Goal: Use online tool/utility: Utilize a website feature to perform a specific function

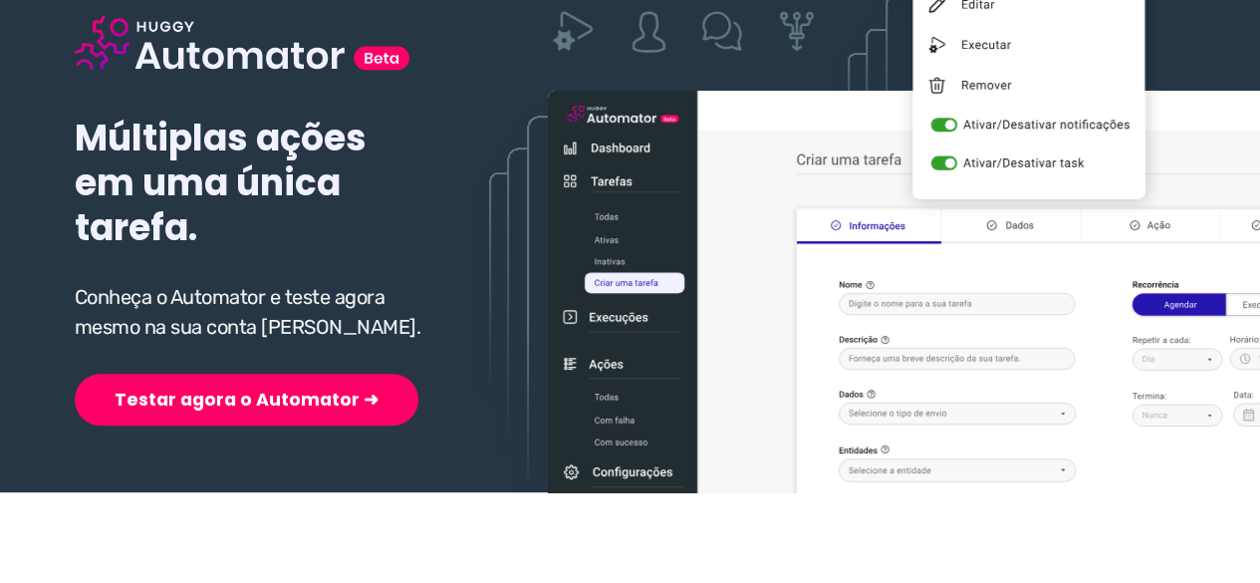
scroll to position [299, 0]
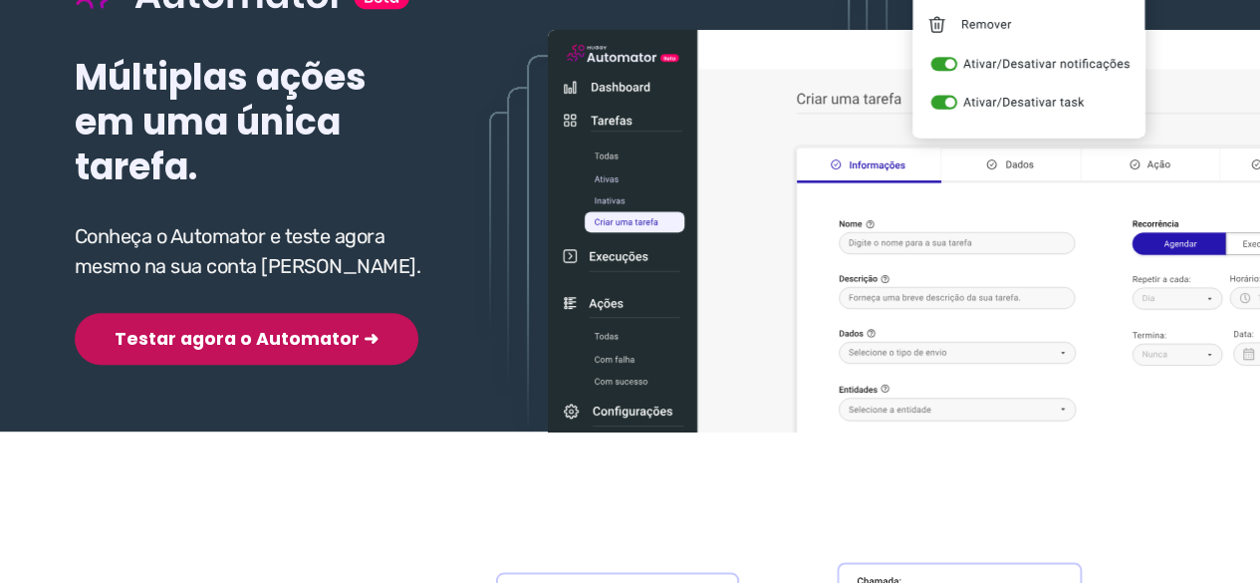
click at [225, 344] on button "Testar agora o Automator ➜" at bounding box center [247, 339] width 344 height 52
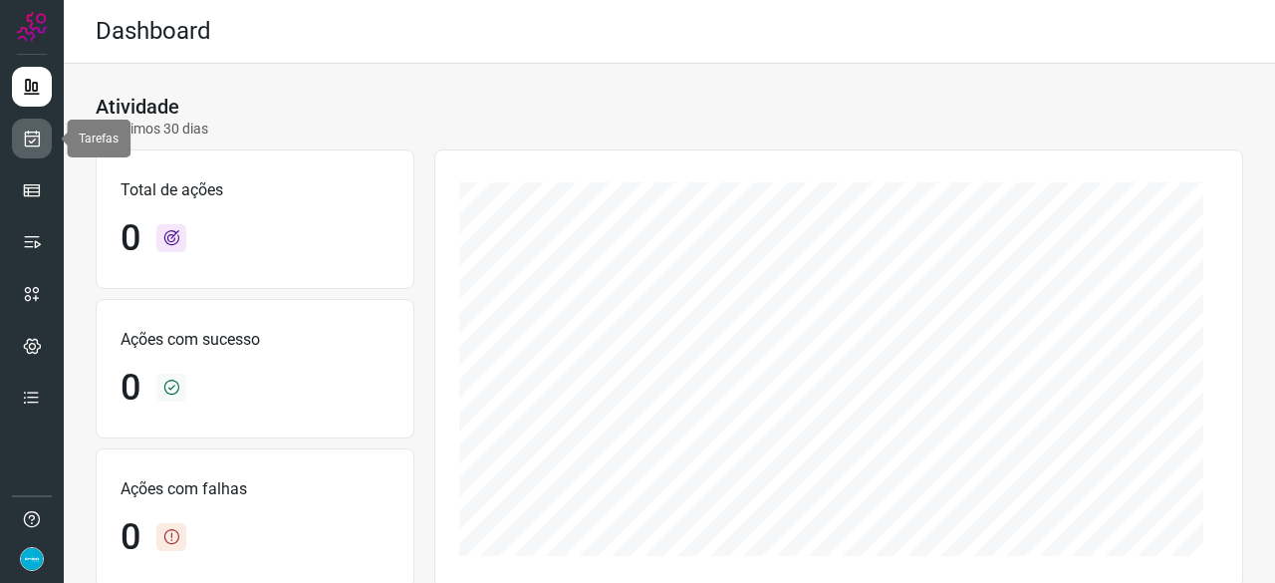
click at [33, 140] on icon at bounding box center [32, 138] width 21 height 20
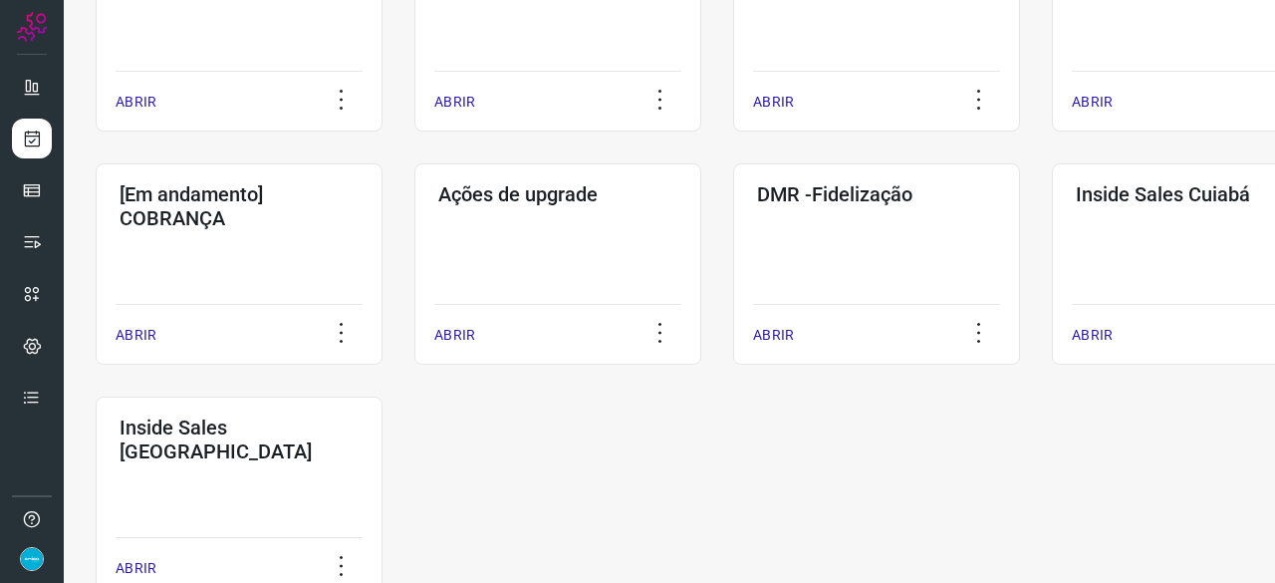
scroll to position [896, 0]
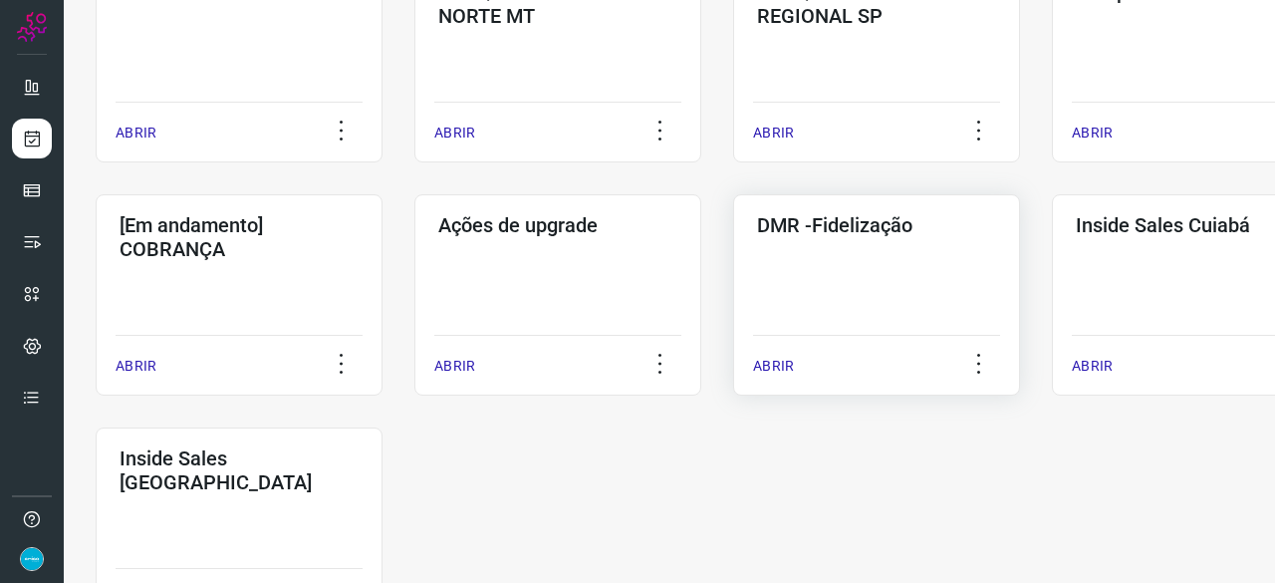
click at [784, 361] on p "ABRIR" at bounding box center [773, 365] width 41 height 21
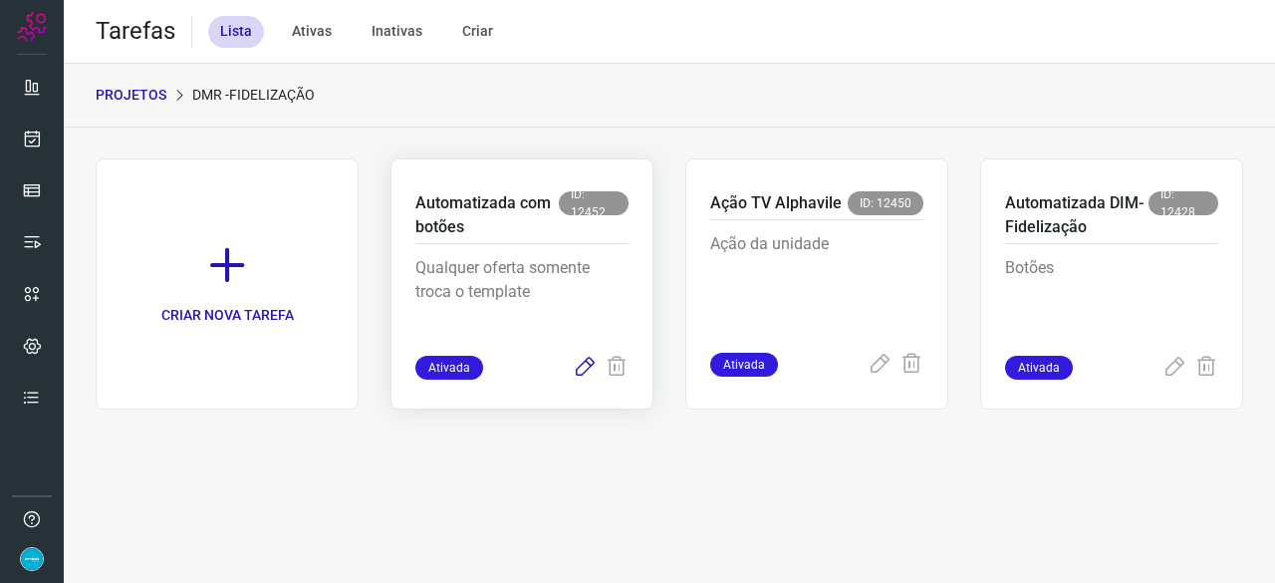
click at [591, 367] on icon at bounding box center [585, 367] width 24 height 24
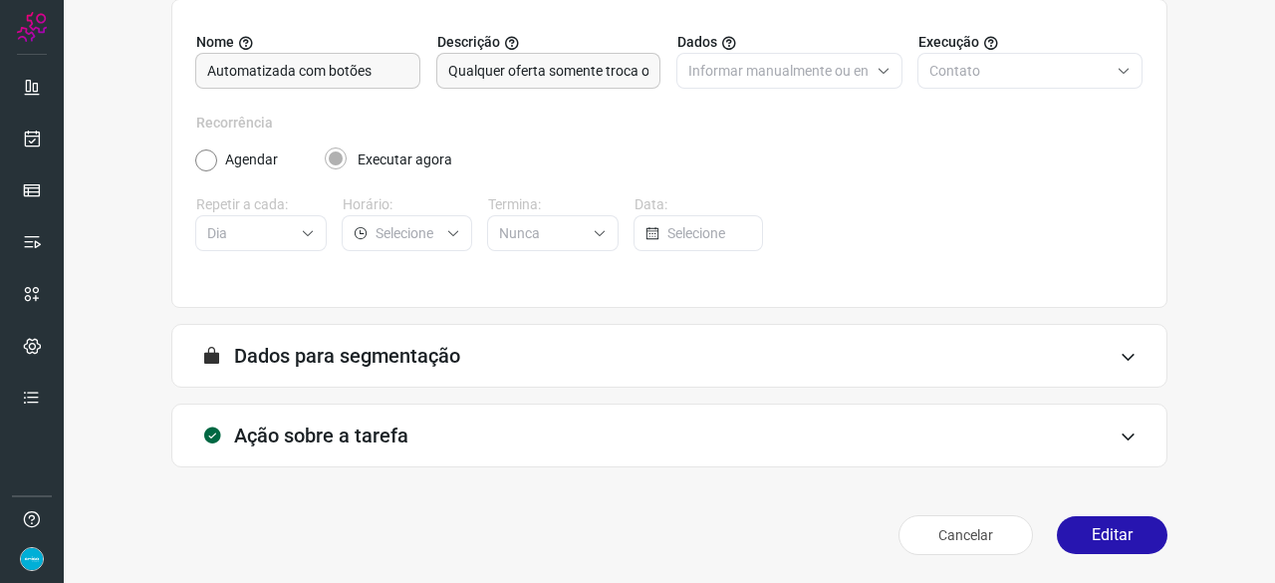
scroll to position [194, 0]
click at [1101, 525] on button "Editar" at bounding box center [1112, 536] width 111 height 38
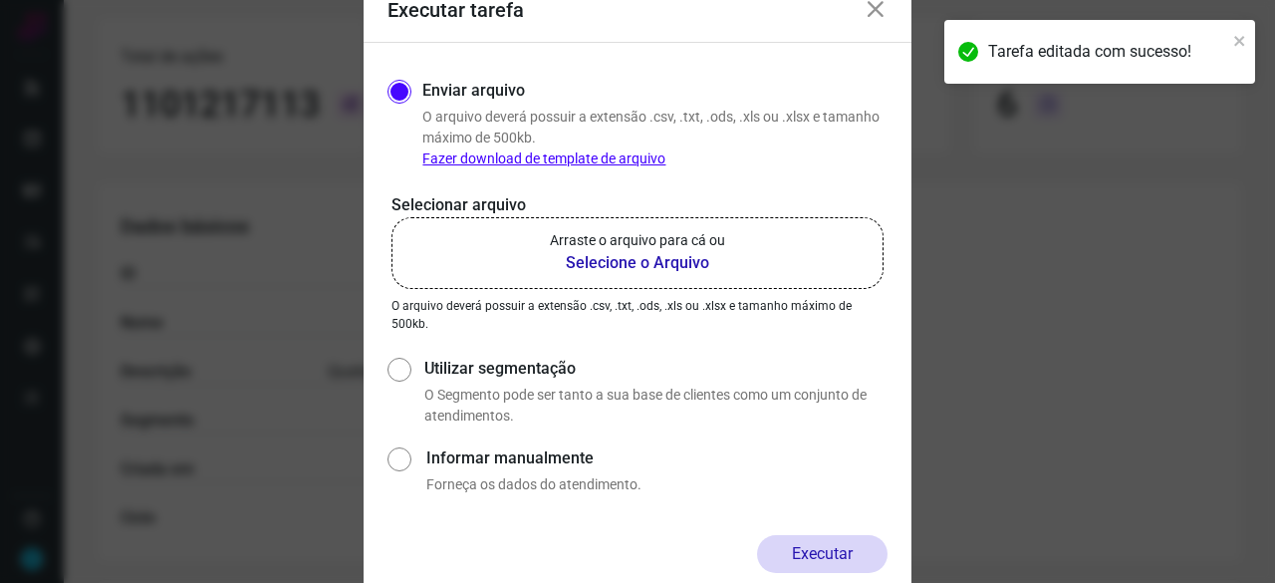
click at [593, 266] on b "Selecione o Arquivo" at bounding box center [637, 263] width 175 height 24
click at [0, 0] on input "Arraste o arquivo para cá ou Selecione o Arquivo" at bounding box center [0, 0] width 0 height 0
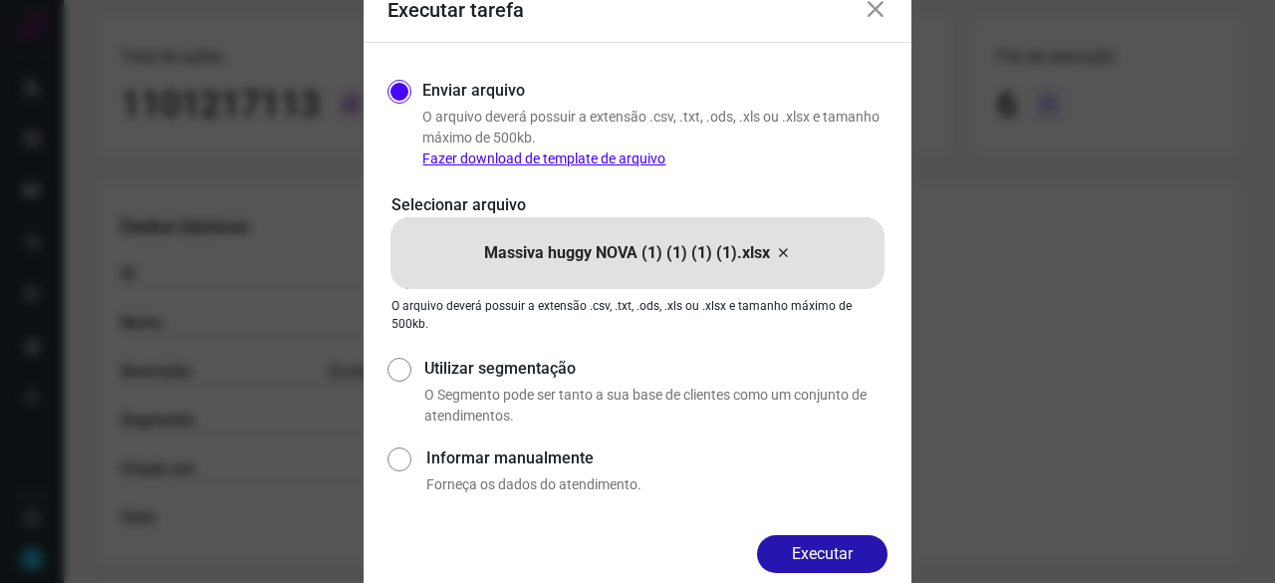
click at [830, 549] on button "Executar" at bounding box center [822, 554] width 130 height 38
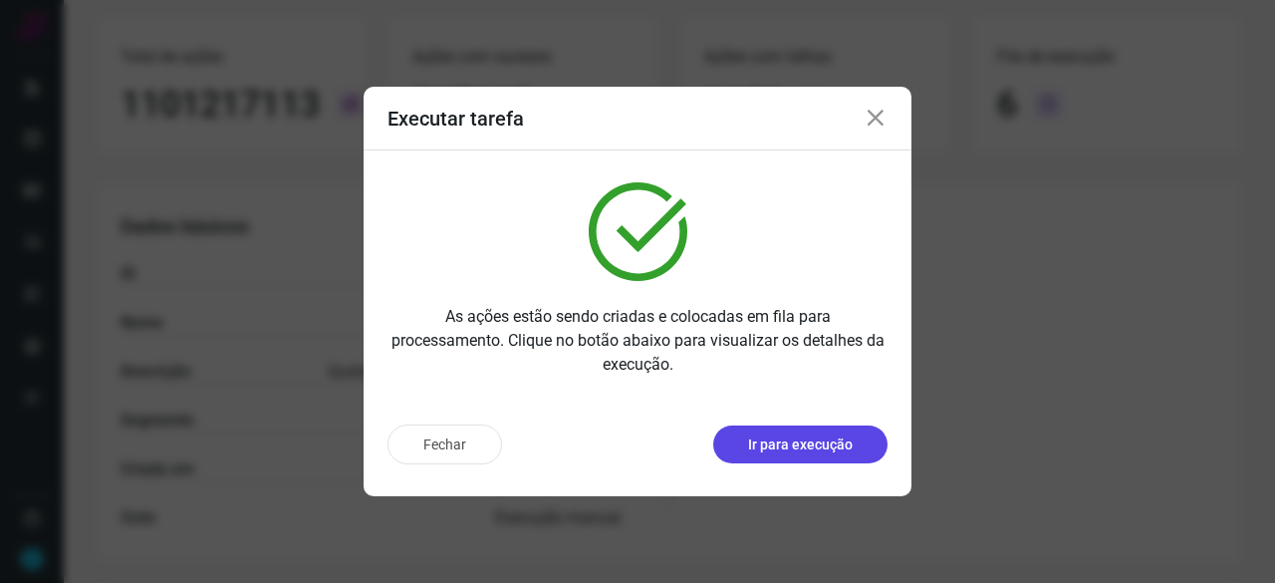
click at [819, 442] on p "Ir para execução" at bounding box center [800, 444] width 105 height 21
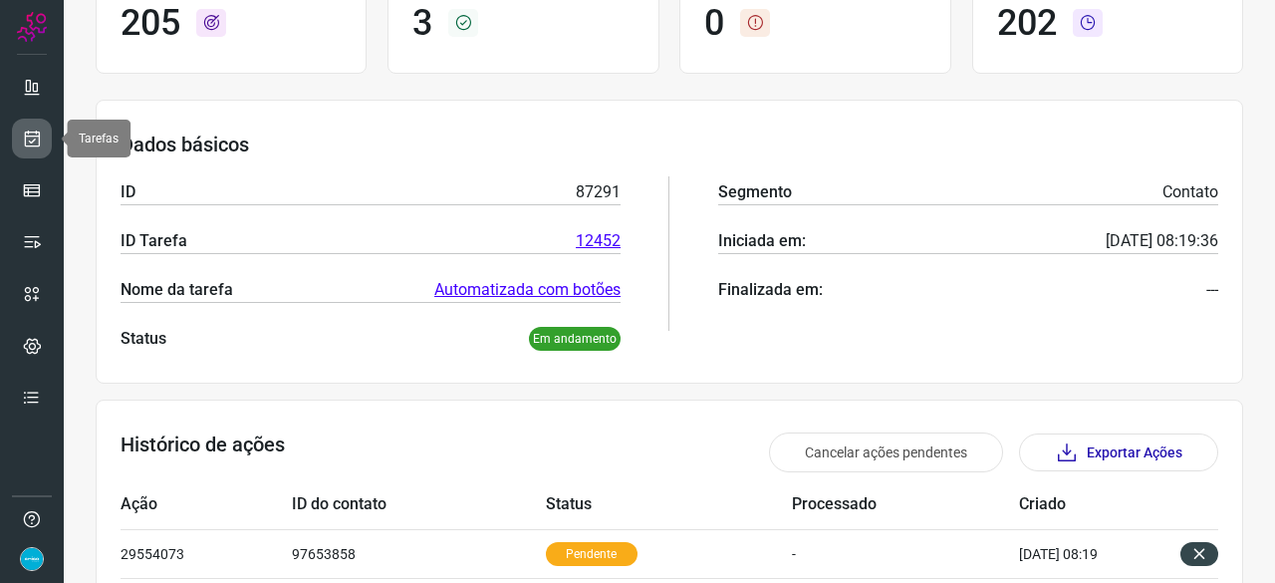
click at [28, 135] on icon at bounding box center [32, 138] width 21 height 20
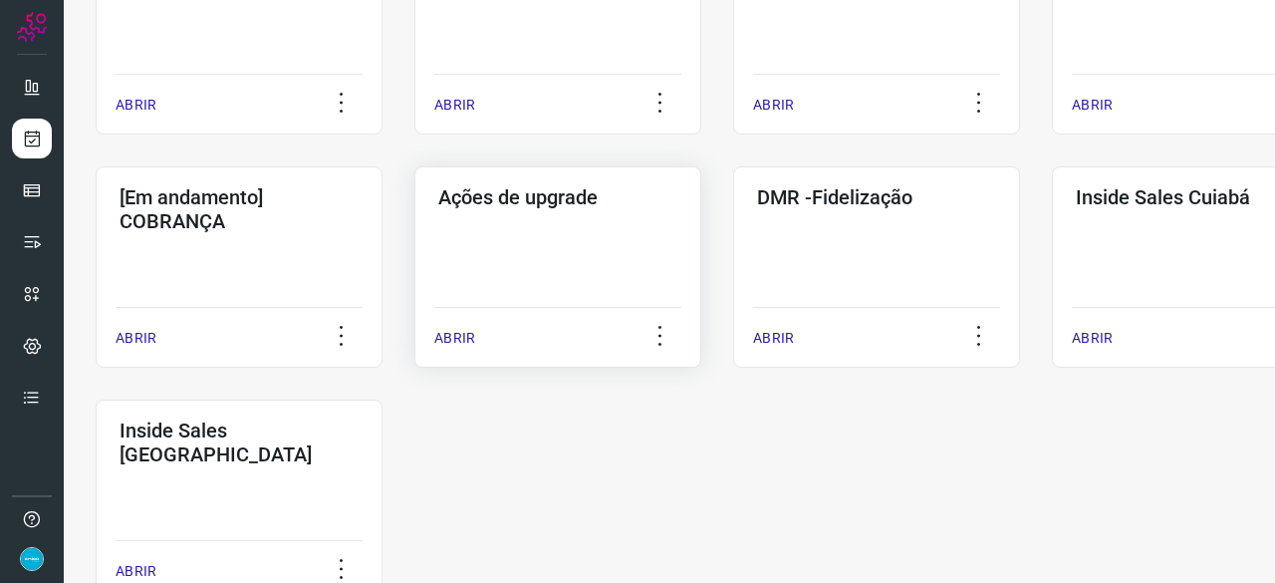
scroll to position [956, 0]
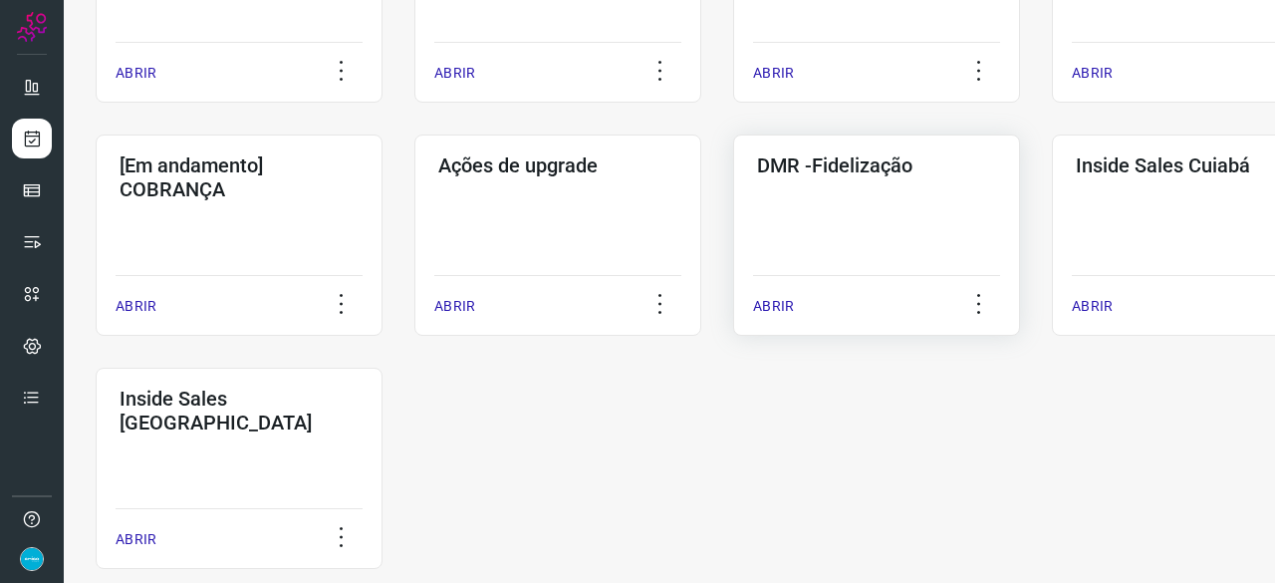
click at [782, 300] on p "ABRIR" at bounding box center [773, 306] width 41 height 21
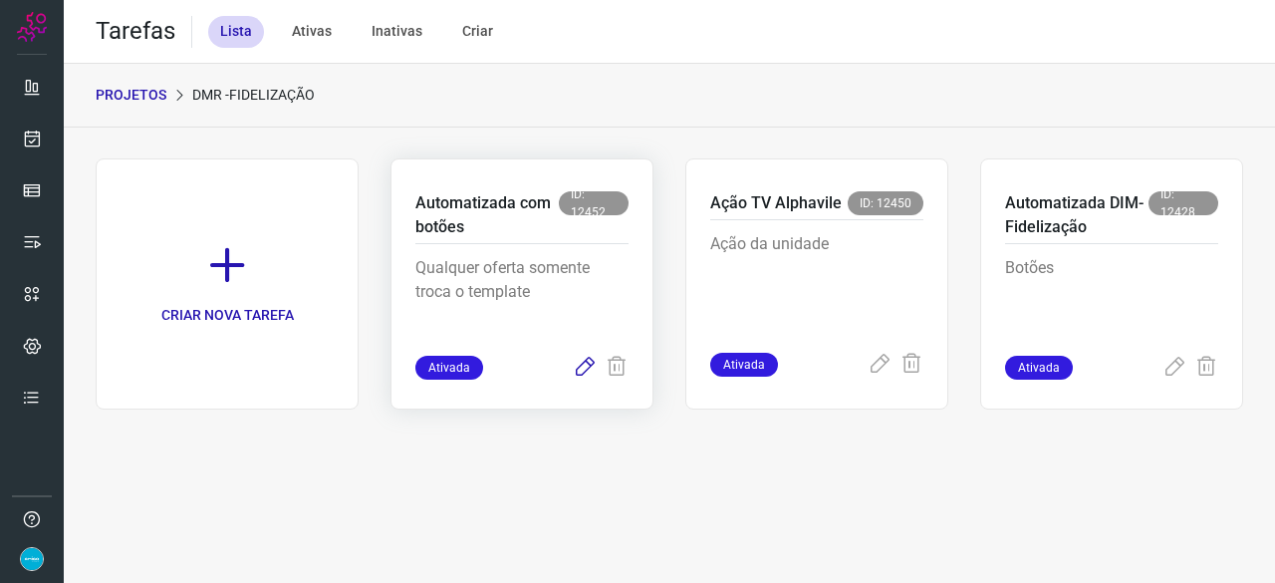
click at [581, 362] on icon at bounding box center [585, 367] width 24 height 24
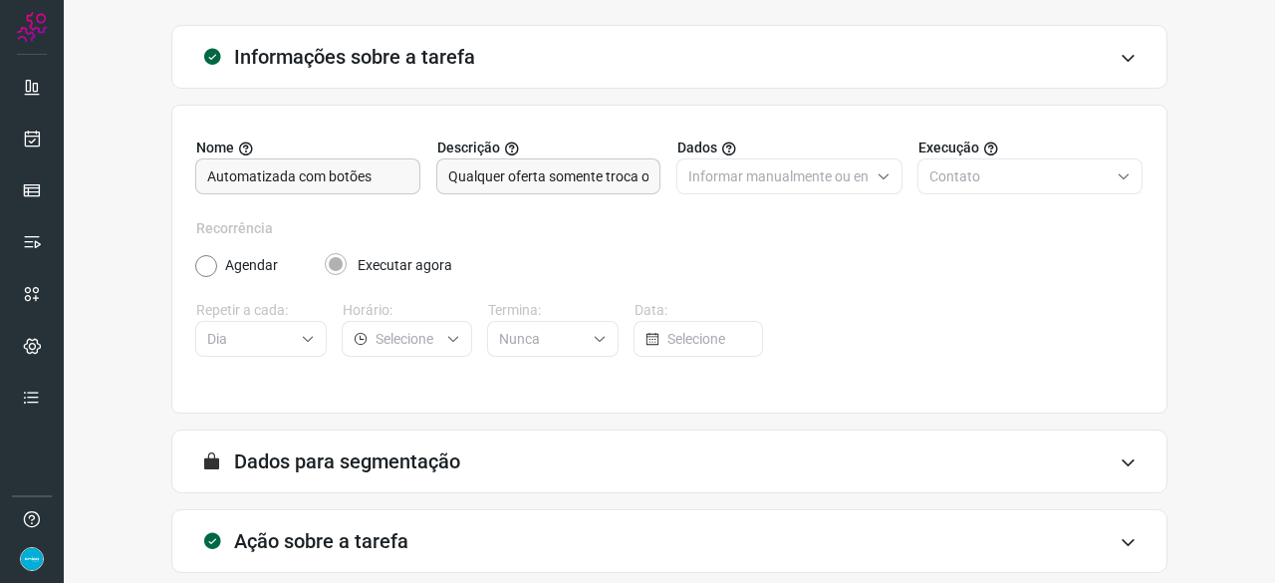
scroll to position [194, 0]
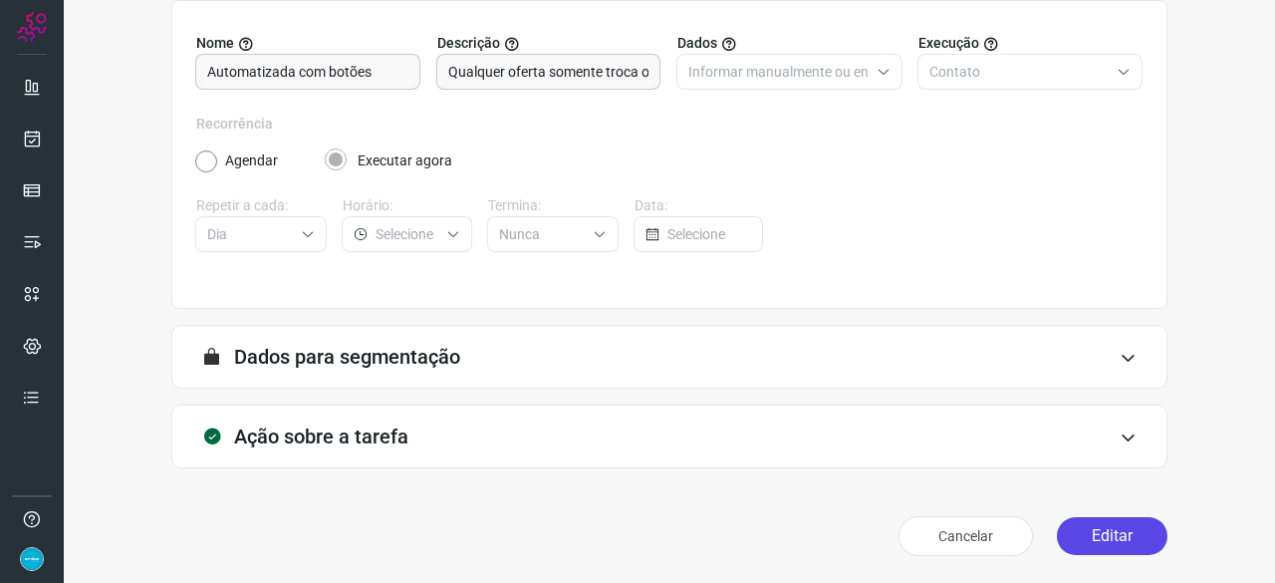
click at [1111, 533] on button "Editar" at bounding box center [1112, 536] width 111 height 38
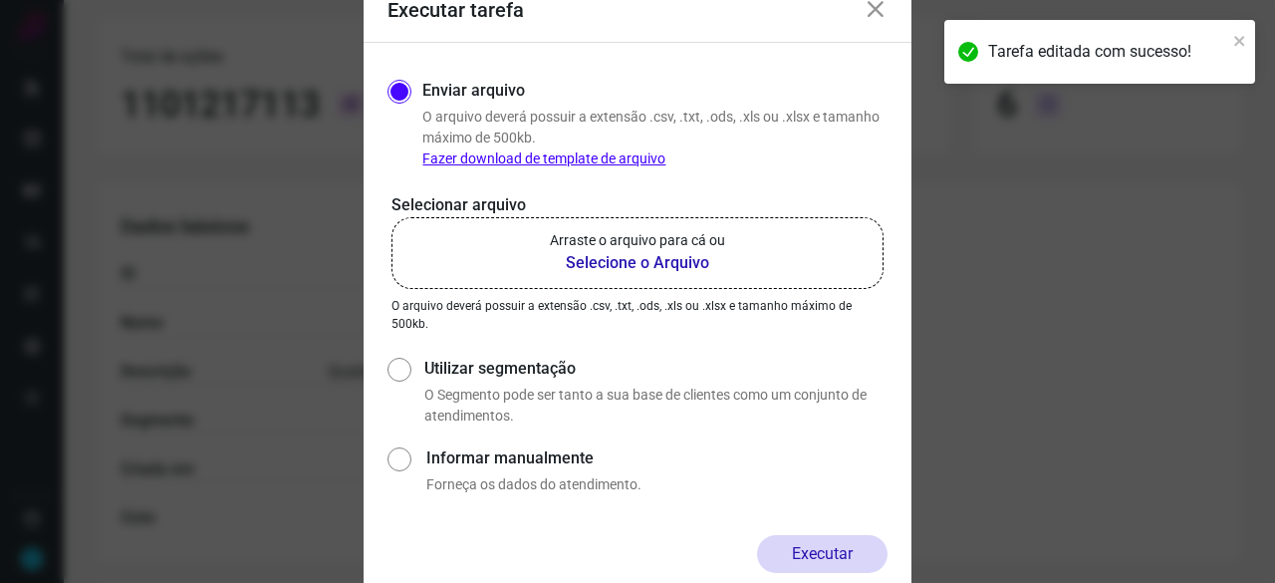
click at [652, 266] on b "Selecione o Arquivo" at bounding box center [637, 263] width 175 height 24
click at [0, 0] on input "Arraste o arquivo para cá ou Selecione o Arquivo" at bounding box center [0, 0] width 0 height 0
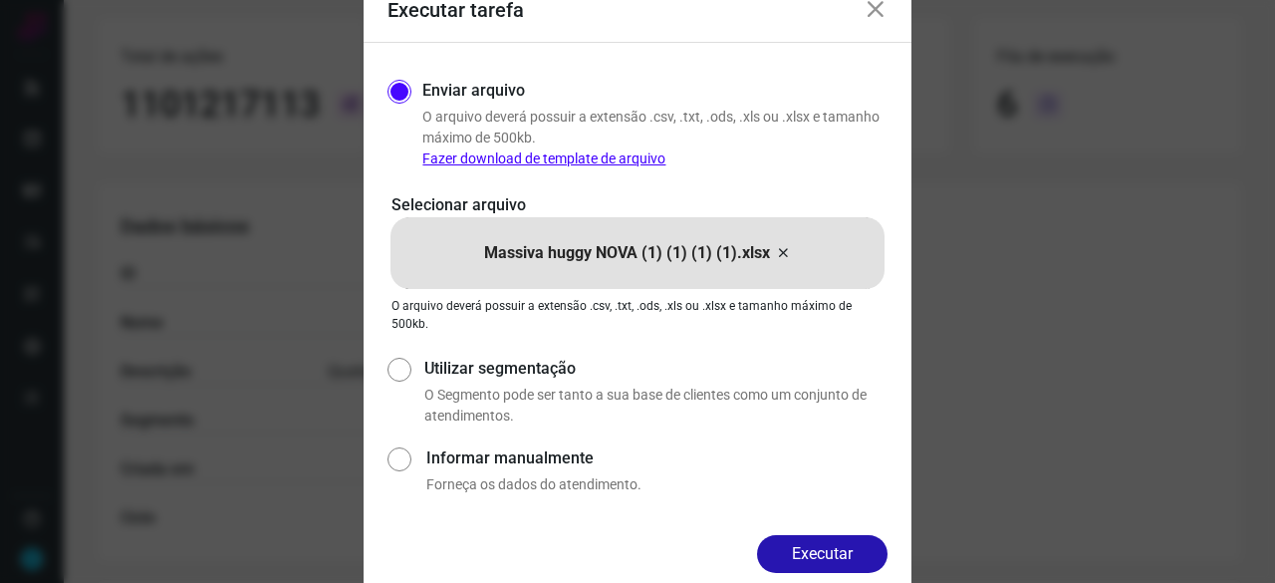
drag, startPoint x: 840, startPoint y: 550, endPoint x: 906, endPoint y: 579, distance: 71.8
click at [840, 549] on button "Executar" at bounding box center [822, 554] width 130 height 38
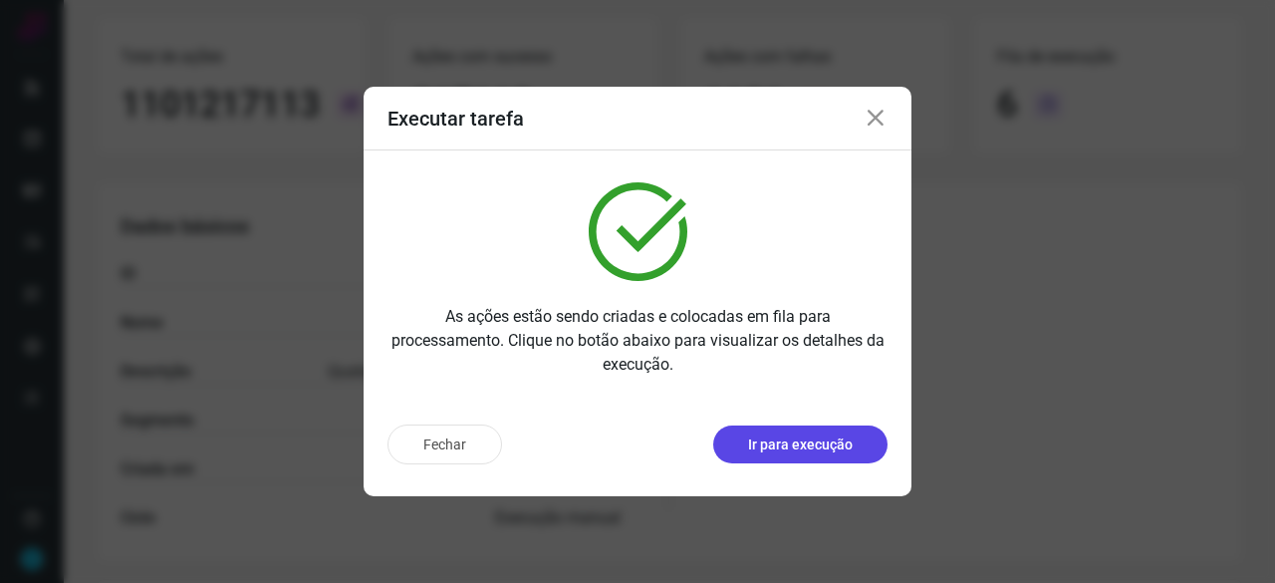
click at [829, 444] on p "Ir para execução" at bounding box center [800, 444] width 105 height 21
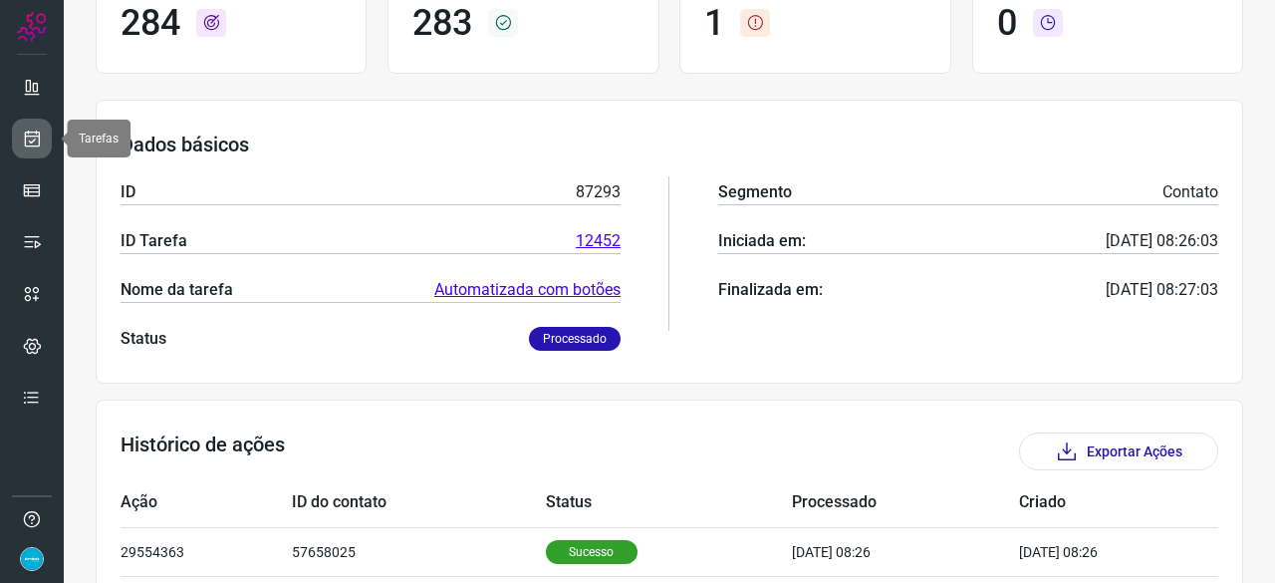
click at [36, 135] on icon at bounding box center [32, 138] width 21 height 20
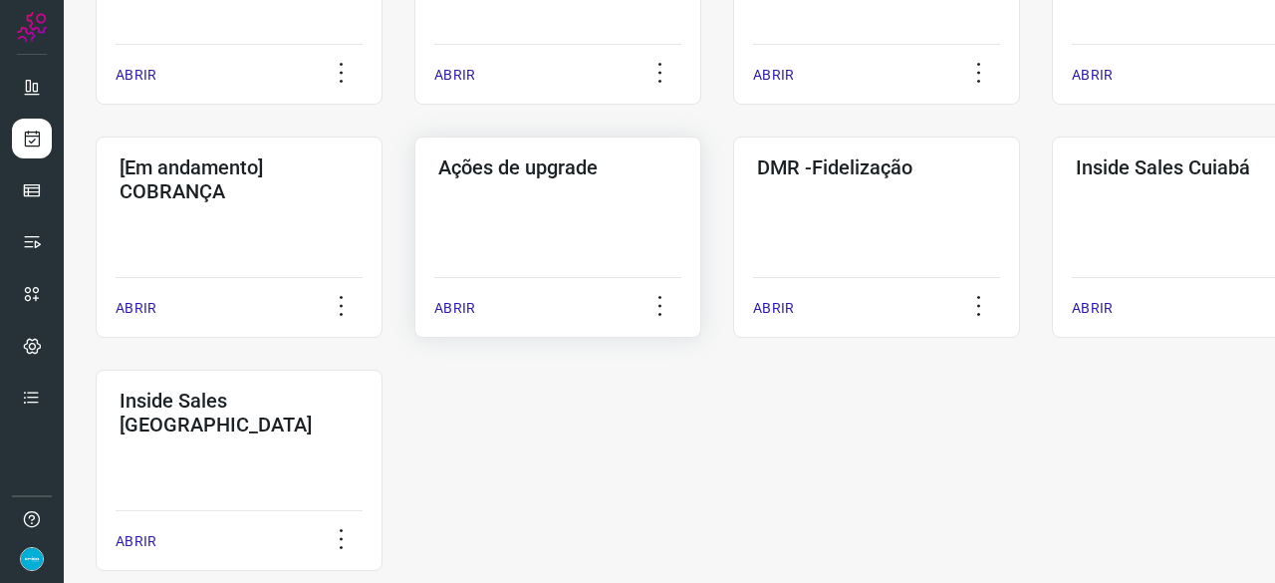
scroll to position [956, 0]
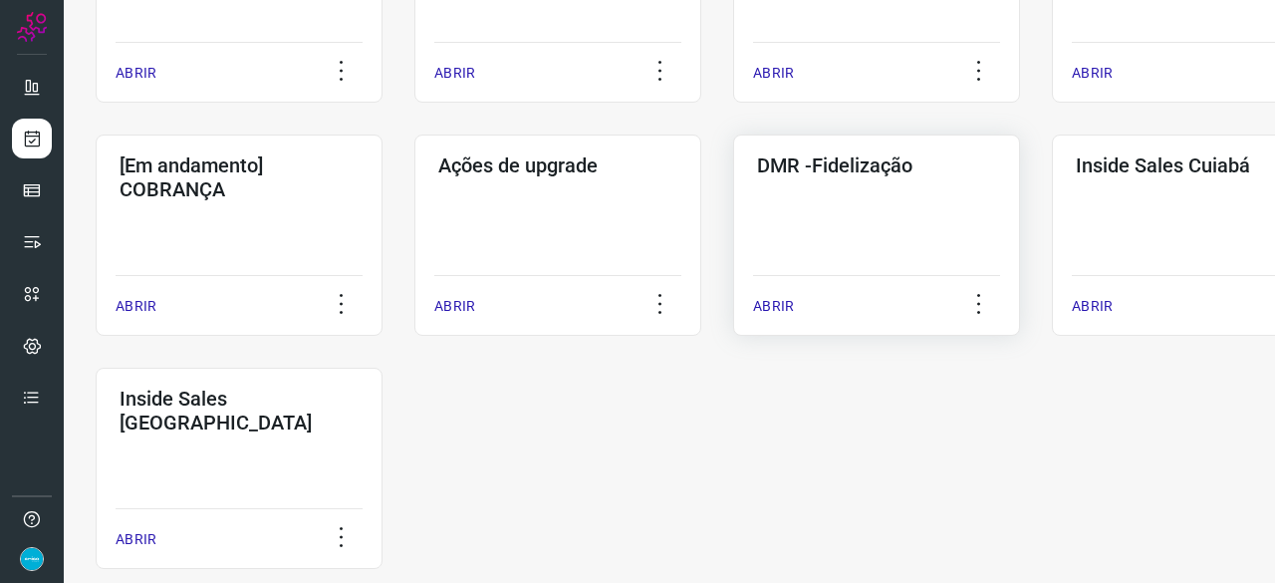
click at [777, 305] on p "ABRIR" at bounding box center [773, 306] width 41 height 21
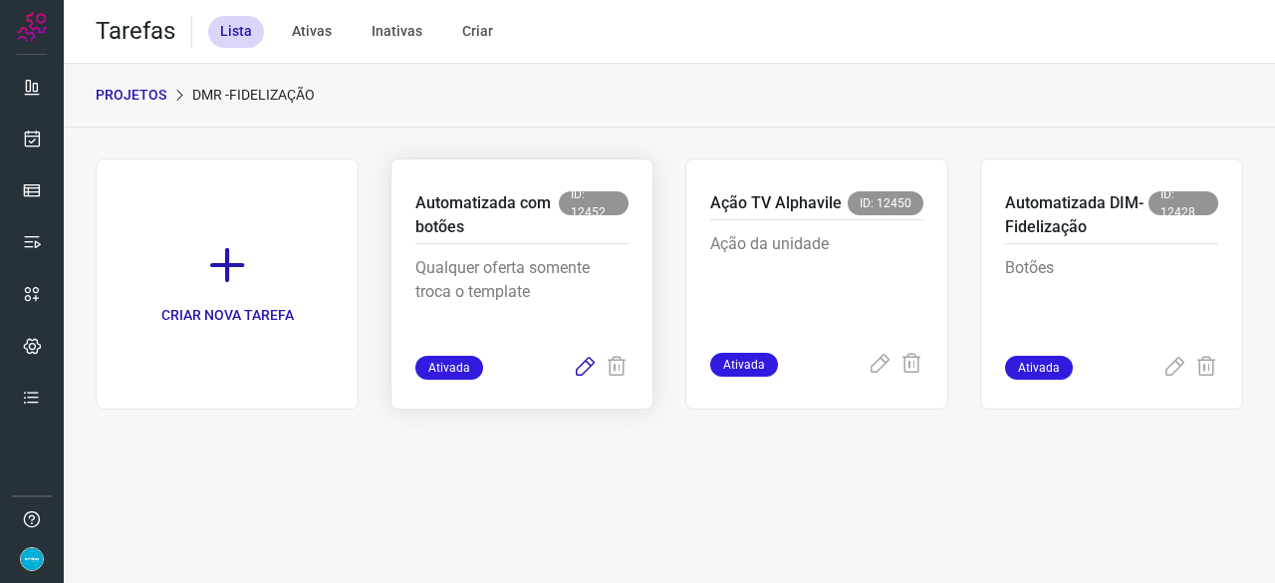
click at [584, 362] on icon at bounding box center [585, 367] width 24 height 24
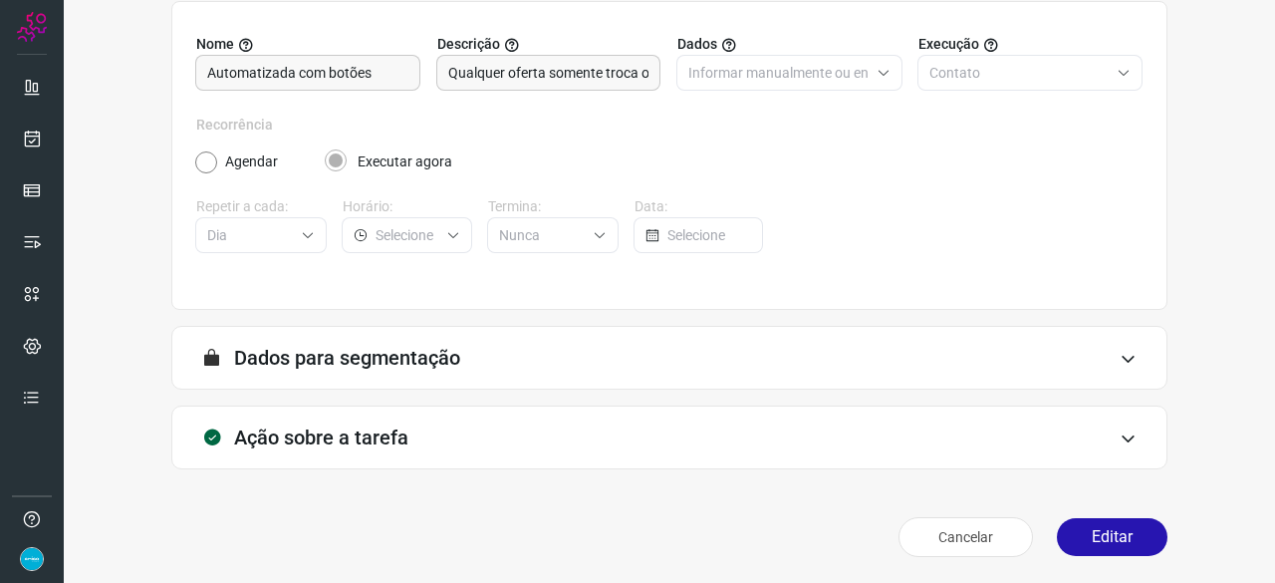
scroll to position [194, 0]
click at [1113, 538] on button "Editar" at bounding box center [1112, 536] width 111 height 38
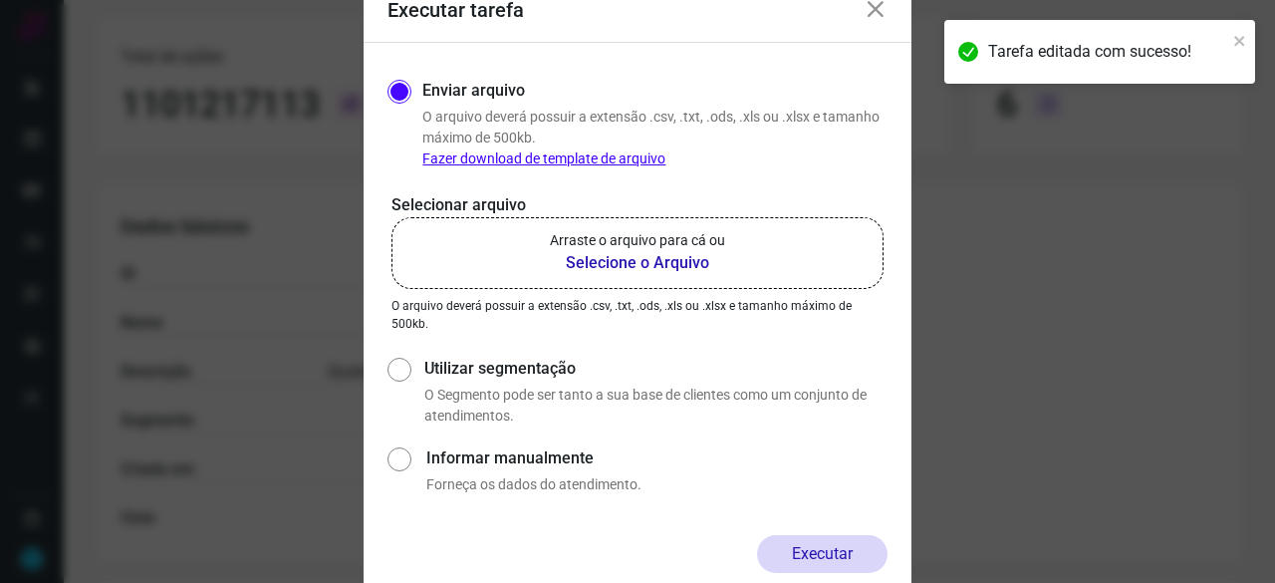
click at [599, 262] on b "Selecione o Arquivo" at bounding box center [637, 263] width 175 height 24
click at [0, 0] on input "Arraste o arquivo para cá ou Selecione o Arquivo" at bounding box center [0, 0] width 0 height 0
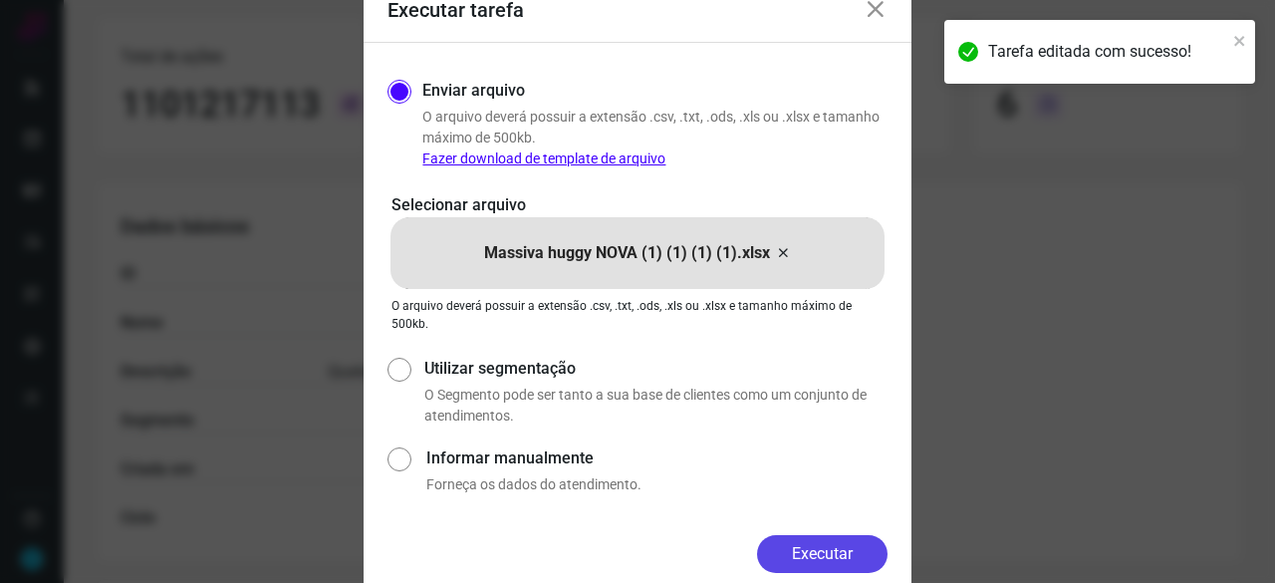
click at [809, 558] on button "Executar" at bounding box center [822, 554] width 130 height 38
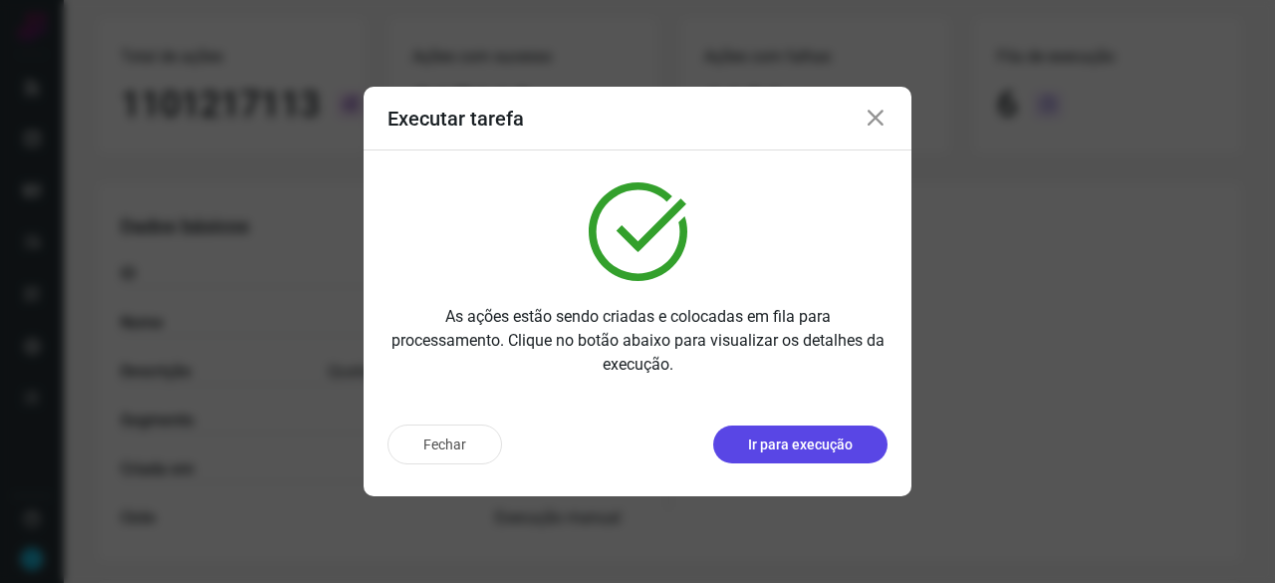
click at [784, 449] on p "Ir para execução" at bounding box center [800, 444] width 105 height 21
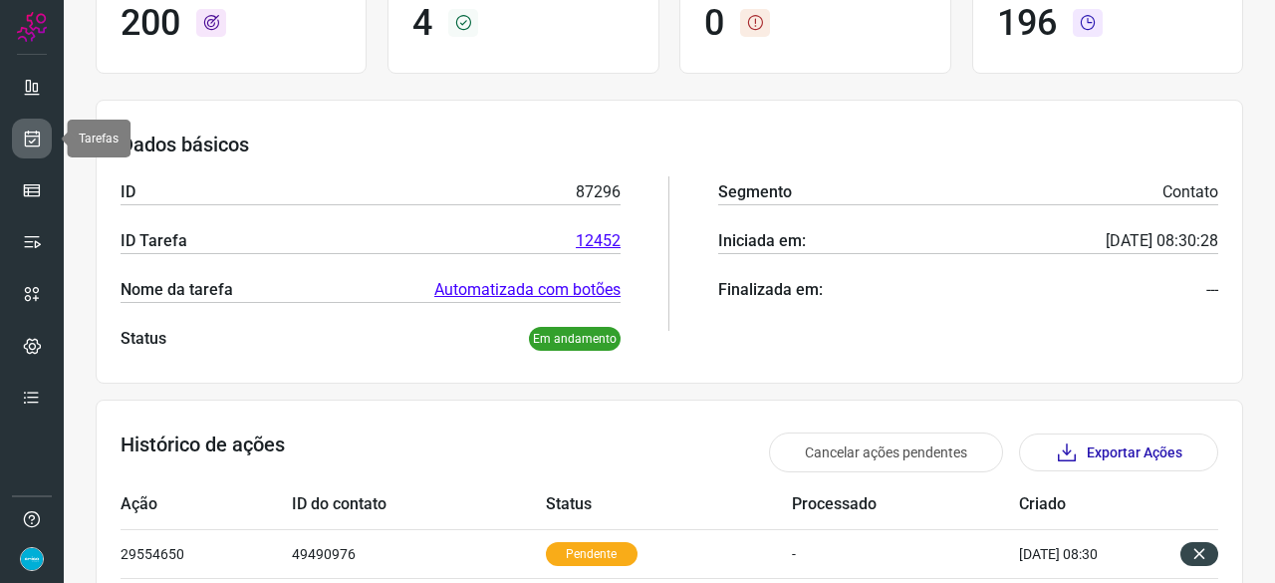
click at [47, 136] on link at bounding box center [32, 138] width 40 height 40
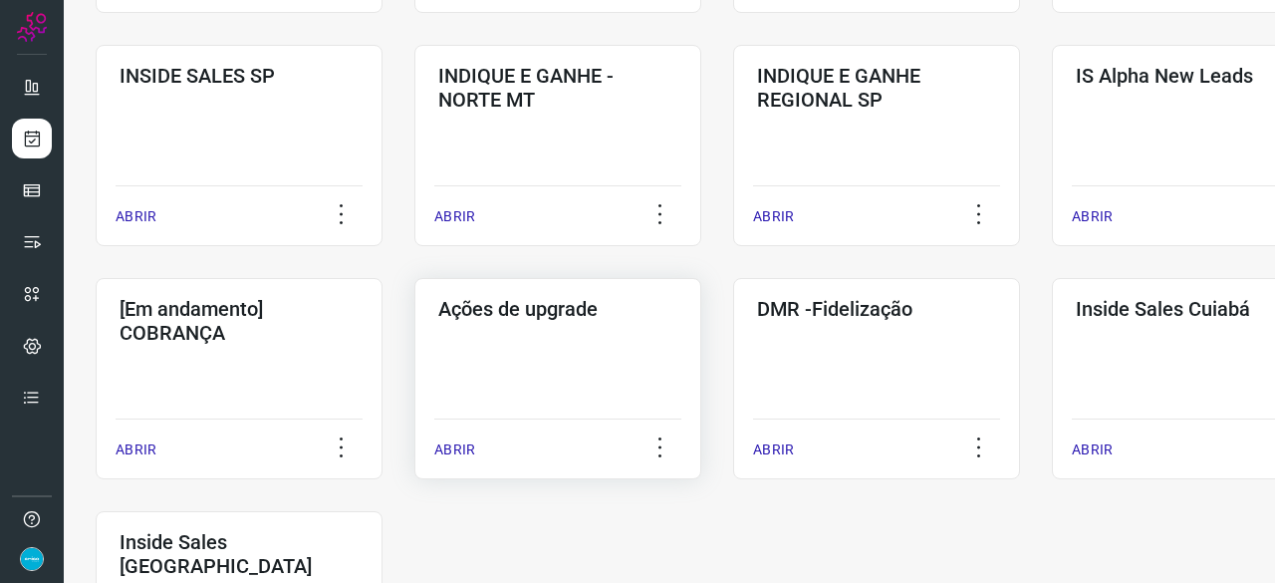
scroll to position [856, 0]
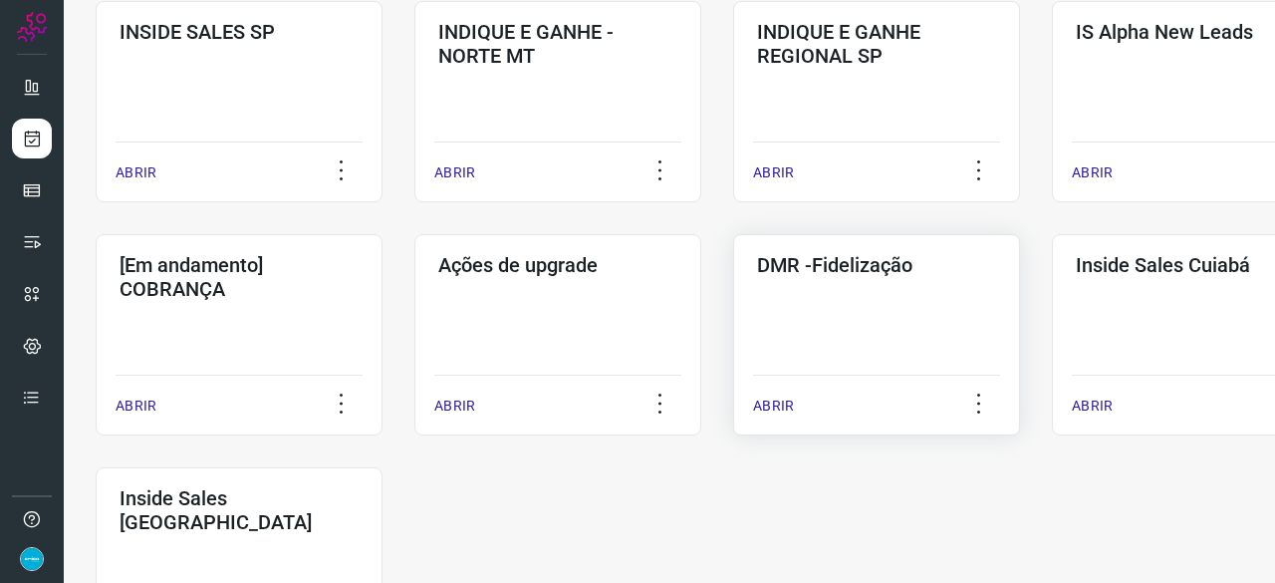
click at [785, 407] on p "ABRIR" at bounding box center [773, 405] width 41 height 21
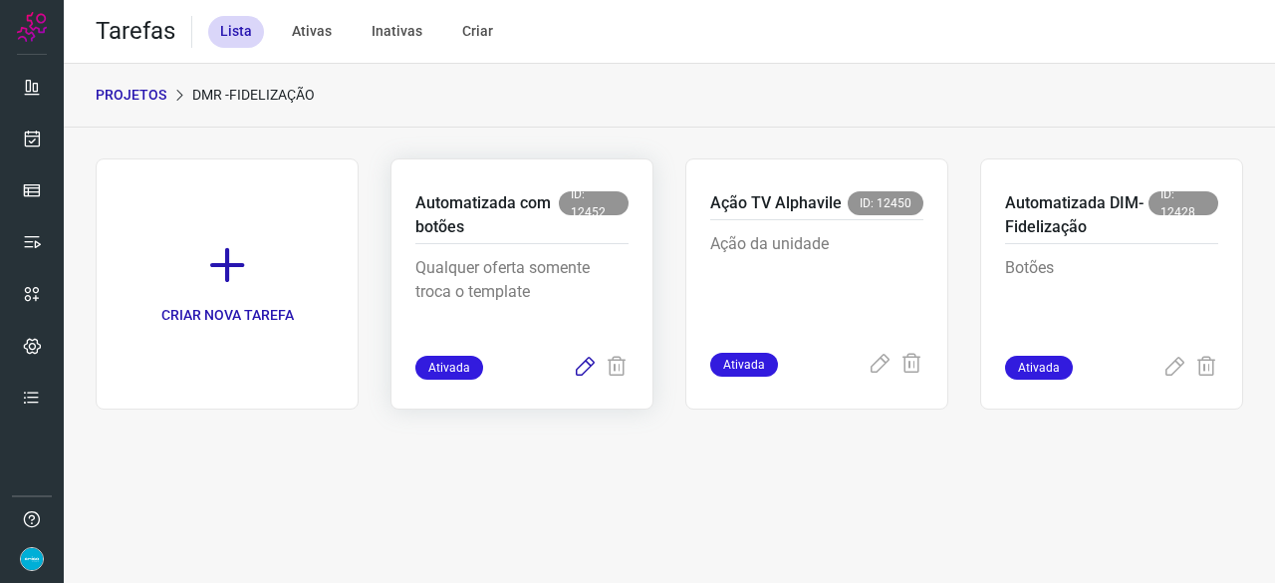
click at [583, 362] on icon at bounding box center [585, 367] width 24 height 24
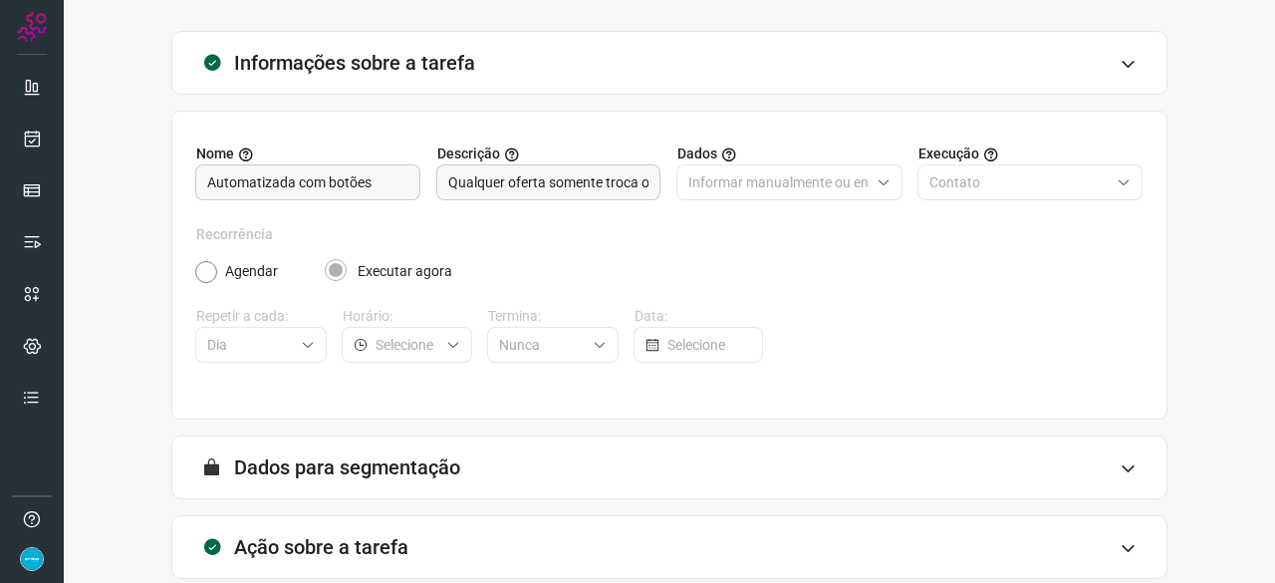
scroll to position [194, 0]
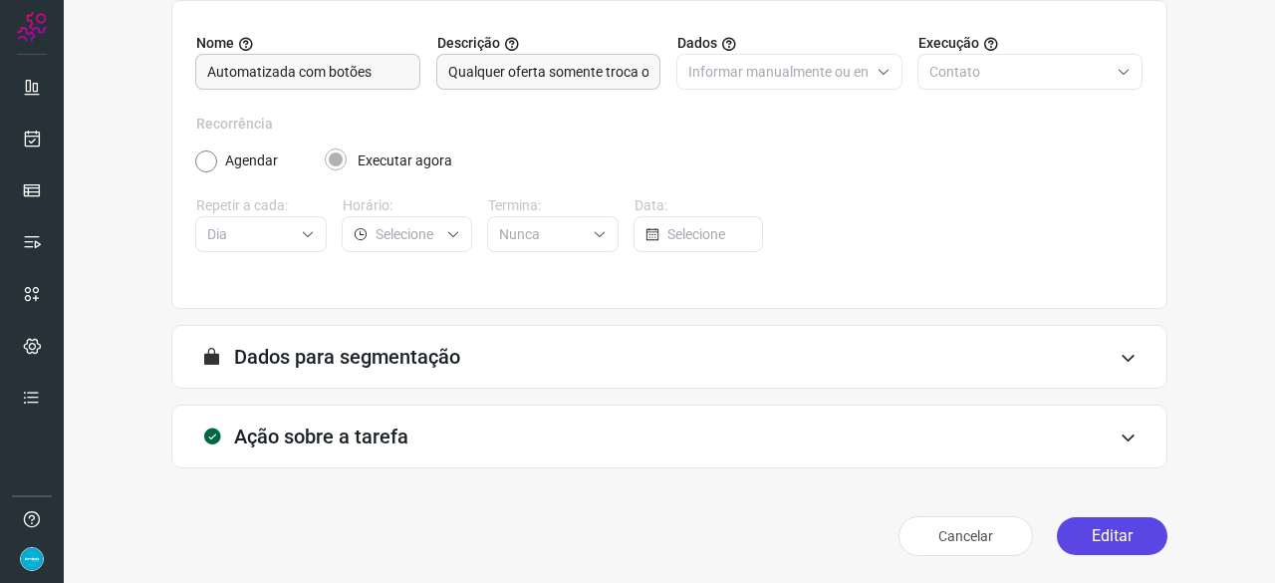
click at [1103, 542] on button "Editar" at bounding box center [1112, 536] width 111 height 38
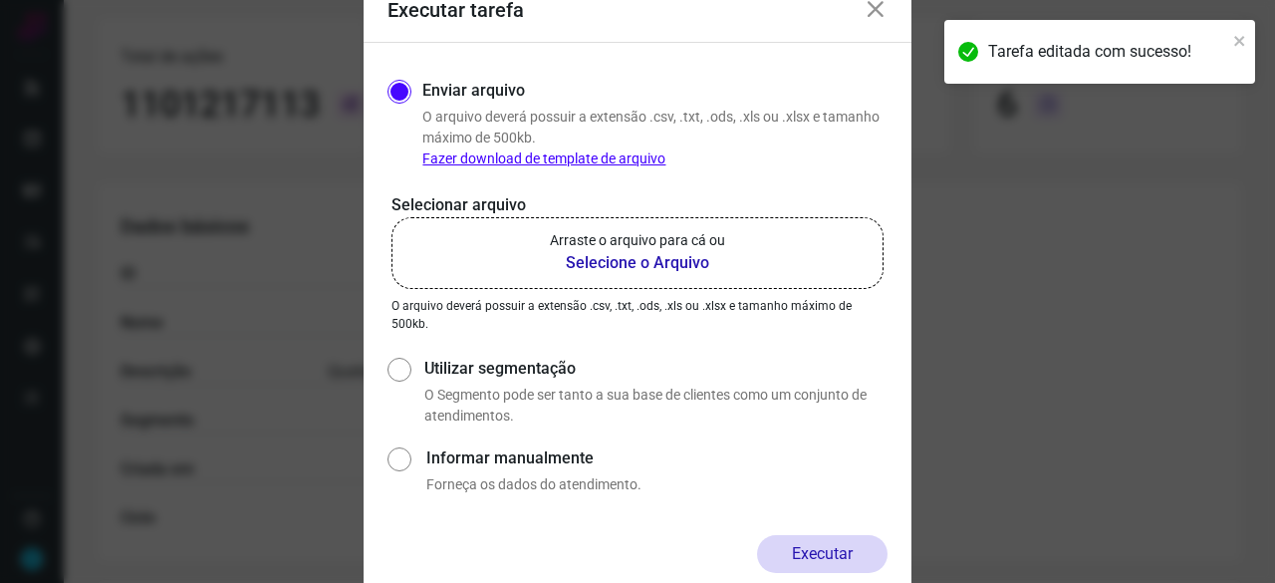
click at [657, 259] on b "Selecione o Arquivo" at bounding box center [637, 263] width 175 height 24
click at [0, 0] on input "Arraste o arquivo para cá ou Selecione o Arquivo" at bounding box center [0, 0] width 0 height 0
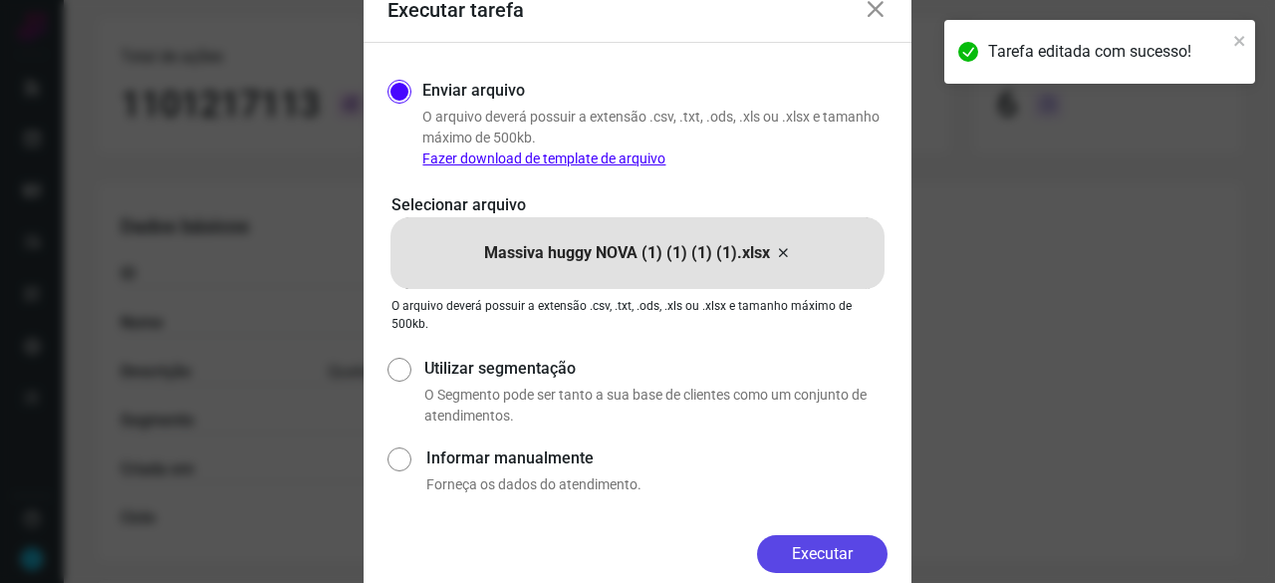
click at [819, 551] on button "Executar" at bounding box center [822, 554] width 130 height 38
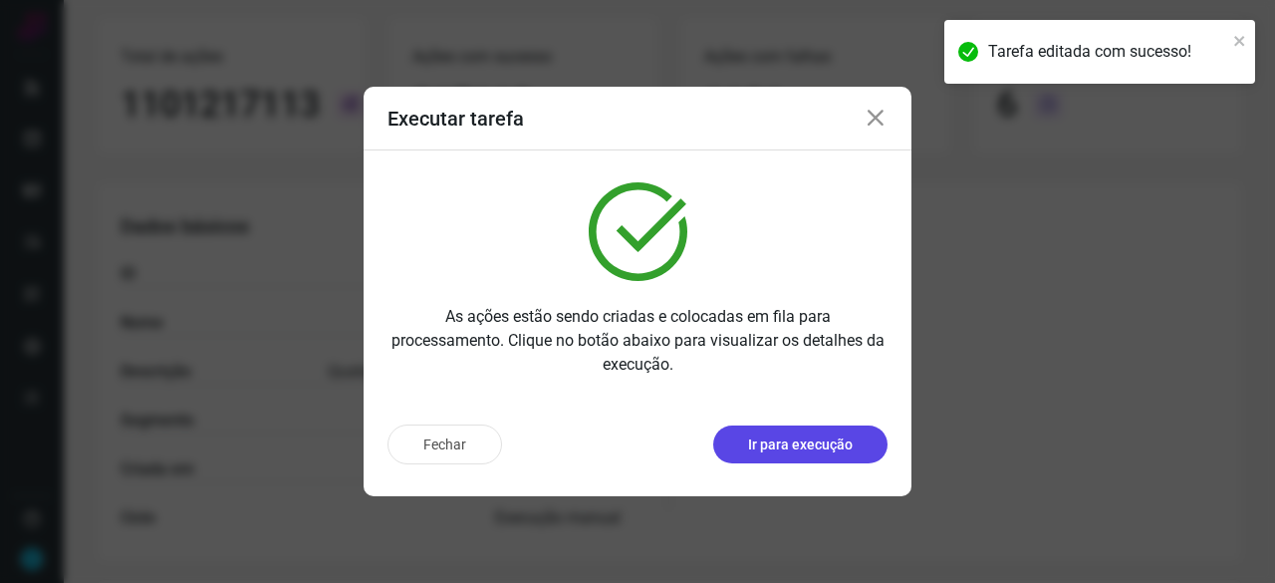
click at [829, 450] on p "Ir para execução" at bounding box center [800, 444] width 105 height 21
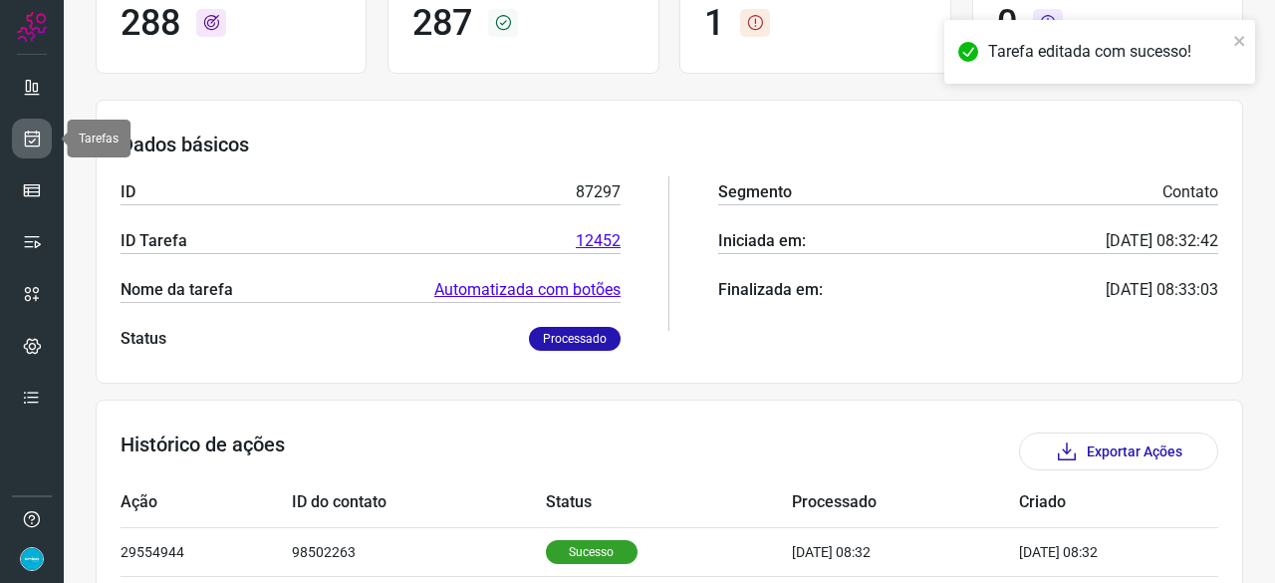
click at [16, 133] on link at bounding box center [32, 138] width 40 height 40
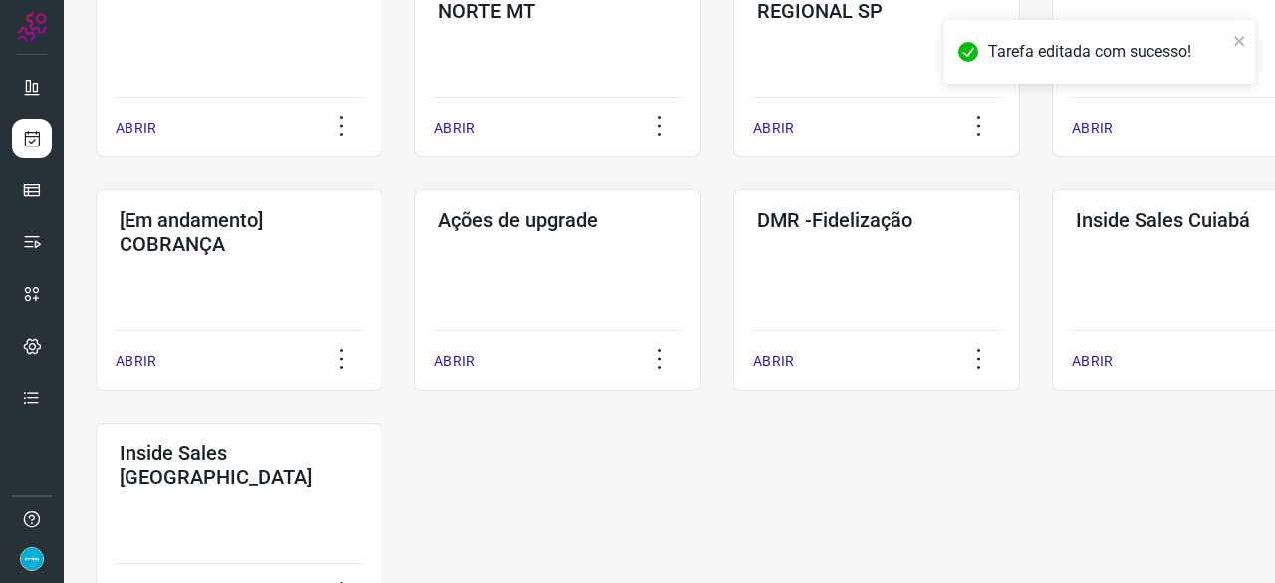
scroll to position [1040, 0]
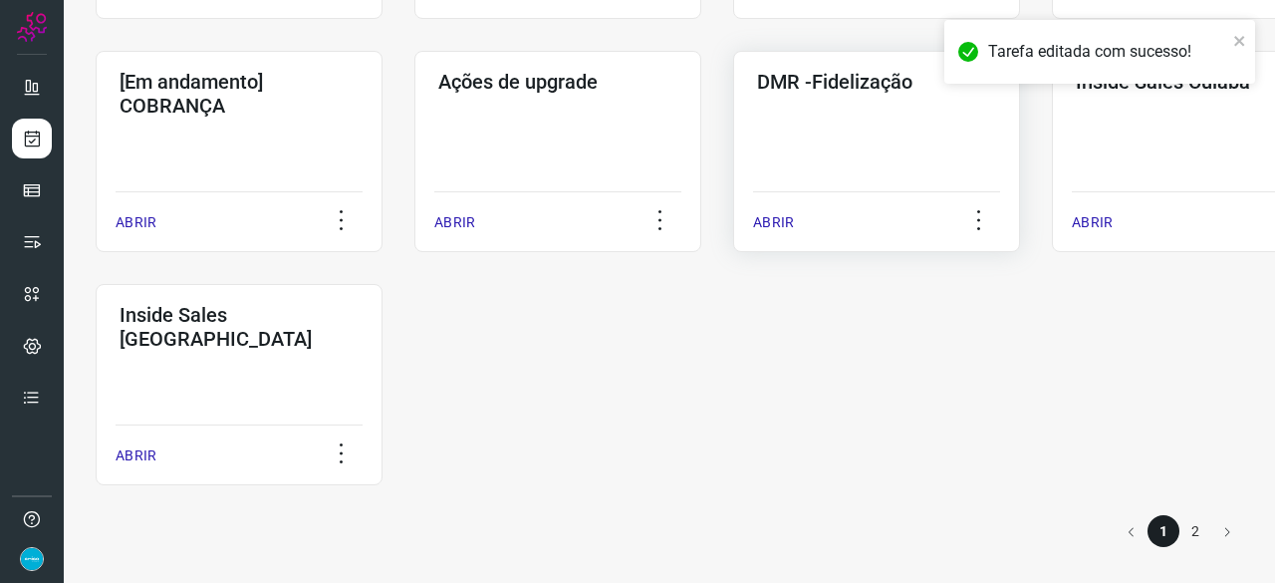
click at [793, 219] on div "ABRIR" at bounding box center [876, 216] width 247 height 50
click at [767, 209] on div "ABRIR" at bounding box center [876, 216] width 247 height 50
click at [764, 232] on p "ABRIR" at bounding box center [773, 222] width 41 height 21
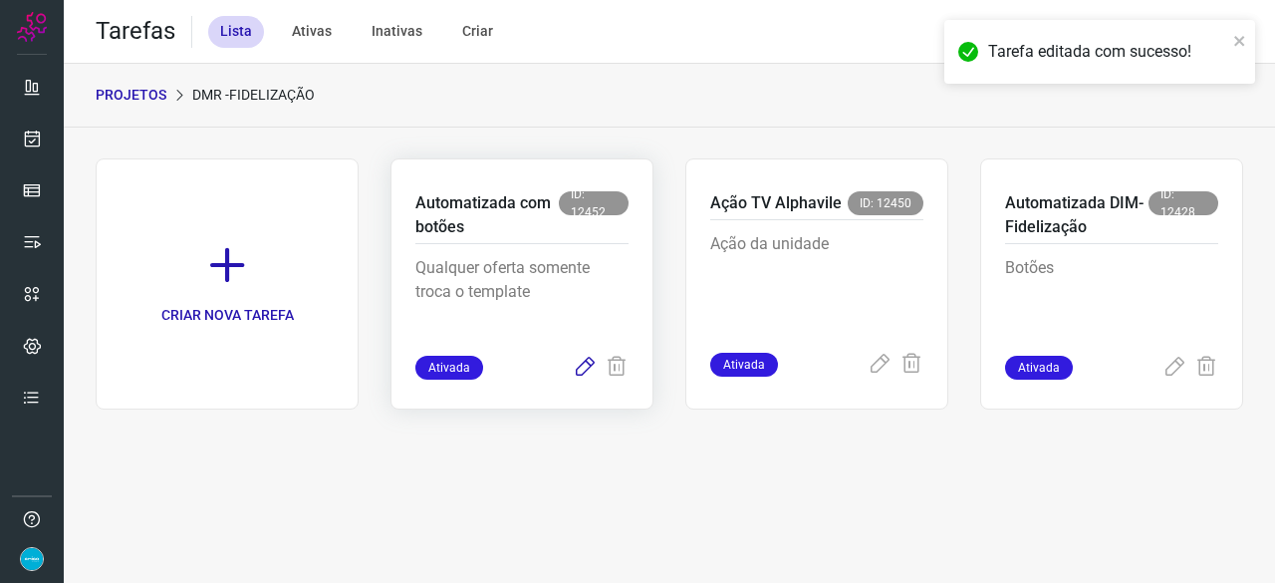
click at [586, 363] on icon at bounding box center [585, 367] width 24 height 24
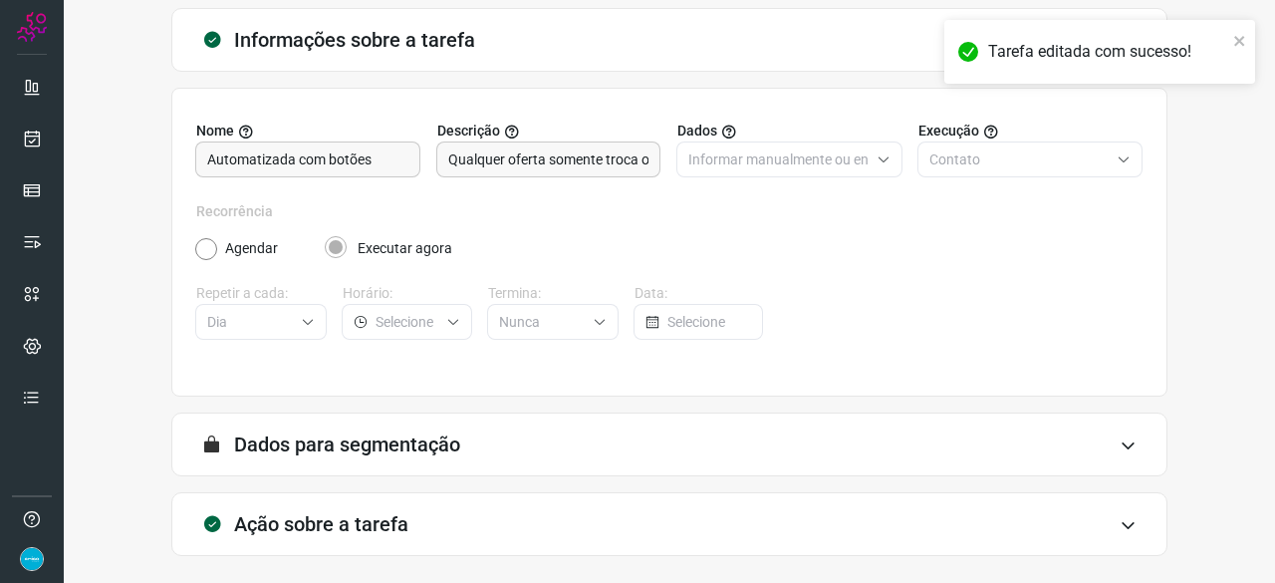
scroll to position [194, 0]
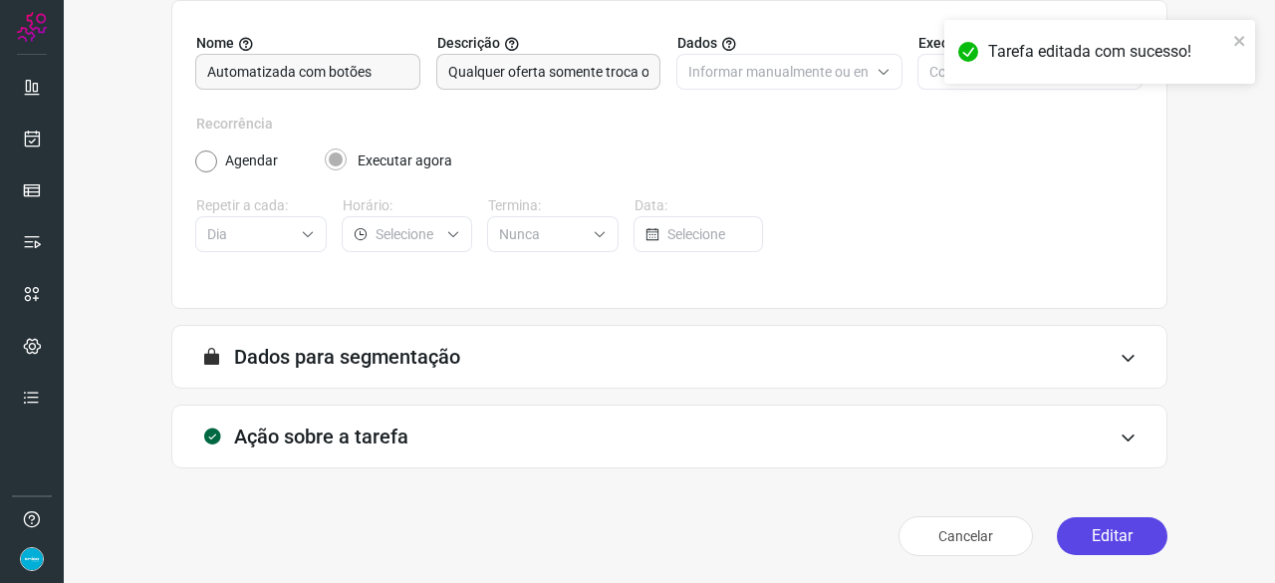
click at [1077, 531] on button "Editar" at bounding box center [1112, 536] width 111 height 38
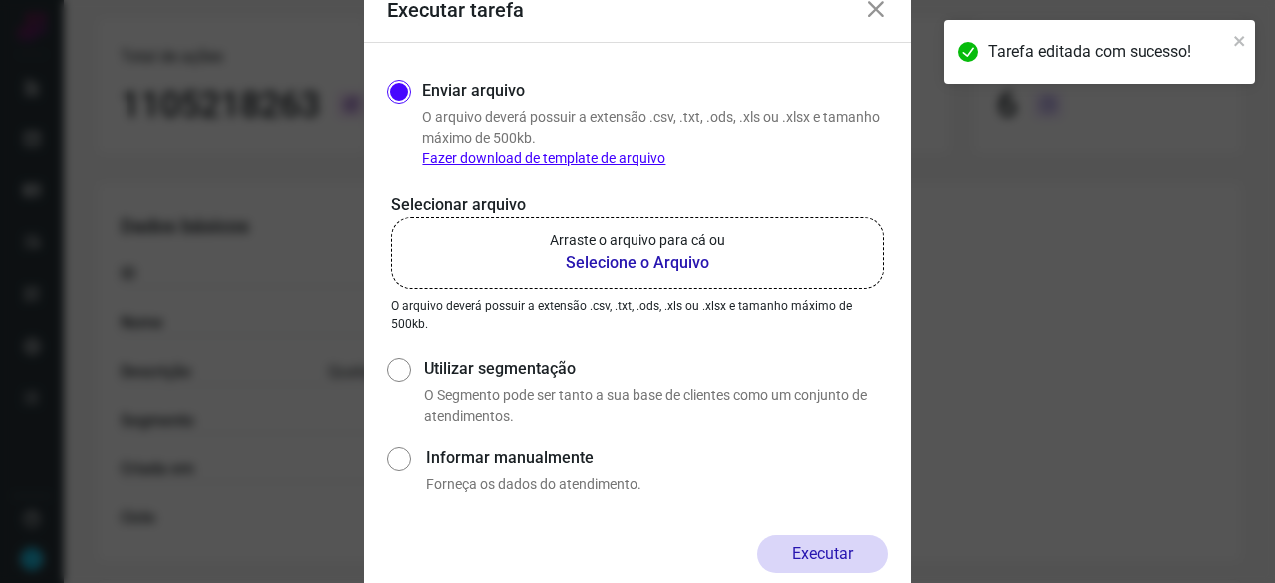
click at [630, 258] on b "Selecione o Arquivo" at bounding box center [637, 263] width 175 height 24
click at [0, 0] on input "Arraste o arquivo para cá ou Selecione o Arquivo" at bounding box center [0, 0] width 0 height 0
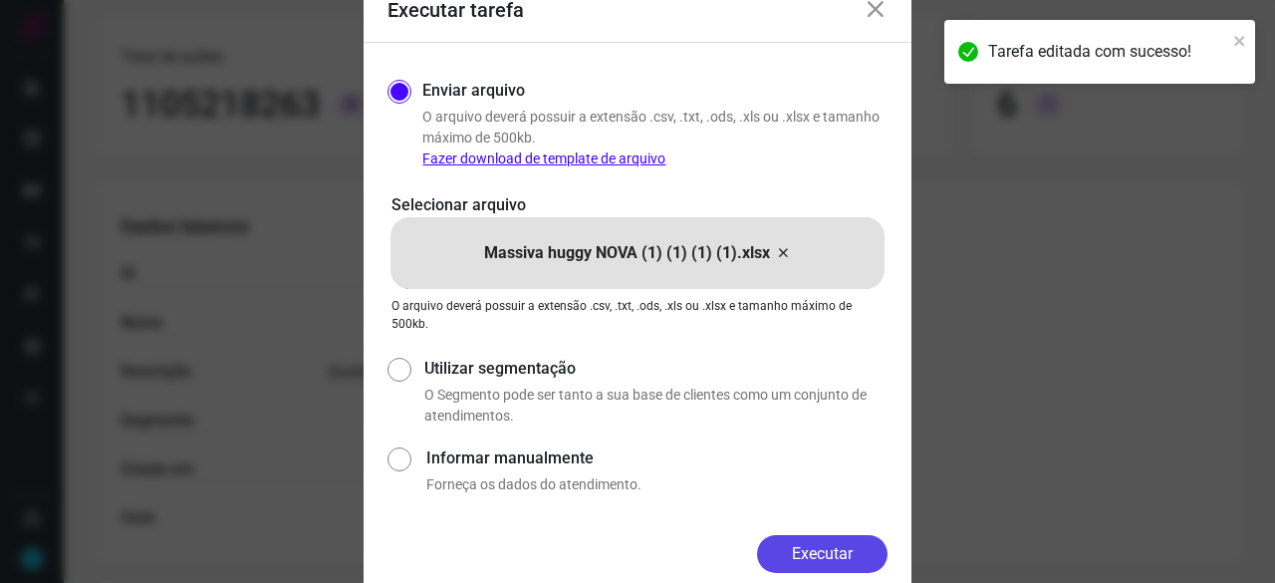
click at [869, 546] on button "Executar" at bounding box center [822, 554] width 130 height 38
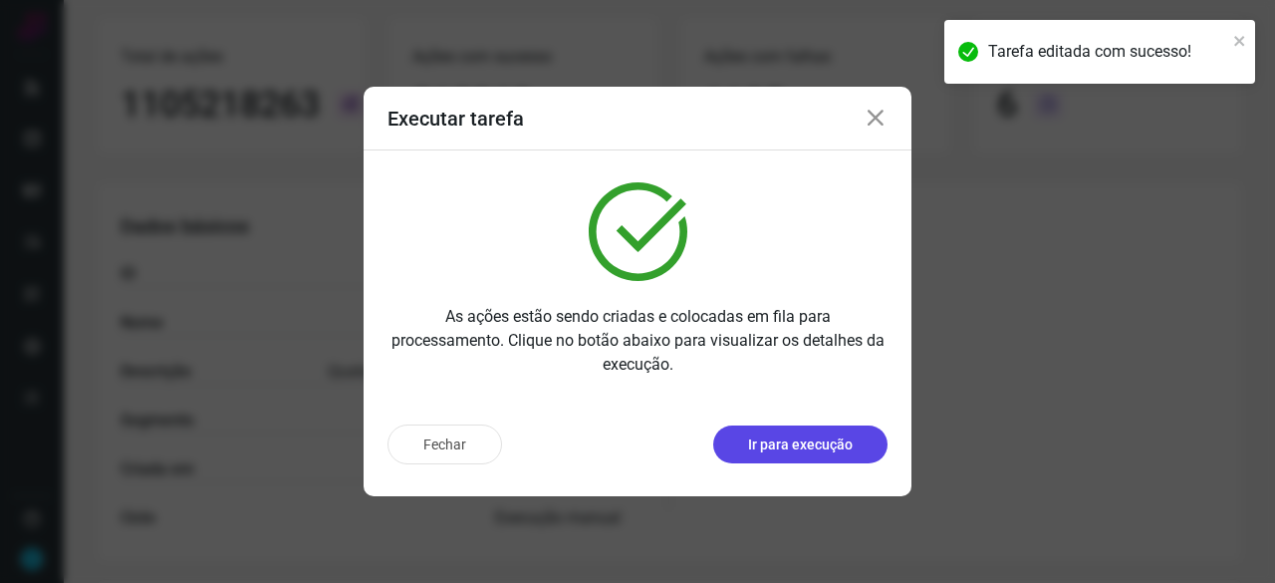
click at [808, 449] on p "Ir para execução" at bounding box center [800, 444] width 105 height 21
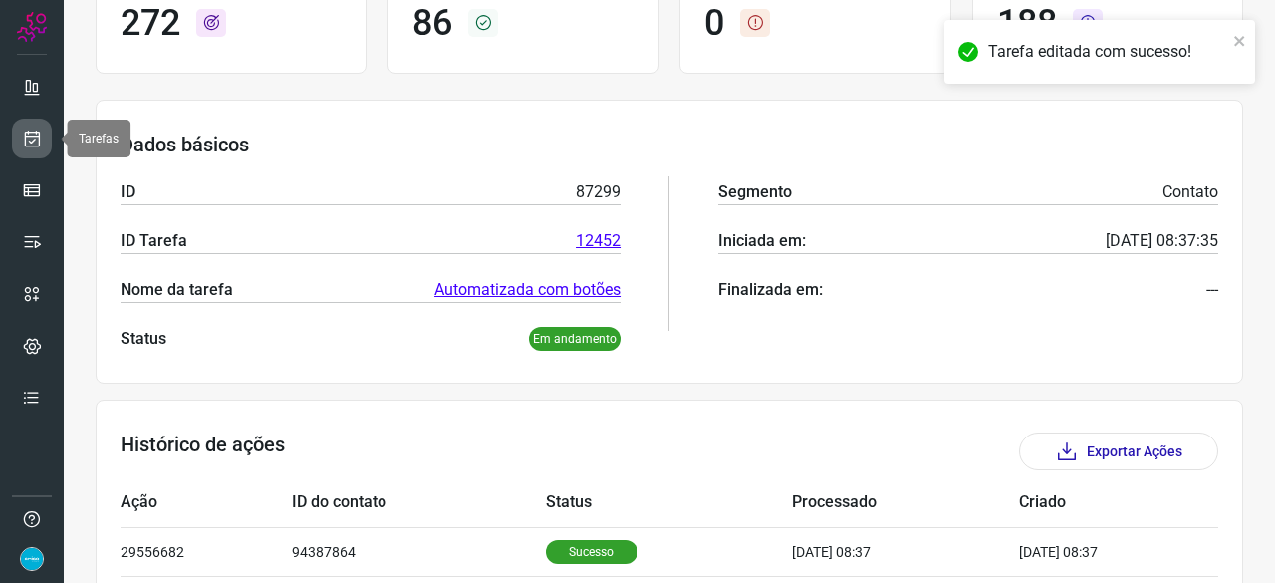
click at [34, 140] on icon at bounding box center [32, 138] width 21 height 20
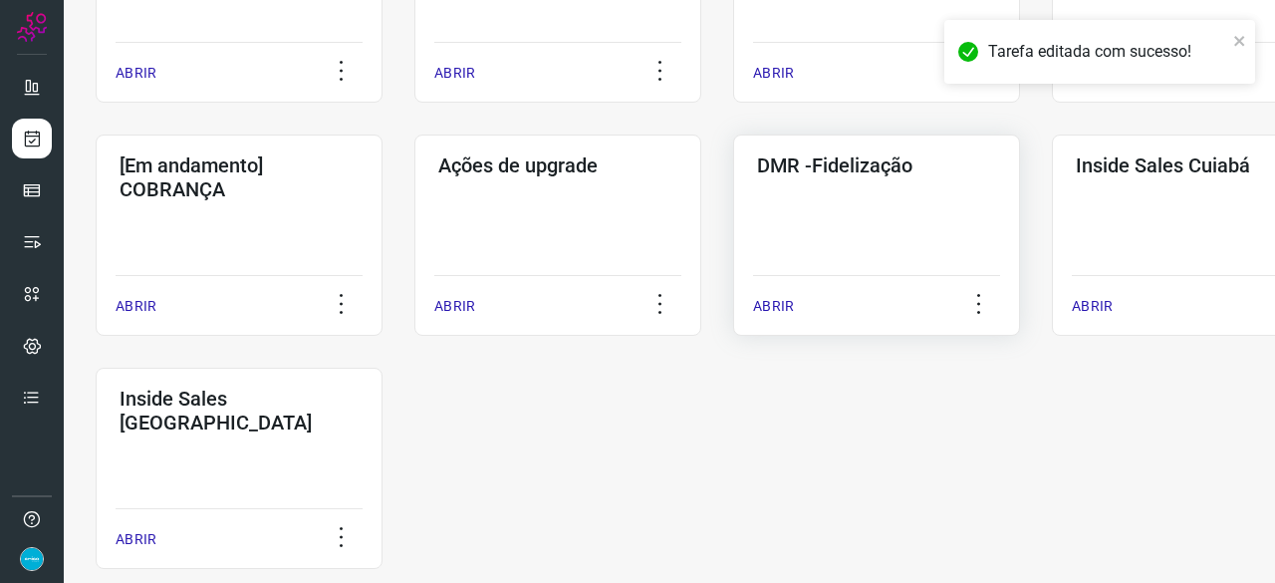
click at [777, 301] on p "ABRIR" at bounding box center [773, 306] width 41 height 21
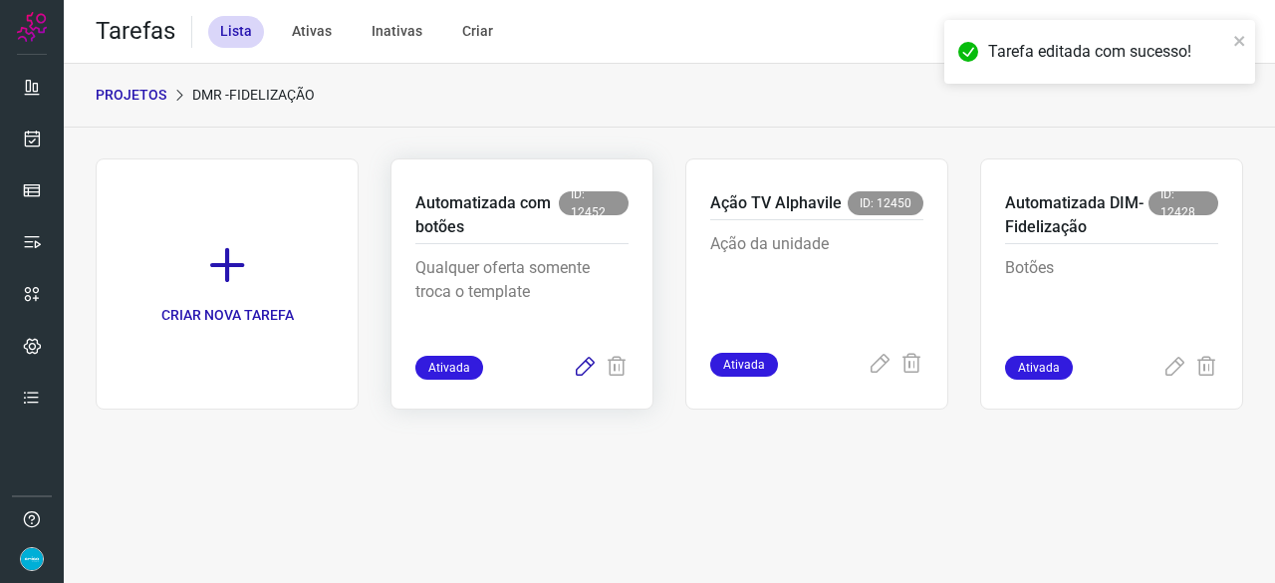
click at [590, 361] on icon at bounding box center [585, 367] width 24 height 24
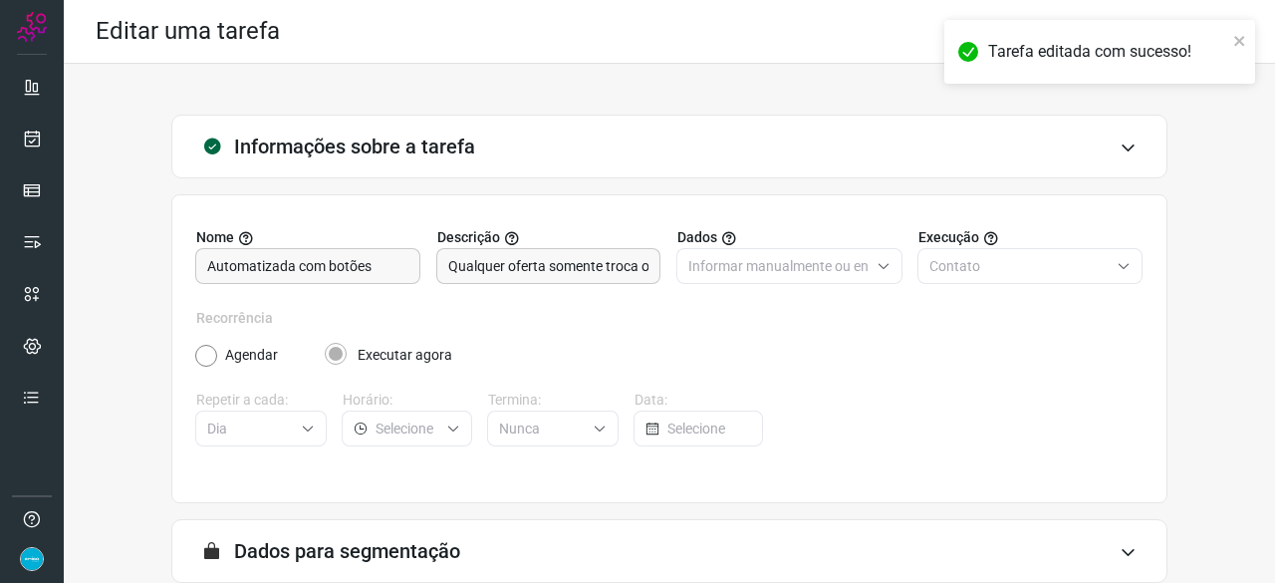
scroll to position [194, 0]
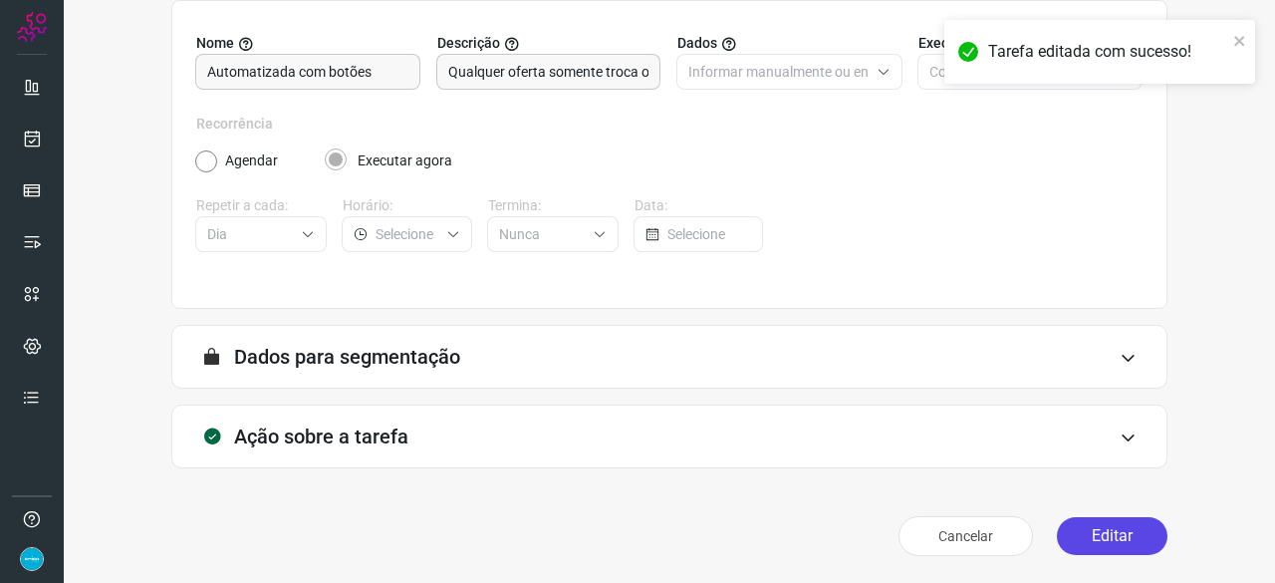
click at [1097, 530] on button "Editar" at bounding box center [1112, 536] width 111 height 38
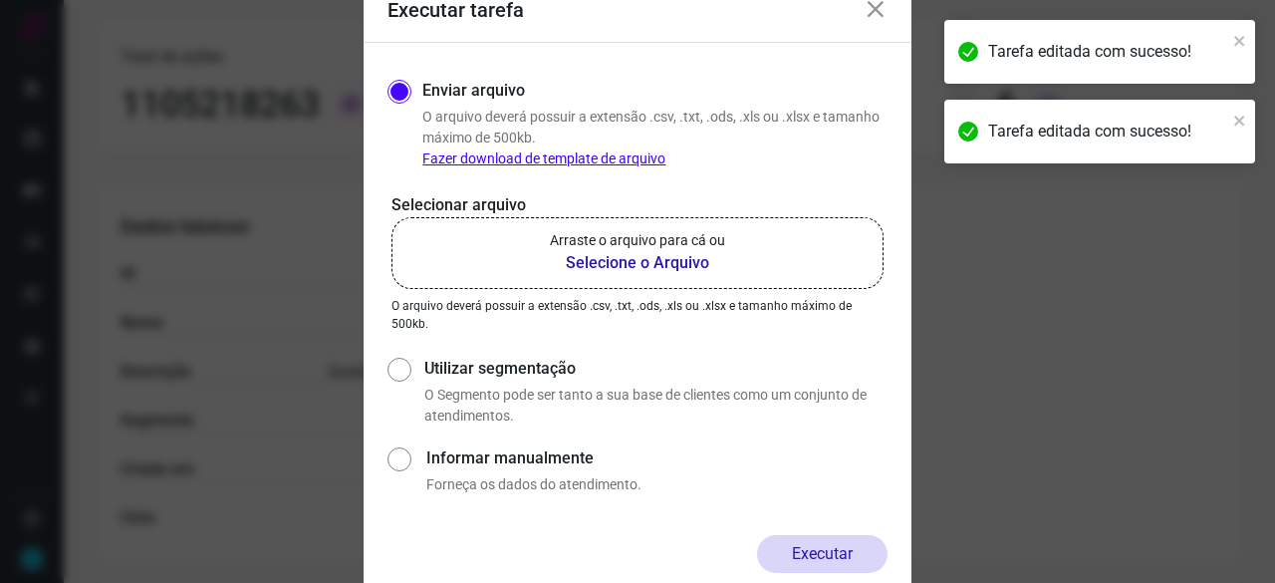
click at [615, 258] on b "Selecione o Arquivo" at bounding box center [637, 263] width 175 height 24
click at [0, 0] on input "Arraste o arquivo para cá ou Selecione o Arquivo" at bounding box center [0, 0] width 0 height 0
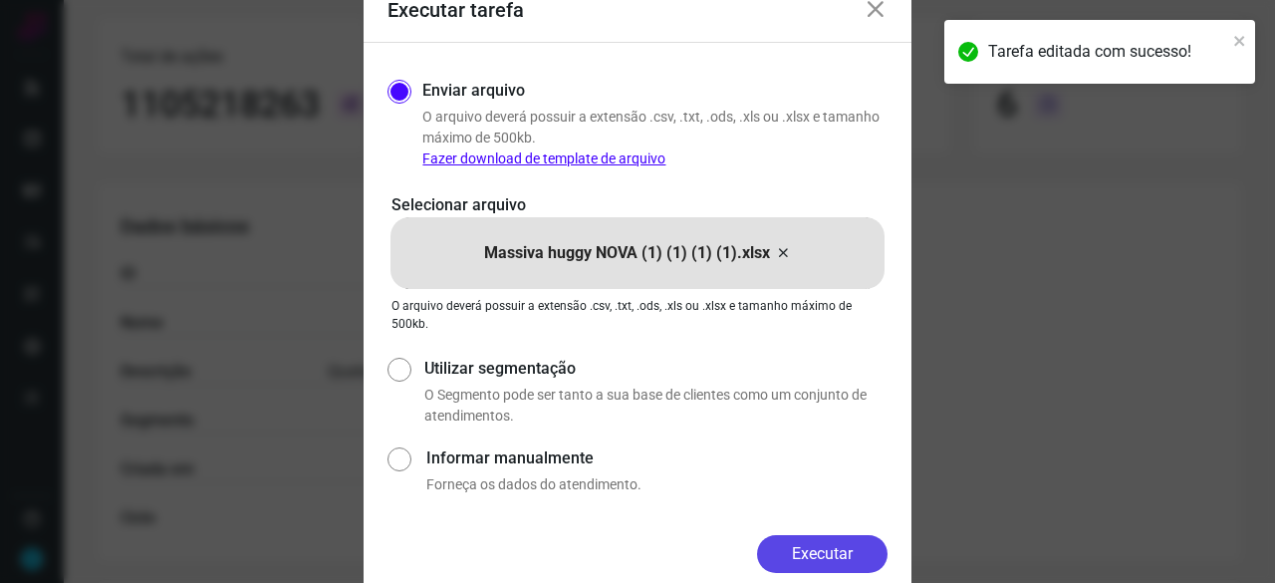
click at [829, 547] on button "Executar" at bounding box center [822, 554] width 130 height 38
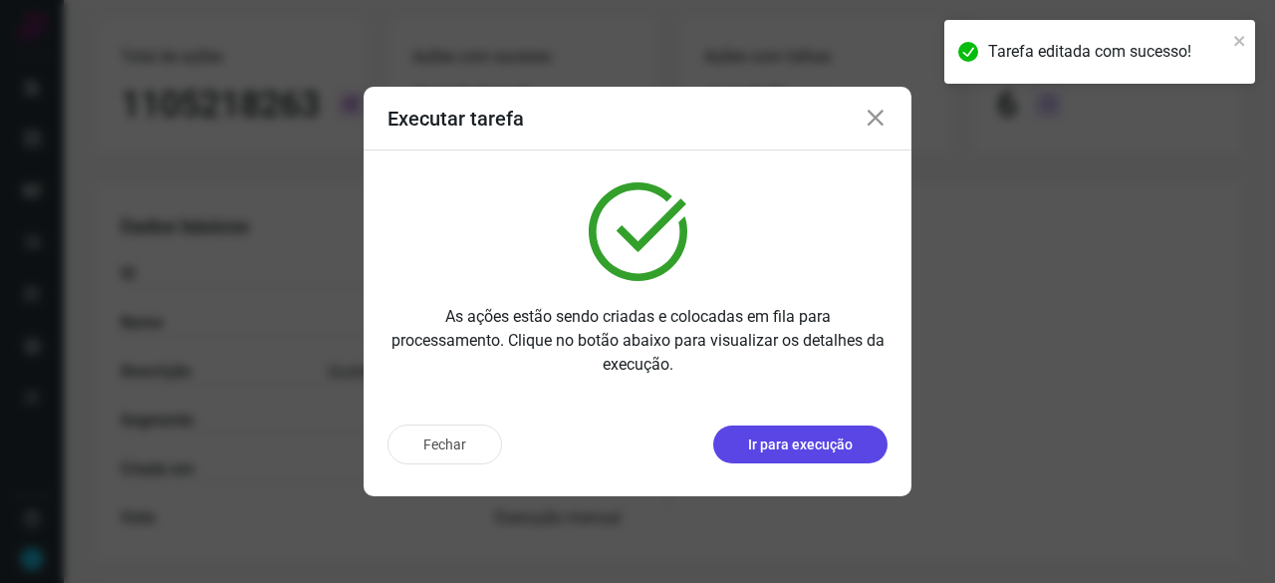
click at [803, 452] on p "Ir para execução" at bounding box center [800, 444] width 105 height 21
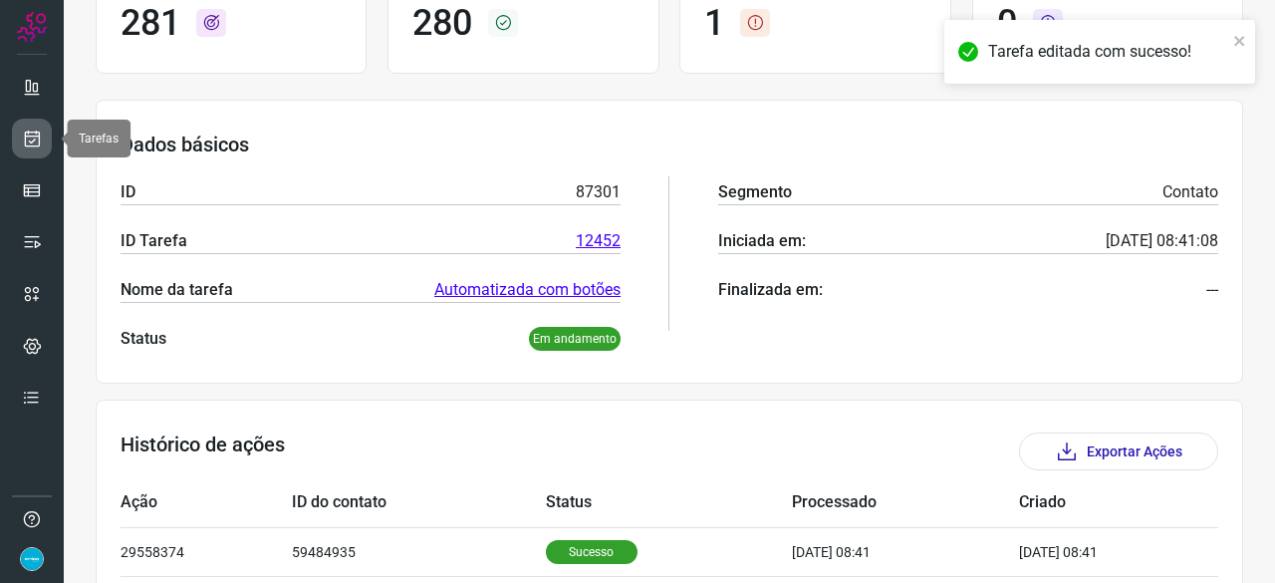
click at [36, 140] on icon at bounding box center [32, 138] width 21 height 20
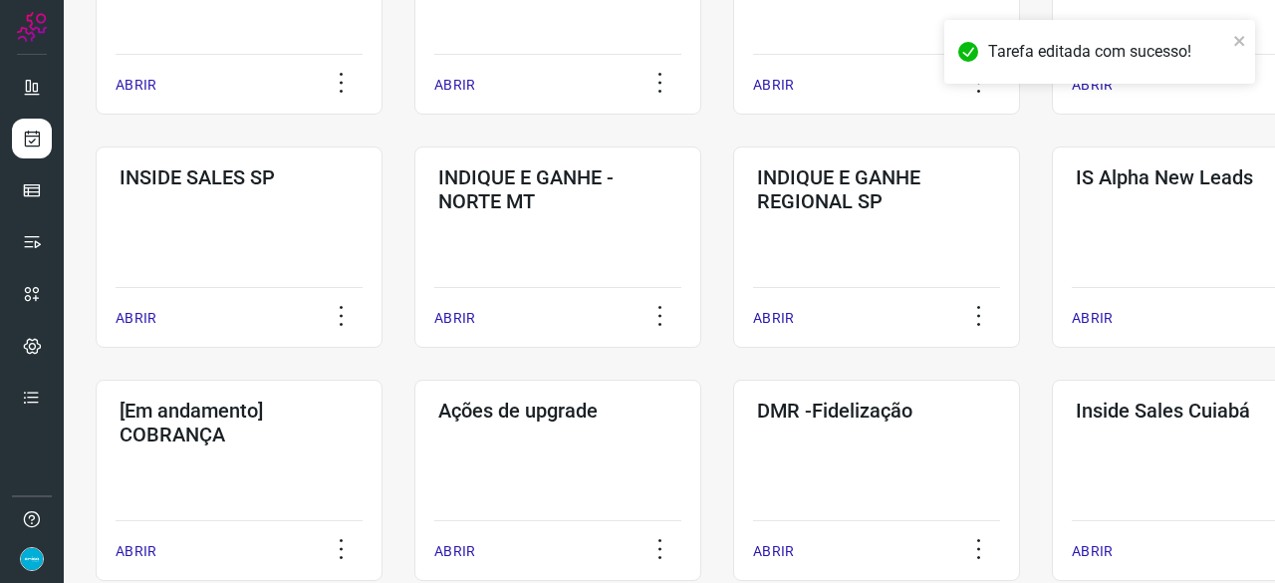
scroll to position [757, 0]
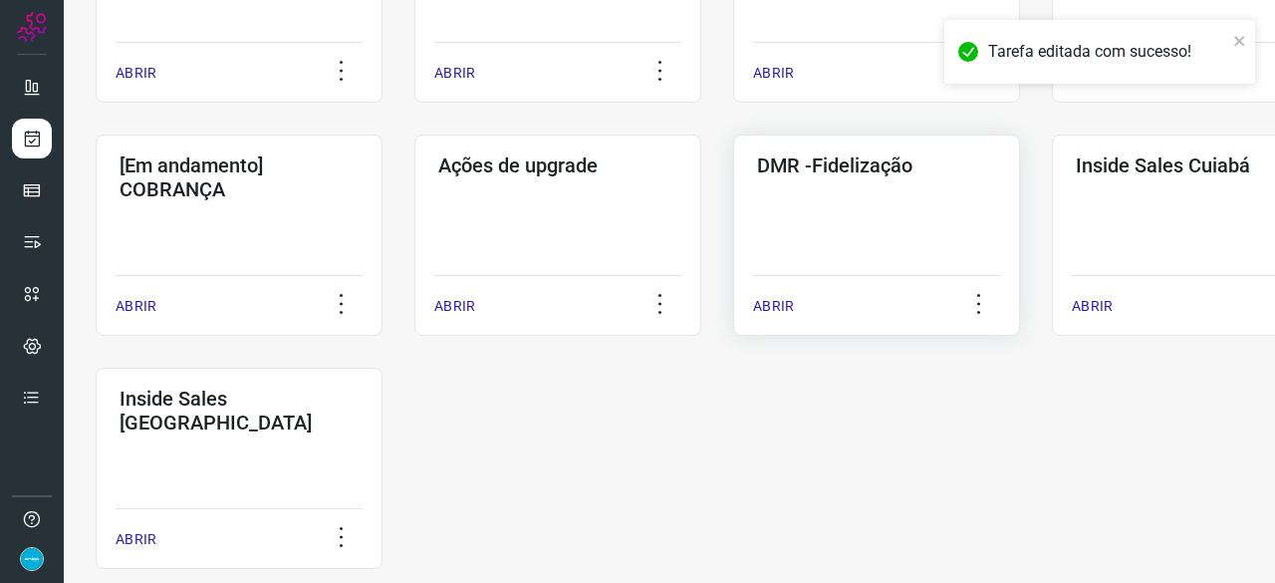
click at [777, 296] on p "ABRIR" at bounding box center [773, 306] width 41 height 21
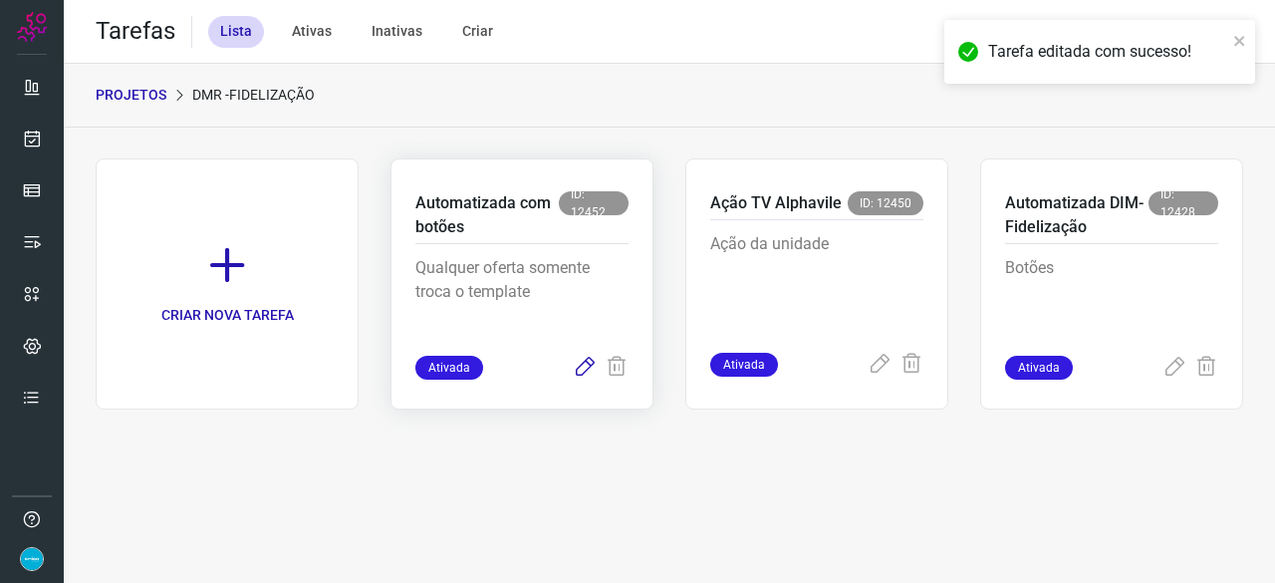
click at [579, 367] on icon at bounding box center [585, 367] width 24 height 24
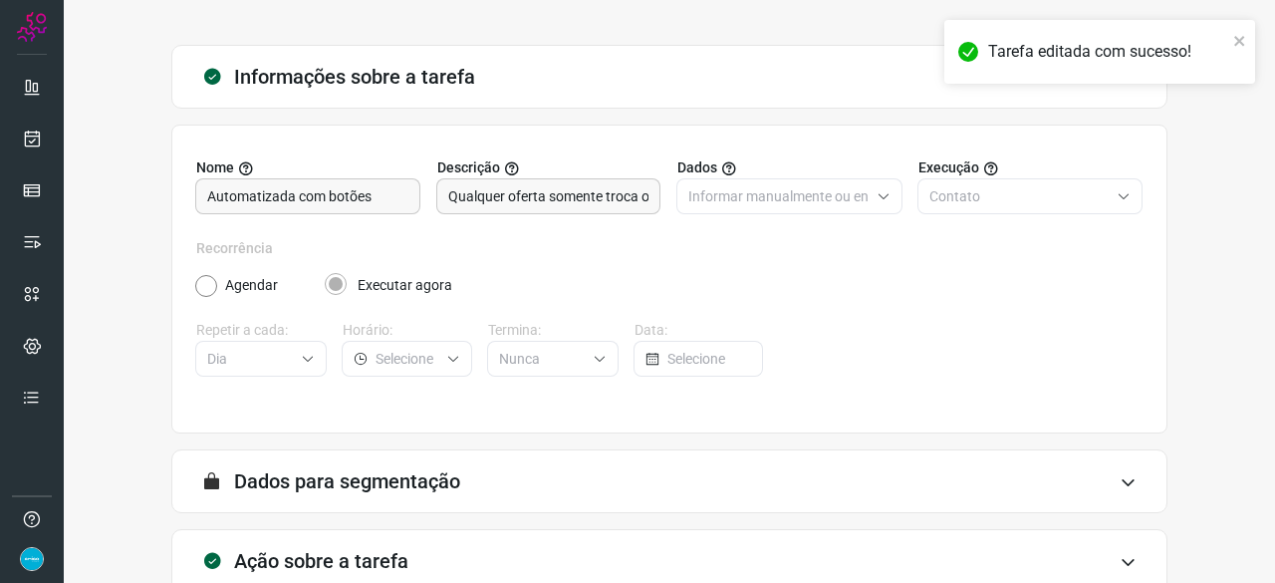
scroll to position [194, 0]
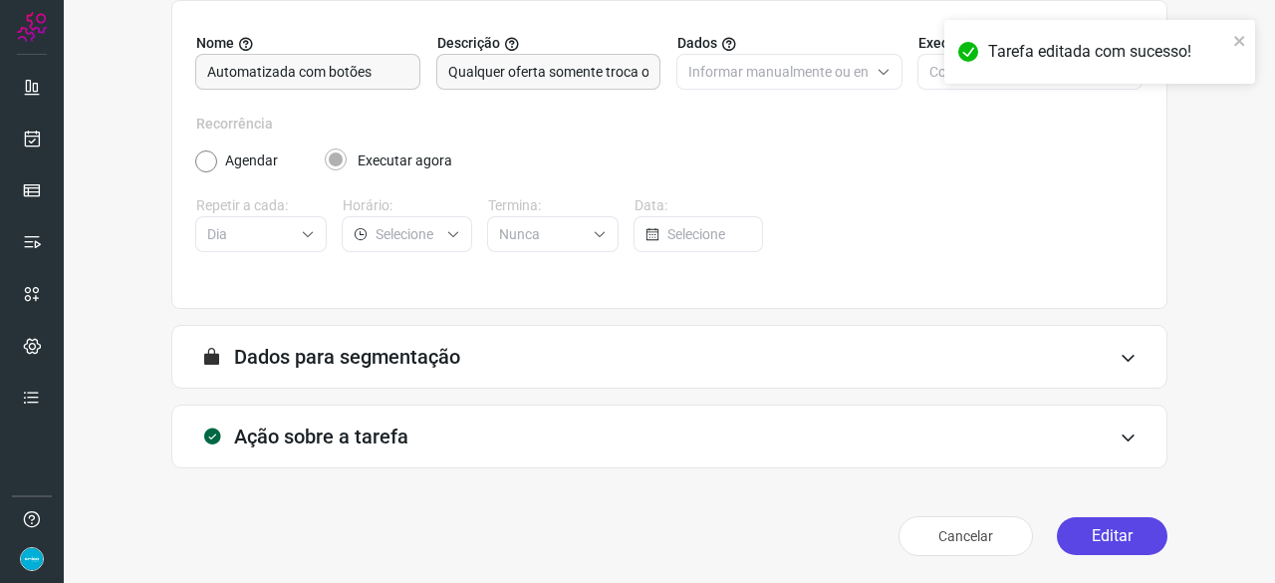
click at [1105, 535] on button "Editar" at bounding box center [1112, 536] width 111 height 38
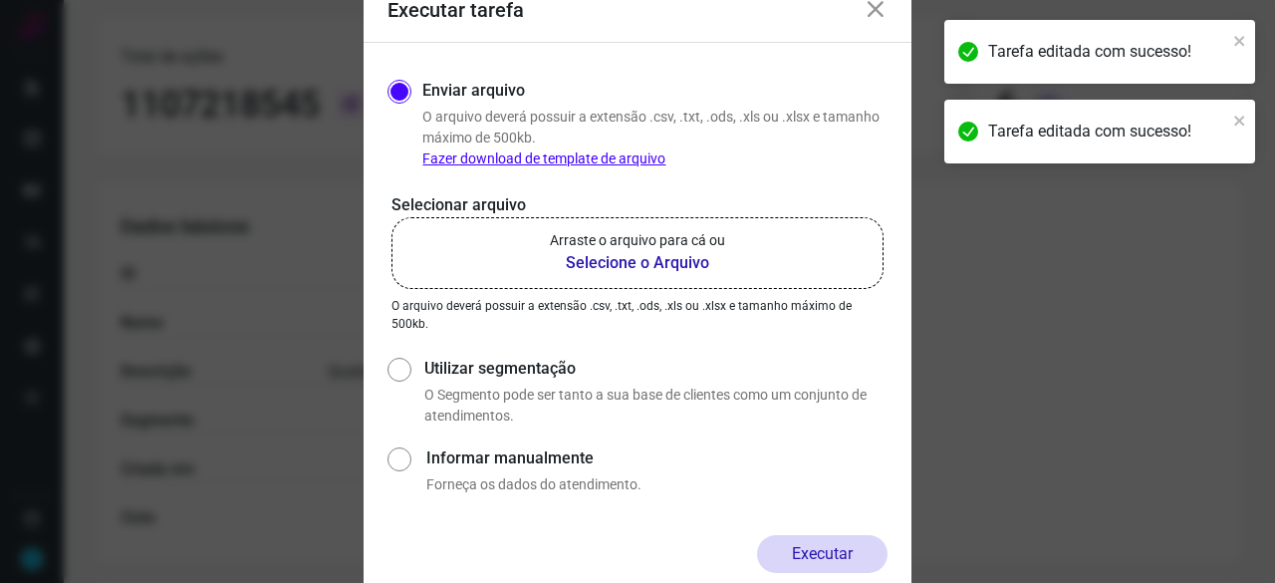
click at [641, 259] on b "Selecione o Arquivo" at bounding box center [637, 263] width 175 height 24
click at [0, 0] on input "Arraste o arquivo para cá ou Selecione o Arquivo" at bounding box center [0, 0] width 0 height 0
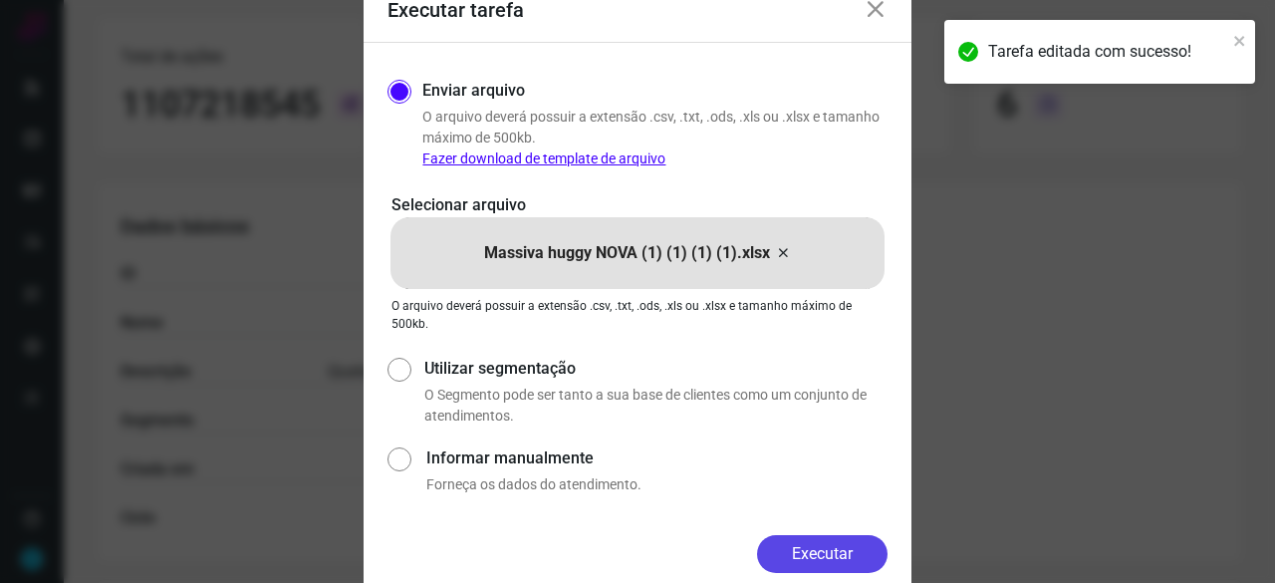
click at [840, 545] on button "Executar" at bounding box center [822, 554] width 130 height 38
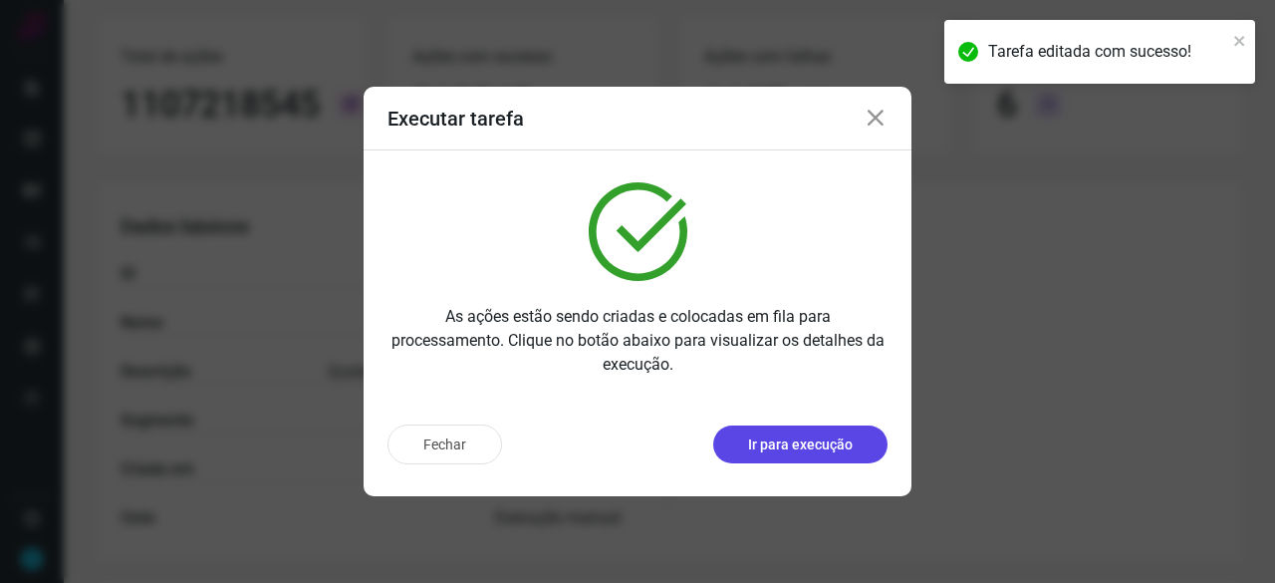
click at [843, 441] on p "Ir para execução" at bounding box center [800, 444] width 105 height 21
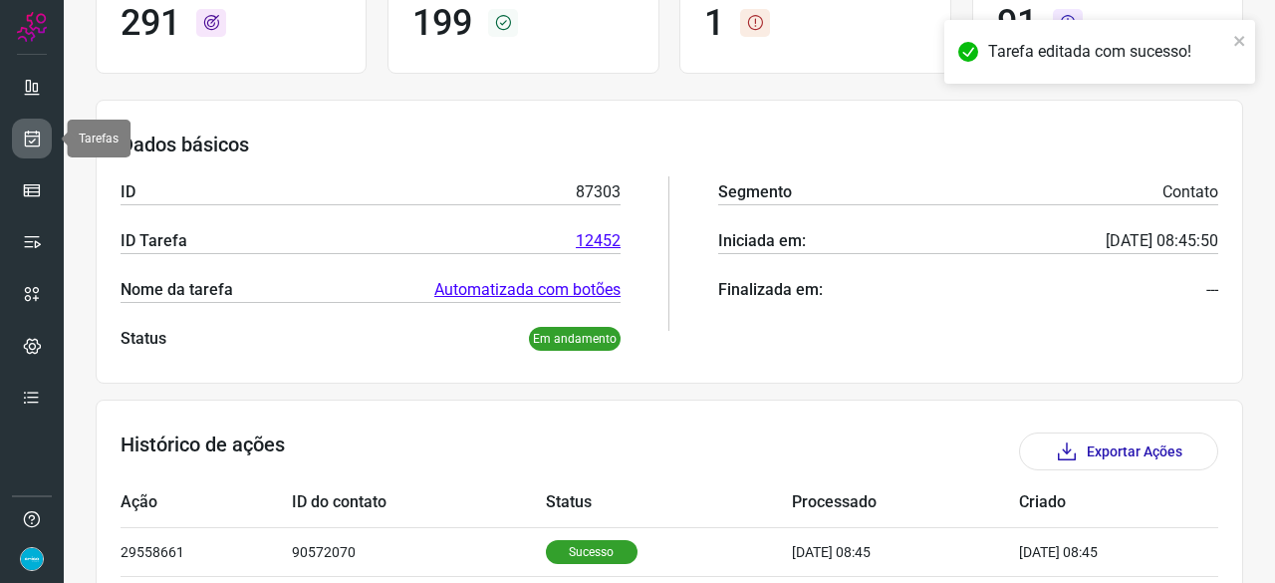
click at [40, 130] on icon at bounding box center [32, 138] width 21 height 20
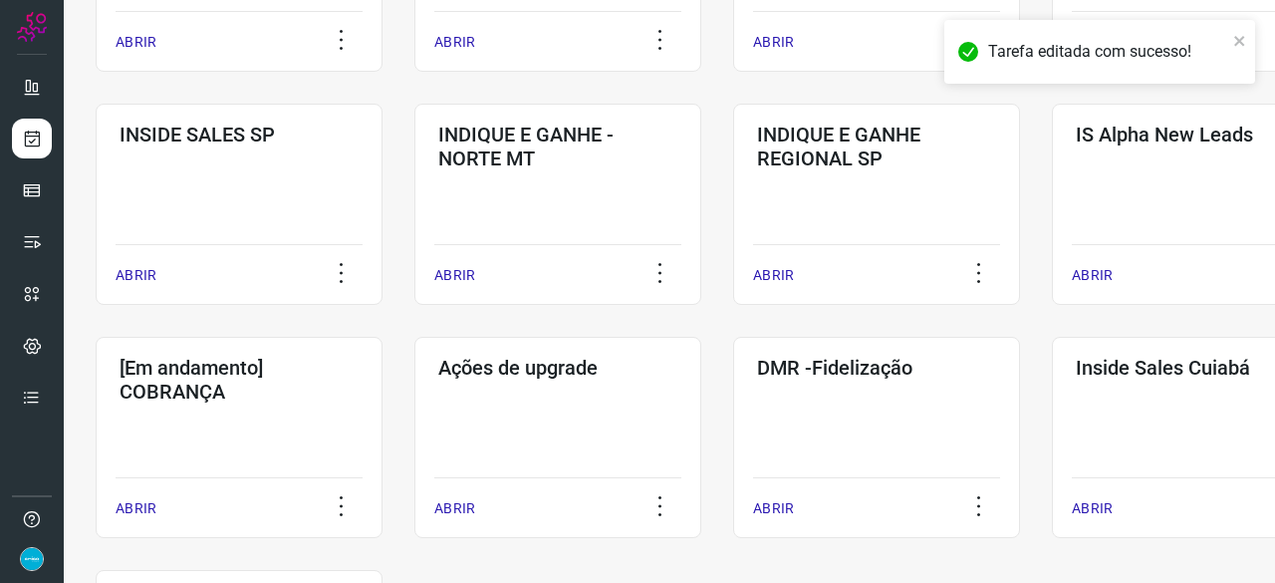
scroll to position [956, 0]
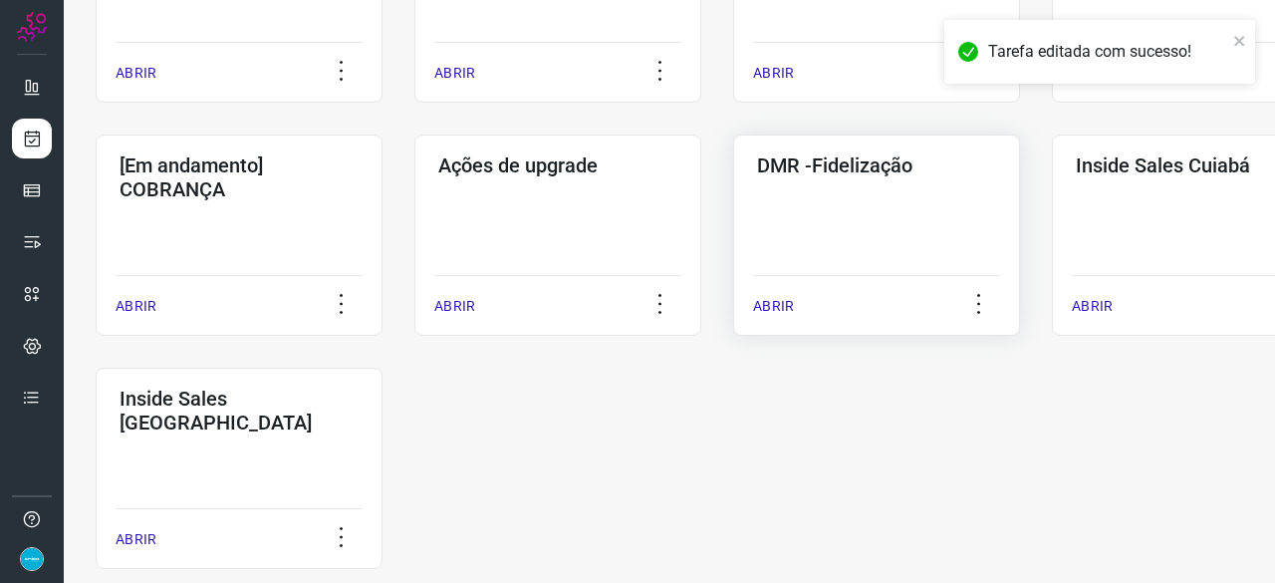
click at [777, 306] on p "ABRIR" at bounding box center [773, 306] width 41 height 21
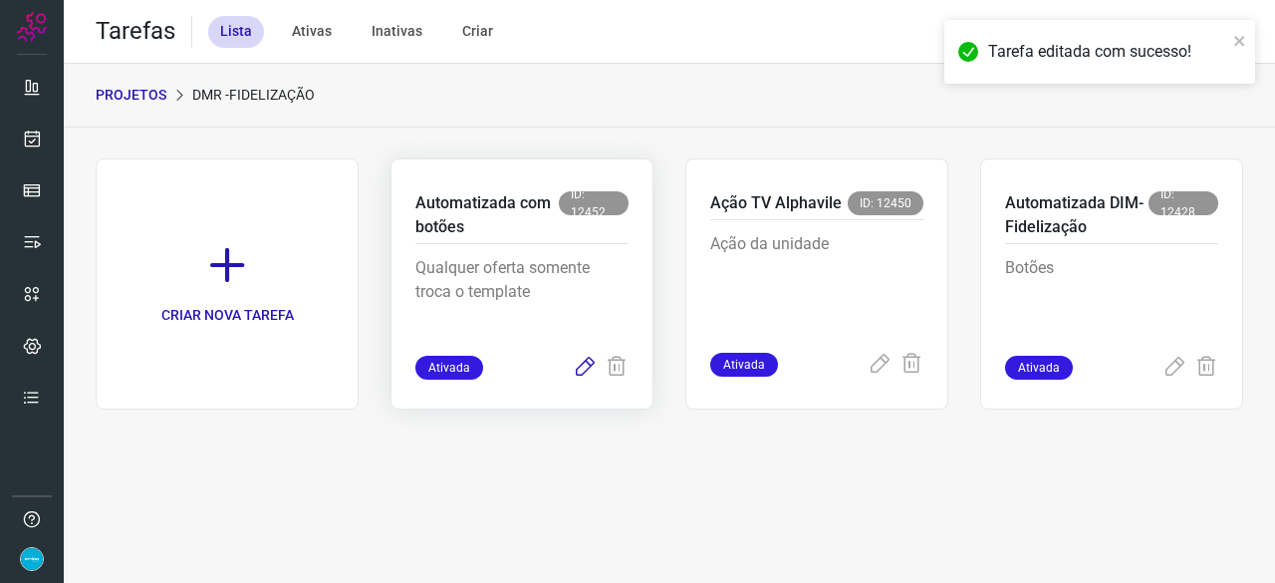
click at [584, 367] on icon at bounding box center [585, 367] width 24 height 24
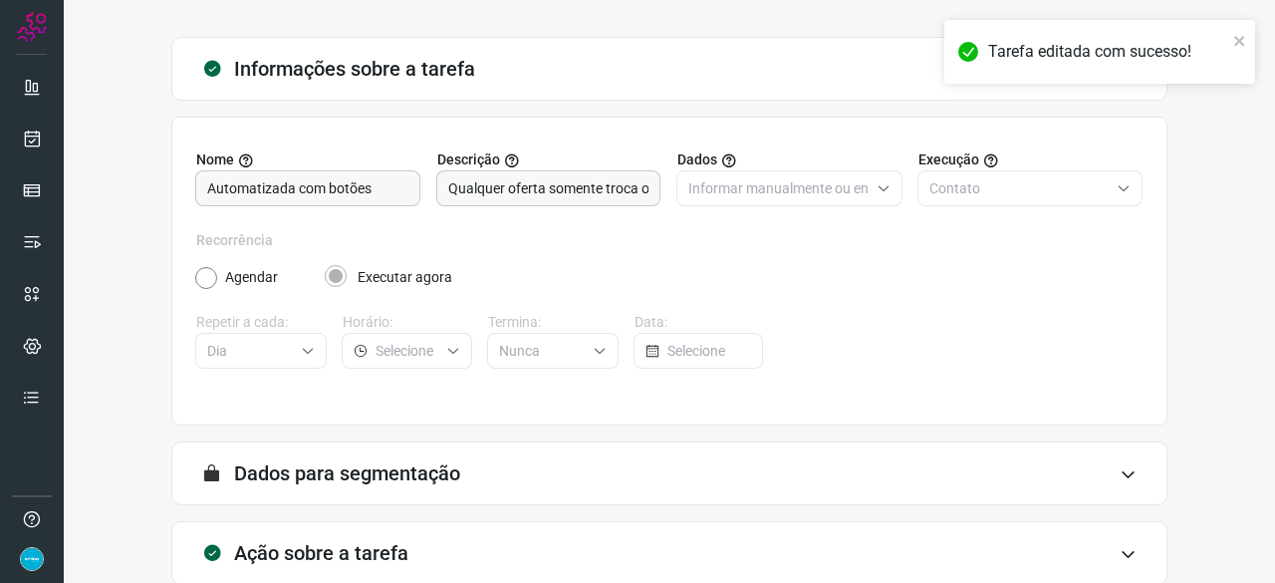
scroll to position [194, 0]
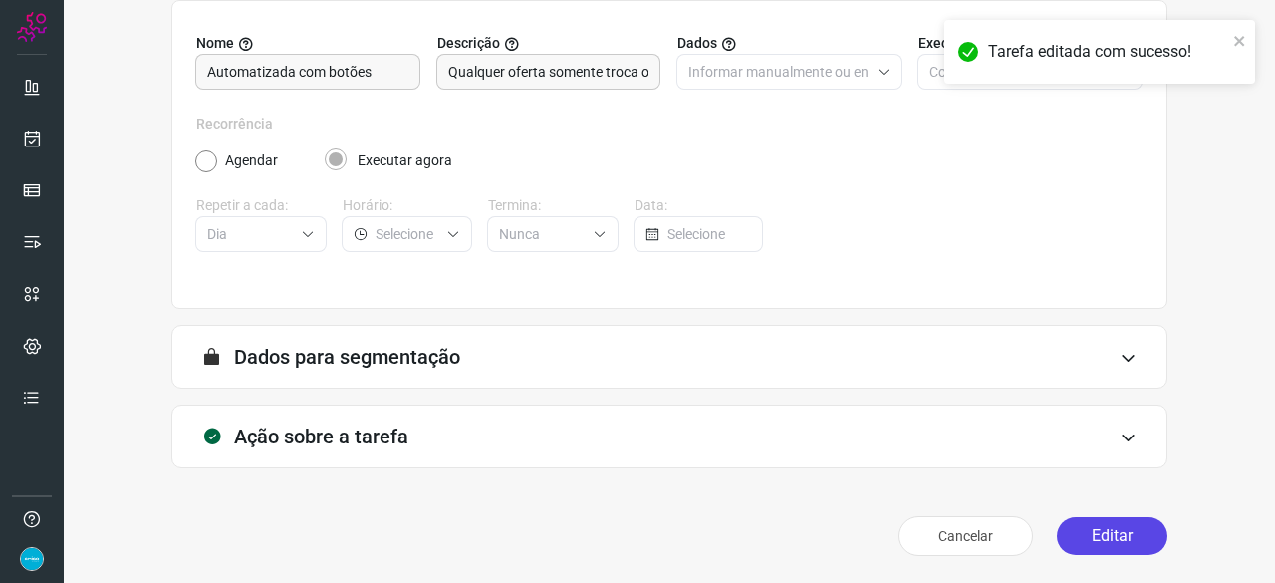
click at [1127, 535] on button "Editar" at bounding box center [1112, 536] width 111 height 38
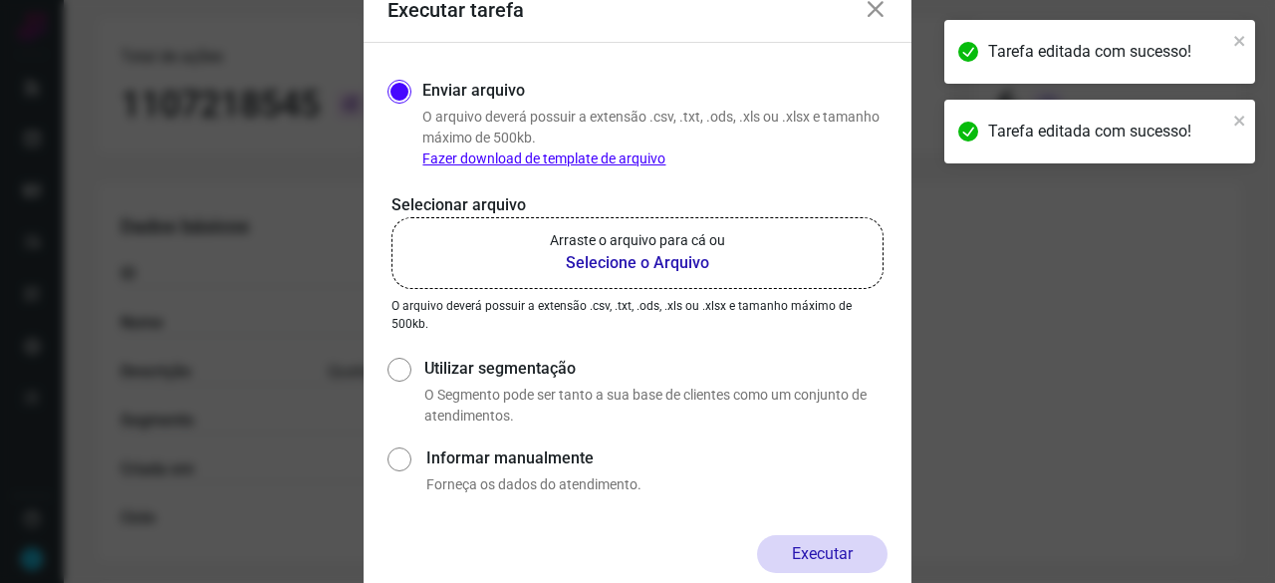
click at [578, 258] on b "Selecione o Arquivo" at bounding box center [637, 263] width 175 height 24
click at [0, 0] on input "Arraste o arquivo para cá ou Selecione o Arquivo" at bounding box center [0, 0] width 0 height 0
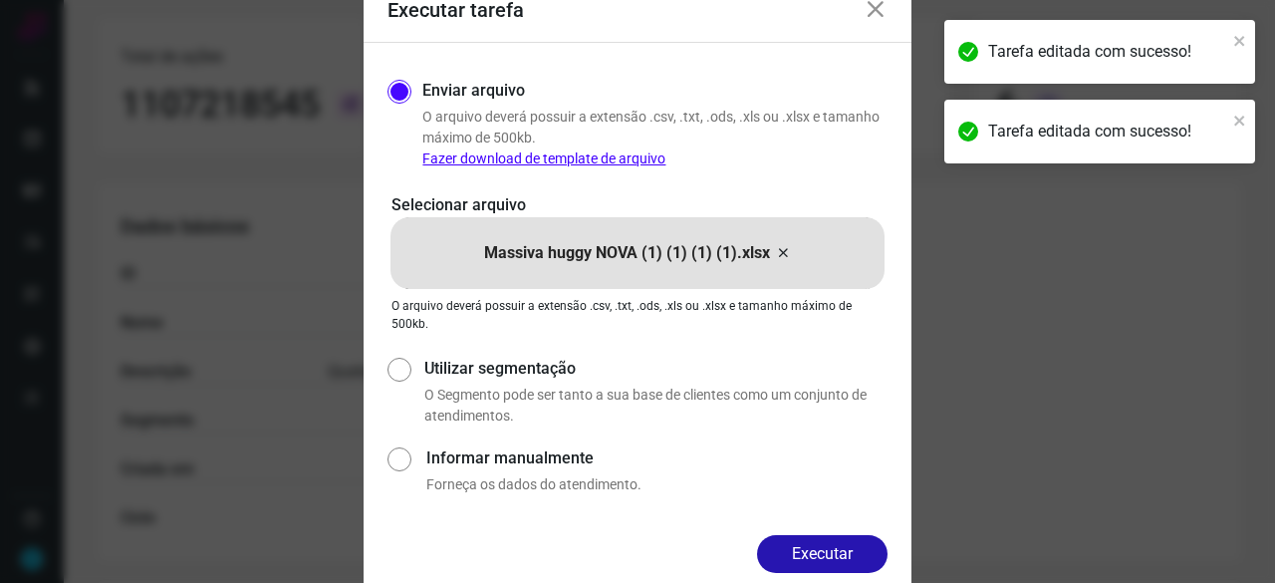
drag, startPoint x: 870, startPoint y: 548, endPoint x: 912, endPoint y: 399, distance: 154.2
click at [869, 547] on button "Executar" at bounding box center [822, 554] width 130 height 38
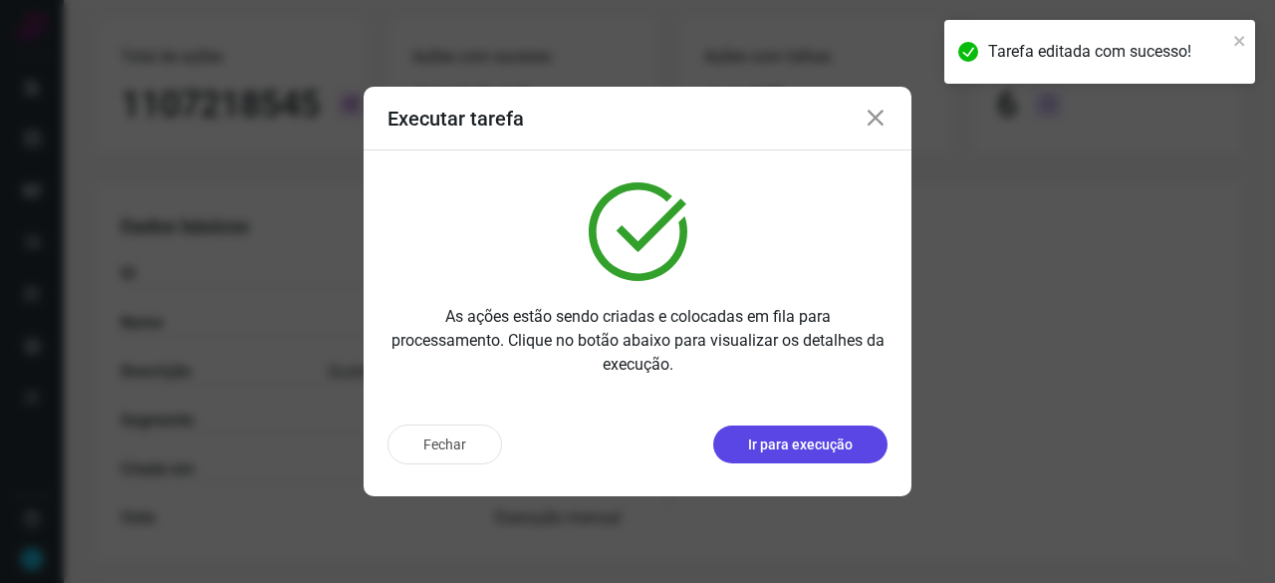
click at [773, 443] on p "Ir para execução" at bounding box center [800, 444] width 105 height 21
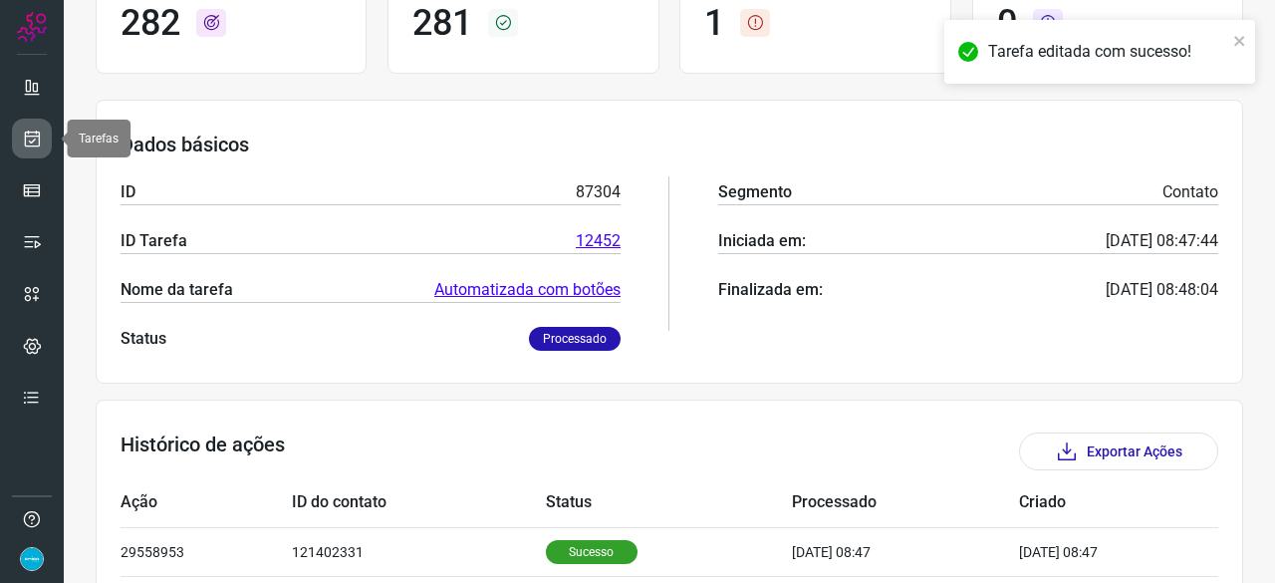
click at [26, 141] on icon at bounding box center [32, 138] width 21 height 20
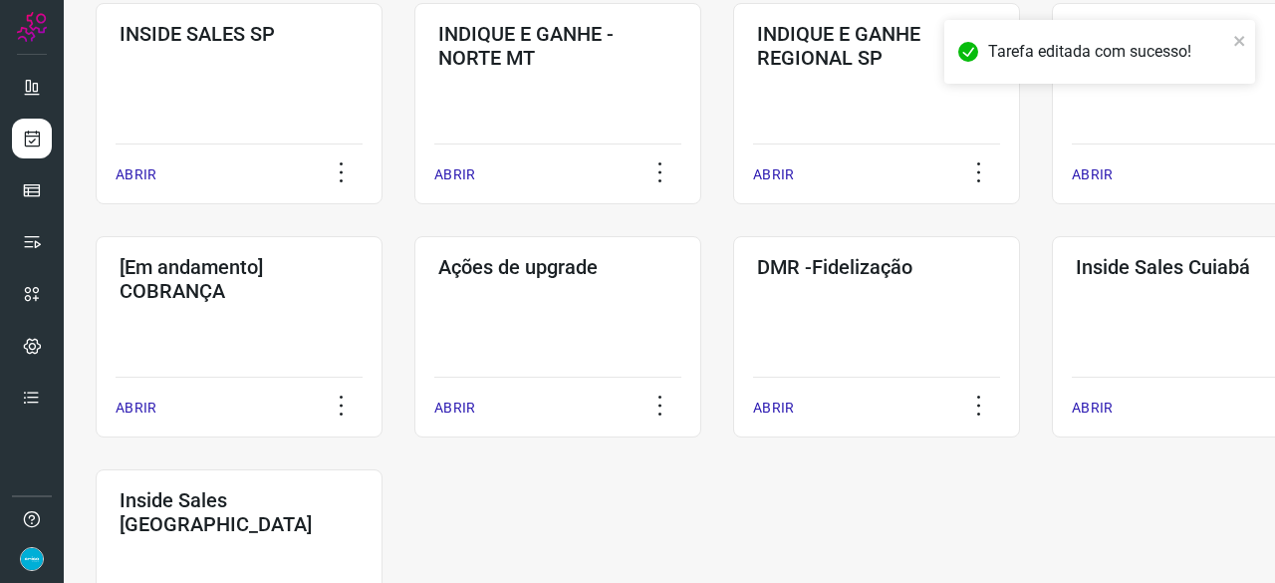
scroll to position [856, 0]
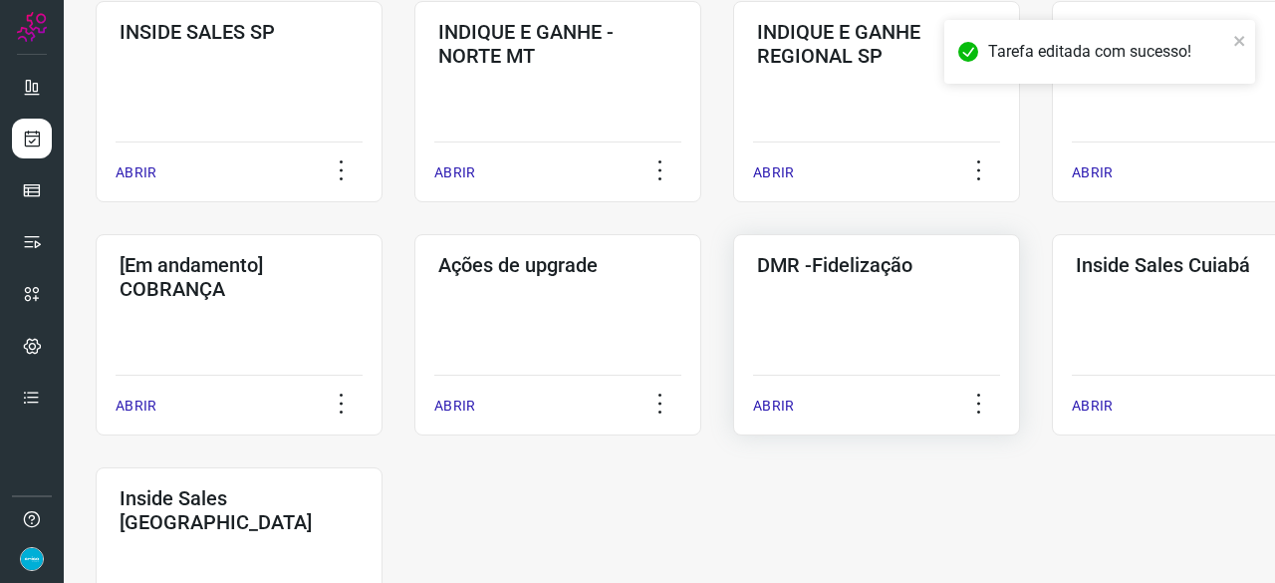
click at [783, 406] on p "ABRIR" at bounding box center [773, 405] width 41 height 21
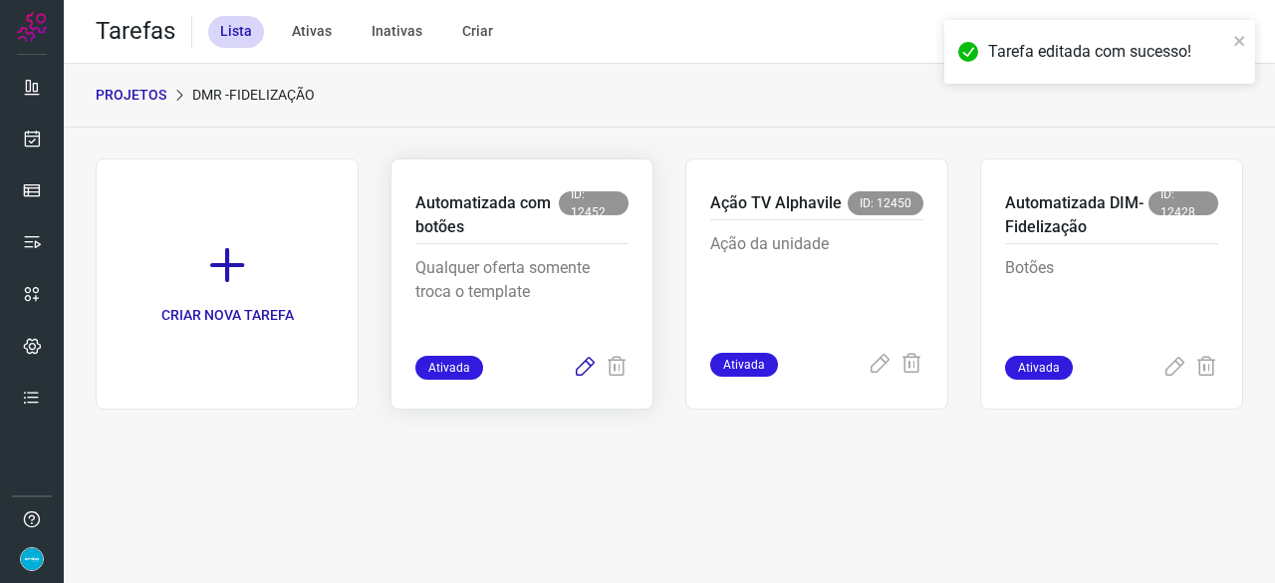
click at [586, 359] on icon at bounding box center [585, 367] width 24 height 24
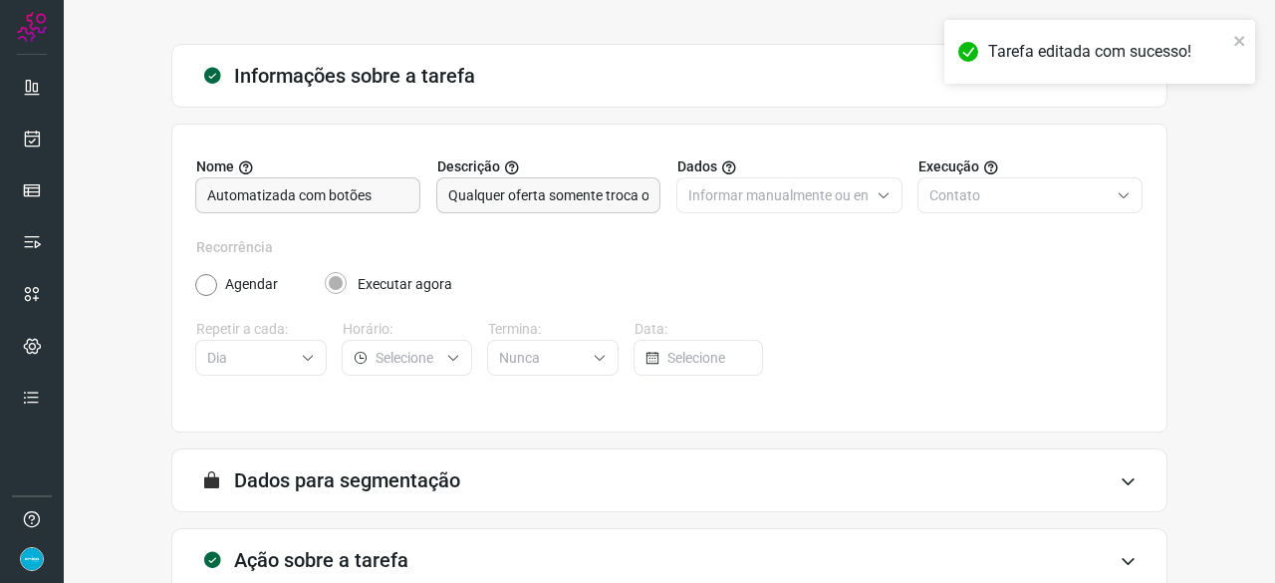
scroll to position [194, 0]
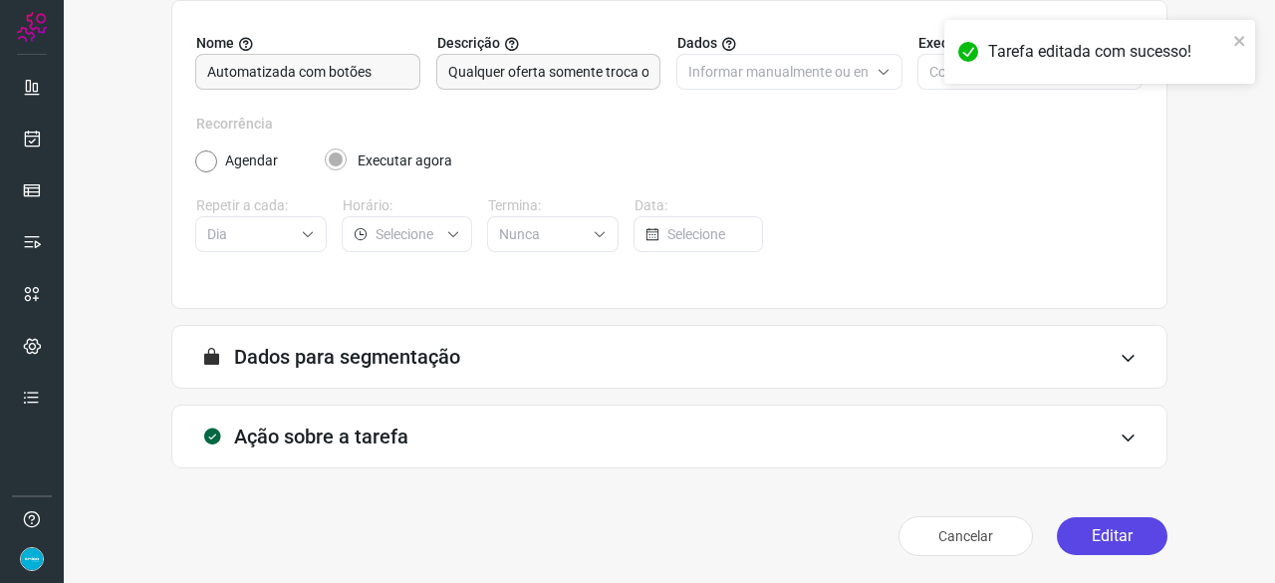
click at [1131, 541] on button "Editar" at bounding box center [1112, 536] width 111 height 38
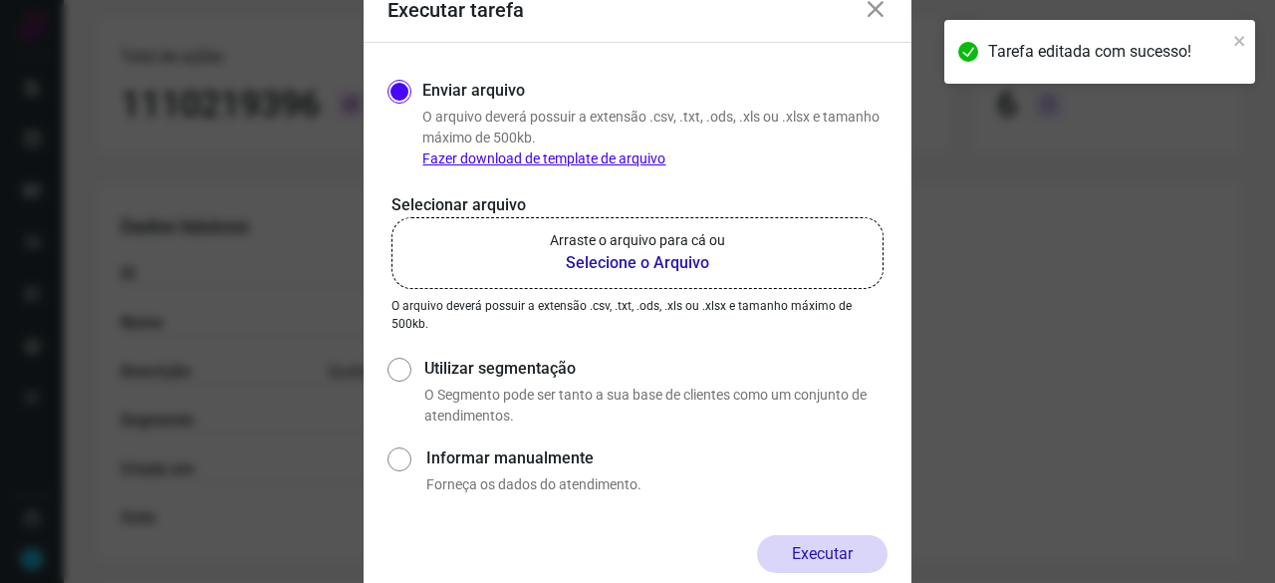
click at [588, 260] on b "Selecione o Arquivo" at bounding box center [637, 263] width 175 height 24
click at [0, 0] on input "Arraste o arquivo para cá ou Selecione o Arquivo" at bounding box center [0, 0] width 0 height 0
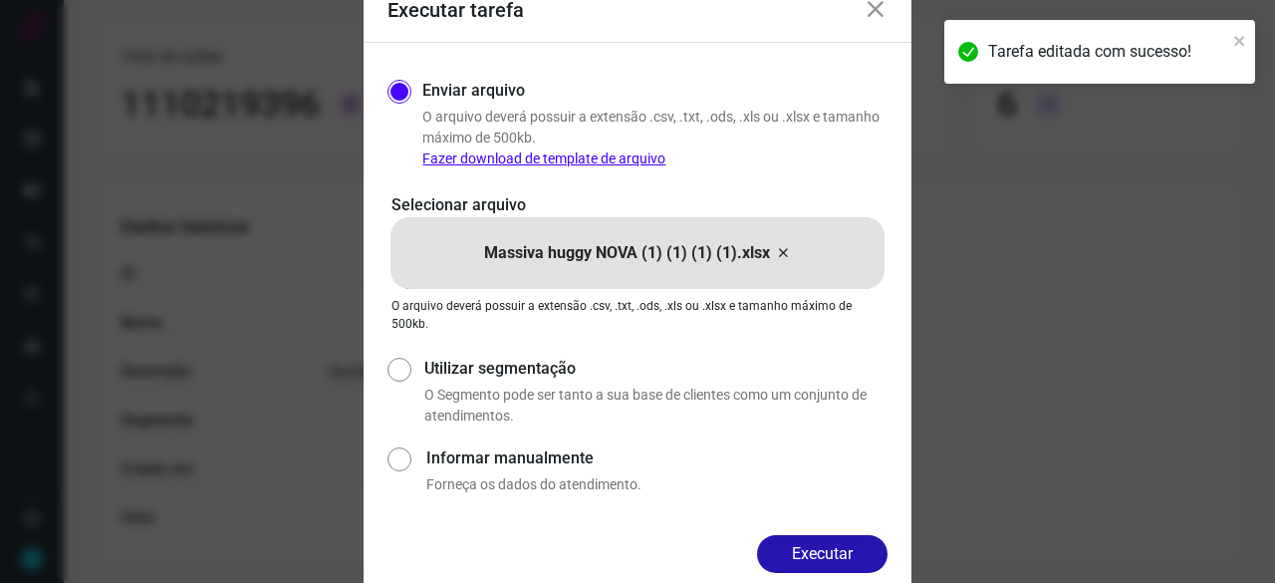
click at [844, 546] on button "Executar" at bounding box center [822, 554] width 130 height 38
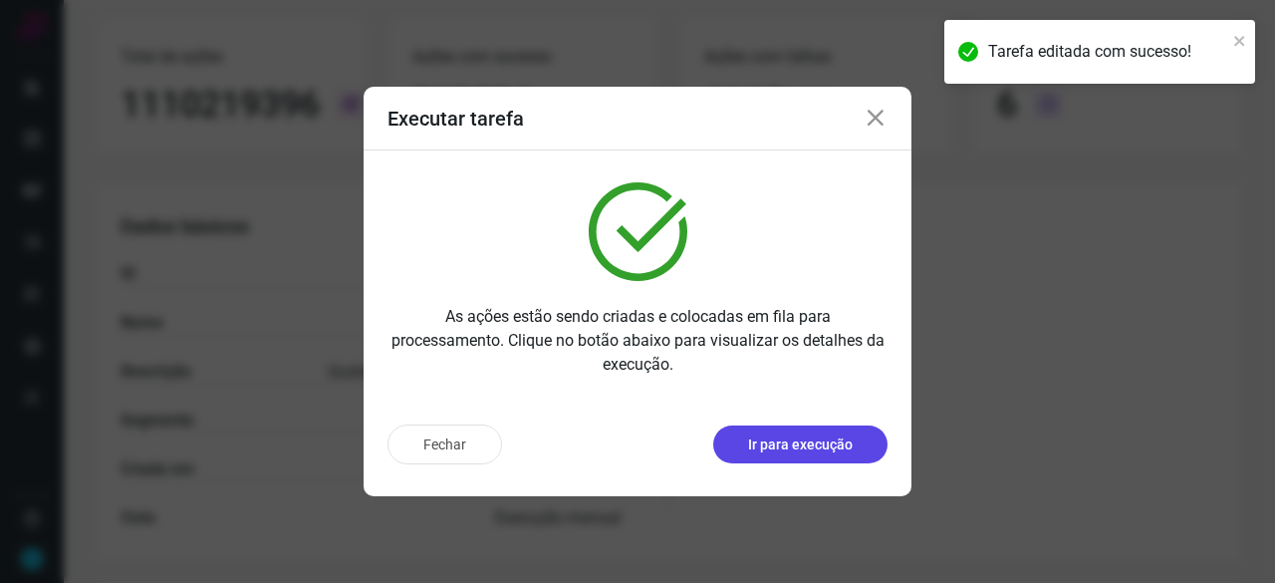
click at [819, 437] on p "Ir para execução" at bounding box center [800, 444] width 105 height 21
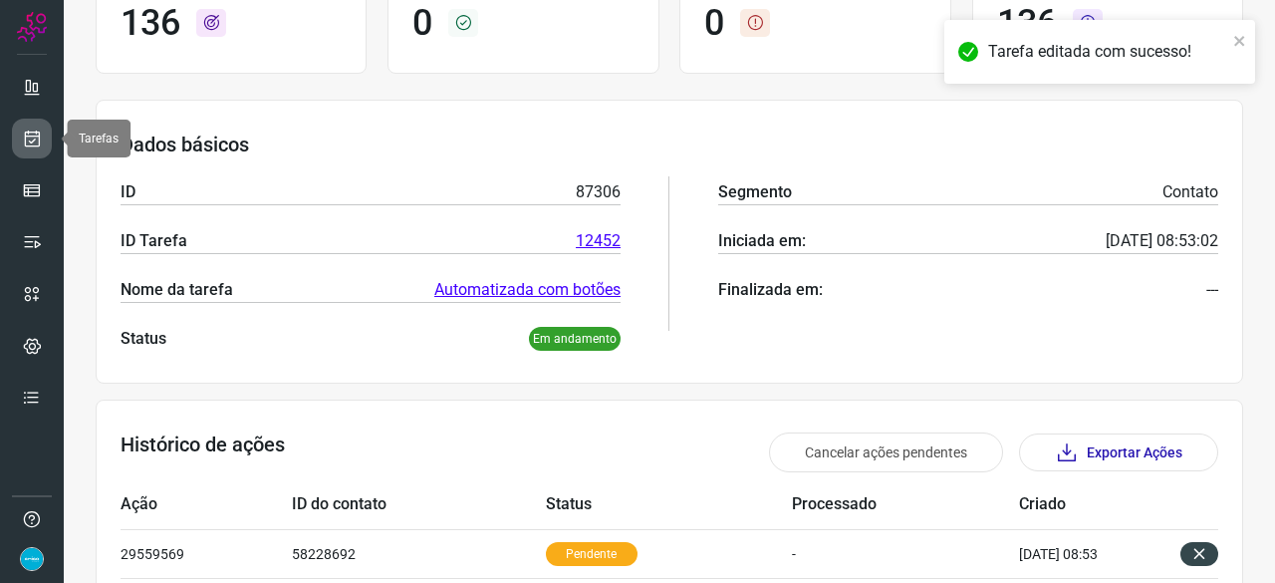
click at [34, 131] on icon at bounding box center [32, 138] width 21 height 20
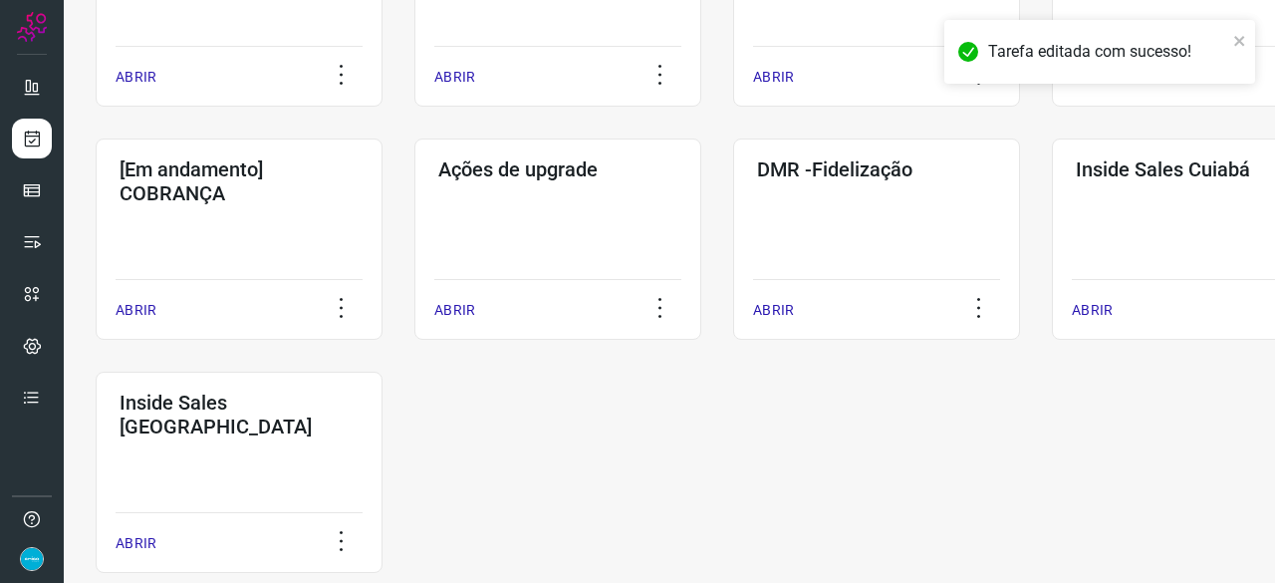
scroll to position [1040, 0]
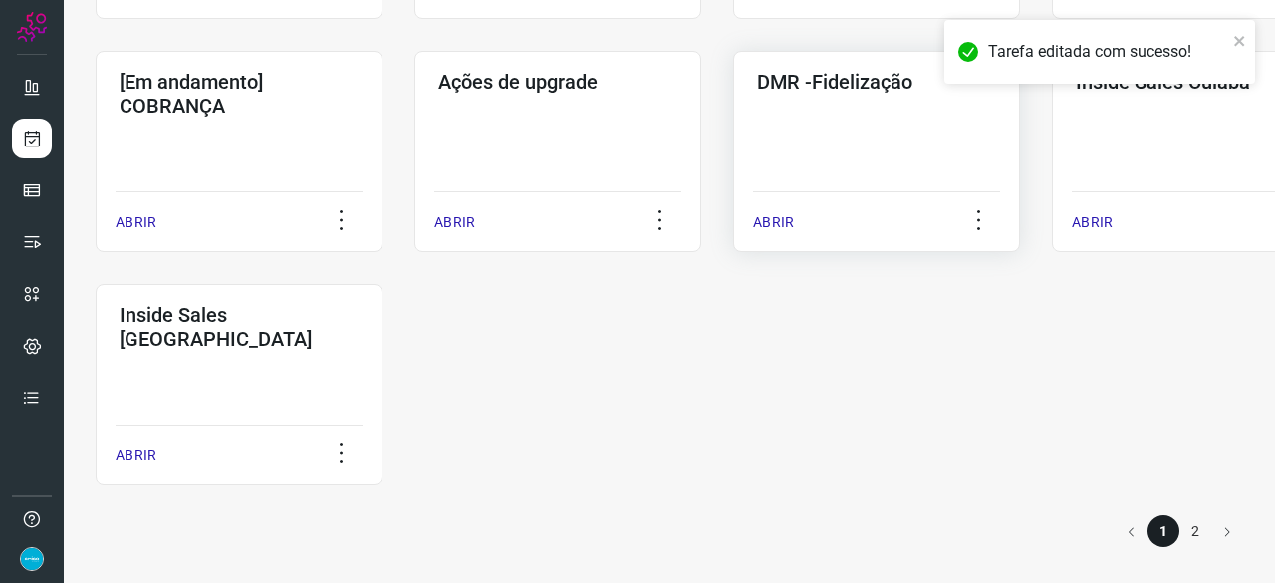
click at [780, 224] on p "ABRIR" at bounding box center [773, 222] width 41 height 21
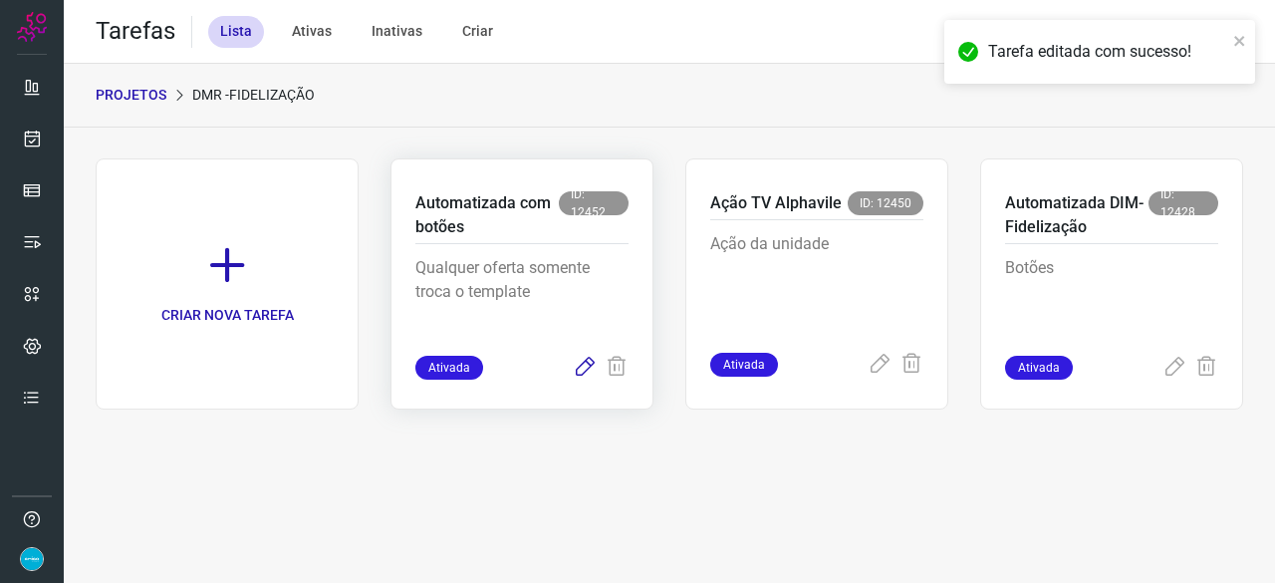
click at [586, 367] on icon at bounding box center [585, 367] width 24 height 24
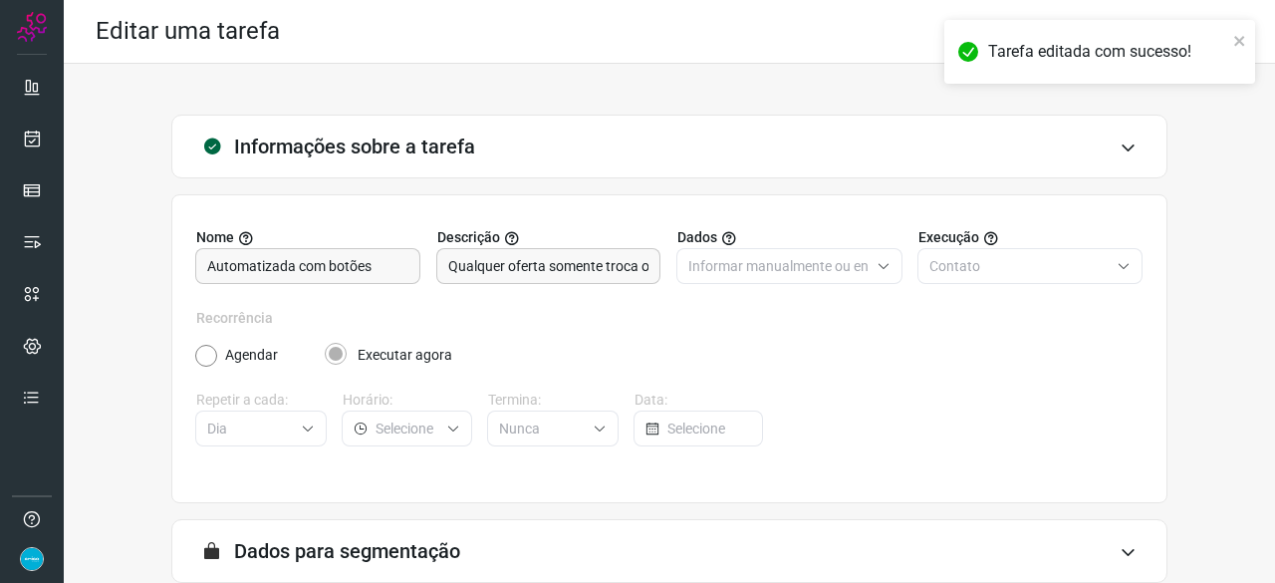
scroll to position [194, 0]
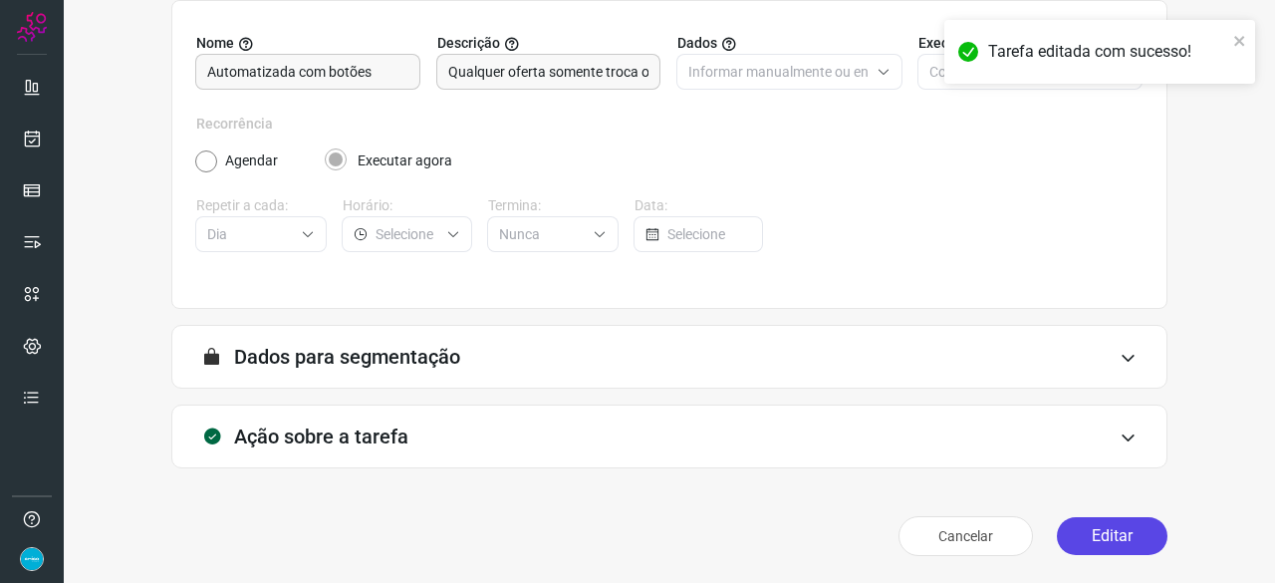
click at [1129, 526] on button "Editar" at bounding box center [1112, 536] width 111 height 38
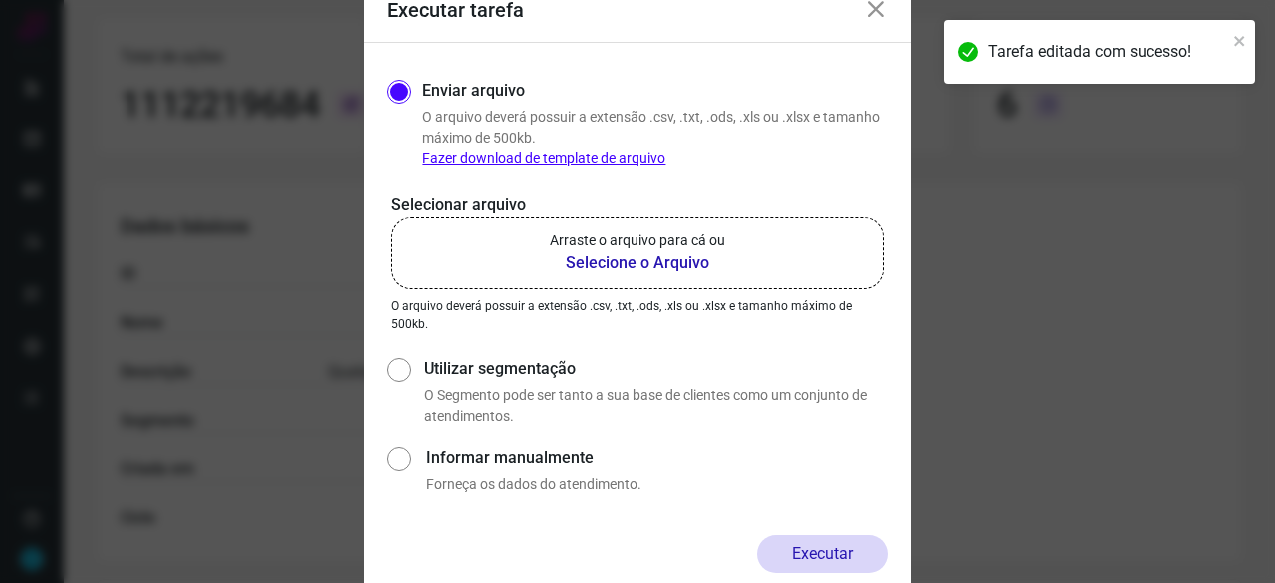
click at [602, 260] on b "Selecione o Arquivo" at bounding box center [637, 263] width 175 height 24
click at [0, 0] on input "Arraste o arquivo para cá ou Selecione o Arquivo" at bounding box center [0, 0] width 0 height 0
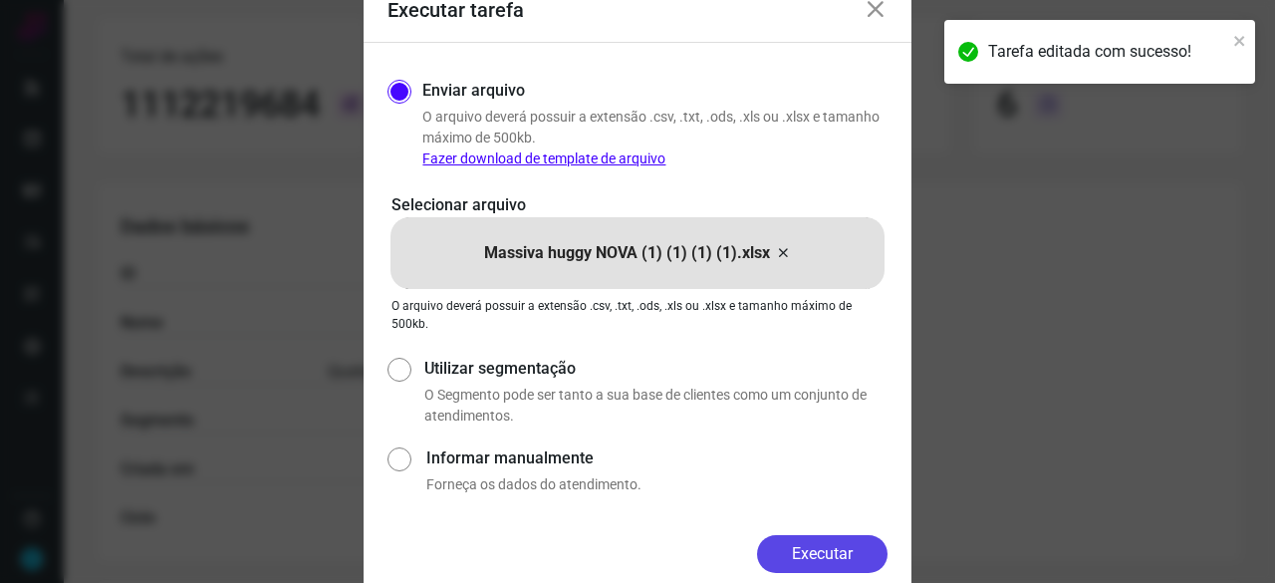
click at [831, 549] on button "Executar" at bounding box center [822, 554] width 130 height 38
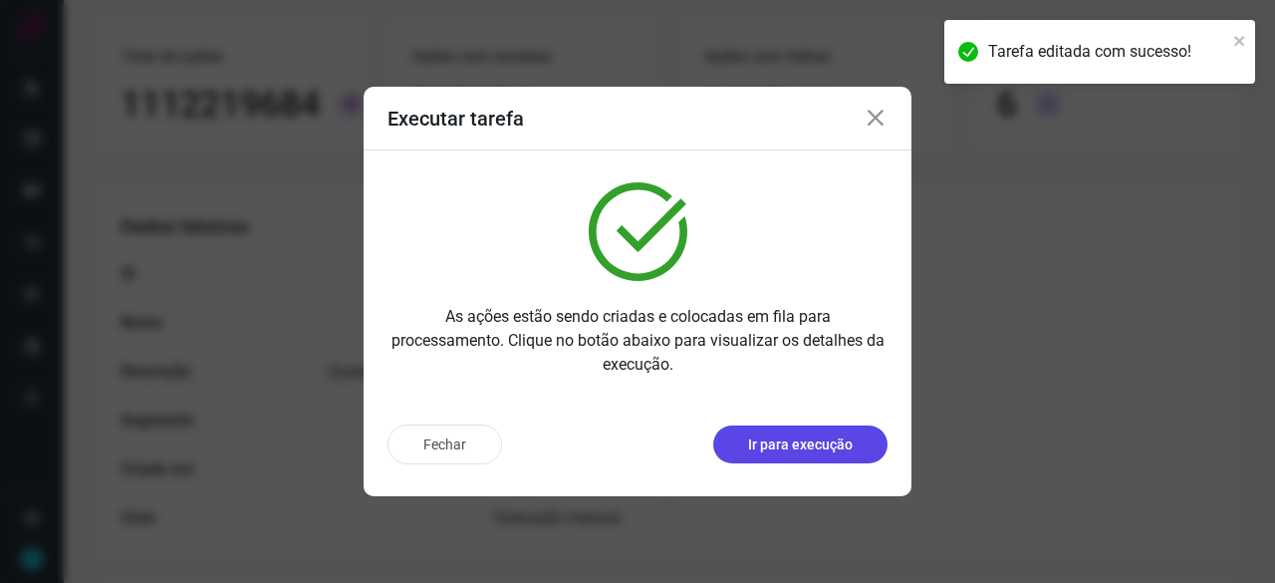
click at [803, 451] on p "Ir para execução" at bounding box center [800, 444] width 105 height 21
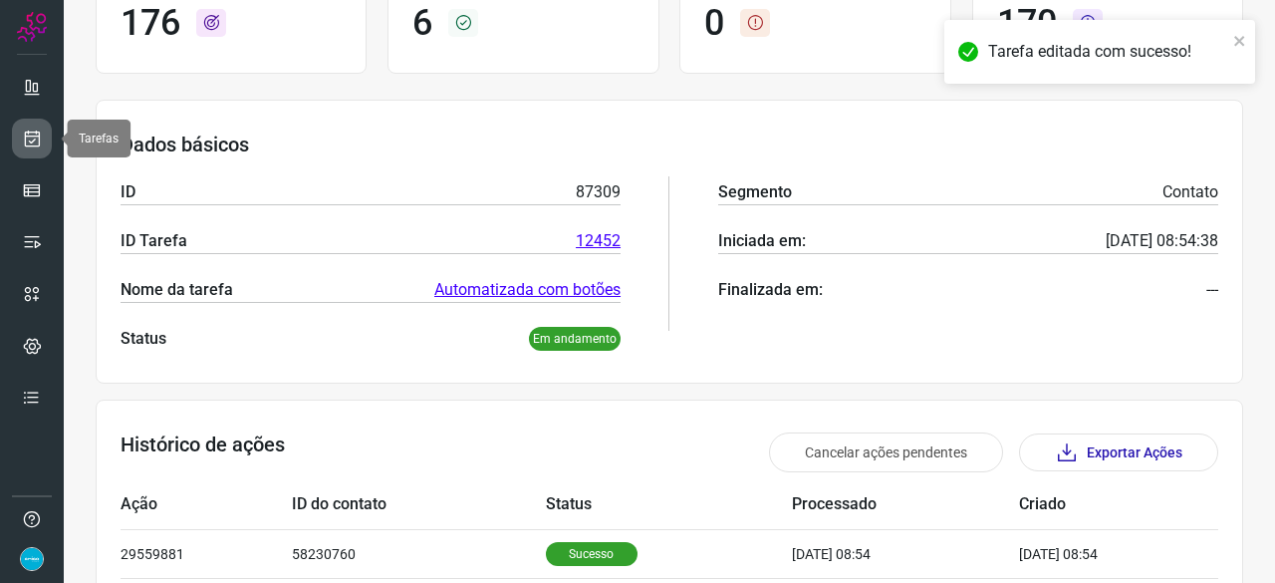
click at [39, 126] on link at bounding box center [32, 138] width 40 height 40
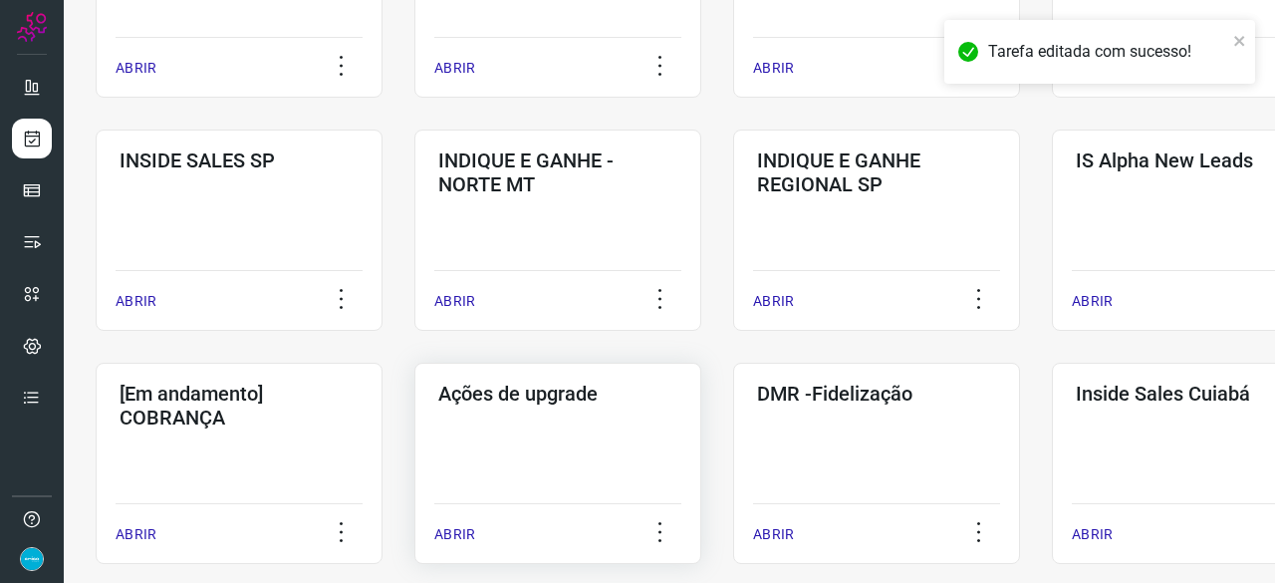
scroll to position [856, 0]
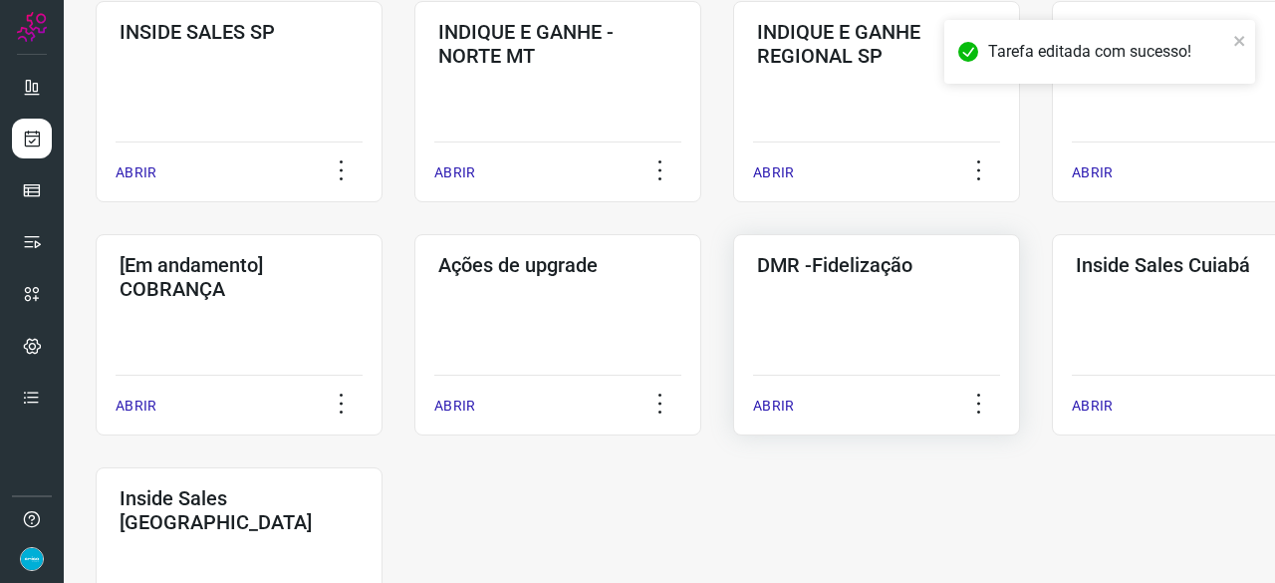
click at [783, 402] on p "ABRIR" at bounding box center [773, 405] width 41 height 21
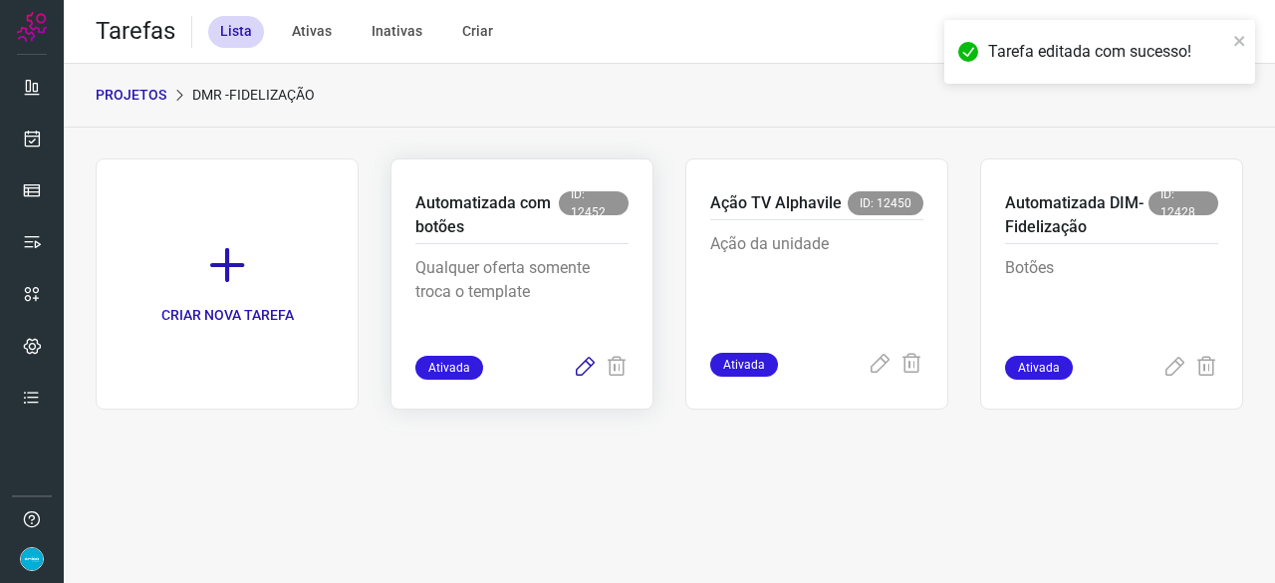
click at [584, 371] on icon at bounding box center [585, 367] width 24 height 24
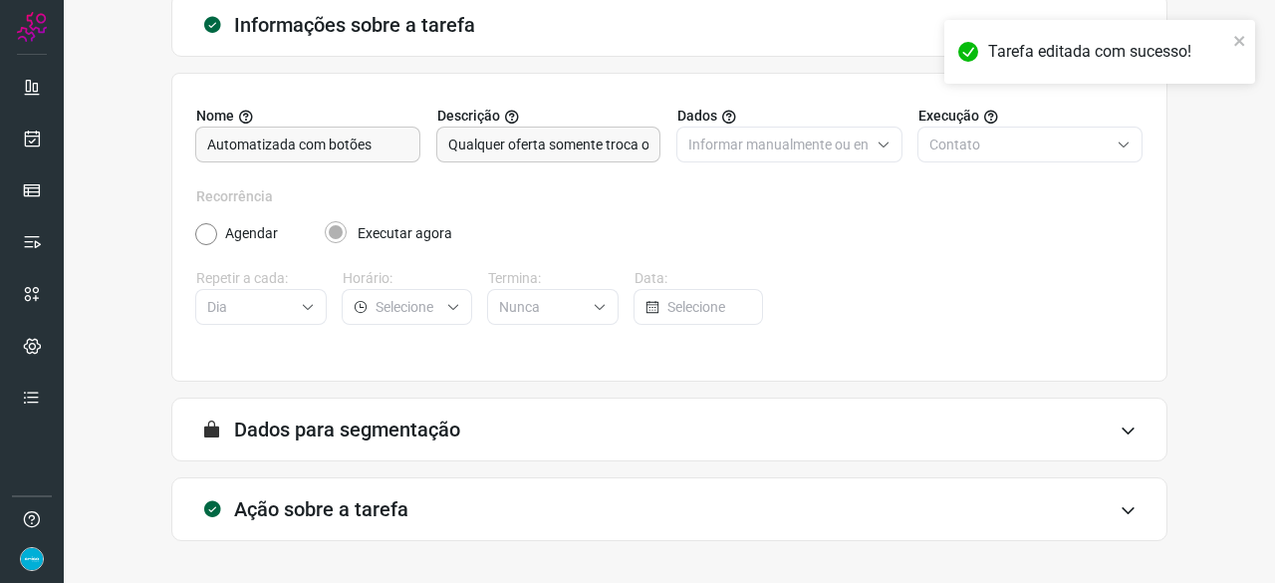
scroll to position [194, 0]
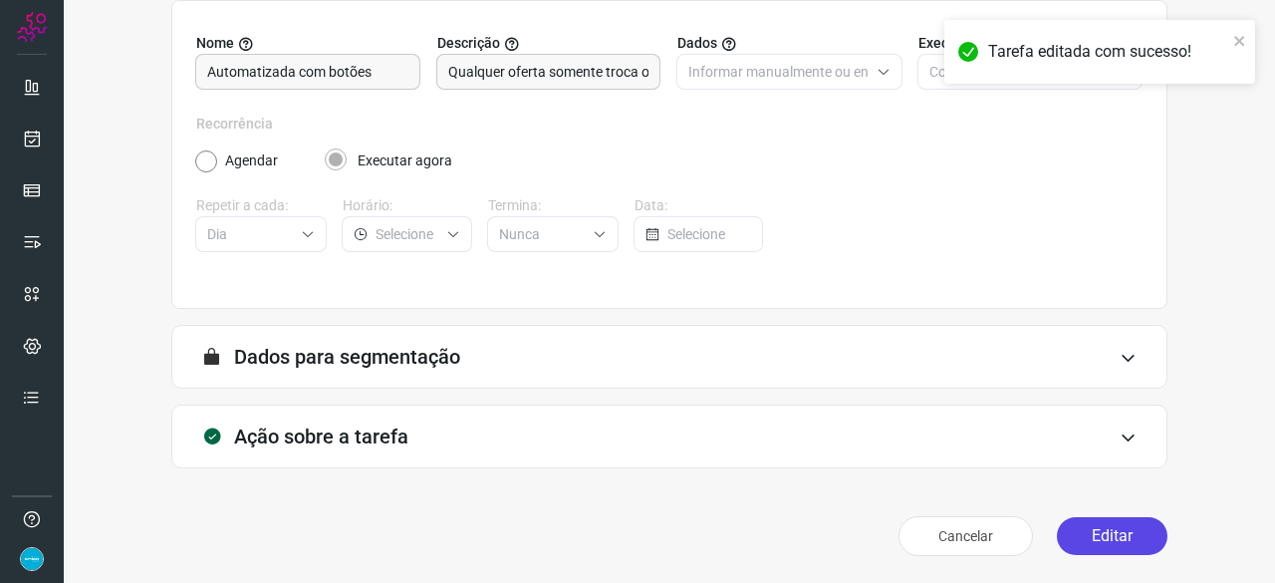
click at [1122, 531] on button "Editar" at bounding box center [1112, 536] width 111 height 38
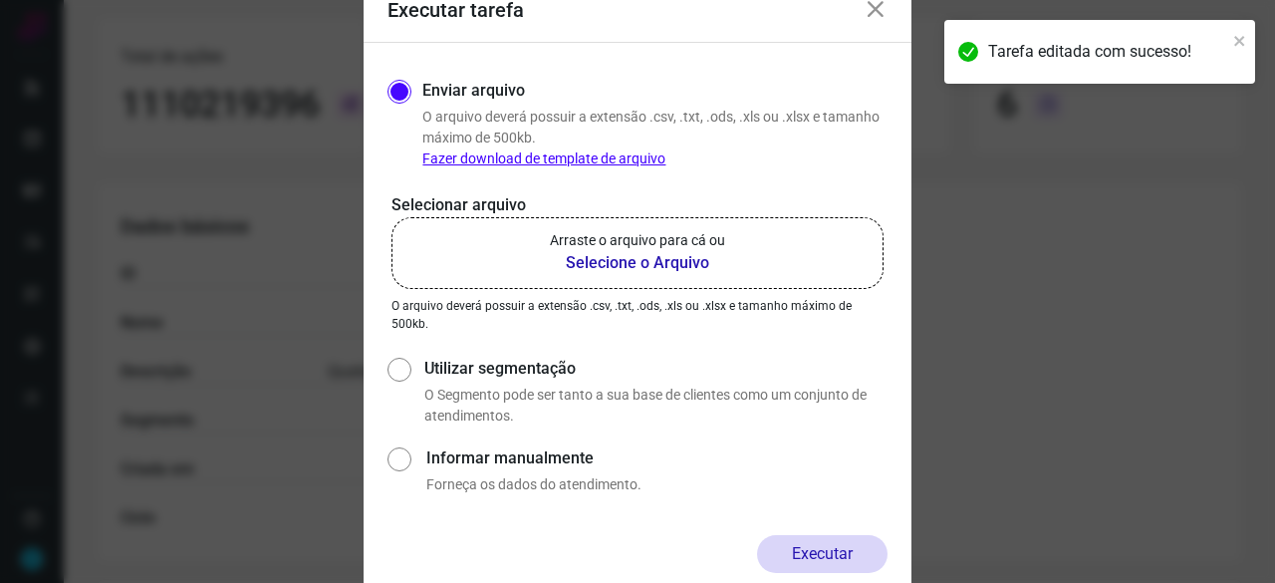
click at [578, 258] on b "Selecione o Arquivo" at bounding box center [637, 263] width 175 height 24
click at [0, 0] on input "Arraste o arquivo para cá ou Selecione o Arquivo" at bounding box center [0, 0] width 0 height 0
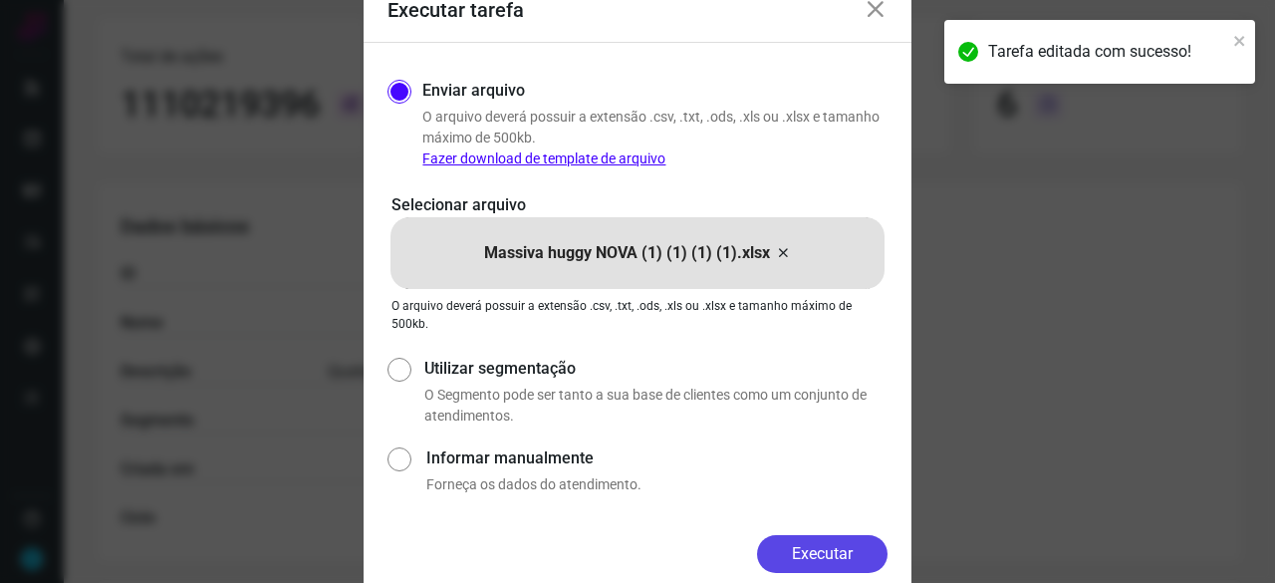
click at [850, 558] on button "Executar" at bounding box center [822, 554] width 130 height 38
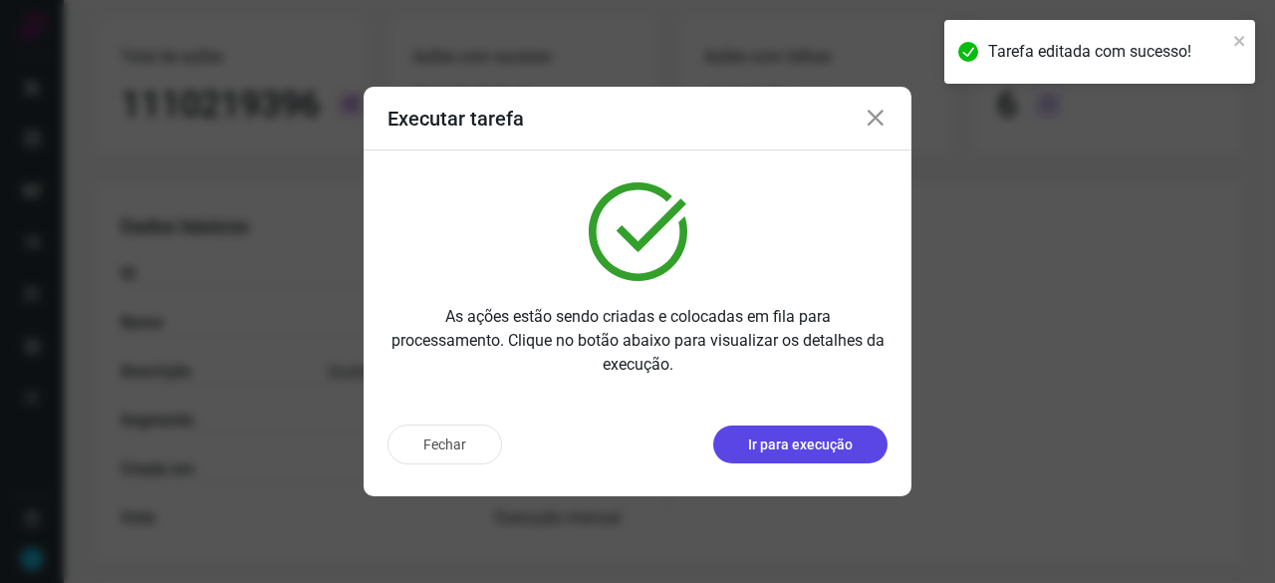
click at [829, 455] on button "Ir para execução" at bounding box center [800, 444] width 174 height 38
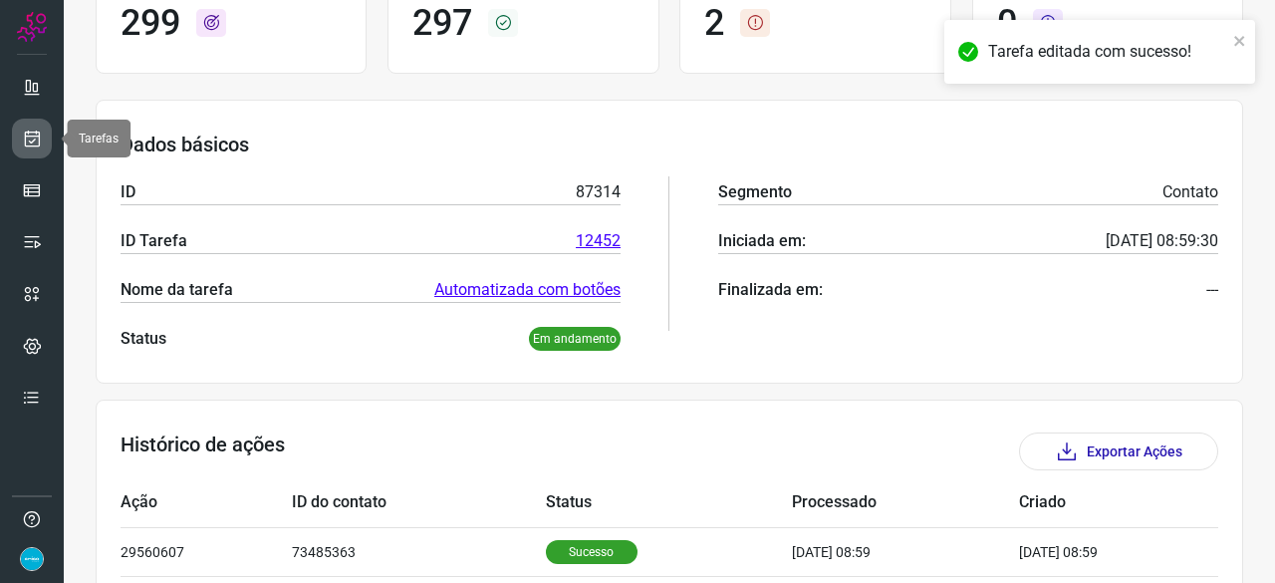
click at [27, 135] on icon at bounding box center [32, 138] width 21 height 20
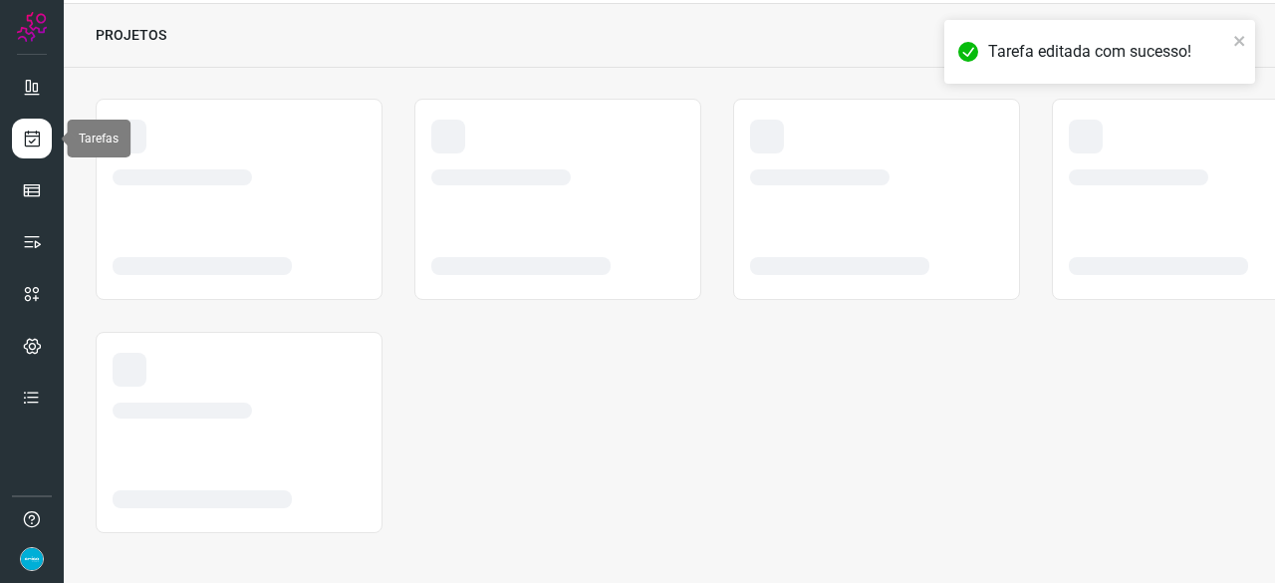
scroll to position [60, 0]
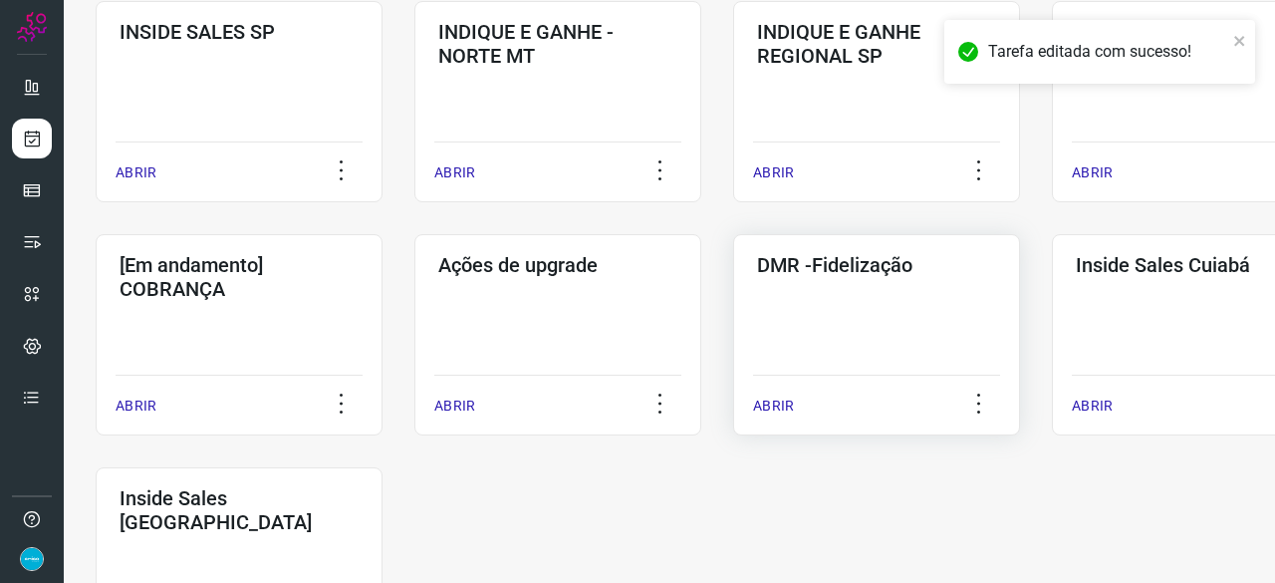
click at [785, 404] on p "ABRIR" at bounding box center [773, 405] width 41 height 21
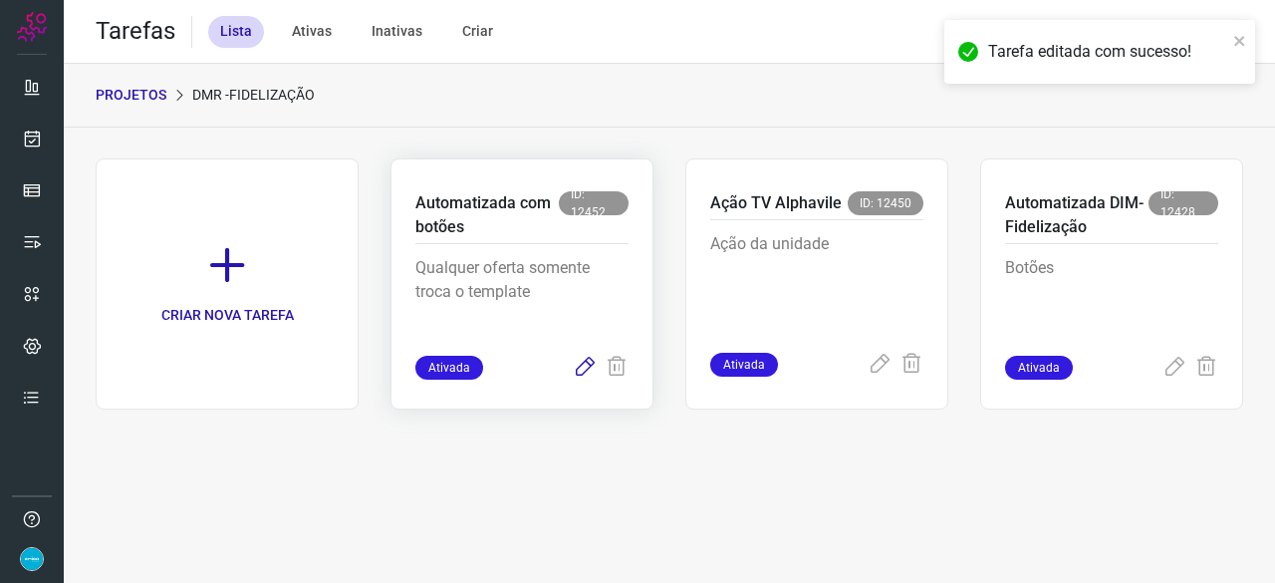
click at [584, 363] on icon at bounding box center [585, 367] width 24 height 24
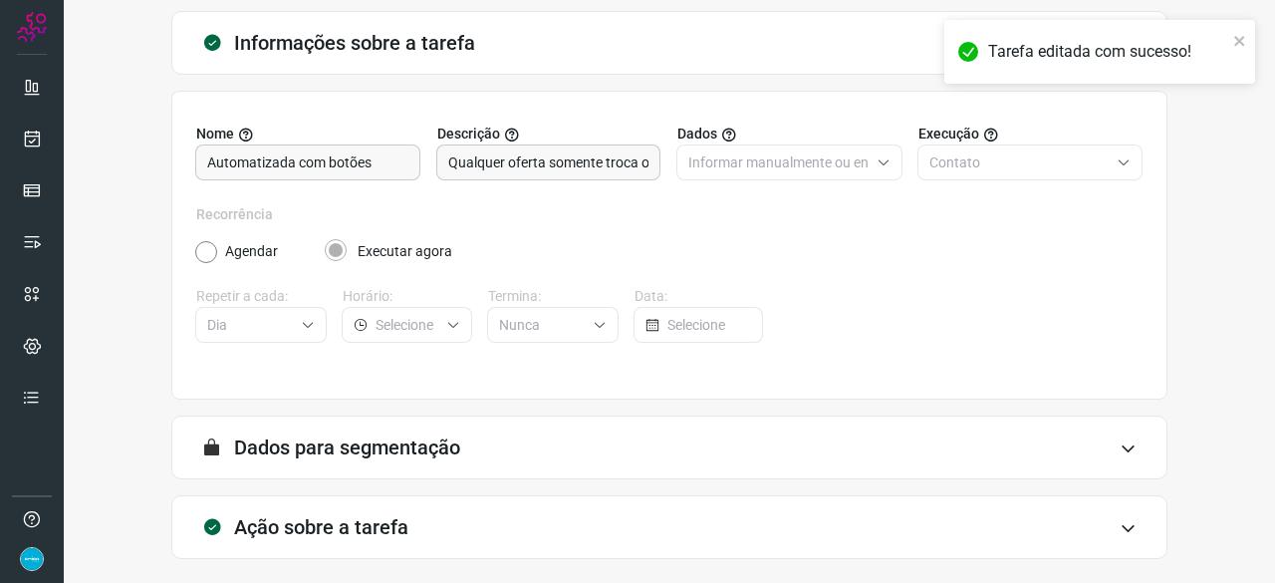
scroll to position [194, 0]
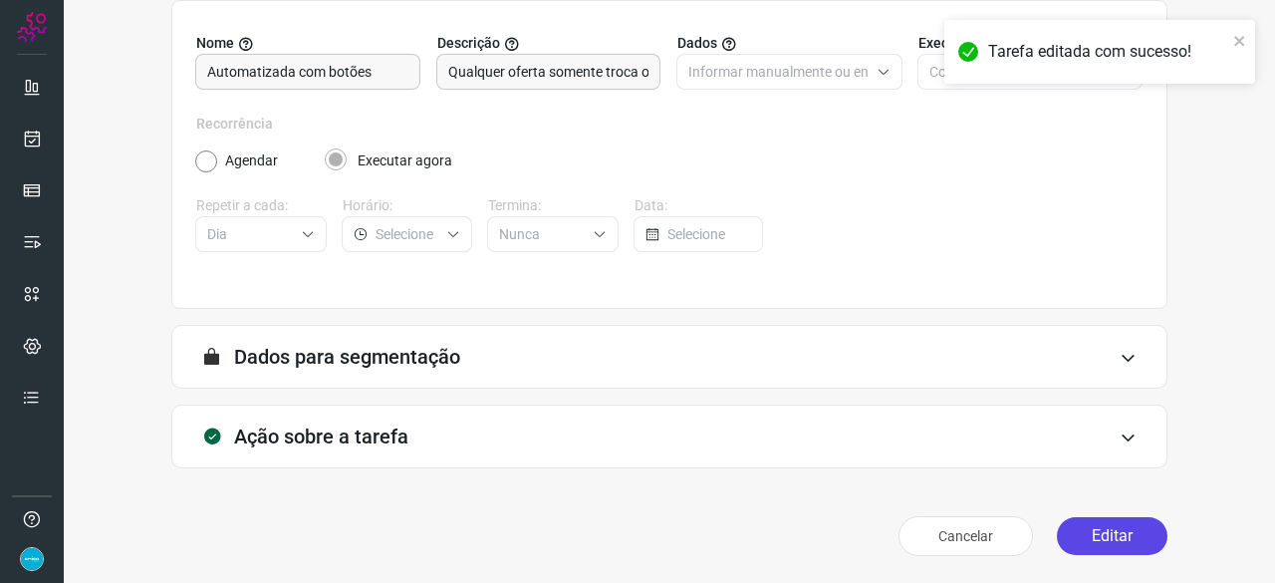
click at [1089, 531] on button "Editar" at bounding box center [1112, 536] width 111 height 38
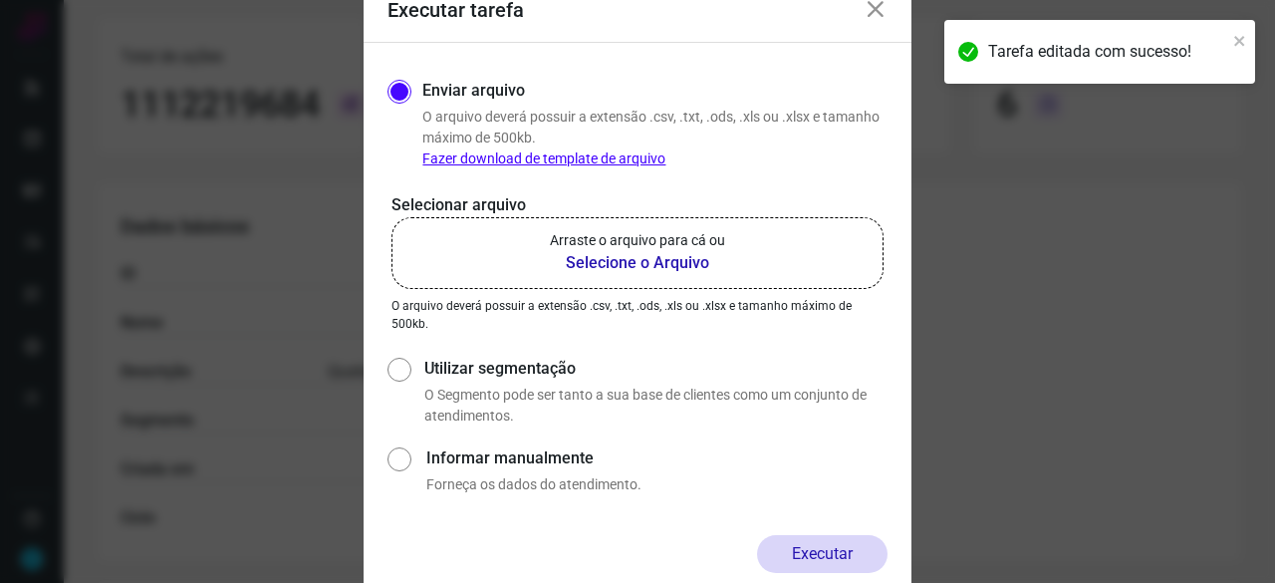
click at [644, 264] on b "Selecione o Arquivo" at bounding box center [637, 263] width 175 height 24
click at [0, 0] on input "Arraste o arquivo para cá ou Selecione o Arquivo" at bounding box center [0, 0] width 0 height 0
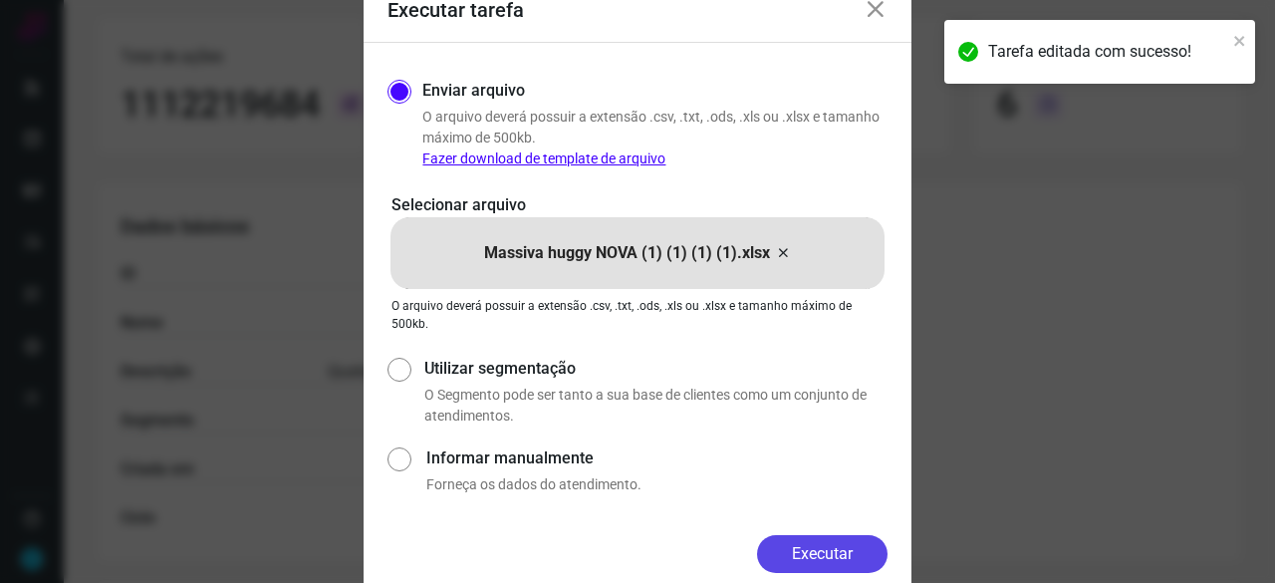
click at [811, 567] on button "Executar" at bounding box center [822, 554] width 130 height 38
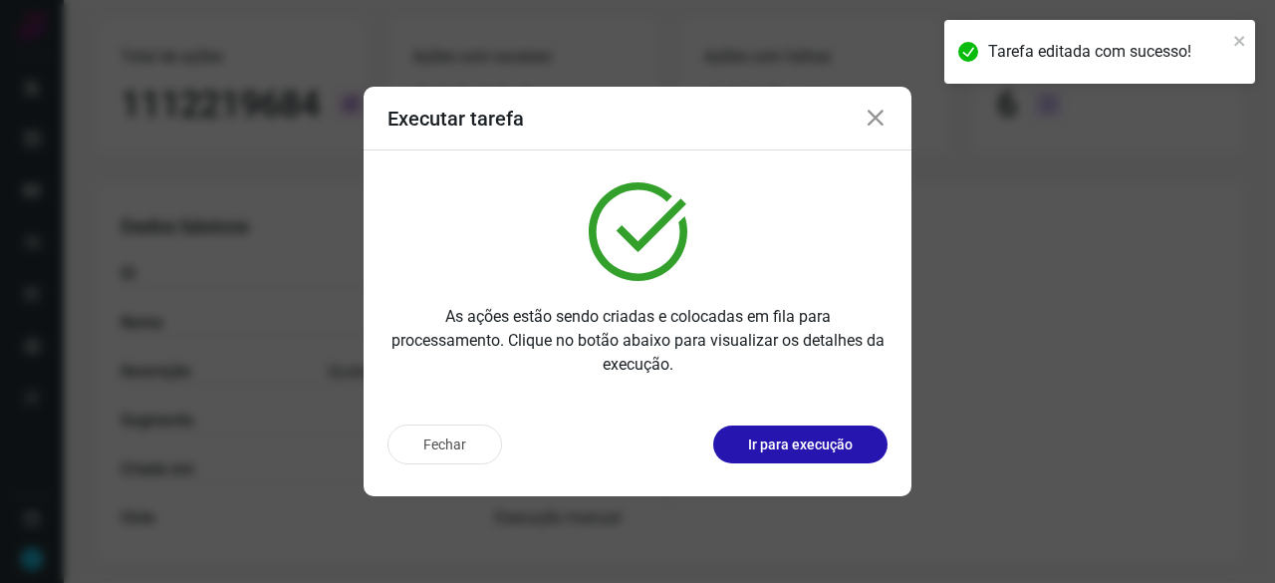
click at [764, 451] on p "Ir para execução" at bounding box center [800, 444] width 105 height 21
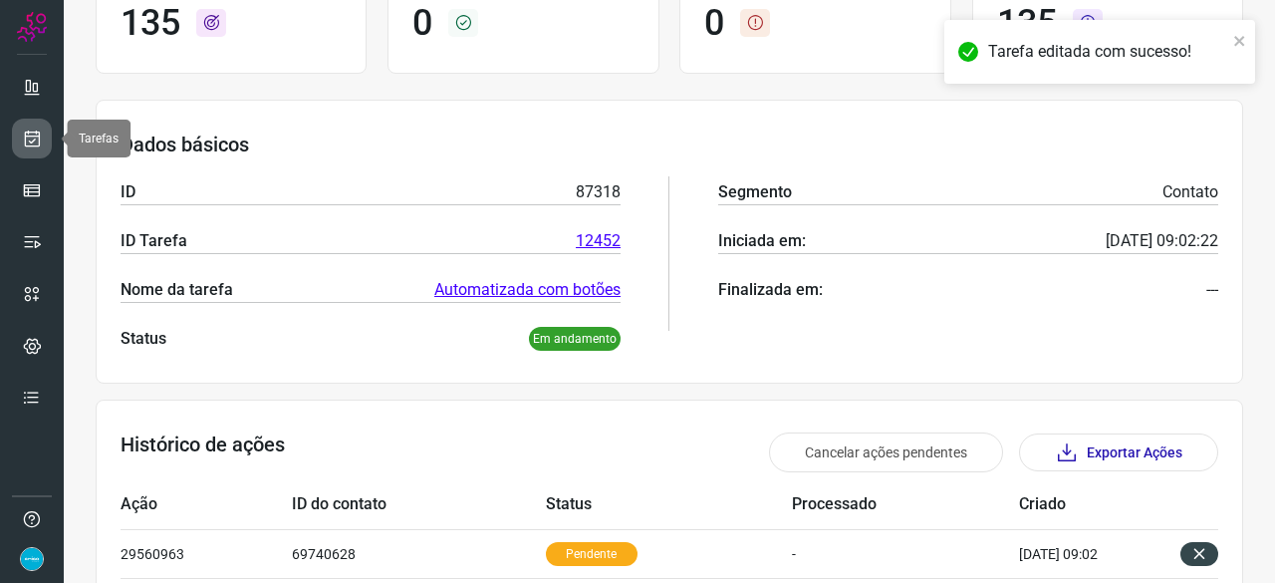
click at [30, 138] on icon at bounding box center [32, 138] width 21 height 20
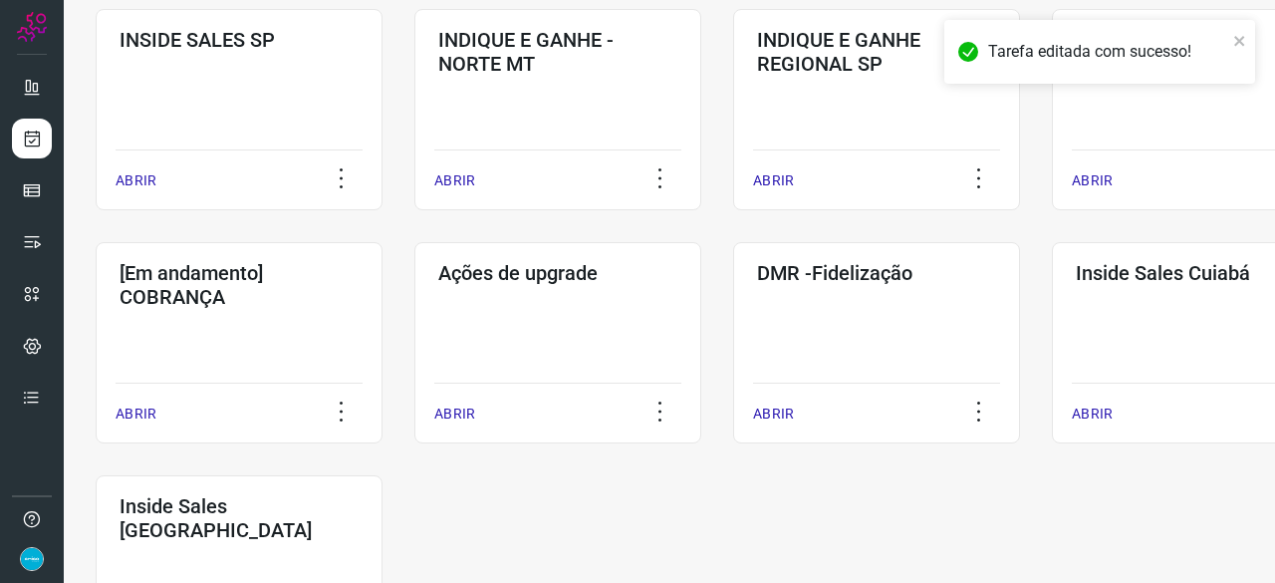
scroll to position [856, 0]
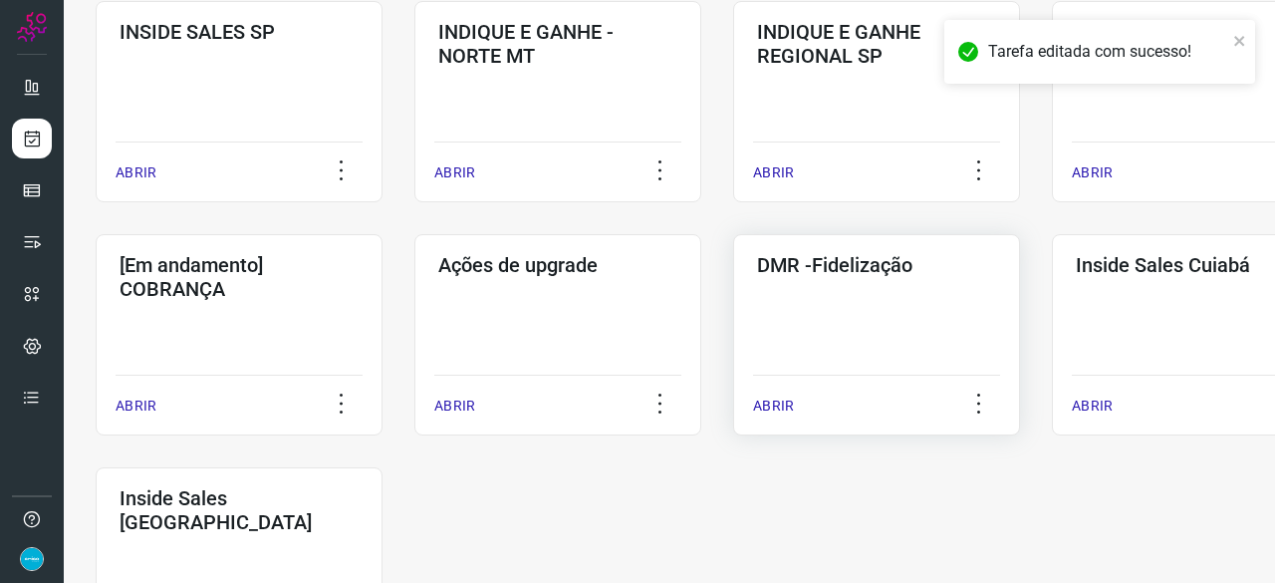
click at [783, 406] on p "ABRIR" at bounding box center [773, 405] width 41 height 21
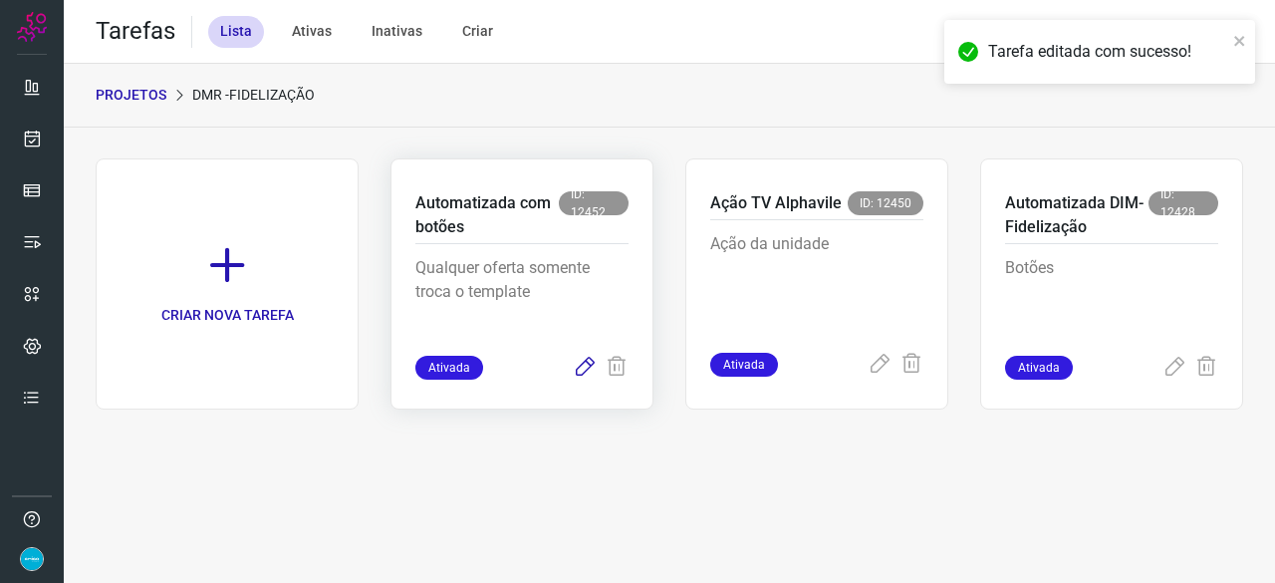
click at [581, 365] on icon at bounding box center [585, 367] width 24 height 24
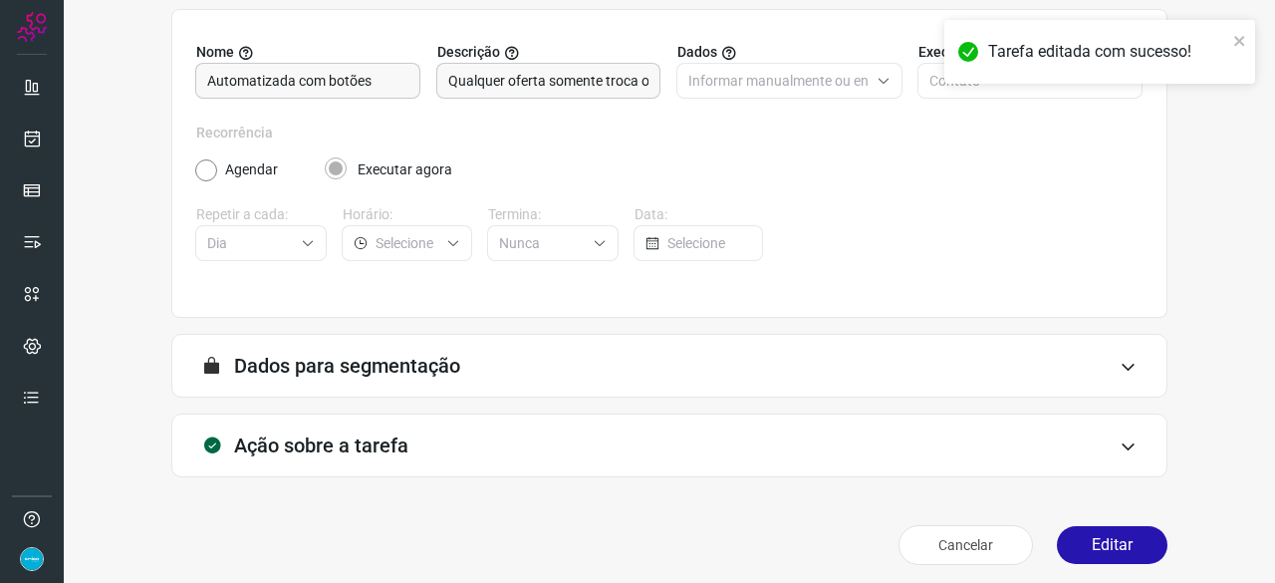
scroll to position [194, 0]
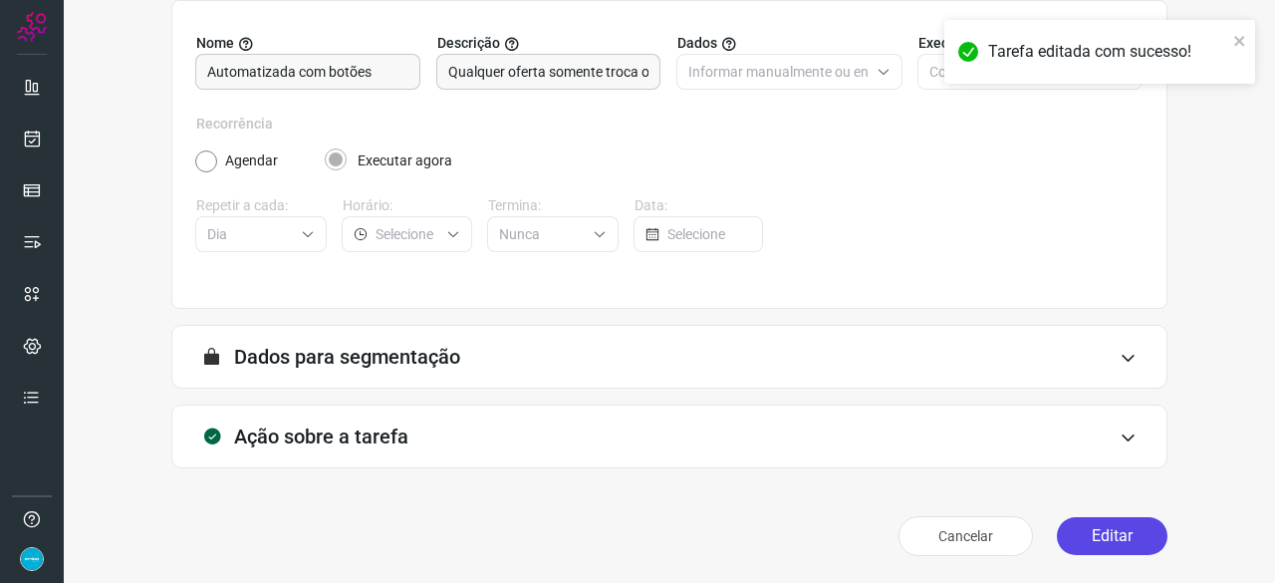
click at [1111, 535] on button "Editar" at bounding box center [1112, 536] width 111 height 38
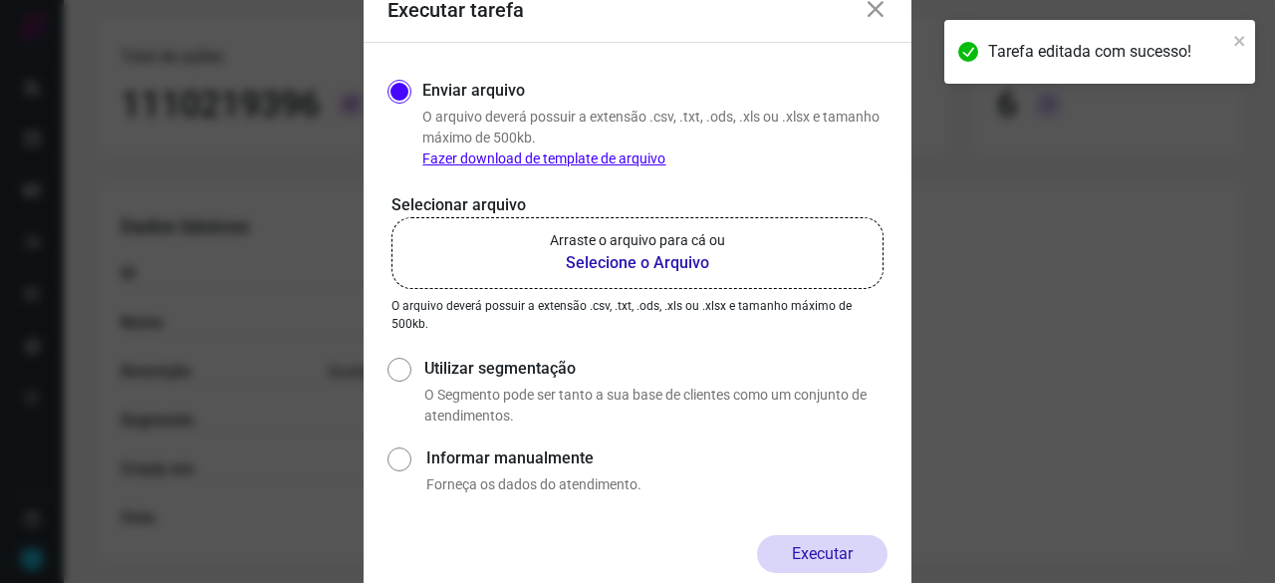
click at [641, 266] on b "Selecione o Arquivo" at bounding box center [637, 263] width 175 height 24
click at [0, 0] on input "Arraste o arquivo para cá ou Selecione o Arquivo" at bounding box center [0, 0] width 0 height 0
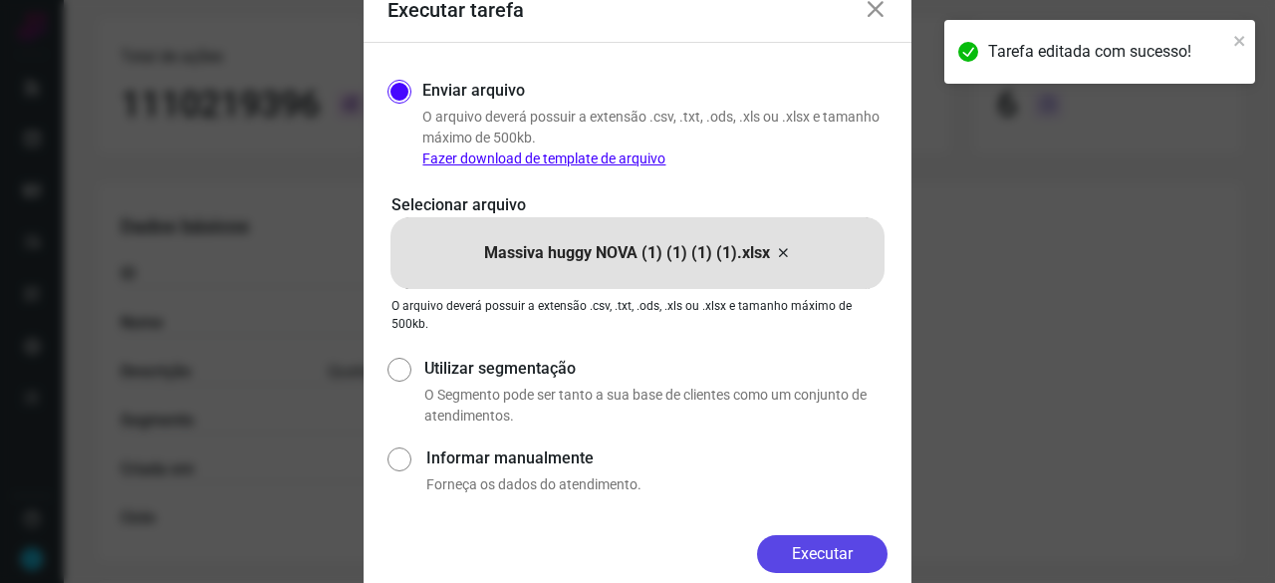
drag, startPoint x: 845, startPoint y: 560, endPoint x: 870, endPoint y: 574, distance: 28.5
click at [845, 559] on button "Executar" at bounding box center [822, 554] width 130 height 38
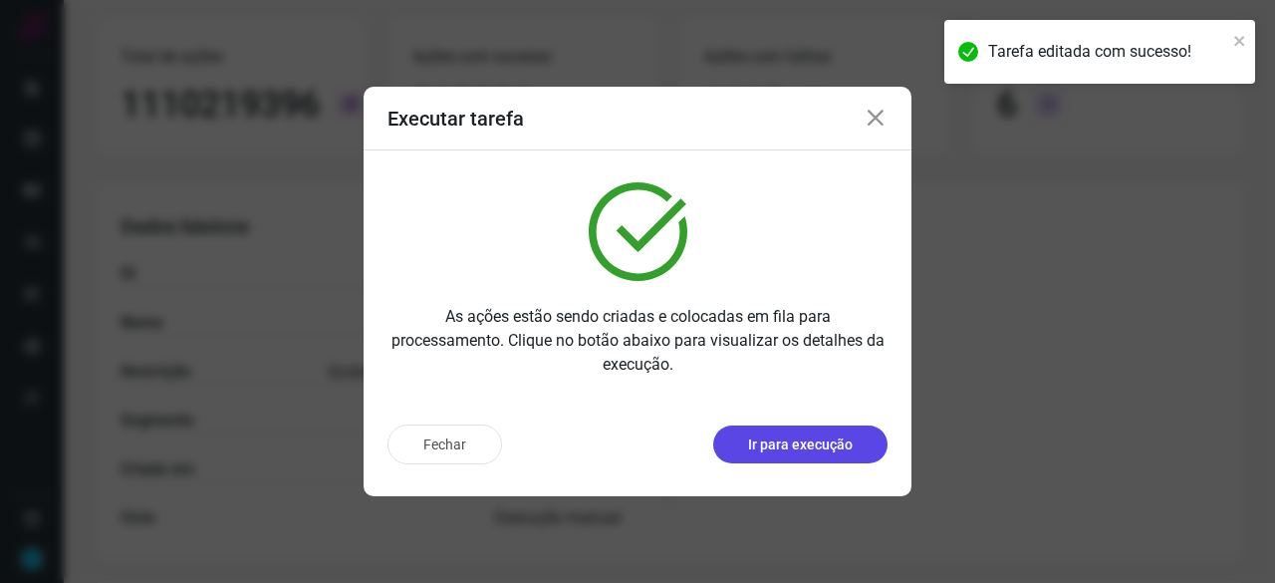
click at [829, 443] on p "Ir para execução" at bounding box center [800, 444] width 105 height 21
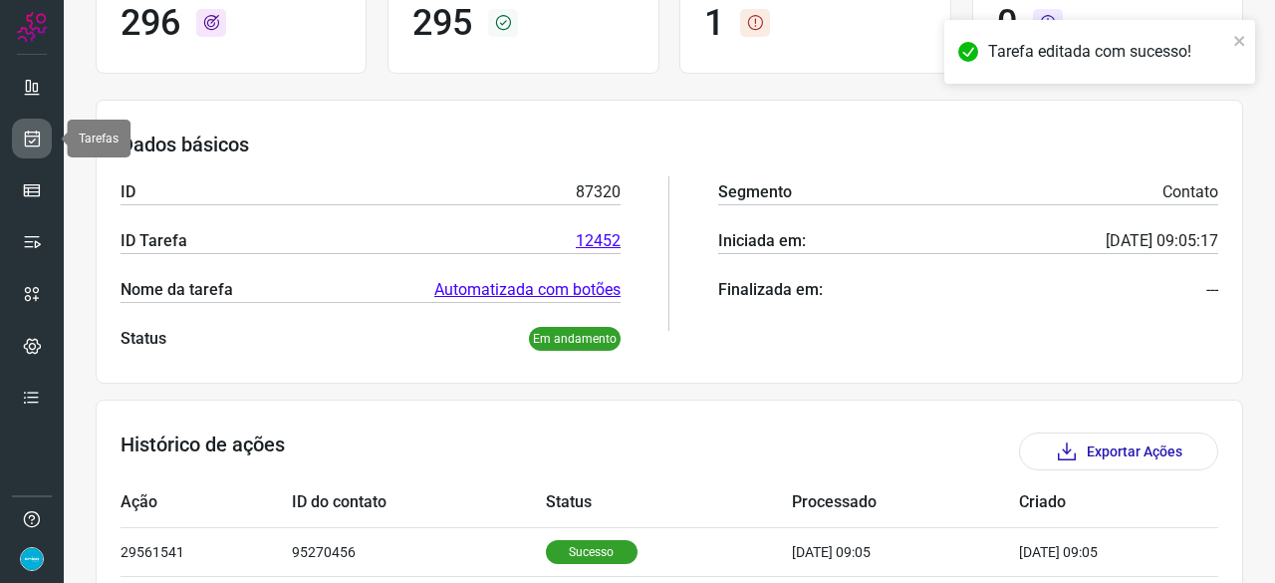
click at [26, 134] on icon at bounding box center [32, 138] width 21 height 20
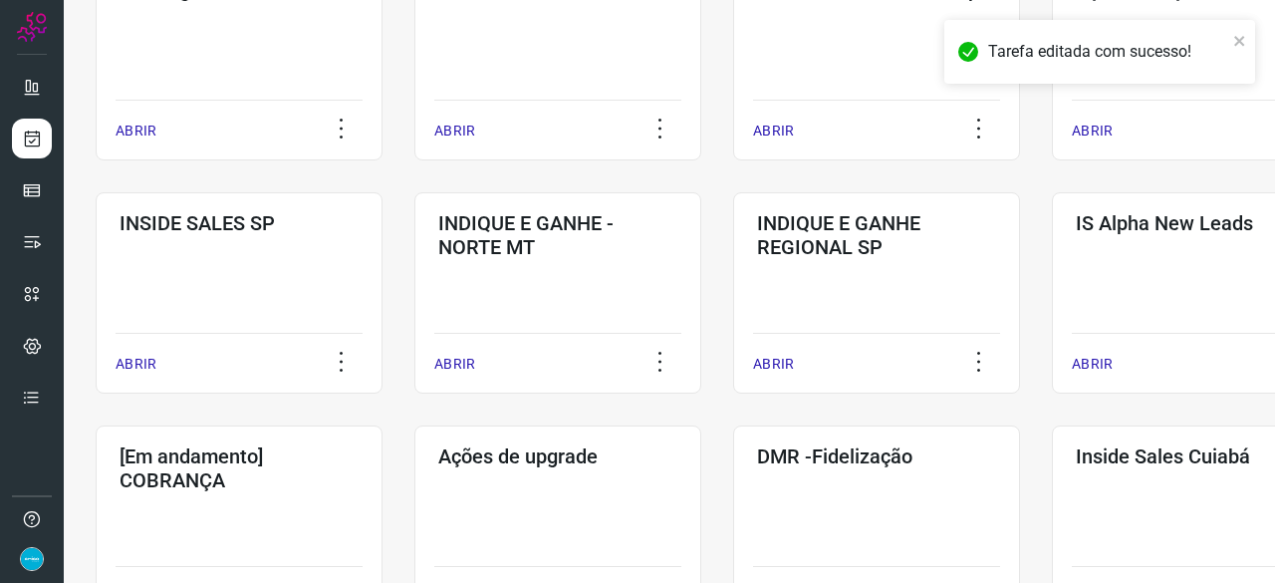
scroll to position [757, 0]
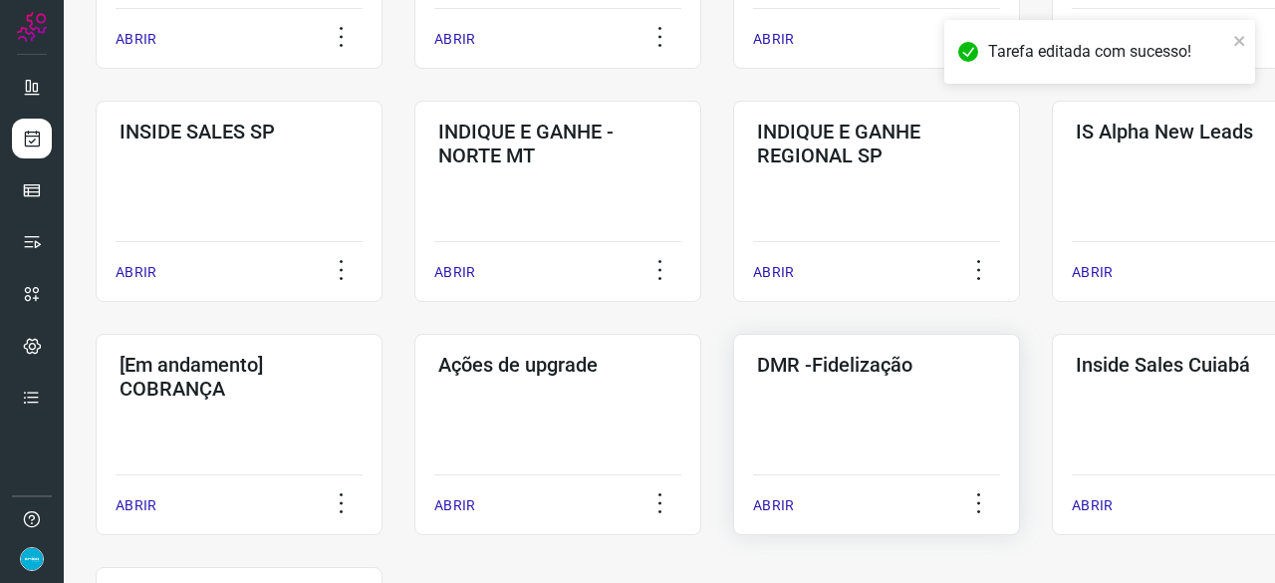
click at [789, 504] on p "ABRIR" at bounding box center [773, 505] width 41 height 21
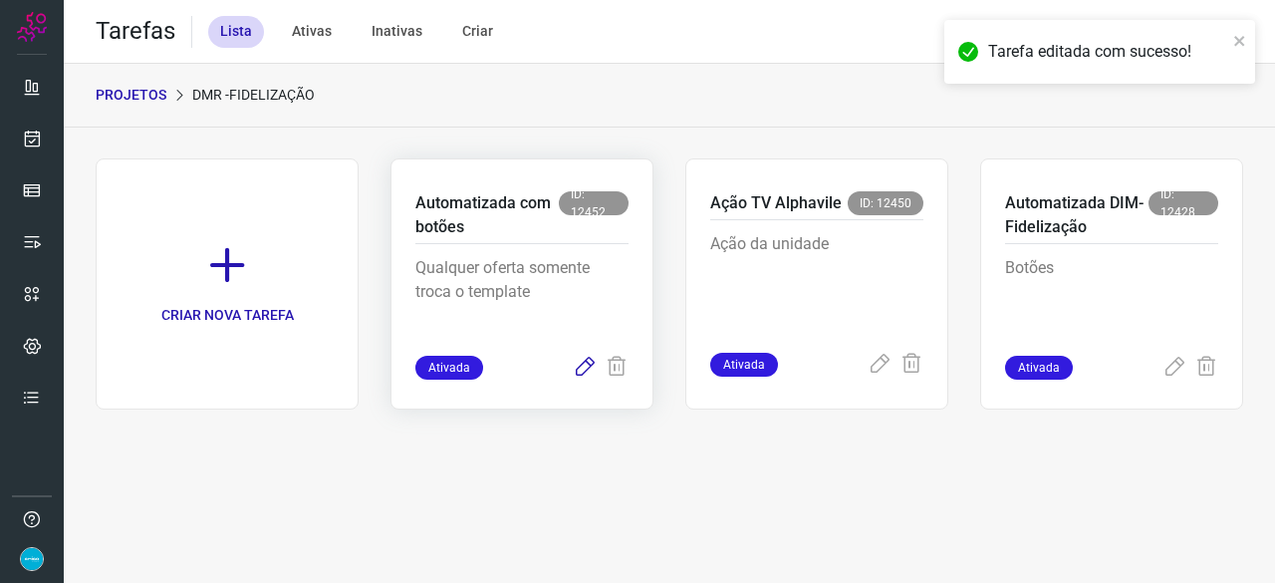
click at [582, 365] on icon at bounding box center [585, 367] width 24 height 24
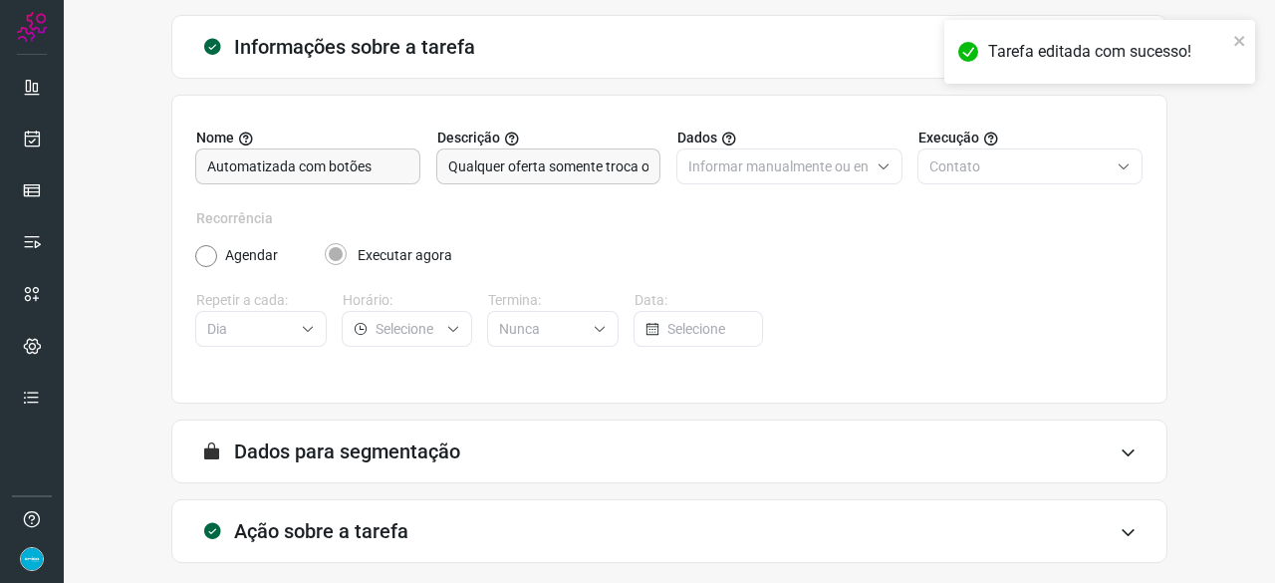
scroll to position [194, 0]
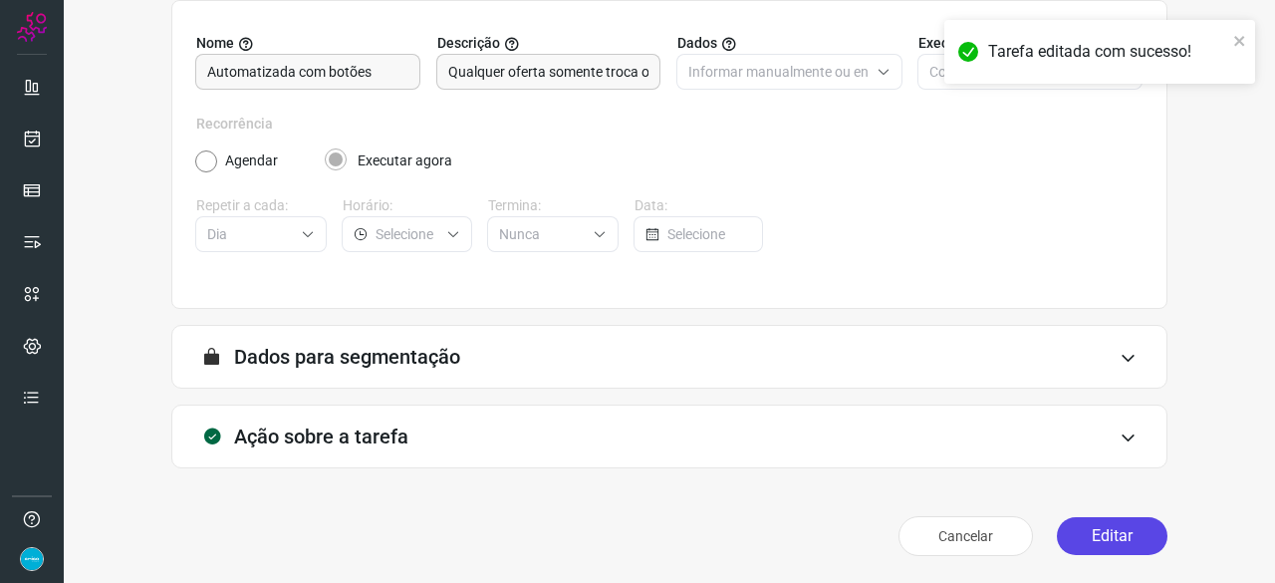
click at [1101, 528] on button "Editar" at bounding box center [1112, 536] width 111 height 38
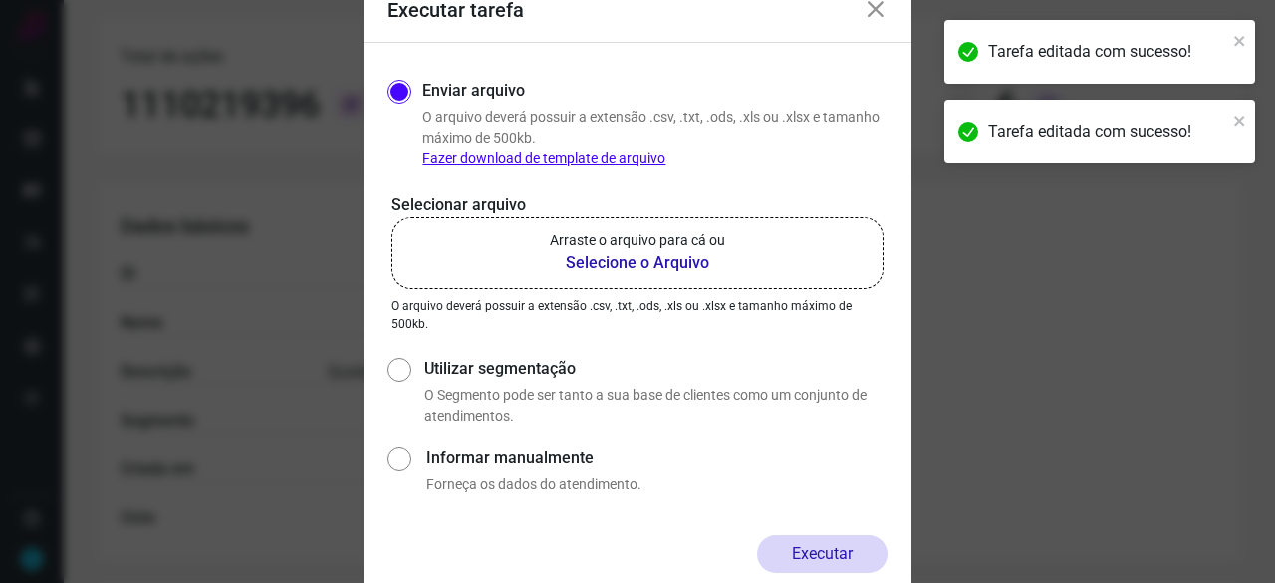
click at [593, 261] on b "Selecione o Arquivo" at bounding box center [637, 263] width 175 height 24
click at [0, 0] on input "Arraste o arquivo para cá ou Selecione o Arquivo" at bounding box center [0, 0] width 0 height 0
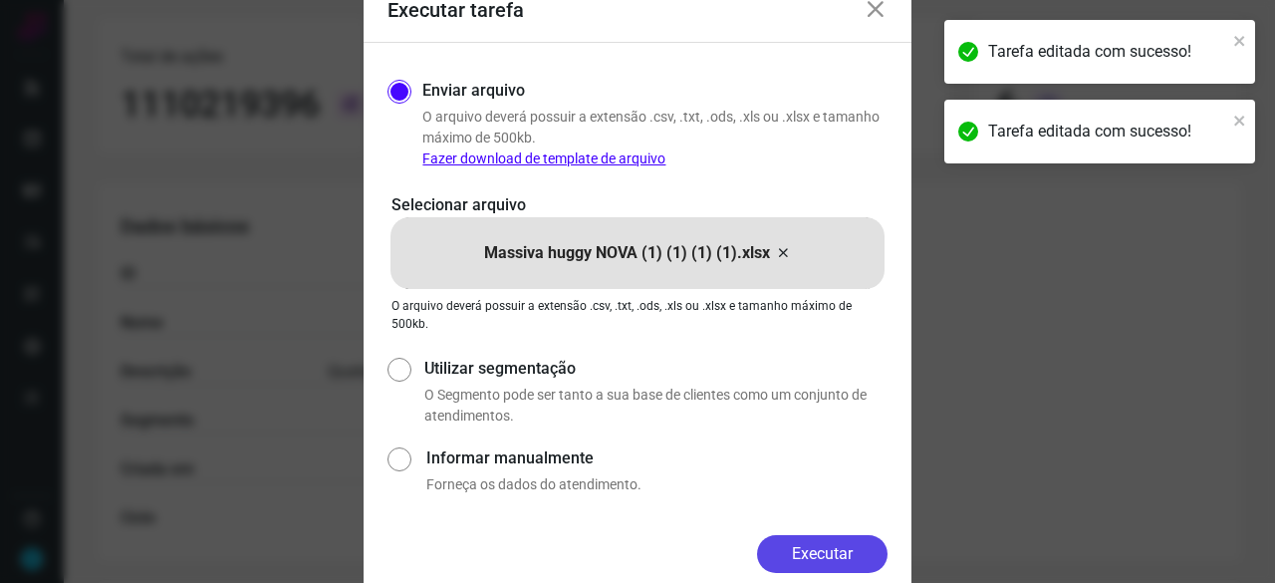
click at [793, 552] on button "Executar" at bounding box center [822, 554] width 130 height 38
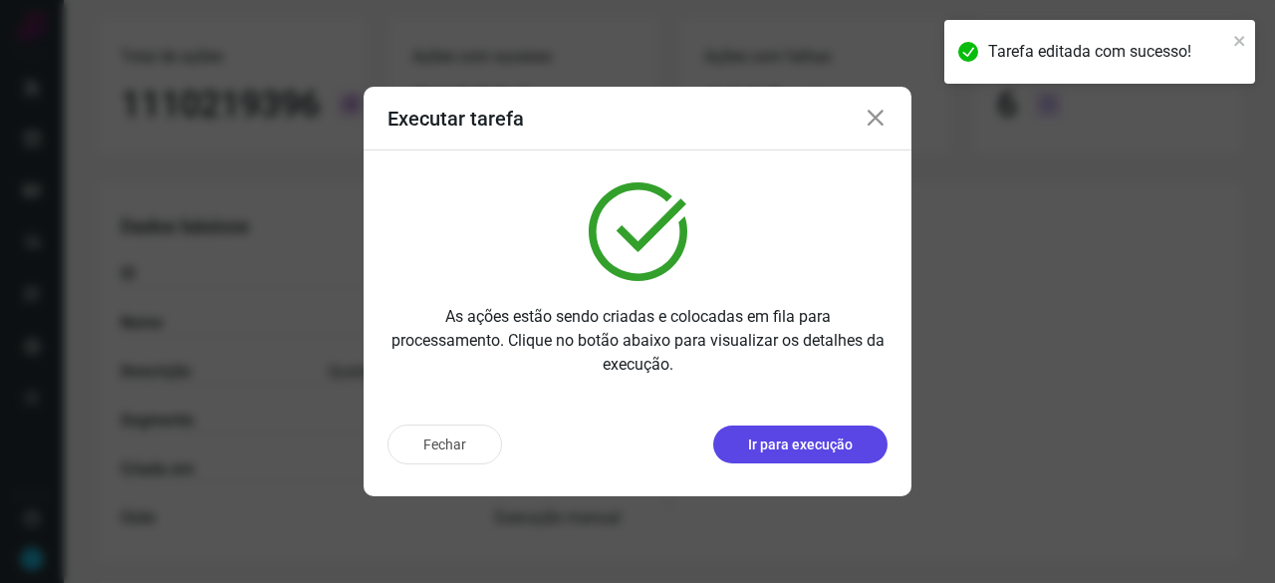
click at [775, 447] on p "Ir para execução" at bounding box center [800, 444] width 105 height 21
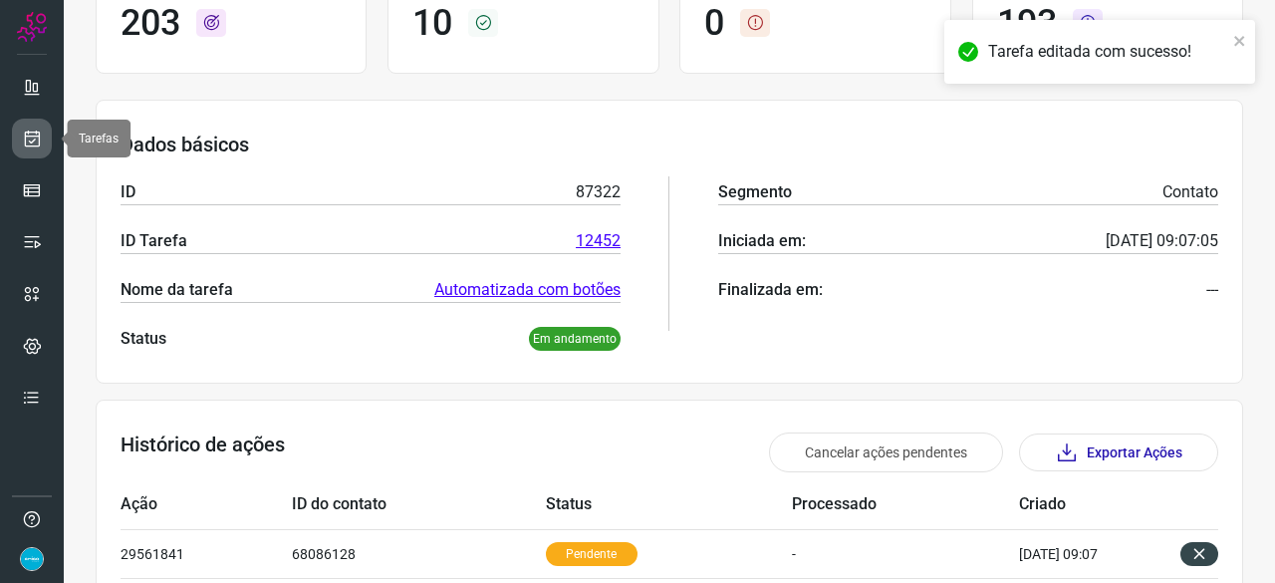
click at [24, 146] on icon at bounding box center [32, 138] width 21 height 20
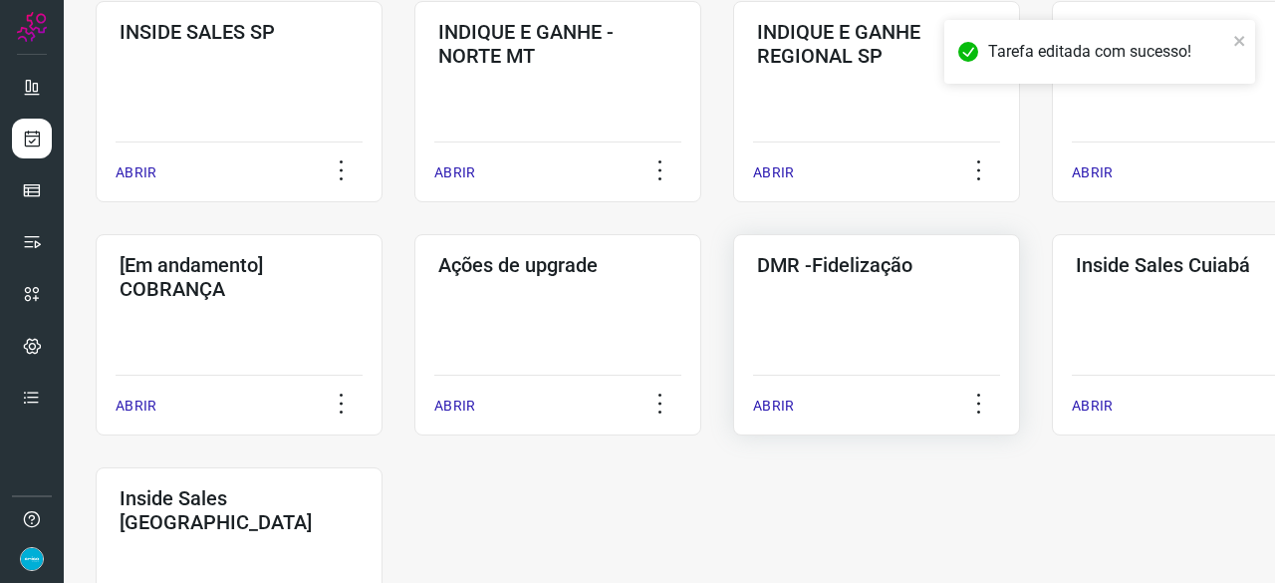
click at [777, 402] on p "ABRIR" at bounding box center [773, 405] width 41 height 21
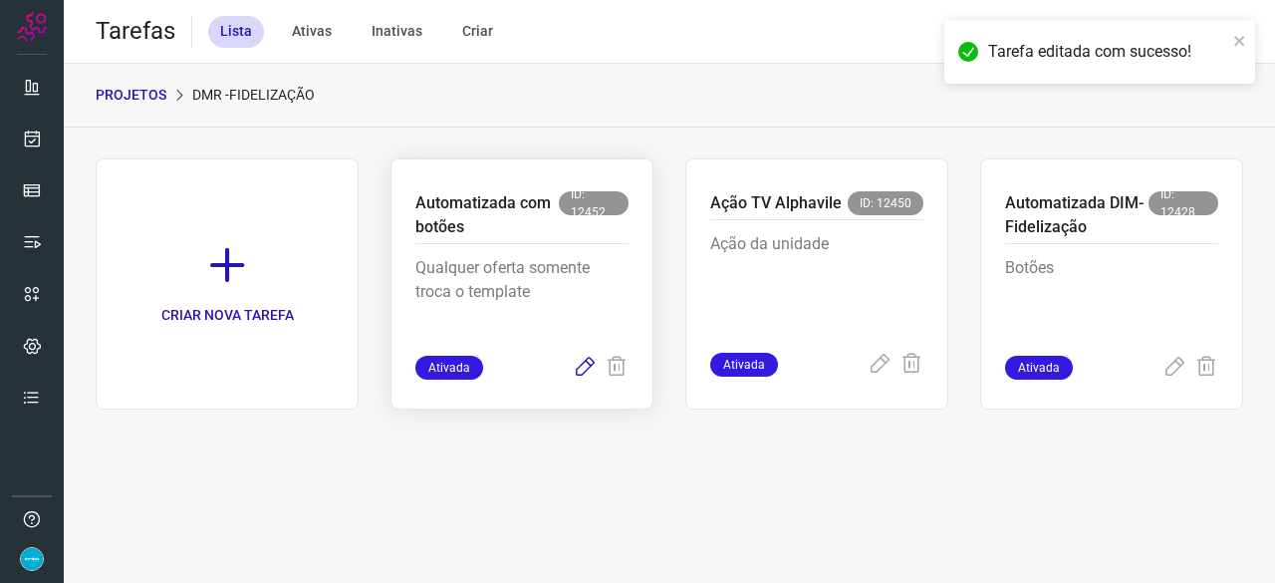
click at [588, 363] on icon at bounding box center [585, 367] width 24 height 24
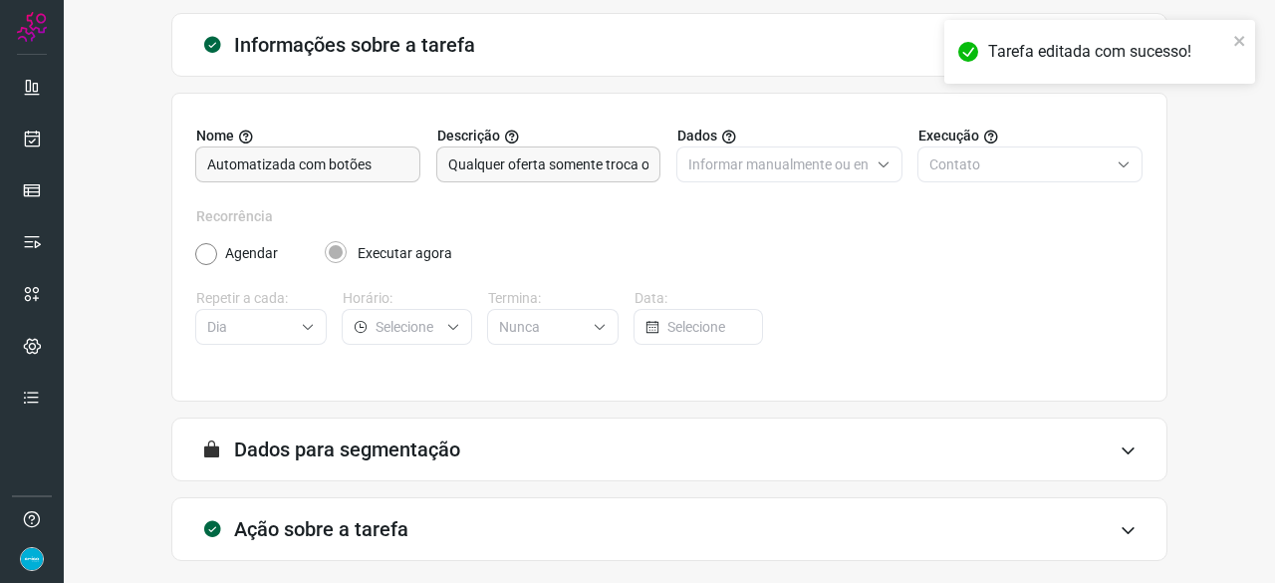
scroll to position [194, 0]
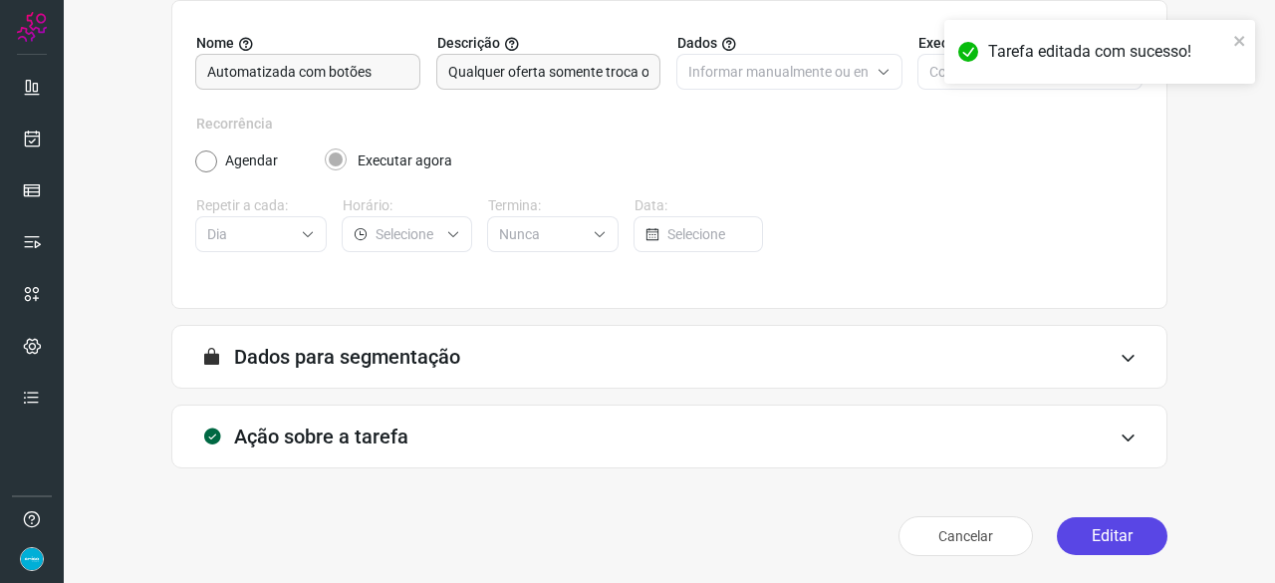
click at [1062, 537] on button "Editar" at bounding box center [1112, 536] width 111 height 38
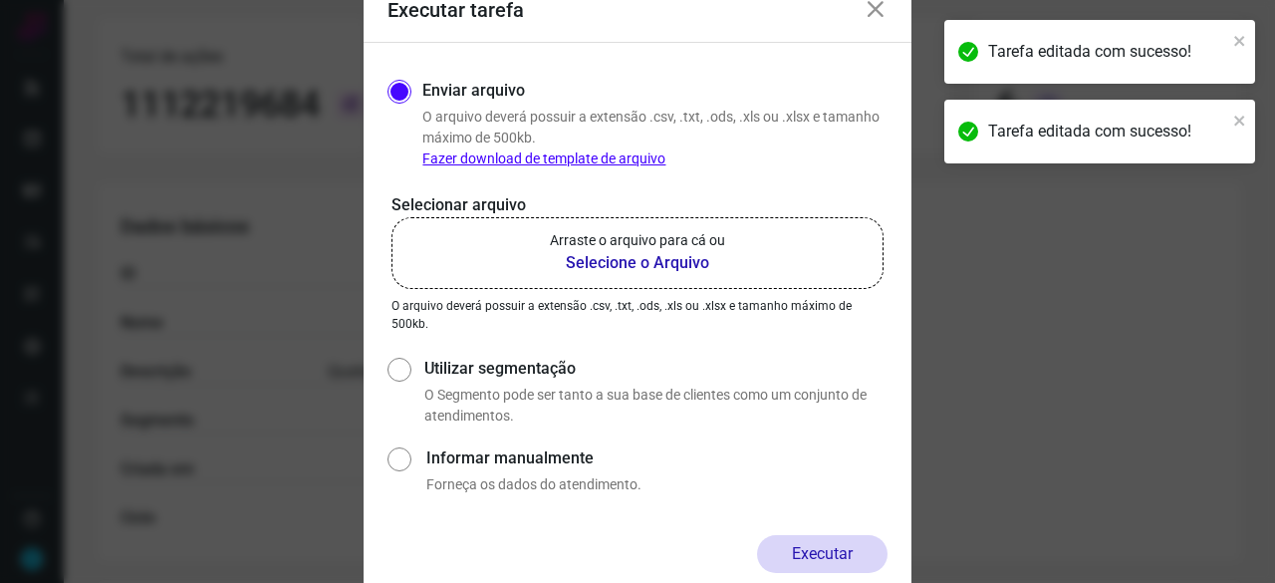
click at [616, 265] on b "Selecione o Arquivo" at bounding box center [637, 263] width 175 height 24
click at [0, 0] on input "Arraste o arquivo para cá ou Selecione o Arquivo" at bounding box center [0, 0] width 0 height 0
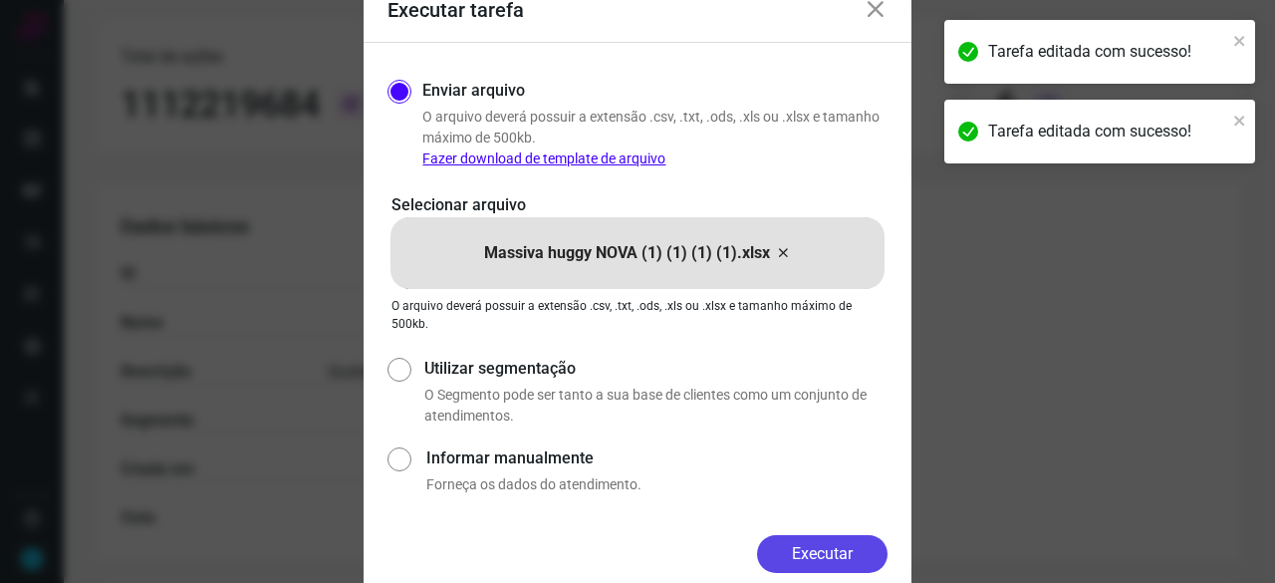
click at [860, 557] on button "Executar" at bounding box center [822, 554] width 130 height 38
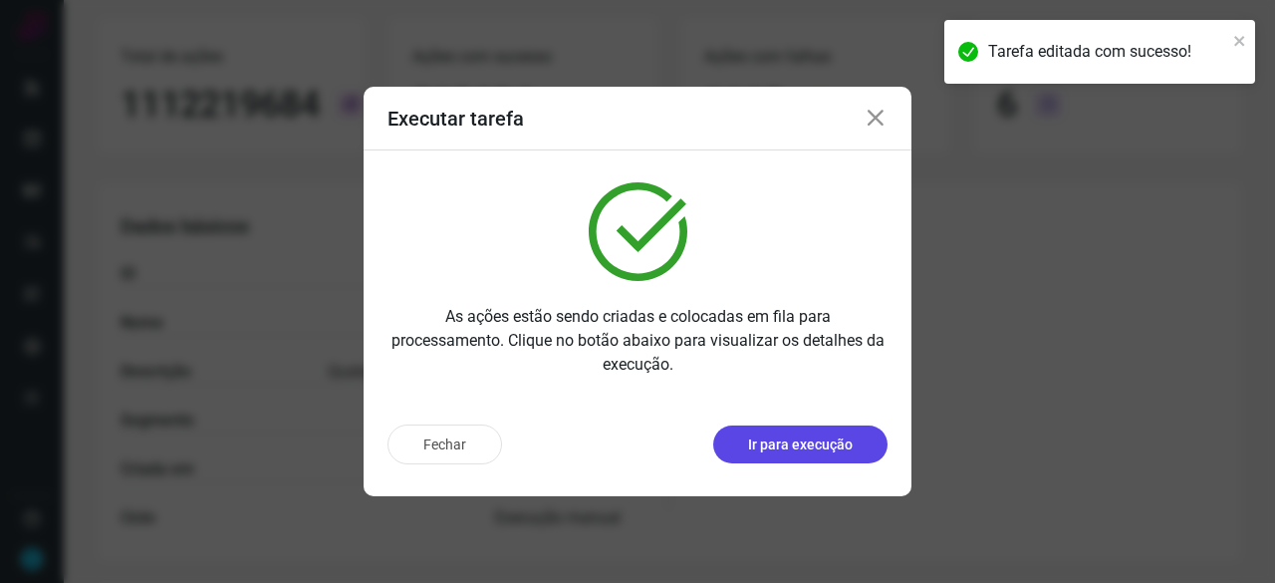
click at [795, 443] on p "Ir para execução" at bounding box center [800, 444] width 105 height 21
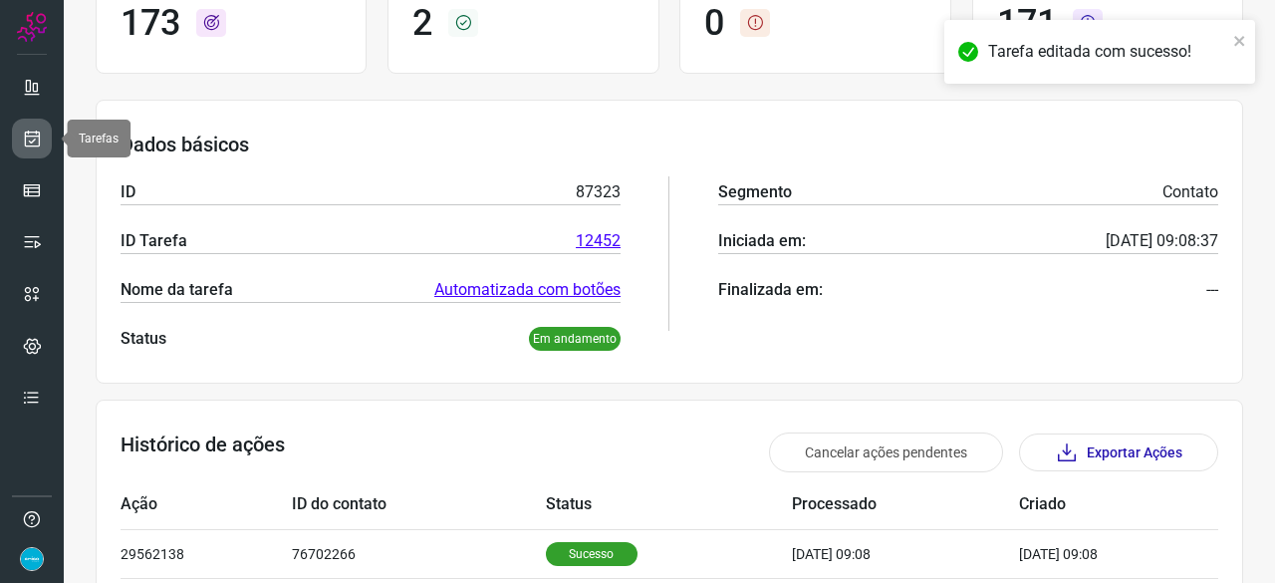
click at [42, 134] on link at bounding box center [32, 138] width 40 height 40
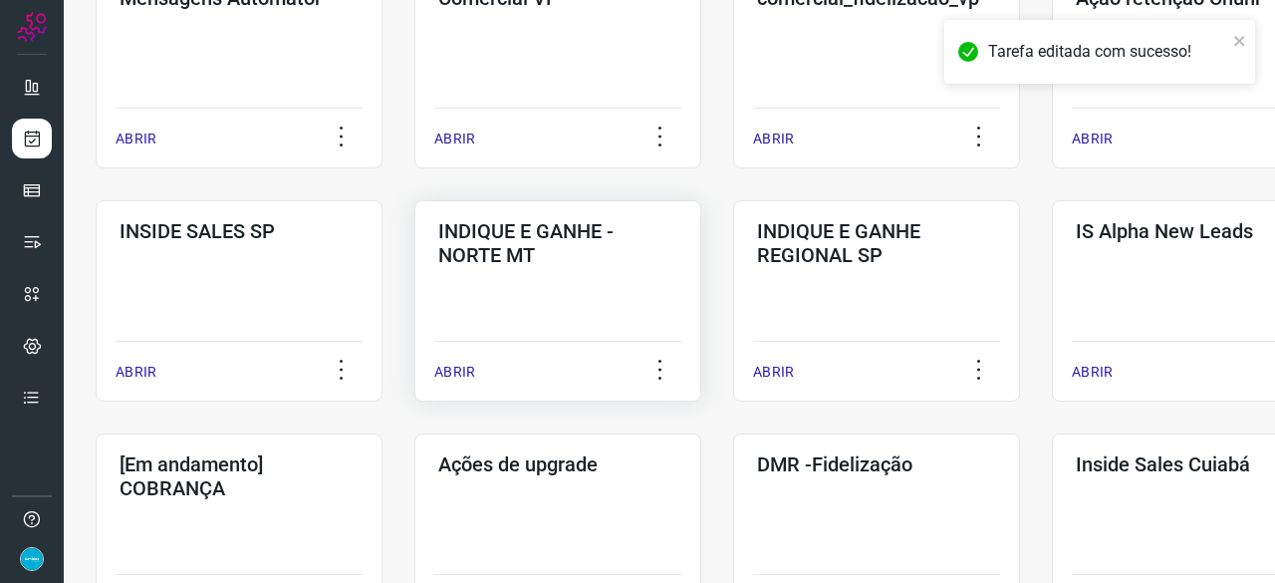
scroll to position [856, 0]
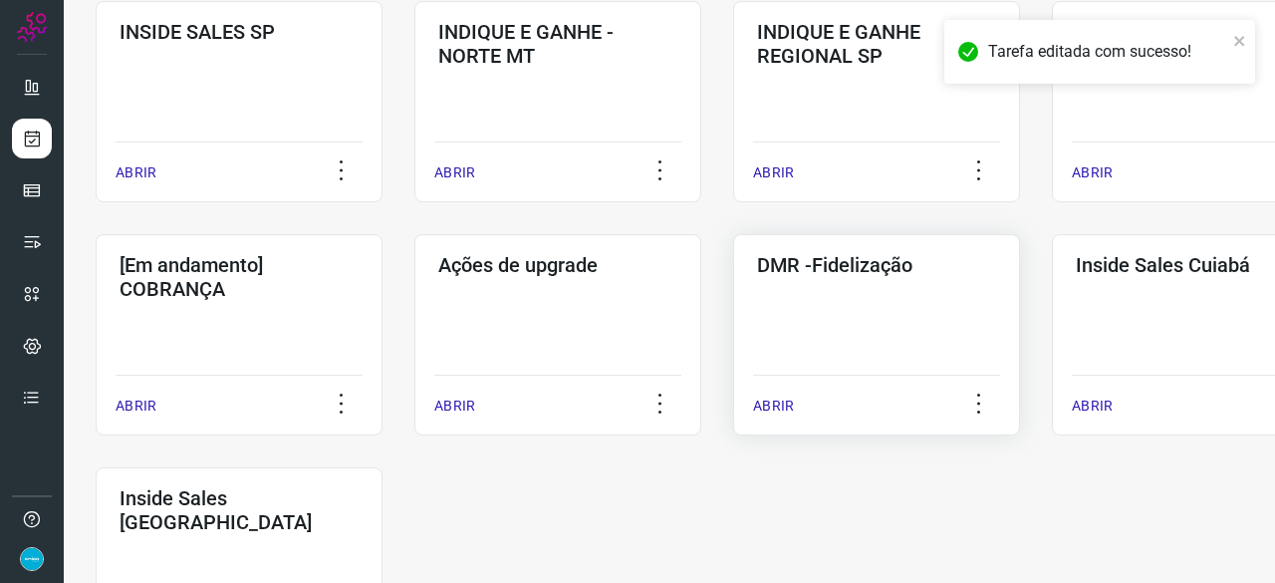
click at [785, 397] on p "ABRIR" at bounding box center [773, 405] width 41 height 21
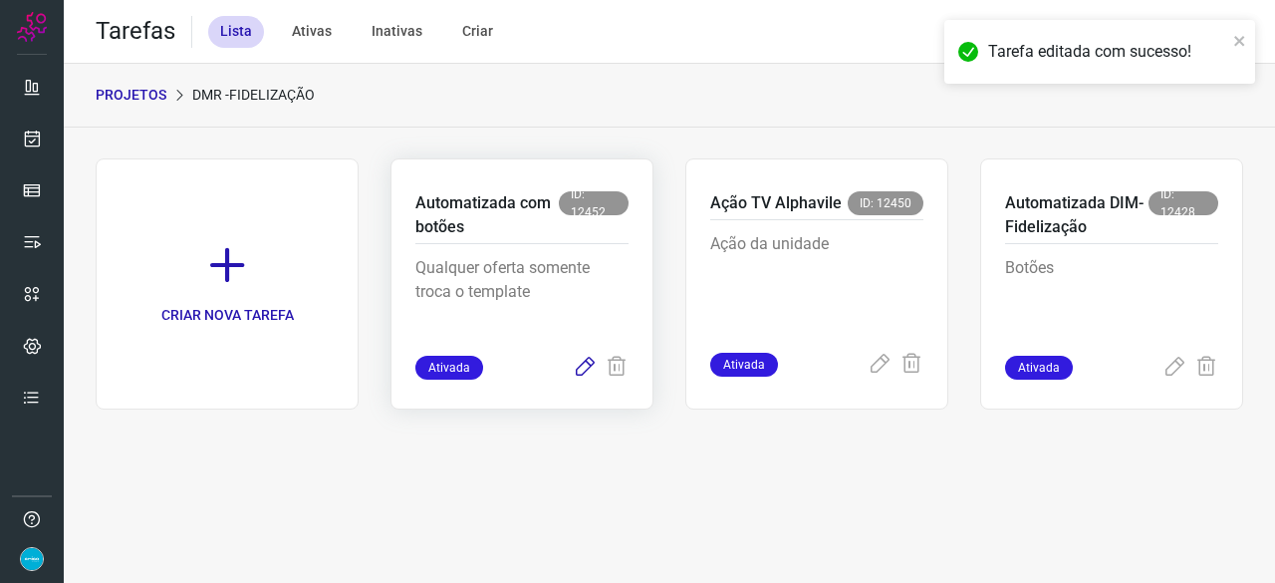
click at [580, 363] on icon at bounding box center [585, 367] width 24 height 24
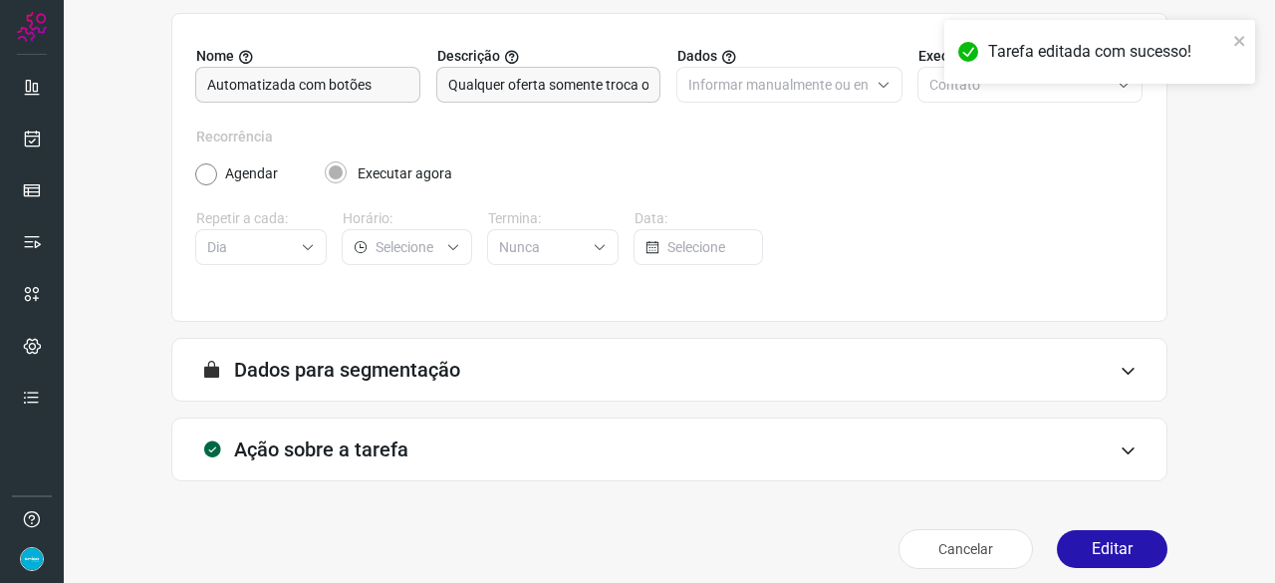
scroll to position [194, 0]
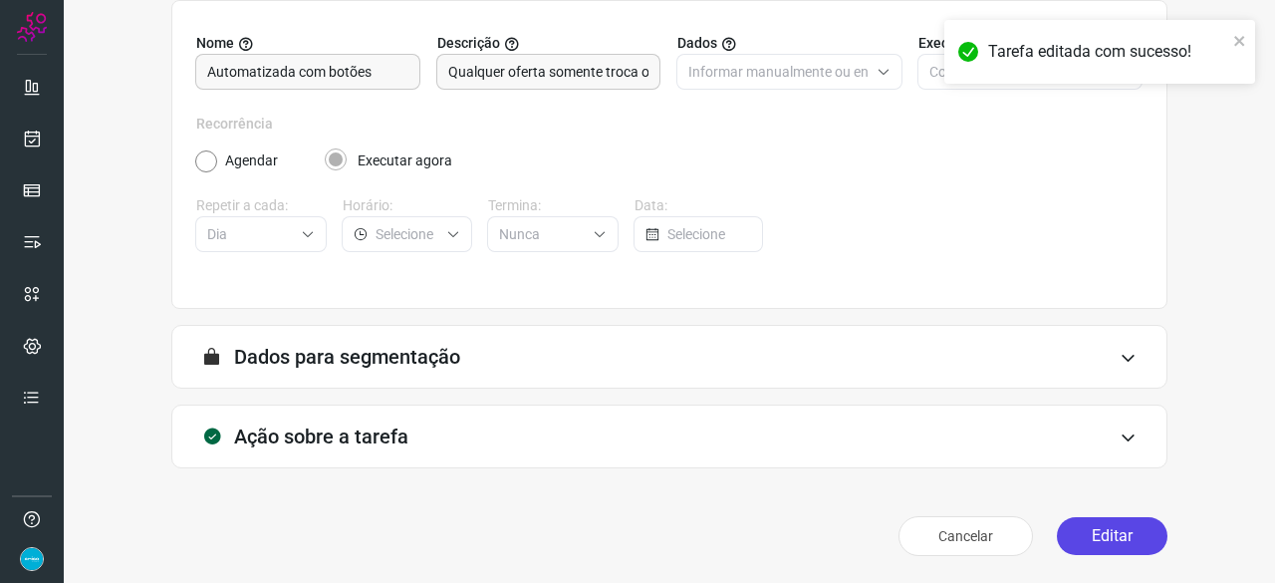
click at [1100, 527] on button "Editar" at bounding box center [1112, 536] width 111 height 38
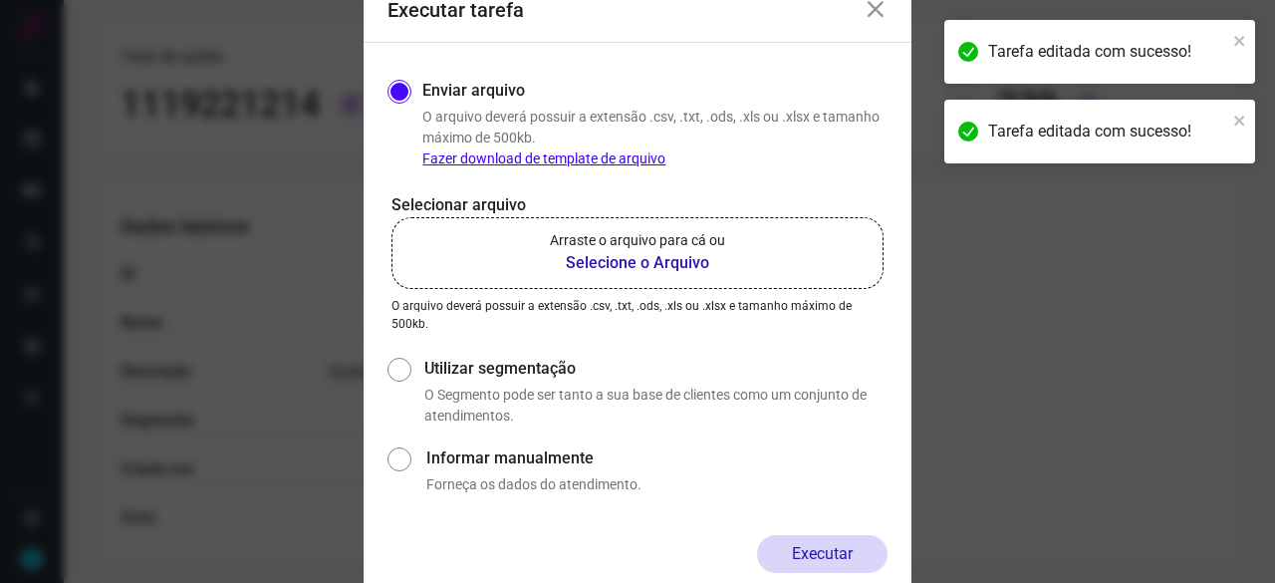
click at [619, 264] on b "Selecione o Arquivo" at bounding box center [637, 263] width 175 height 24
click at [0, 0] on input "Arraste o arquivo para cá ou Selecione o Arquivo" at bounding box center [0, 0] width 0 height 0
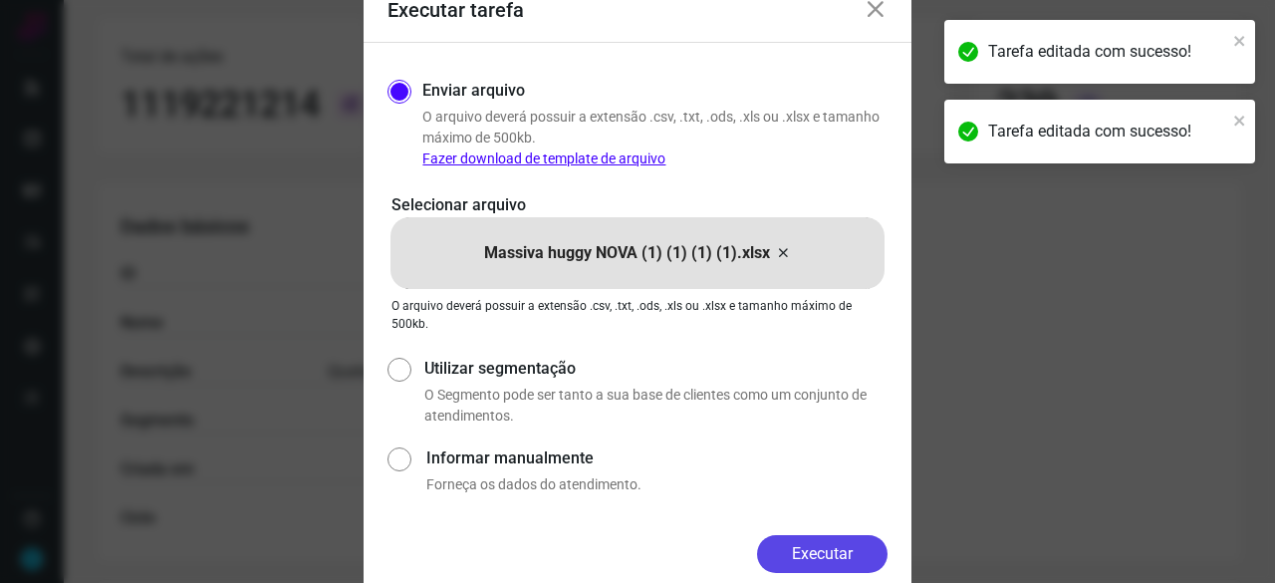
click at [819, 550] on button "Executar" at bounding box center [822, 554] width 130 height 38
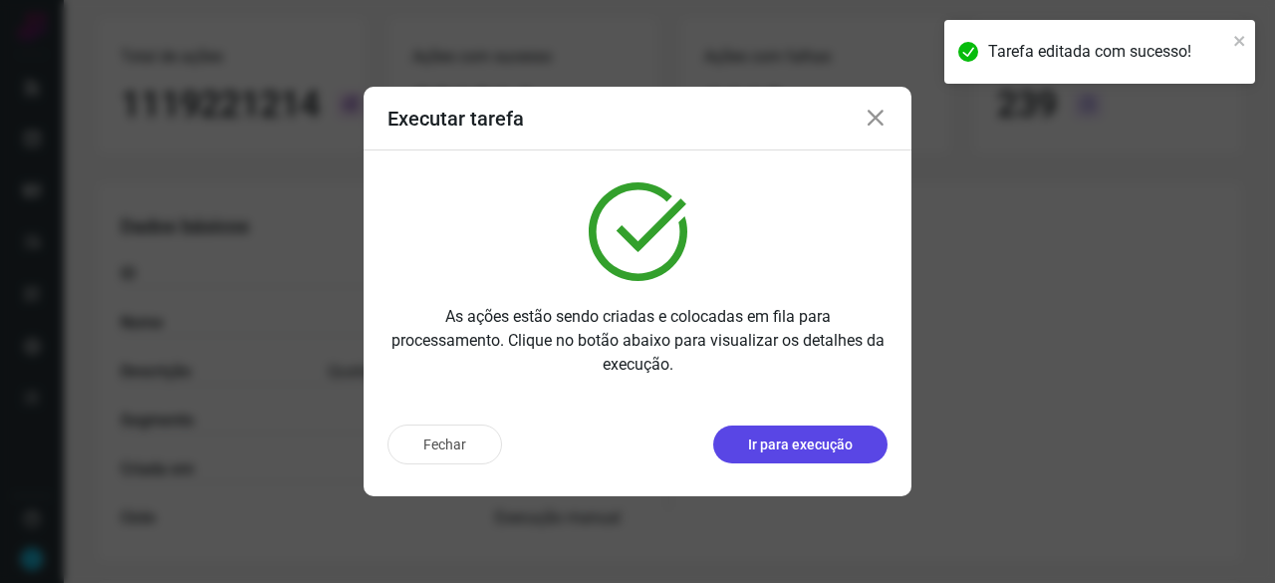
click at [797, 453] on p "Ir para execução" at bounding box center [800, 444] width 105 height 21
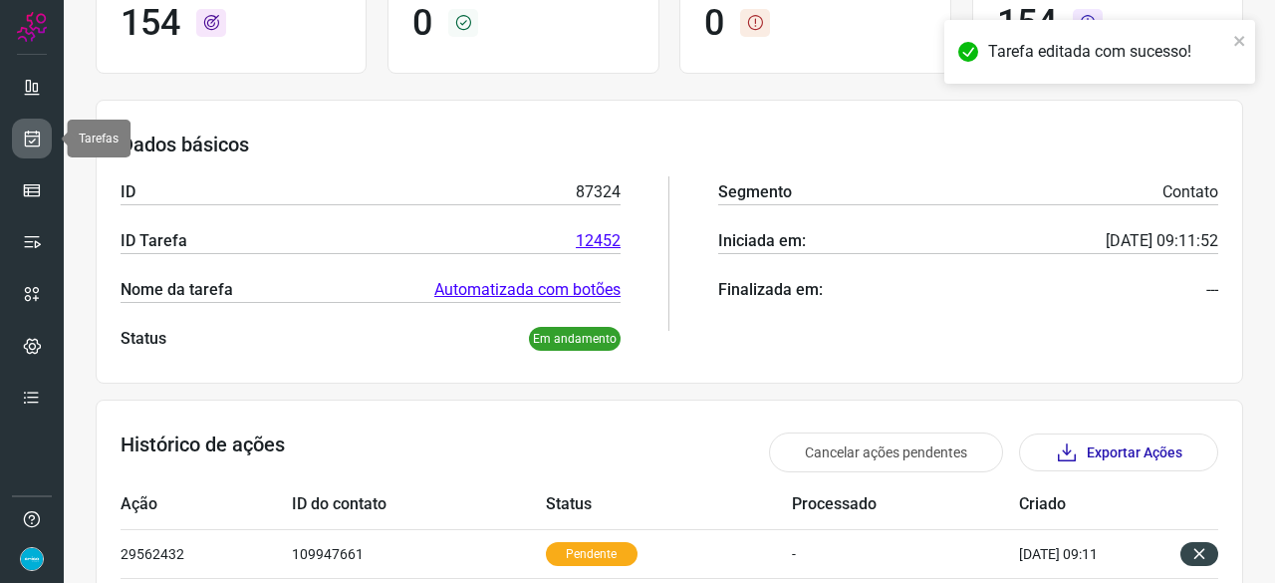
click at [32, 135] on icon at bounding box center [32, 138] width 21 height 20
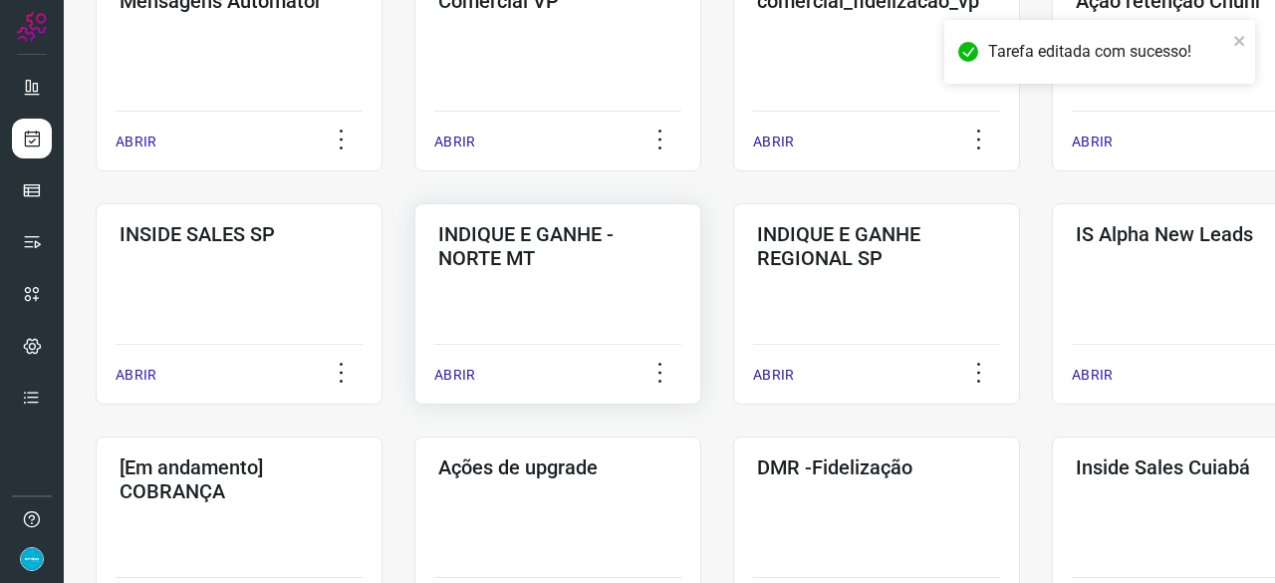
scroll to position [856, 0]
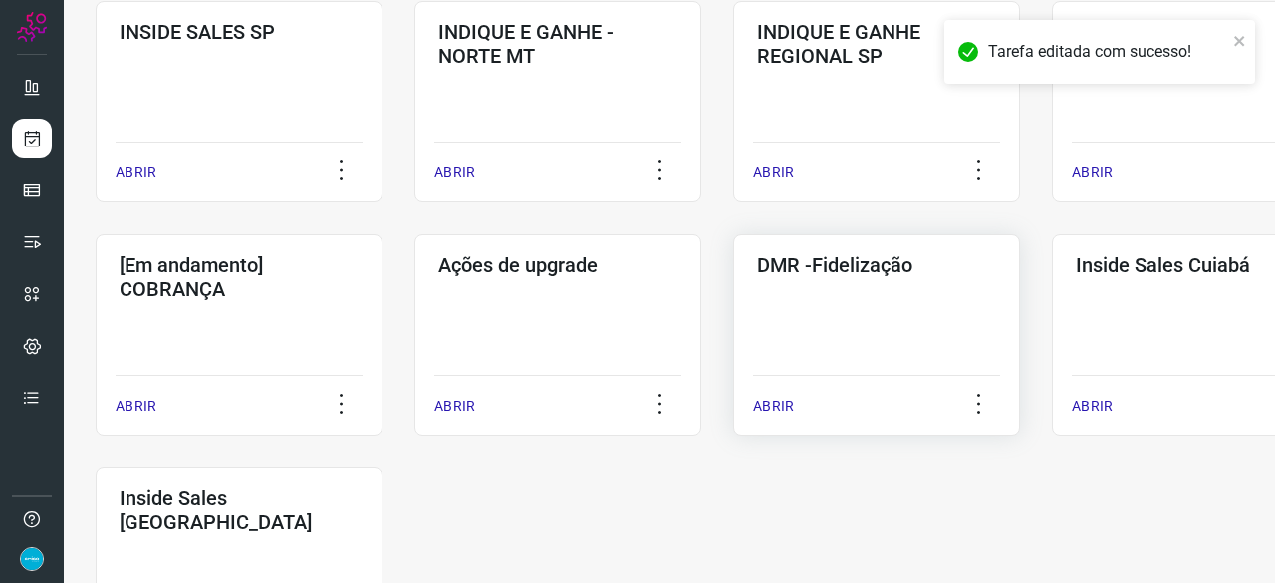
click at [789, 402] on p "ABRIR" at bounding box center [773, 405] width 41 height 21
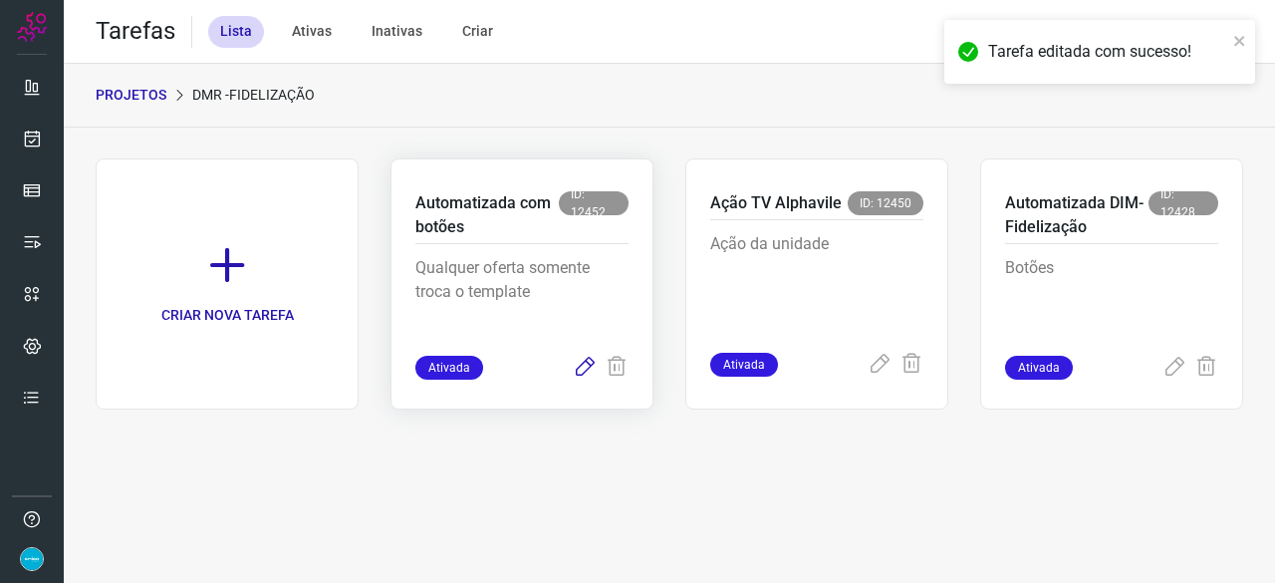
click at [585, 371] on icon at bounding box center [585, 367] width 24 height 24
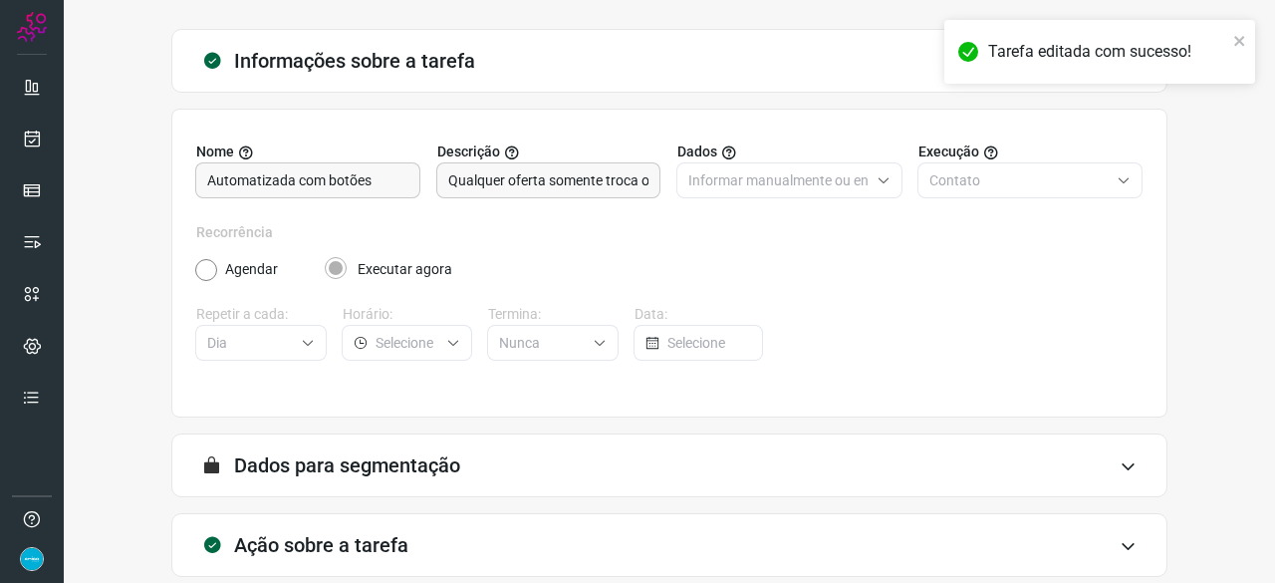
scroll to position [194, 0]
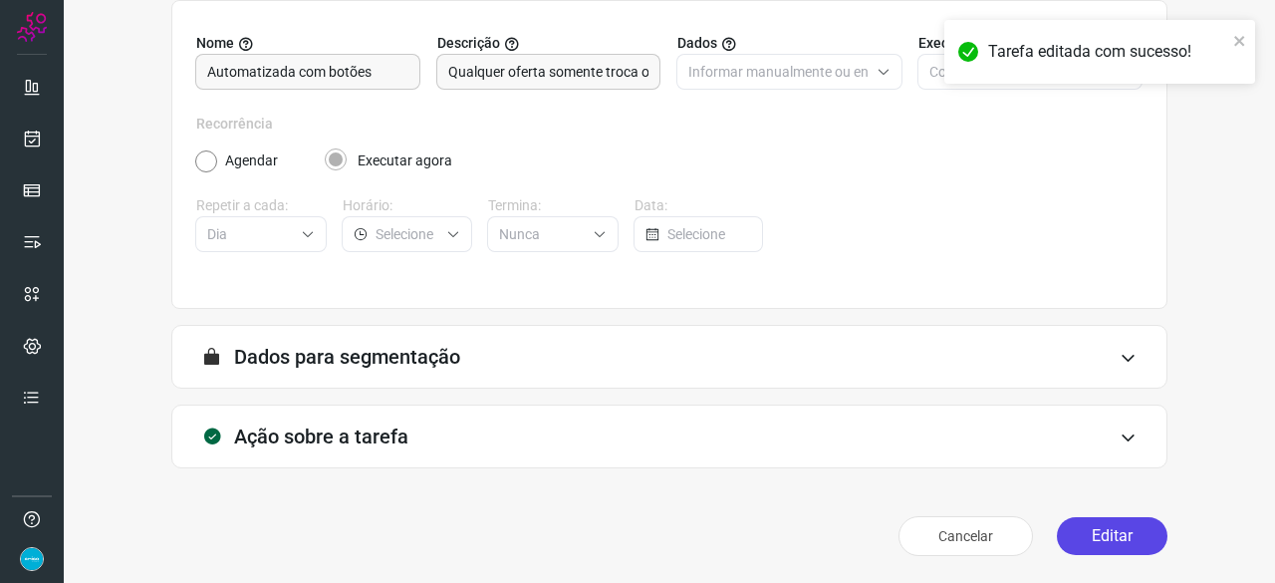
click at [1113, 536] on button "Editar" at bounding box center [1112, 536] width 111 height 38
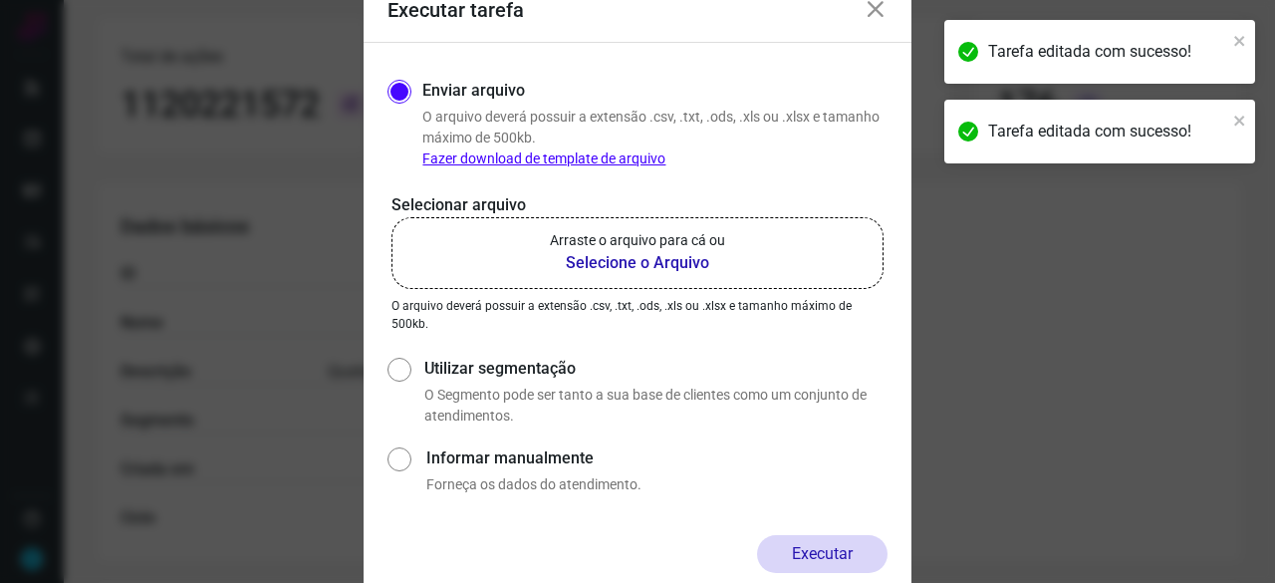
click at [627, 258] on b "Selecione o Arquivo" at bounding box center [637, 263] width 175 height 24
click at [0, 0] on input "Arraste o arquivo para cá ou Selecione o Arquivo" at bounding box center [0, 0] width 0 height 0
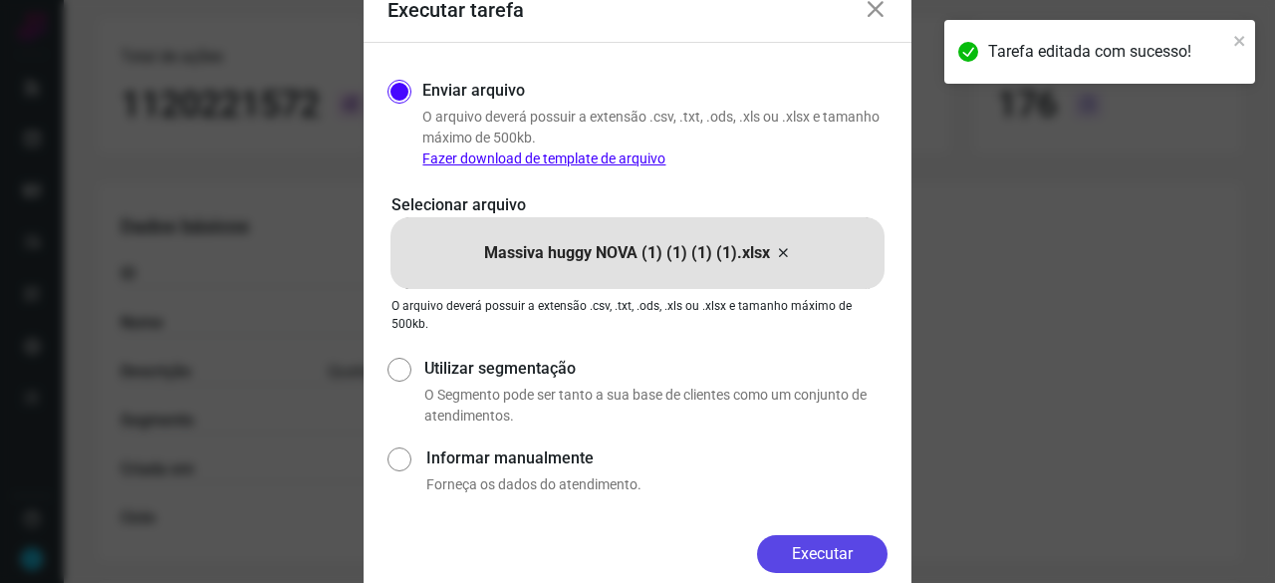
click at [873, 553] on button "Executar" at bounding box center [822, 554] width 130 height 38
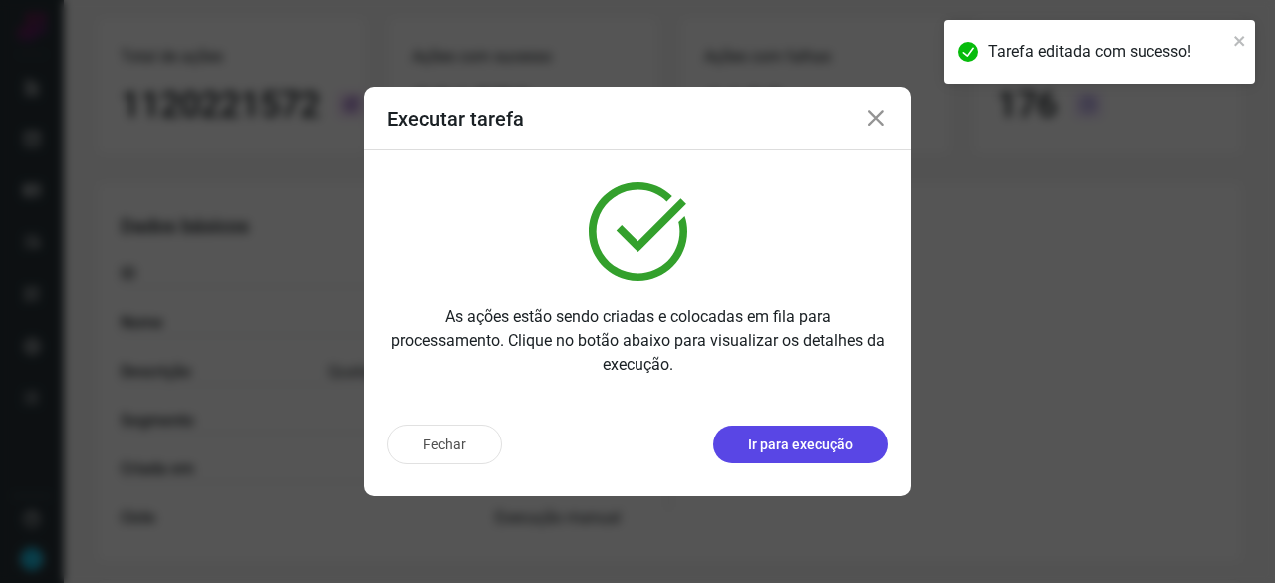
click at [781, 435] on p "Ir para execução" at bounding box center [800, 444] width 105 height 21
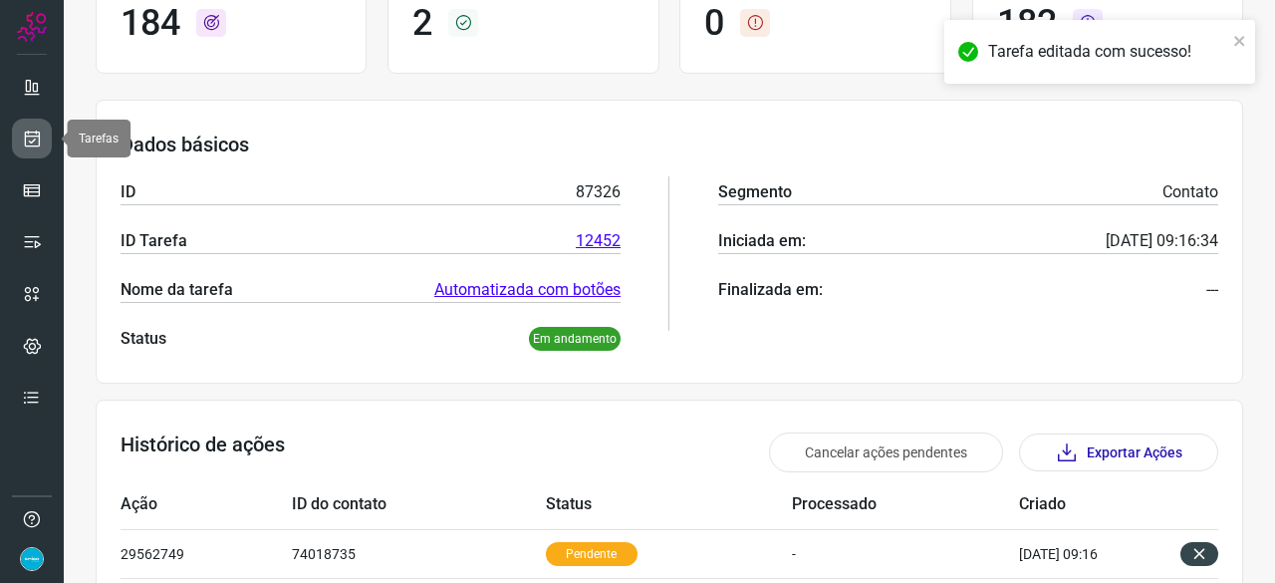
click at [26, 134] on icon at bounding box center [32, 138] width 21 height 20
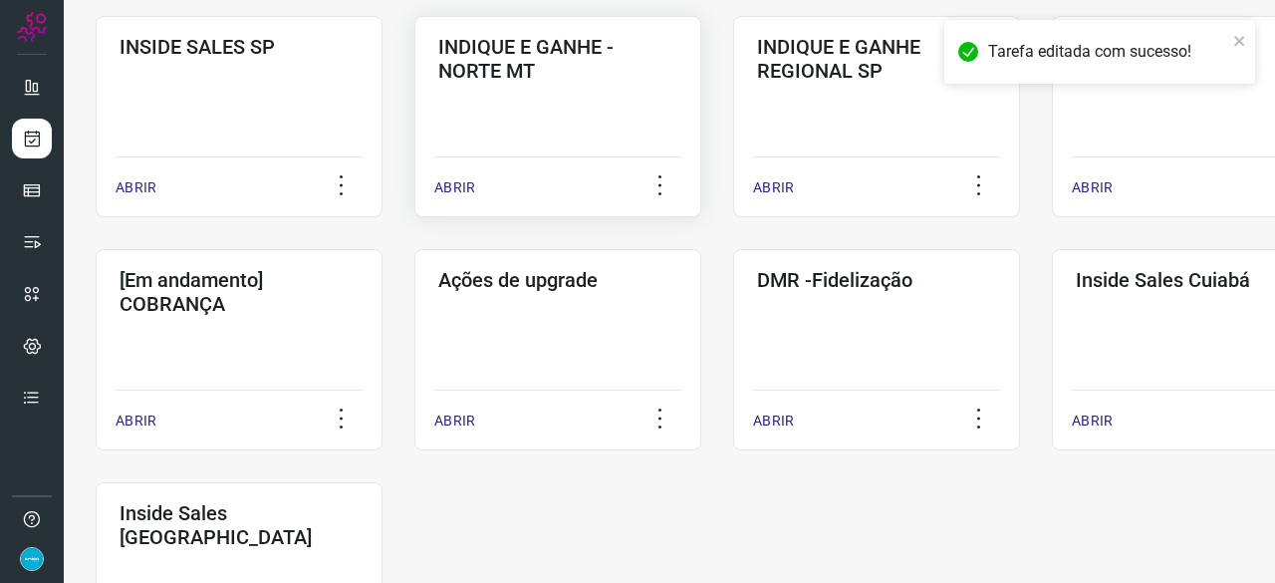
scroll to position [956, 0]
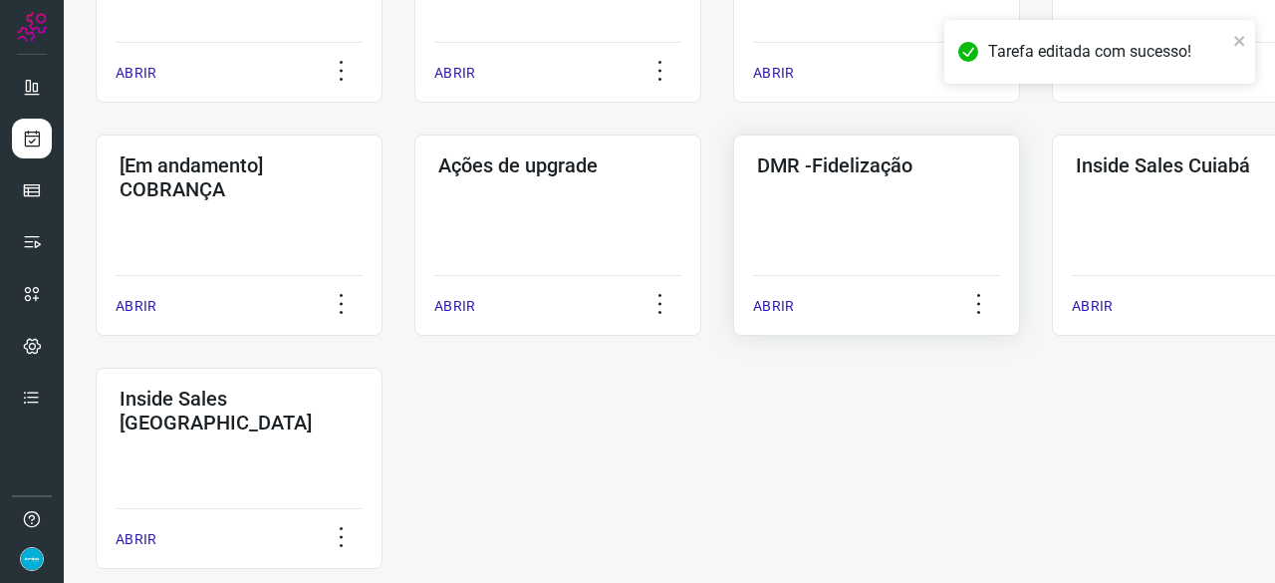
click at [775, 306] on p "ABRIR" at bounding box center [773, 306] width 41 height 21
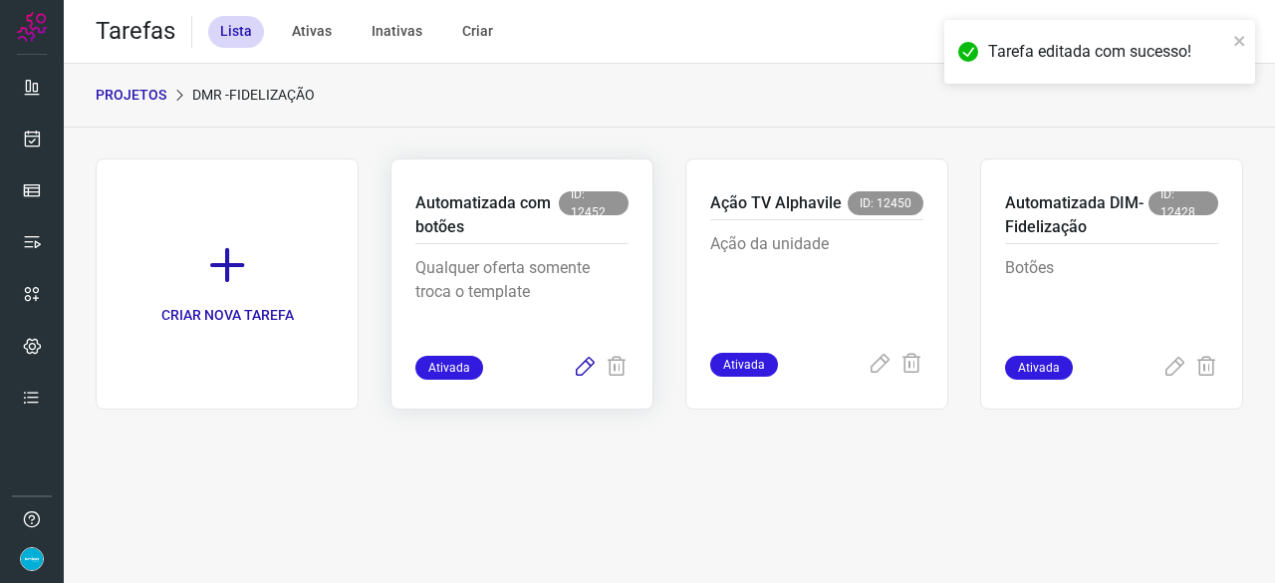
click at [588, 362] on icon at bounding box center [585, 367] width 24 height 24
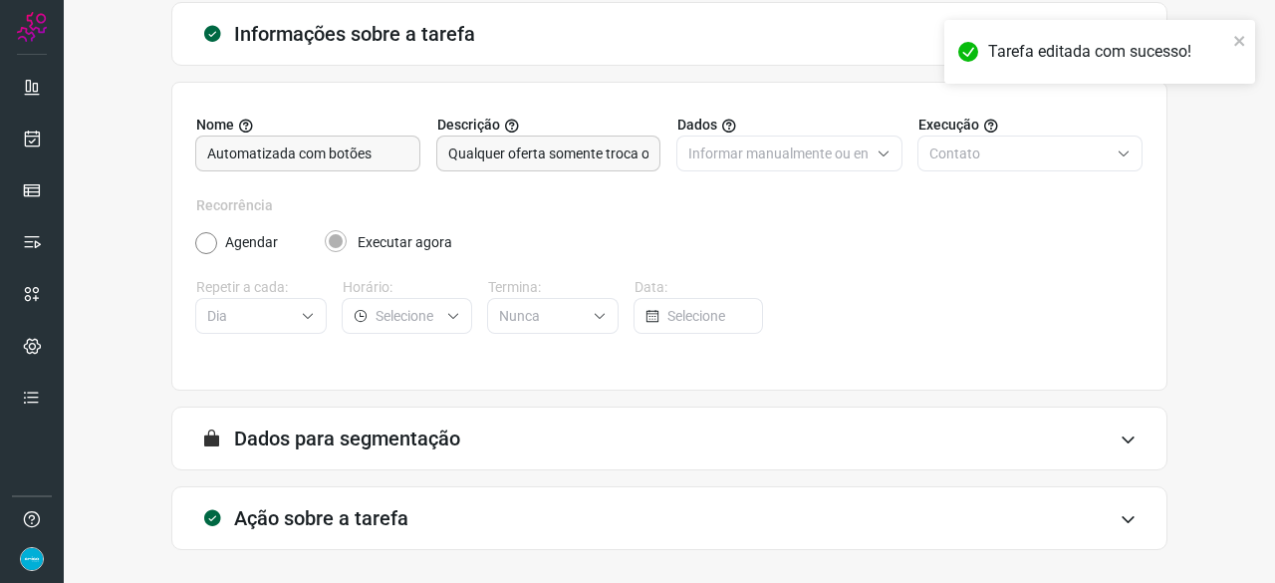
scroll to position [194, 0]
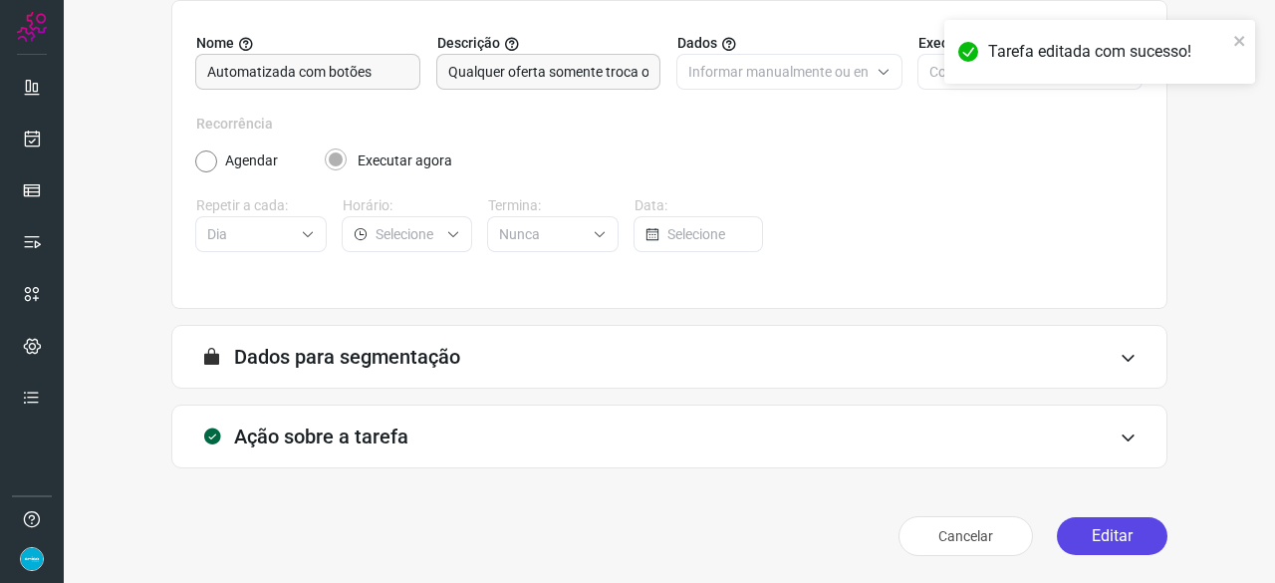
click at [1071, 524] on button "Editar" at bounding box center [1112, 536] width 111 height 38
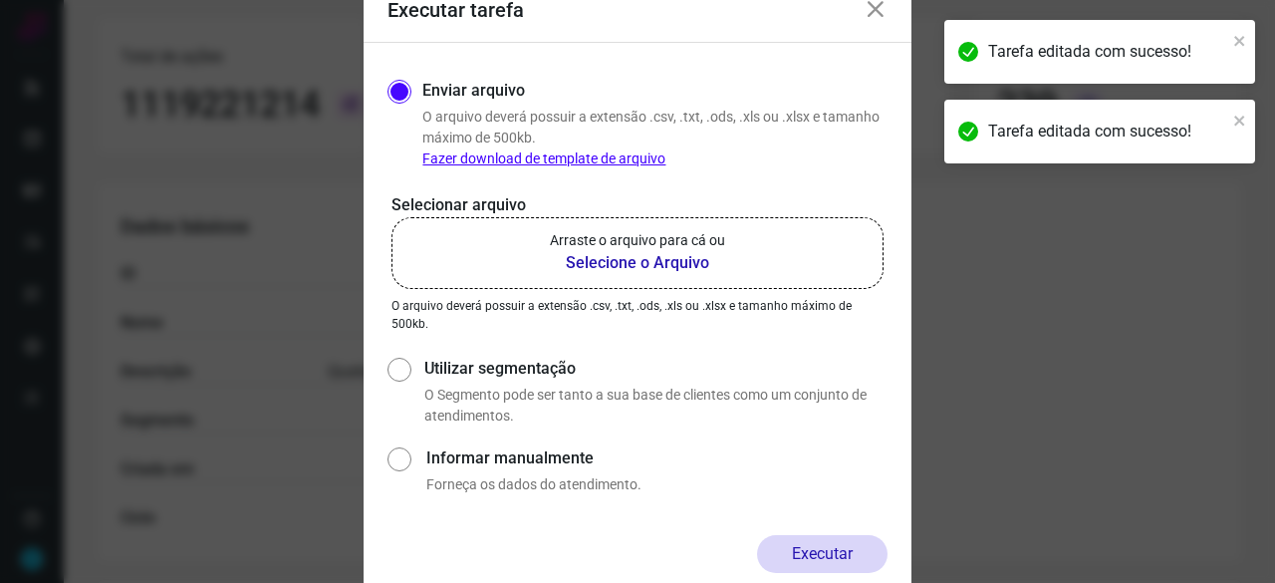
click at [607, 262] on b "Selecione o Arquivo" at bounding box center [637, 263] width 175 height 24
click at [0, 0] on input "Arraste o arquivo para cá ou Selecione o Arquivo" at bounding box center [0, 0] width 0 height 0
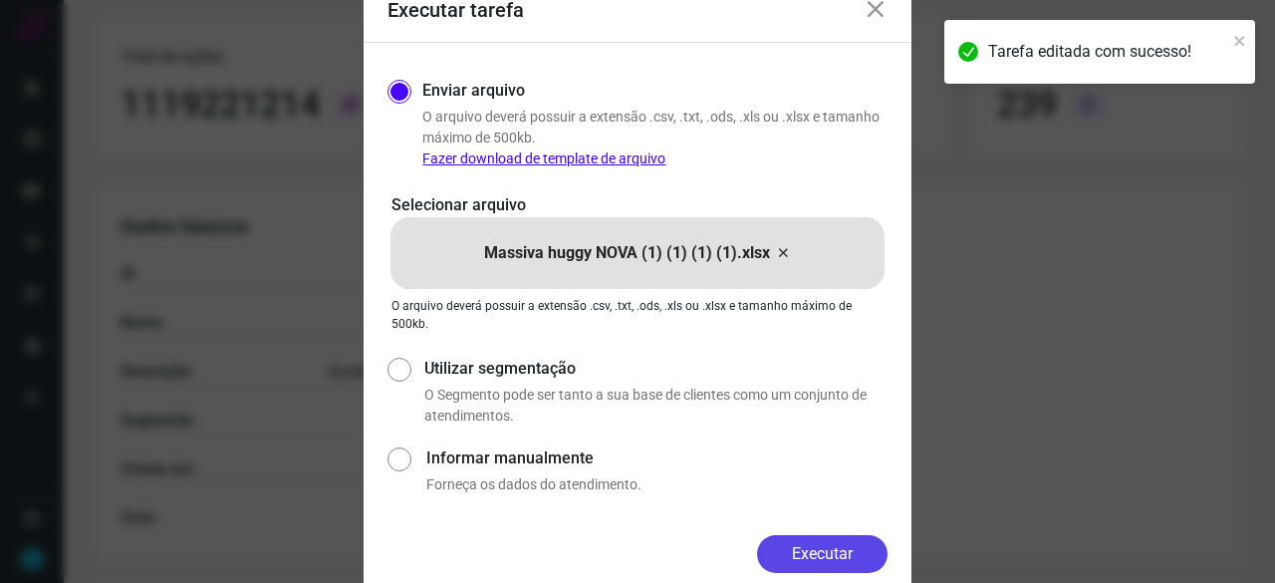
click at [841, 548] on button "Executar" at bounding box center [822, 554] width 130 height 38
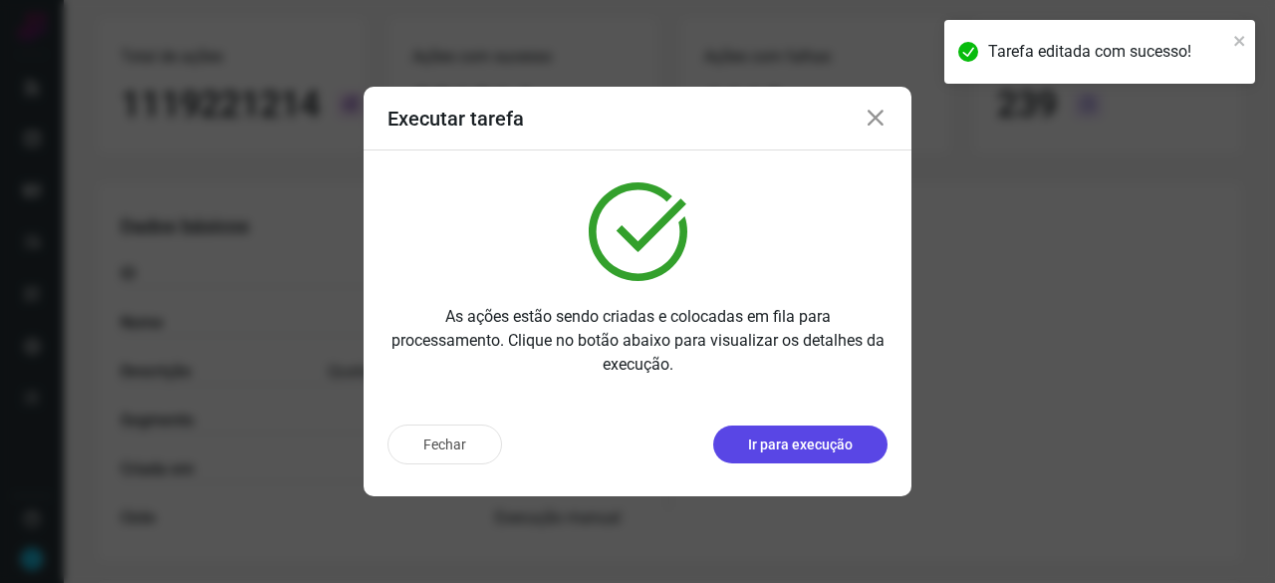
click at [792, 445] on p "Ir para execução" at bounding box center [800, 444] width 105 height 21
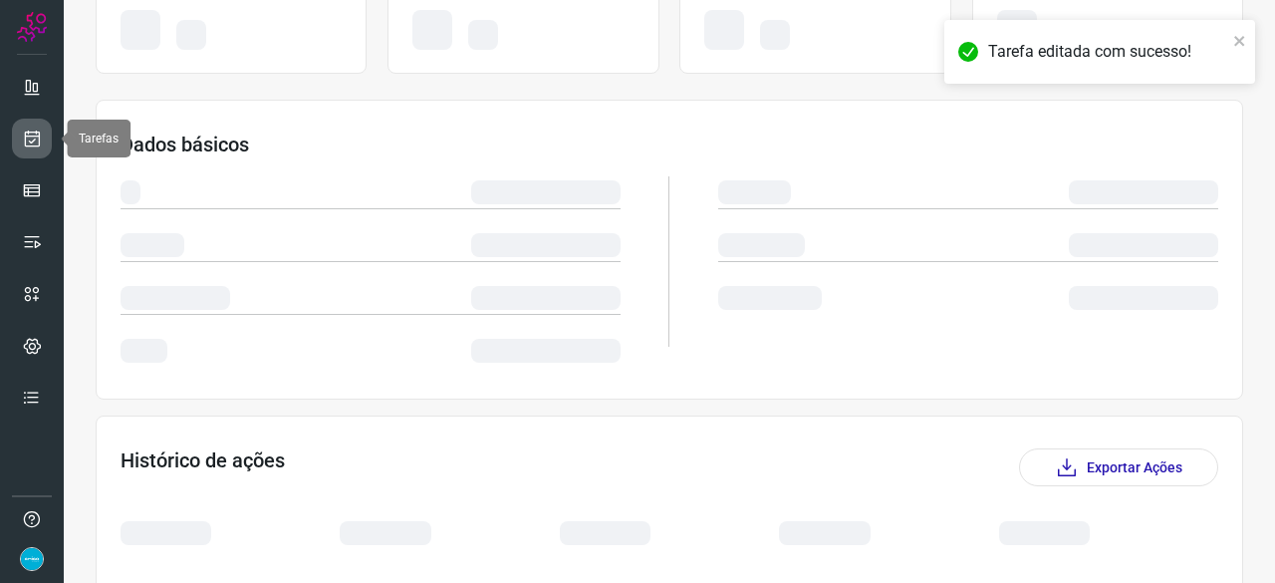
click at [27, 138] on icon at bounding box center [32, 138] width 21 height 20
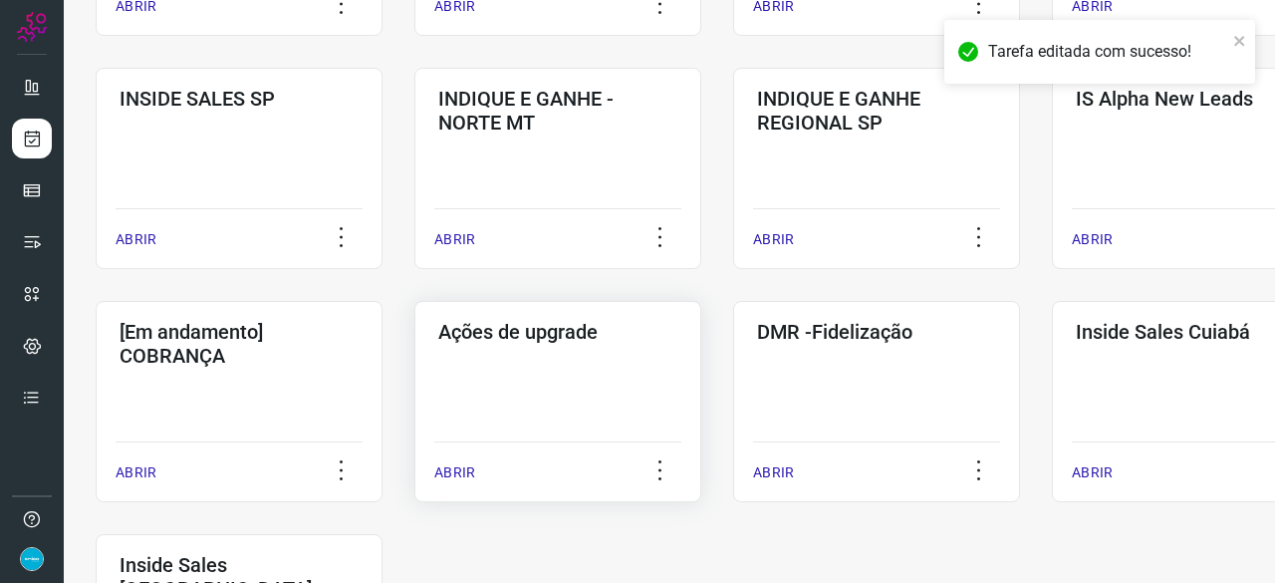
scroll to position [956, 0]
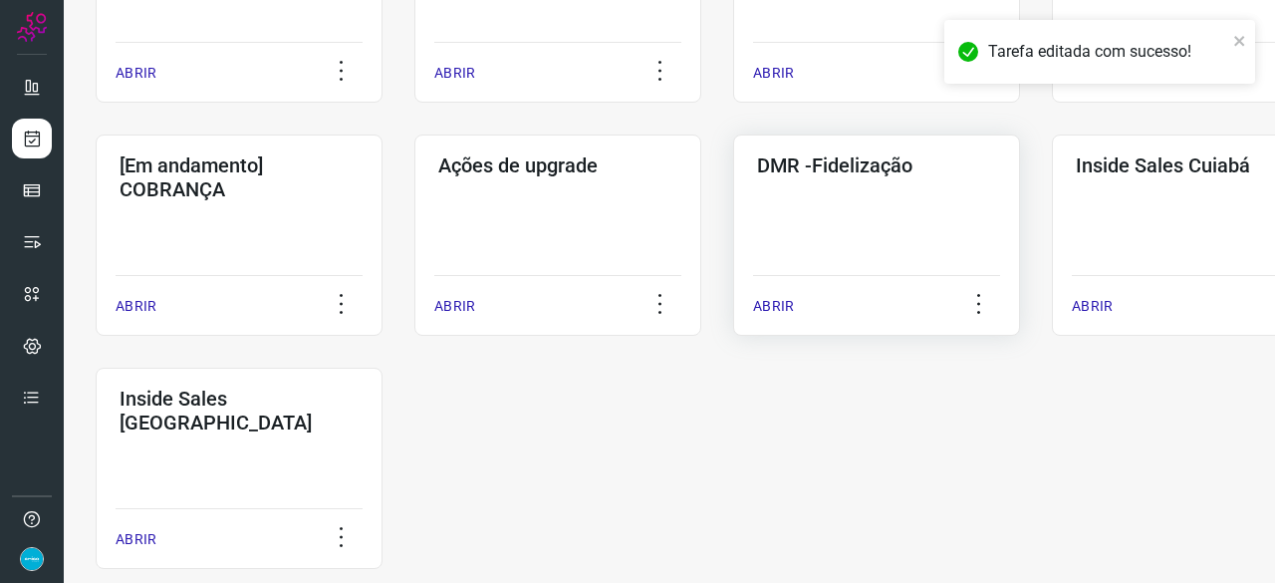
click at [789, 308] on p "ABRIR" at bounding box center [773, 306] width 41 height 21
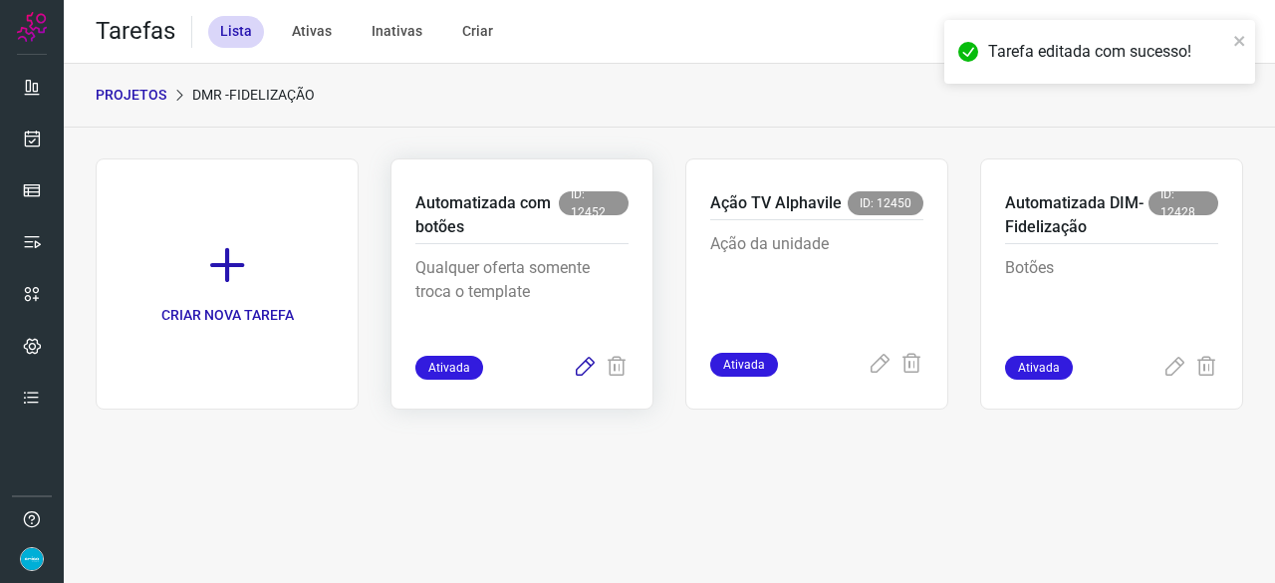
click at [592, 363] on icon at bounding box center [585, 367] width 24 height 24
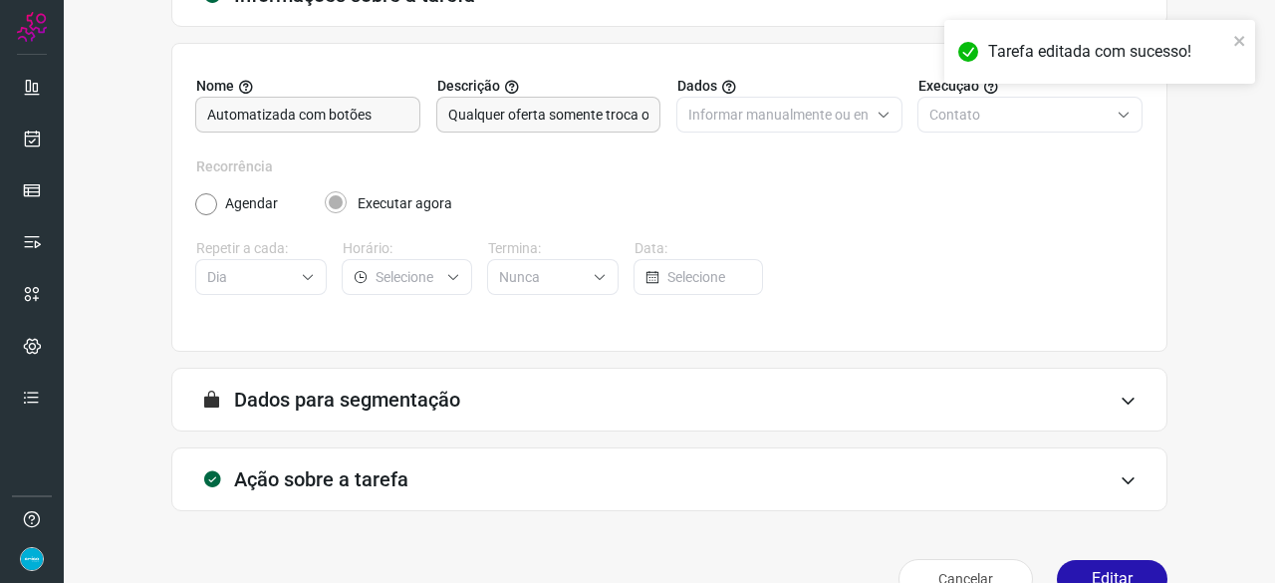
scroll to position [194, 0]
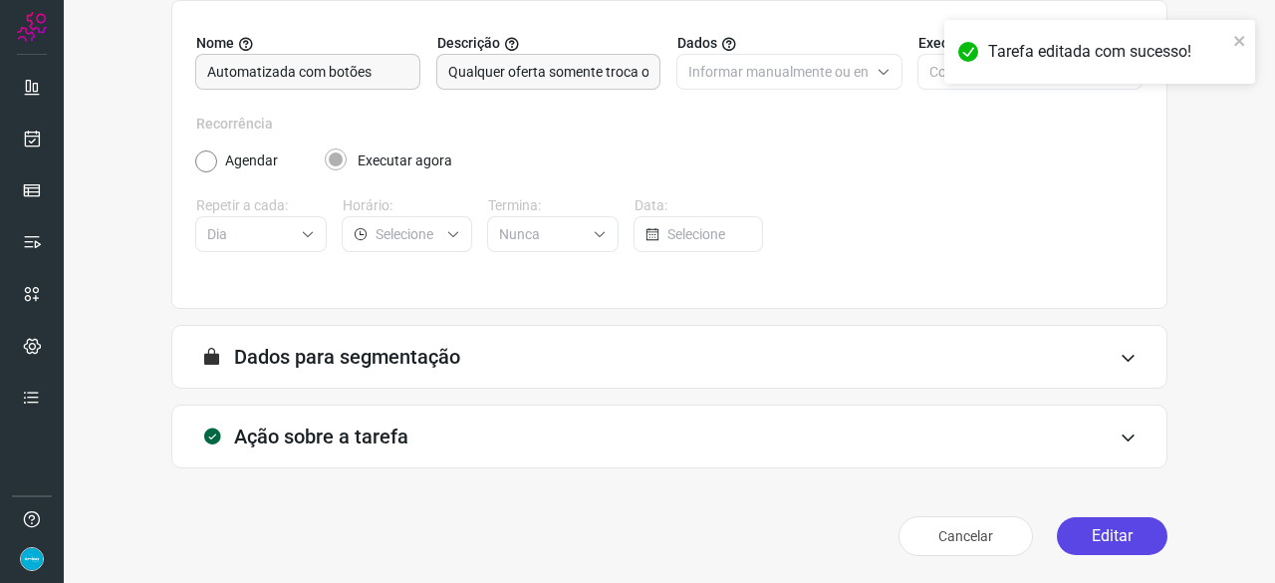
click at [1091, 538] on button "Editar" at bounding box center [1112, 536] width 111 height 38
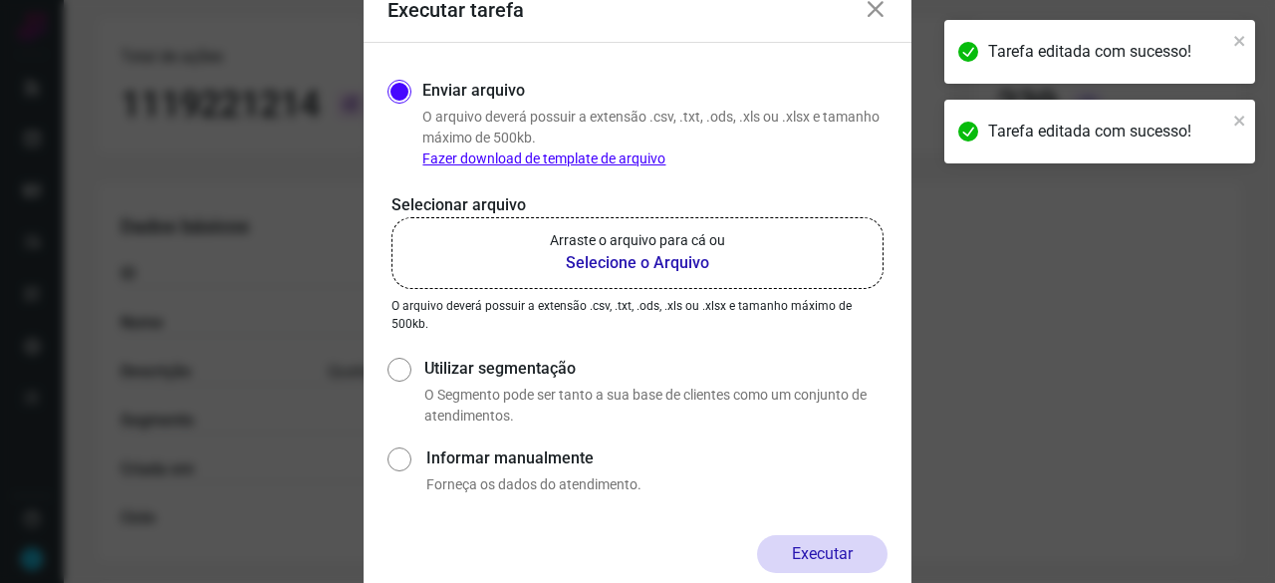
click at [599, 260] on b "Selecione o Arquivo" at bounding box center [637, 263] width 175 height 24
click at [0, 0] on input "Arraste o arquivo para cá ou Selecione o Arquivo" at bounding box center [0, 0] width 0 height 0
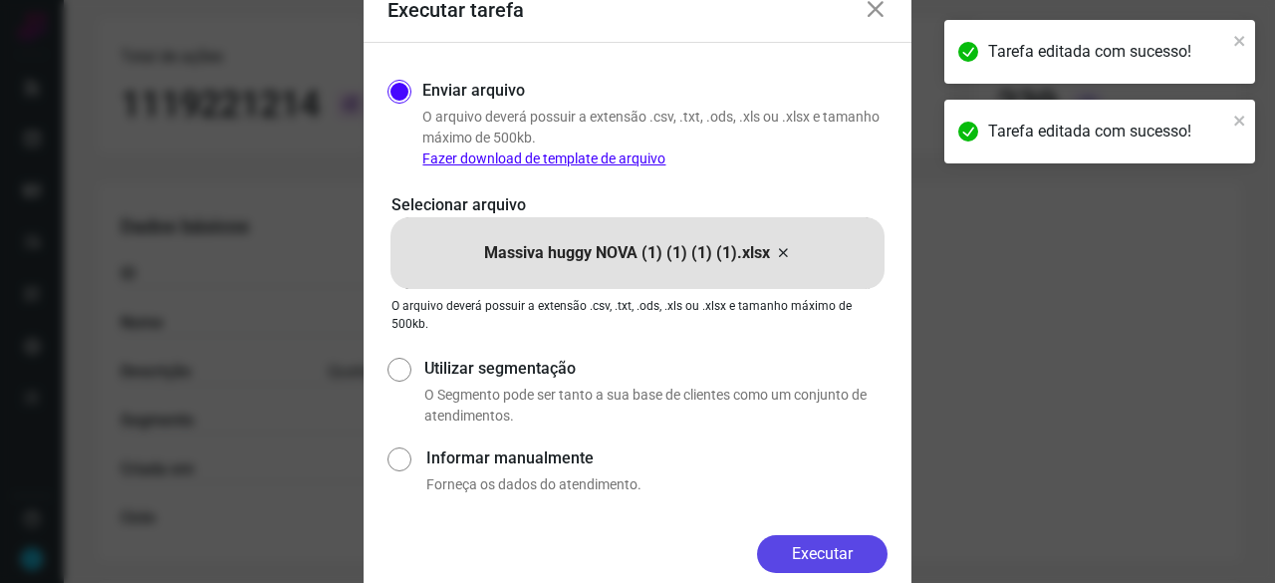
click at [830, 555] on button "Executar" at bounding box center [822, 554] width 130 height 38
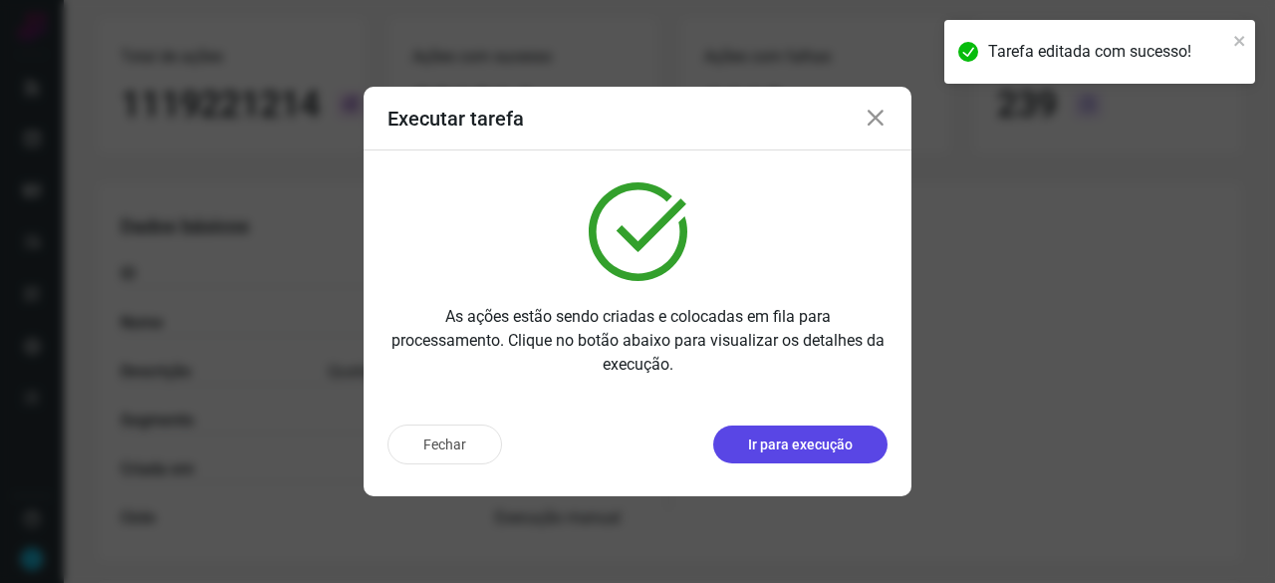
click at [819, 439] on p "Ir para execução" at bounding box center [800, 444] width 105 height 21
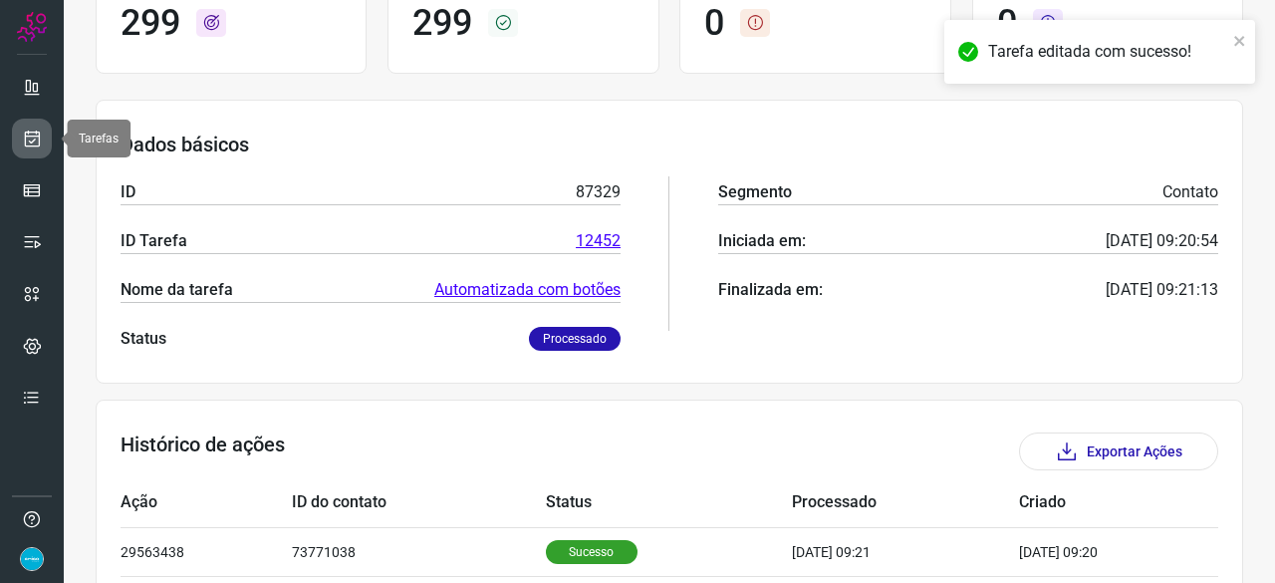
click at [43, 131] on link at bounding box center [32, 138] width 40 height 40
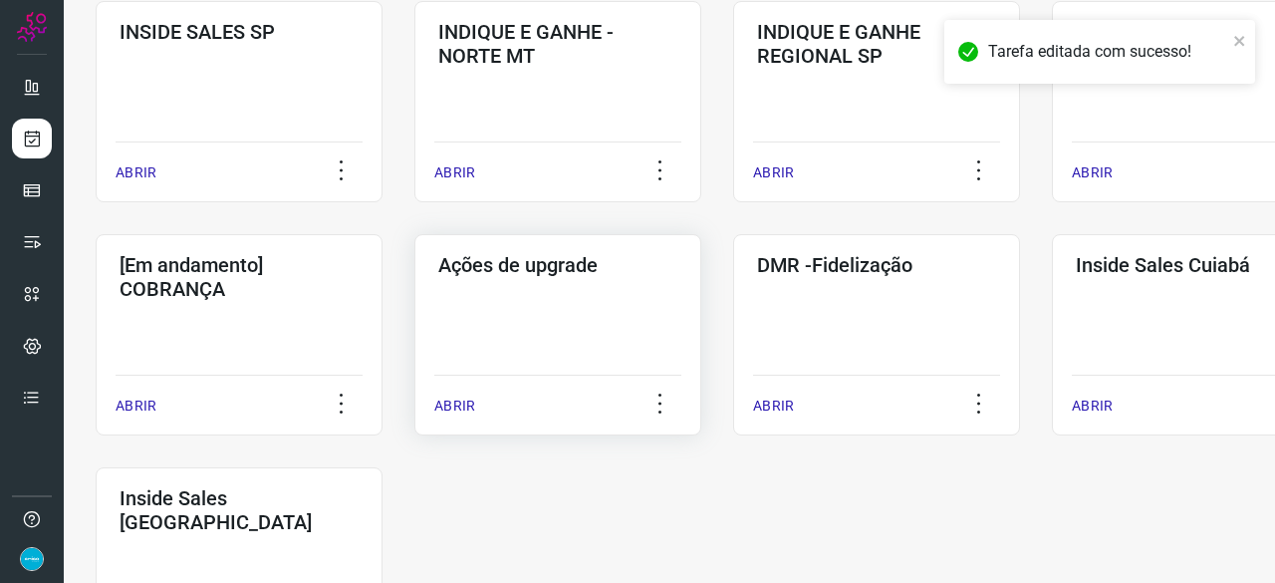
scroll to position [1040, 0]
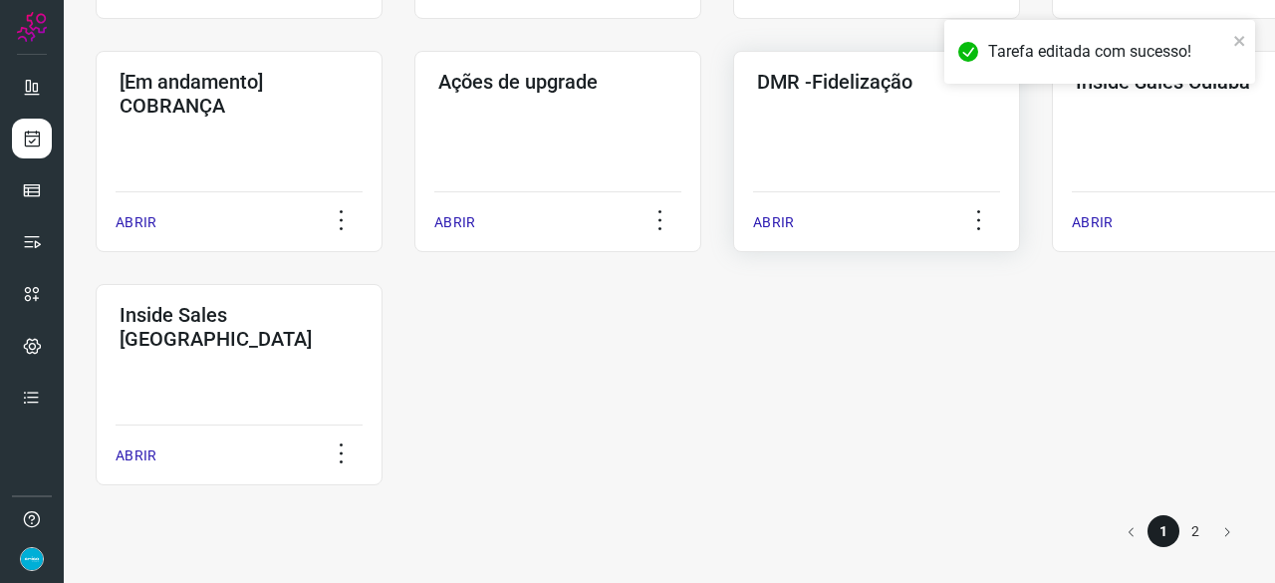
click at [781, 216] on p "ABRIR" at bounding box center [773, 222] width 41 height 21
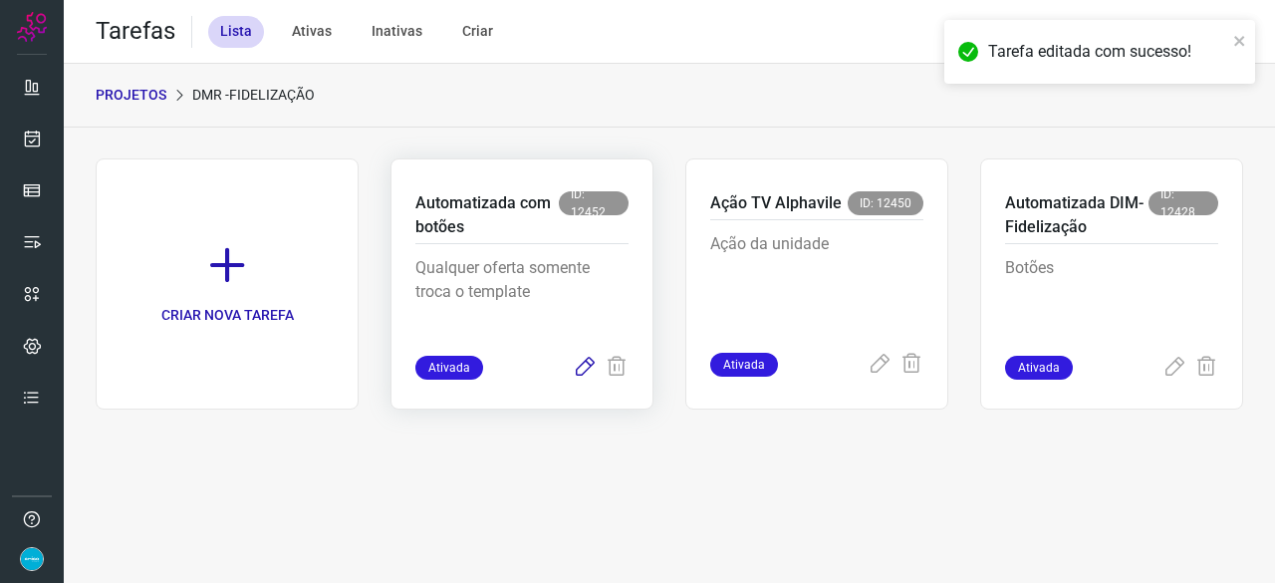
click at [590, 363] on icon at bounding box center [585, 367] width 24 height 24
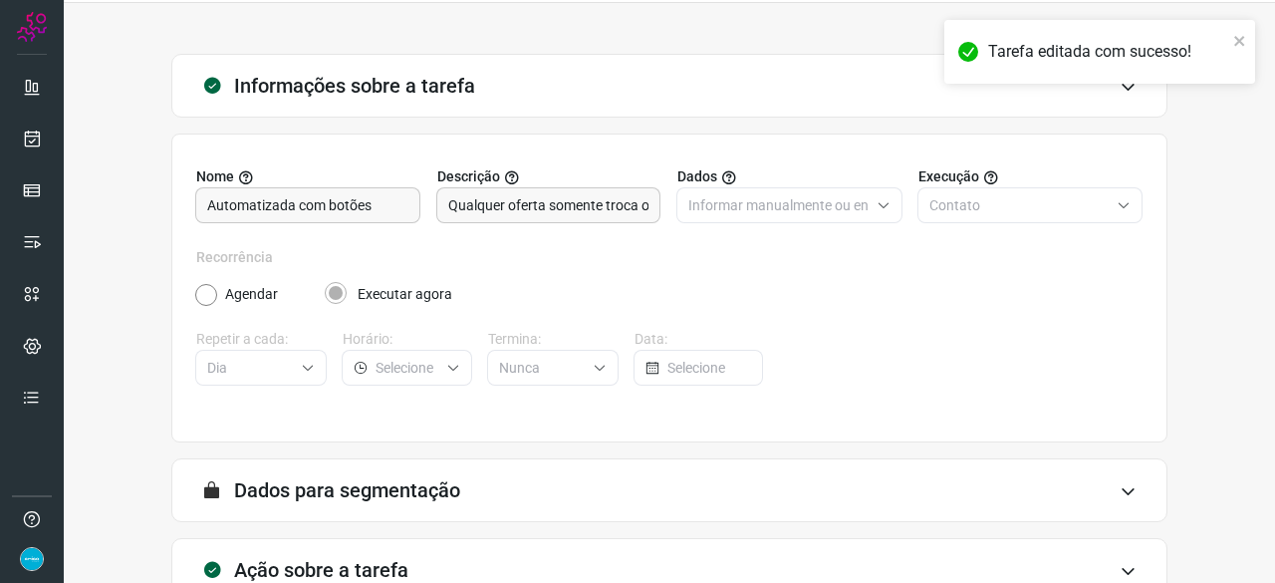
scroll to position [194, 0]
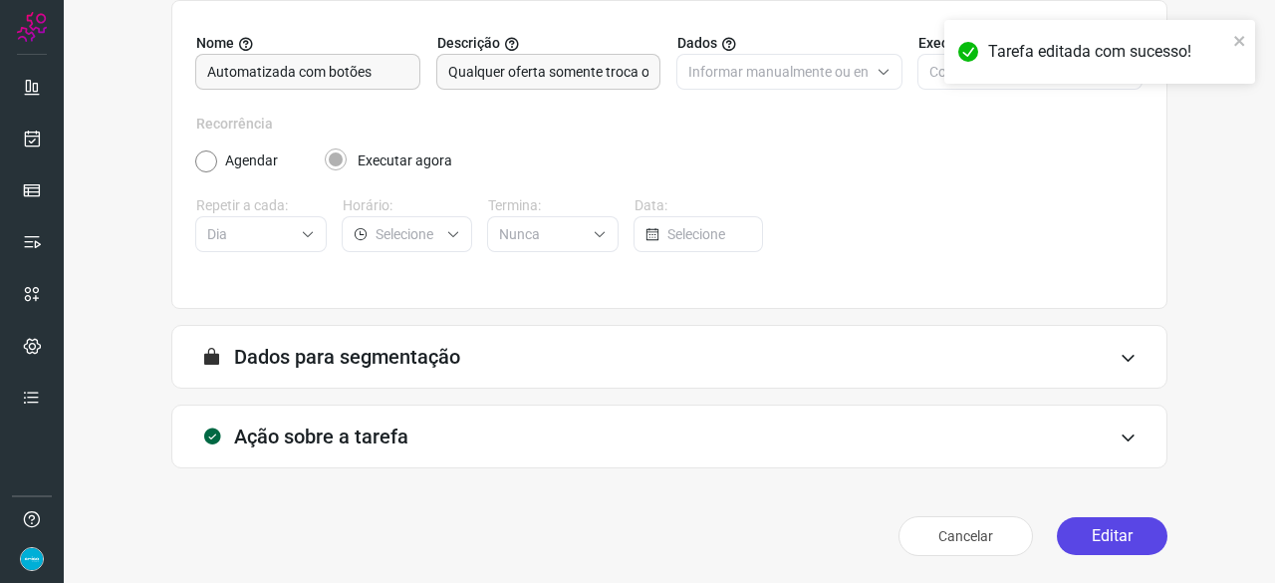
click at [1060, 530] on button "Editar" at bounding box center [1112, 536] width 111 height 38
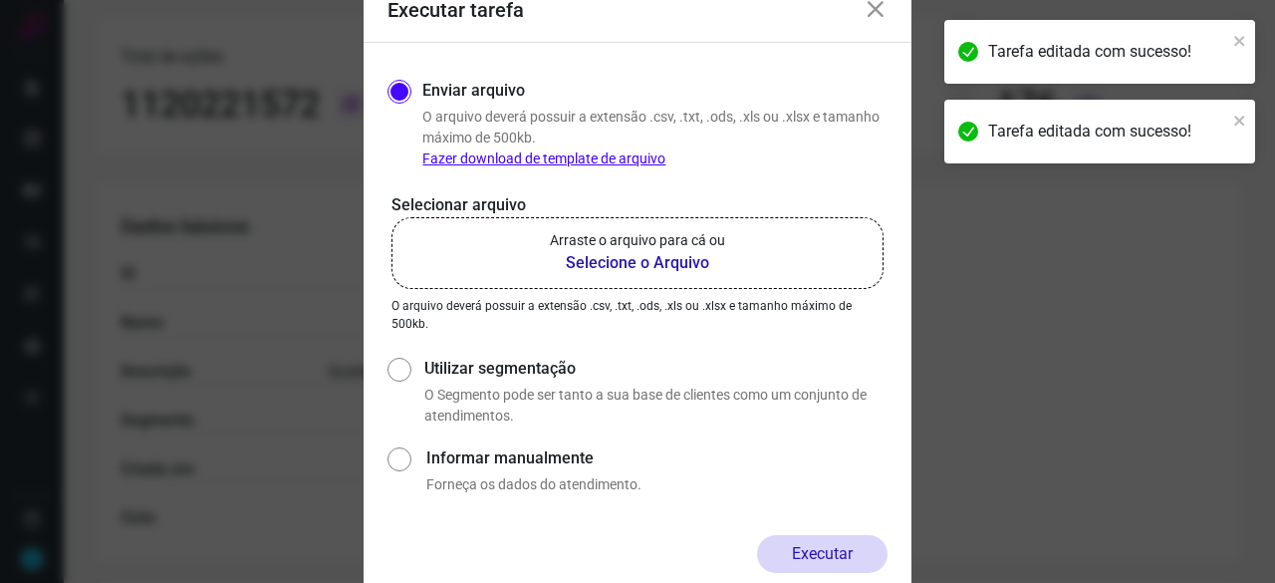
click at [623, 265] on b "Selecione o Arquivo" at bounding box center [637, 263] width 175 height 24
click at [0, 0] on input "Arraste o arquivo para cá ou Selecione o Arquivo" at bounding box center [0, 0] width 0 height 0
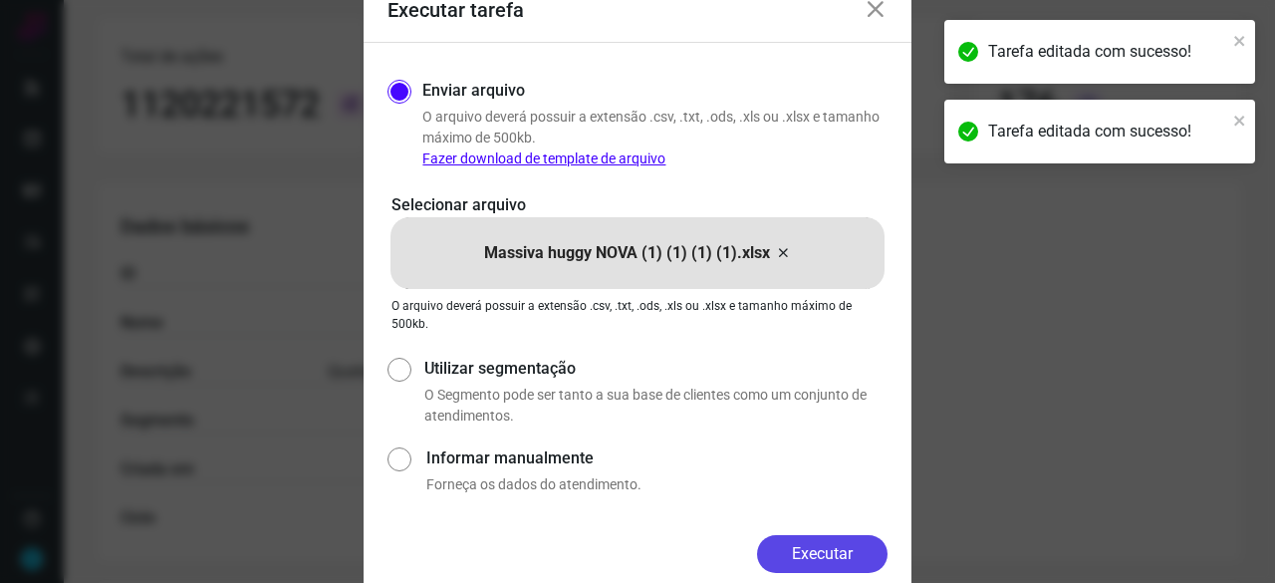
click at [845, 558] on button "Executar" at bounding box center [822, 554] width 130 height 38
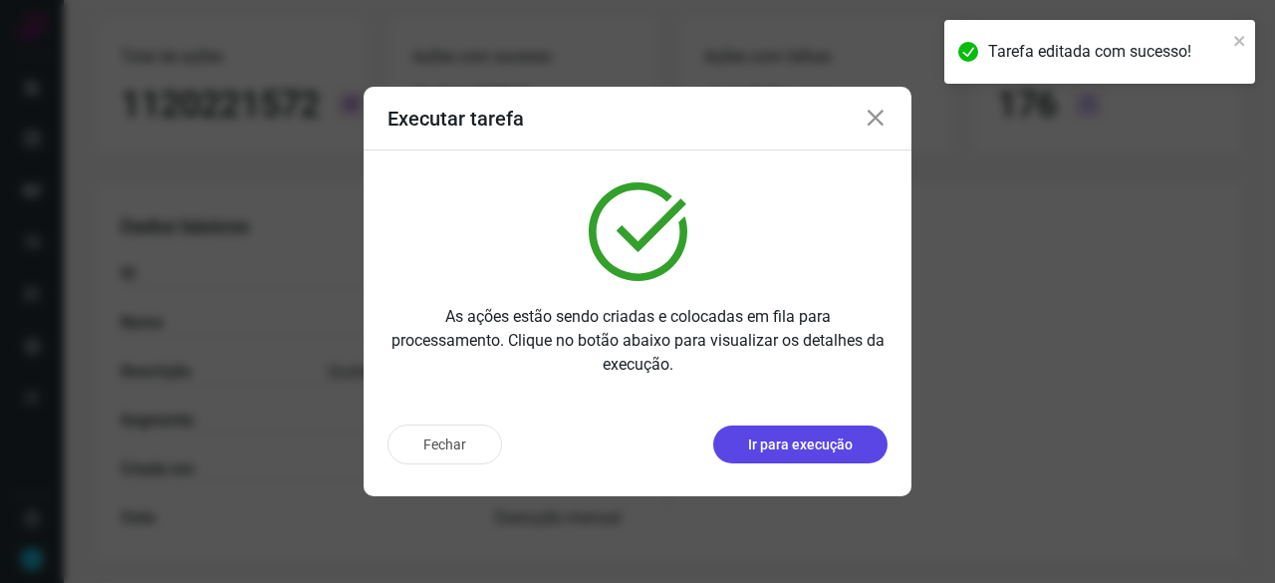
click at [823, 454] on p "Ir para execução" at bounding box center [800, 444] width 105 height 21
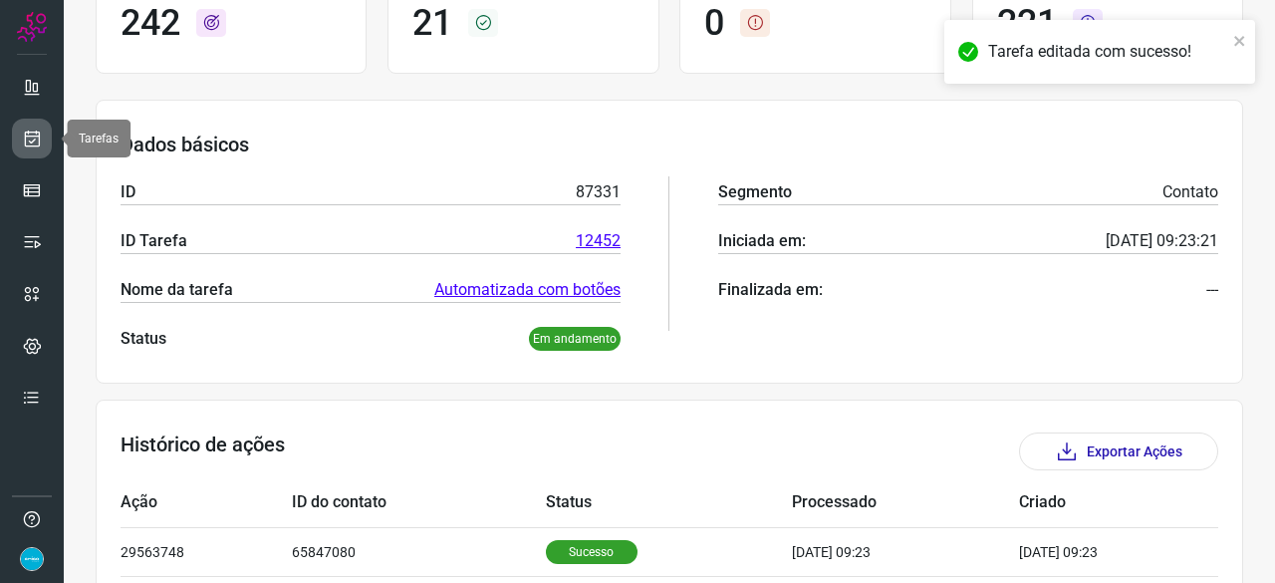
click at [38, 133] on icon at bounding box center [32, 138] width 21 height 20
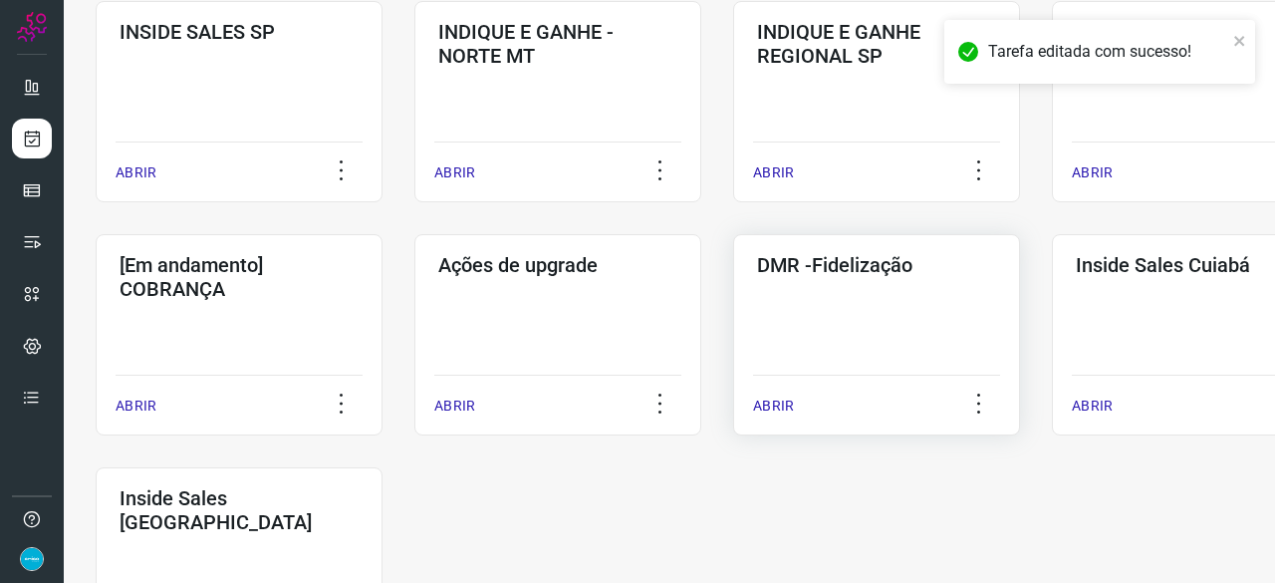
click at [789, 404] on p "ABRIR" at bounding box center [773, 405] width 41 height 21
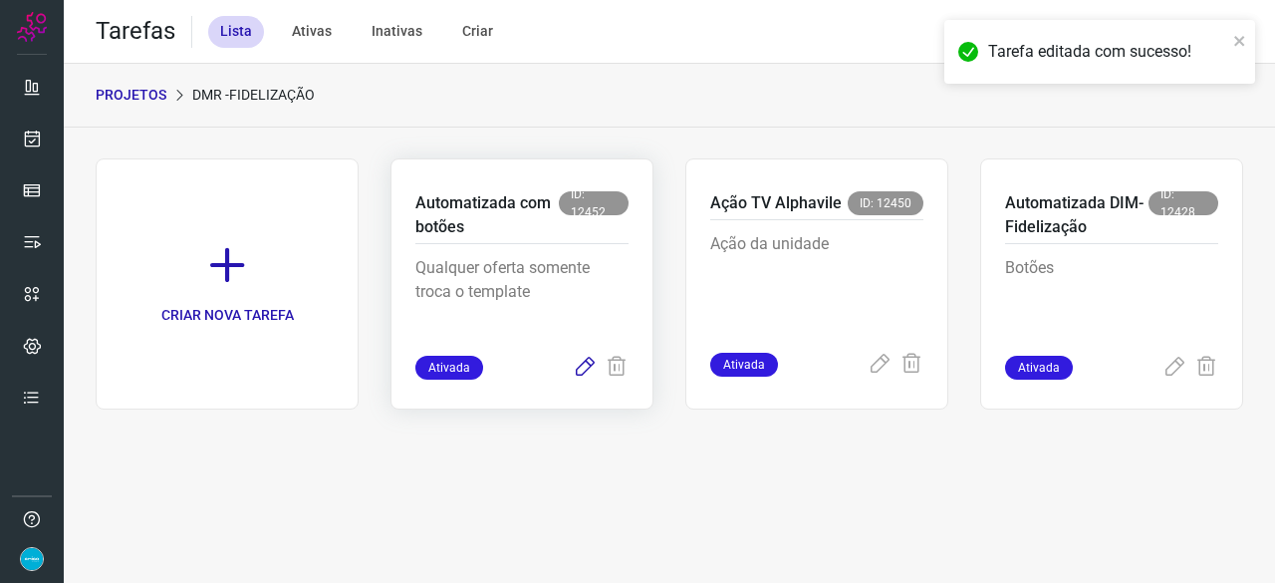
click at [586, 360] on icon at bounding box center [585, 367] width 24 height 24
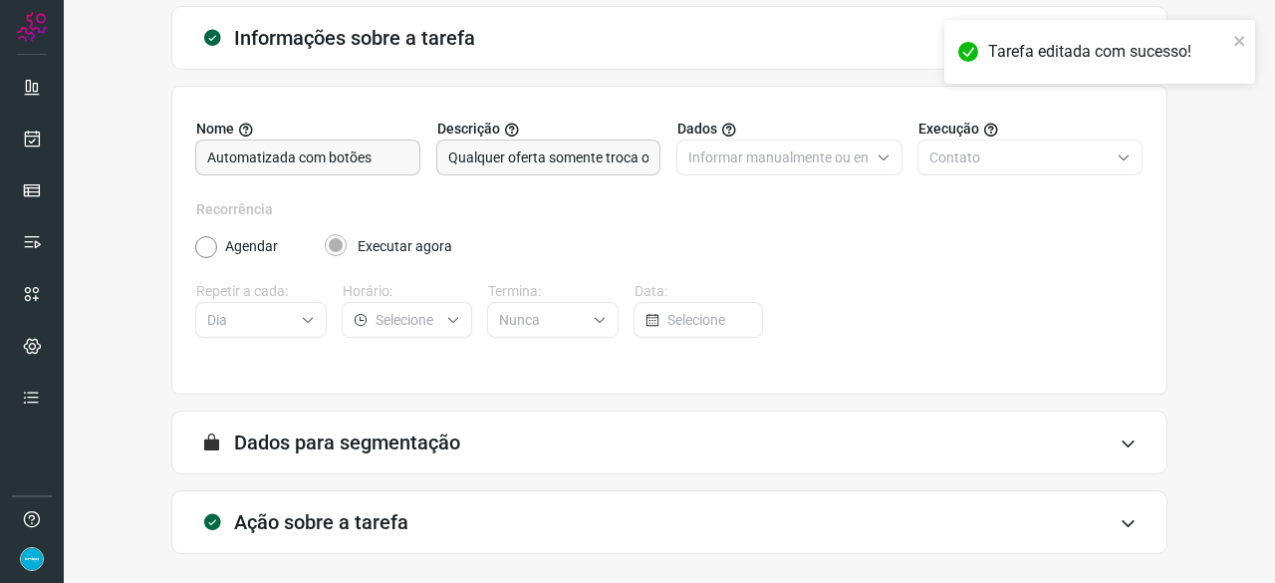
scroll to position [194, 0]
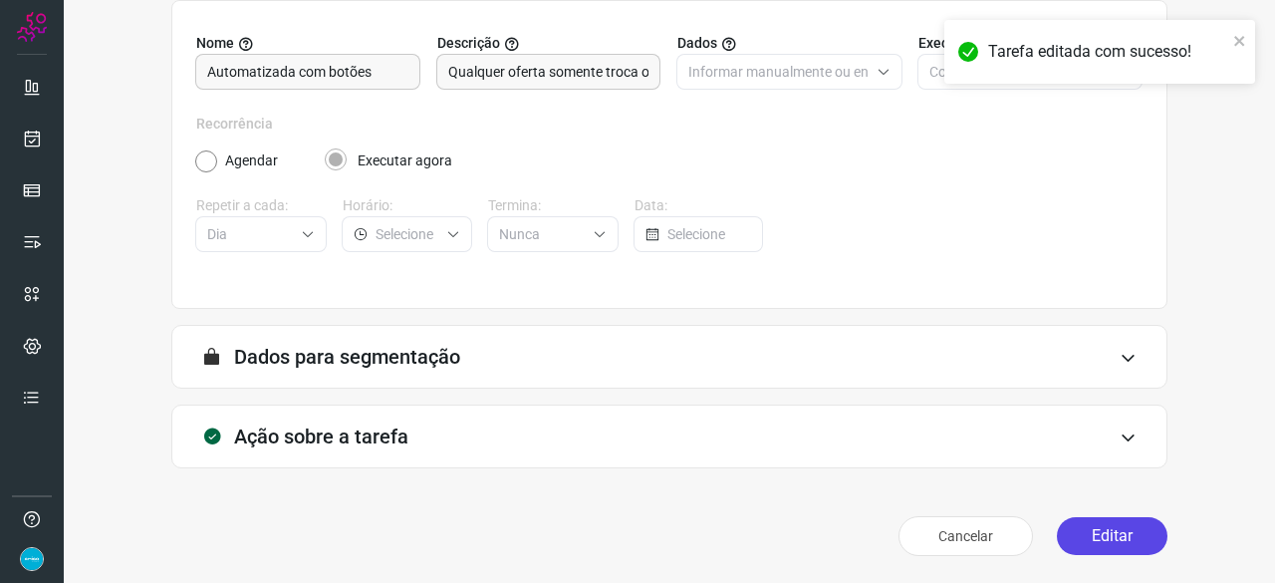
click at [1102, 529] on button "Editar" at bounding box center [1112, 536] width 111 height 38
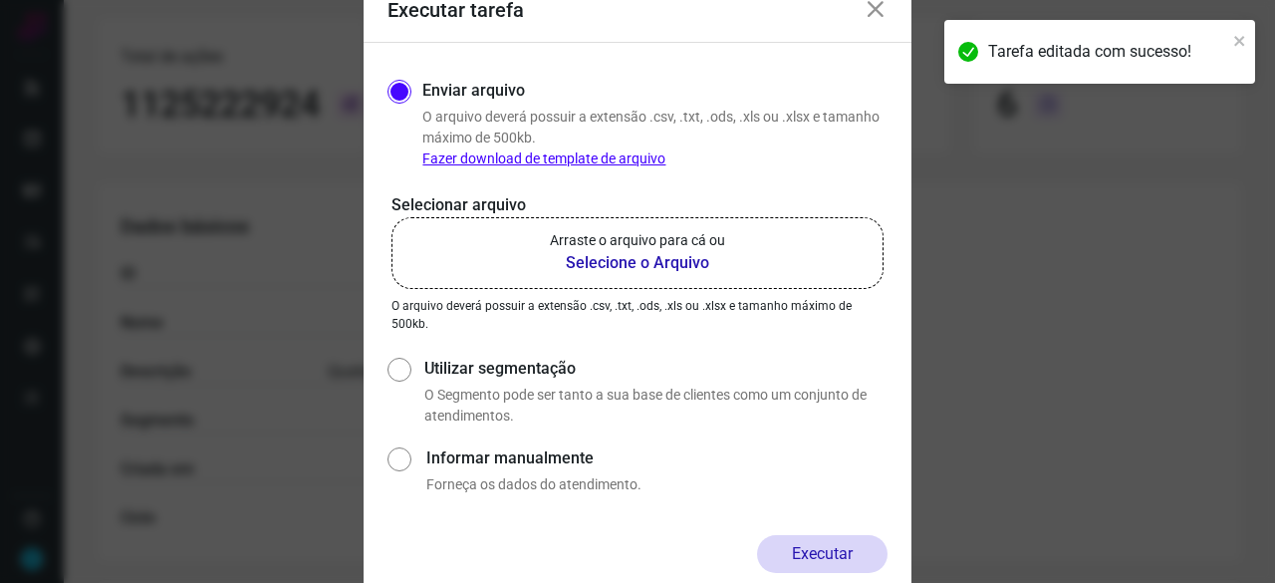
click at [655, 262] on b "Selecione o Arquivo" at bounding box center [637, 263] width 175 height 24
click at [0, 0] on input "Arraste o arquivo para cá ou Selecione o Arquivo" at bounding box center [0, 0] width 0 height 0
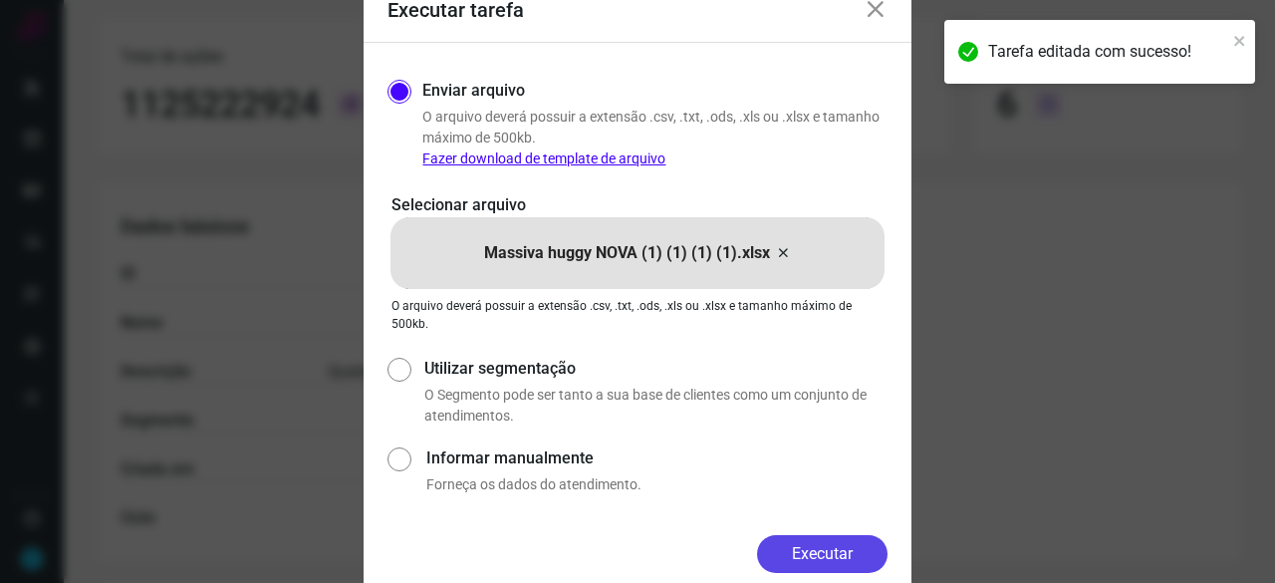
click at [834, 545] on button "Executar" at bounding box center [822, 554] width 130 height 38
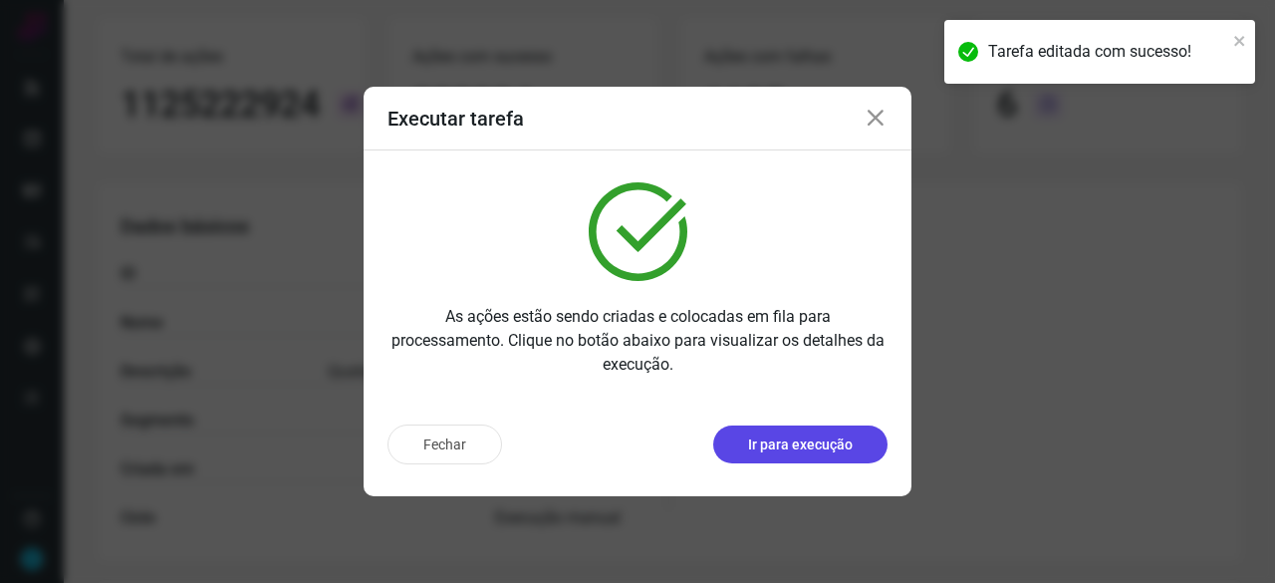
click at [783, 445] on p "Ir para execução" at bounding box center [800, 444] width 105 height 21
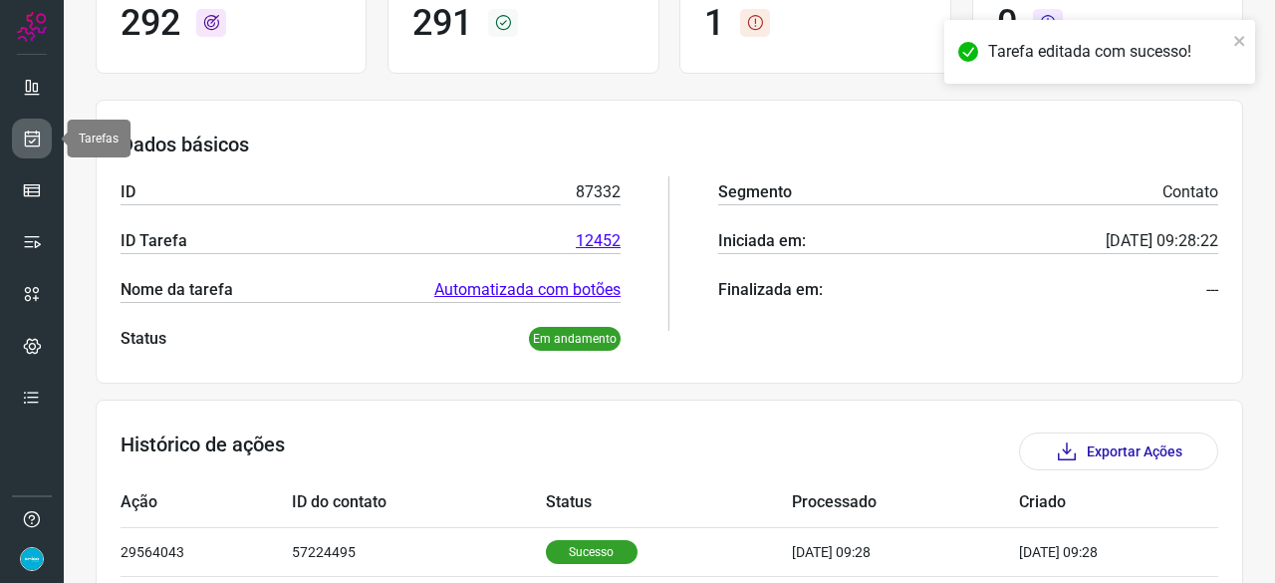
click at [42, 140] on link at bounding box center [32, 138] width 40 height 40
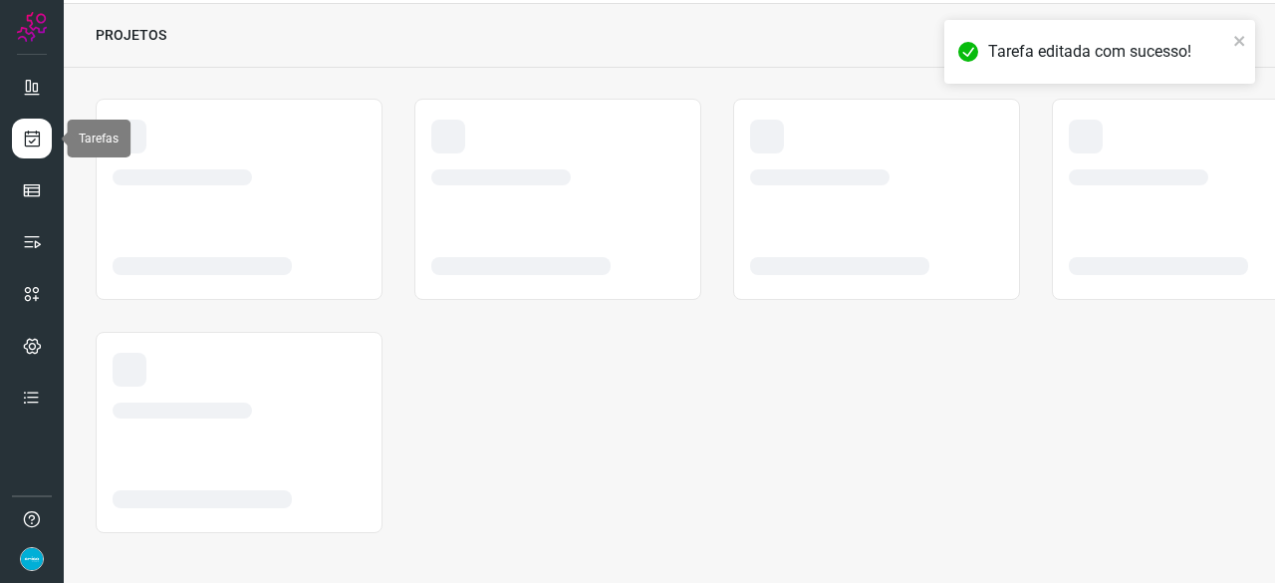
scroll to position [60, 0]
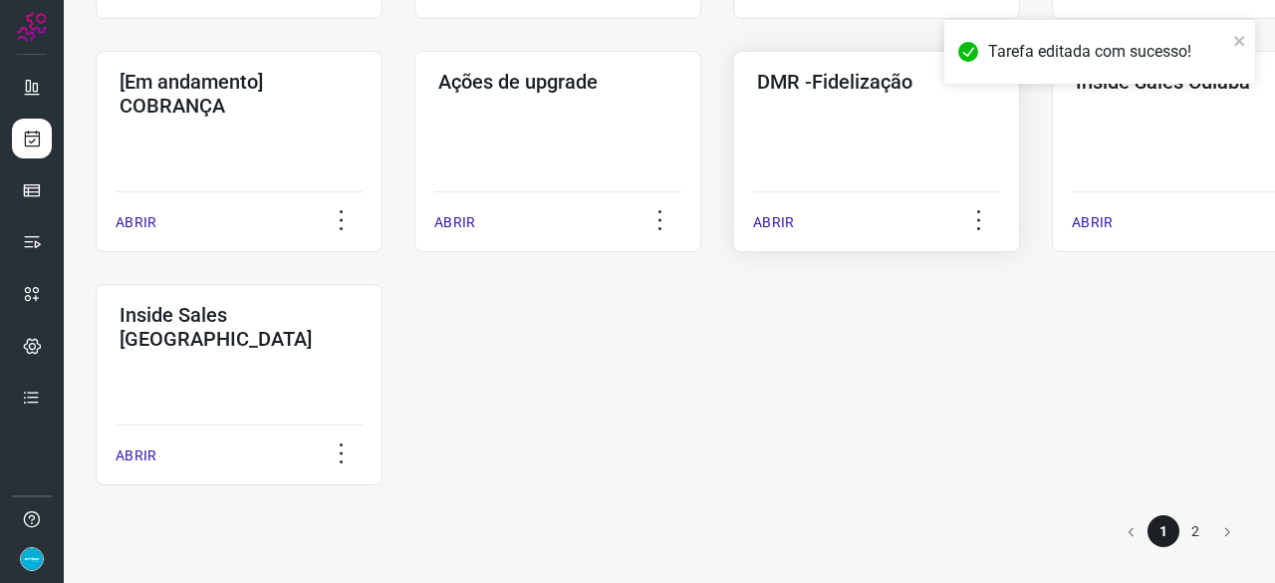
click at [786, 217] on p "ABRIR" at bounding box center [773, 222] width 41 height 21
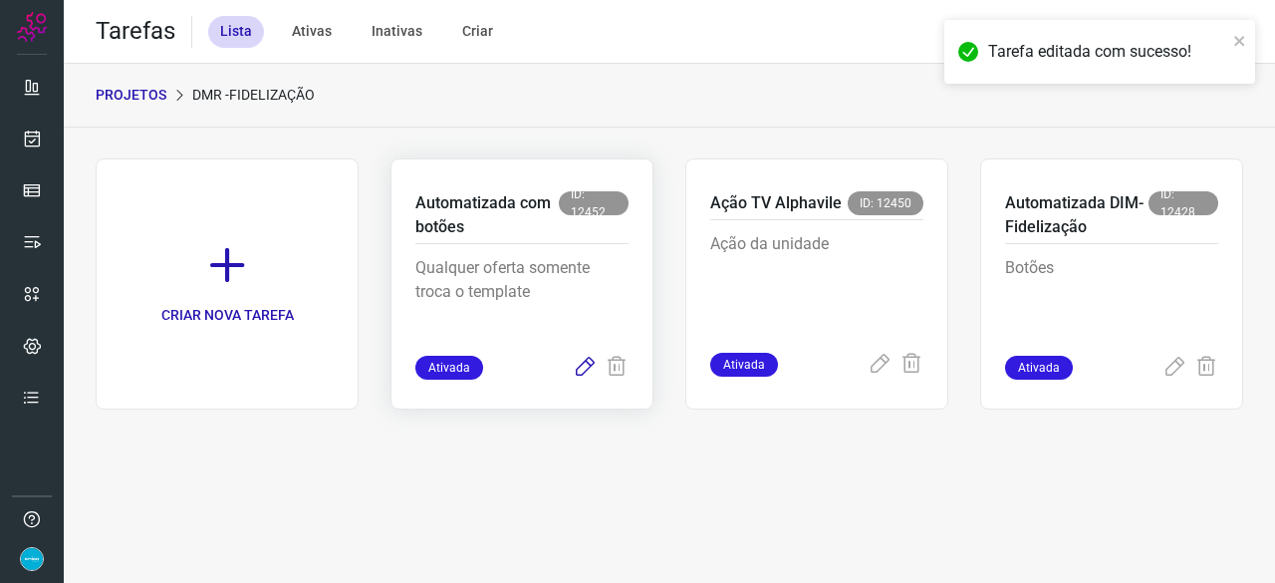
click at [585, 371] on icon at bounding box center [585, 367] width 24 height 24
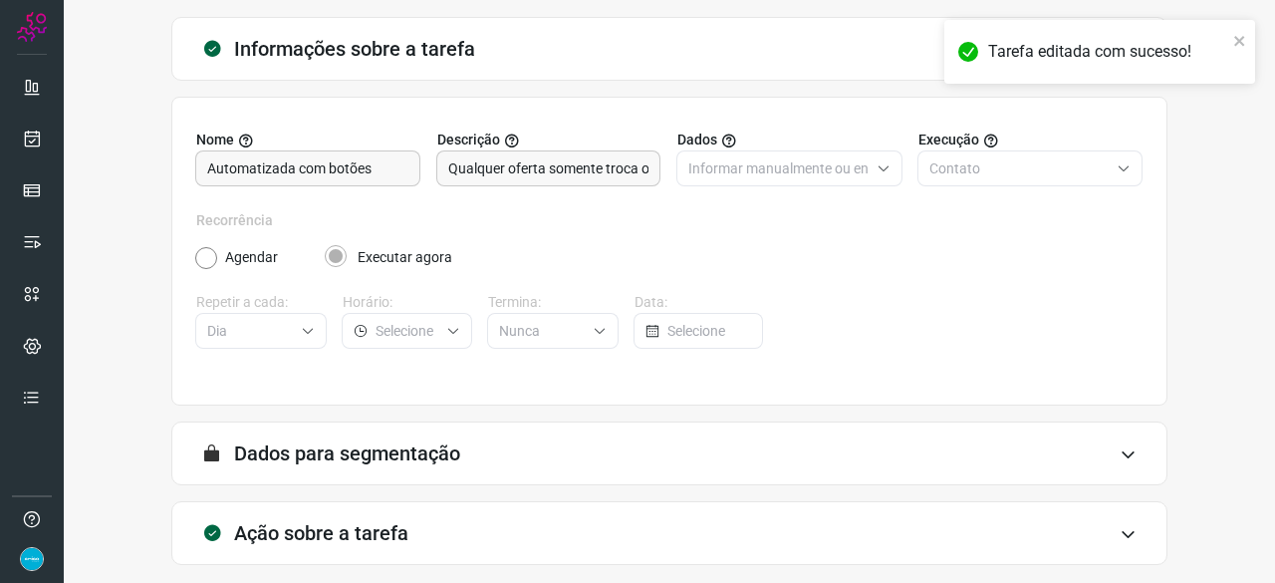
scroll to position [194, 0]
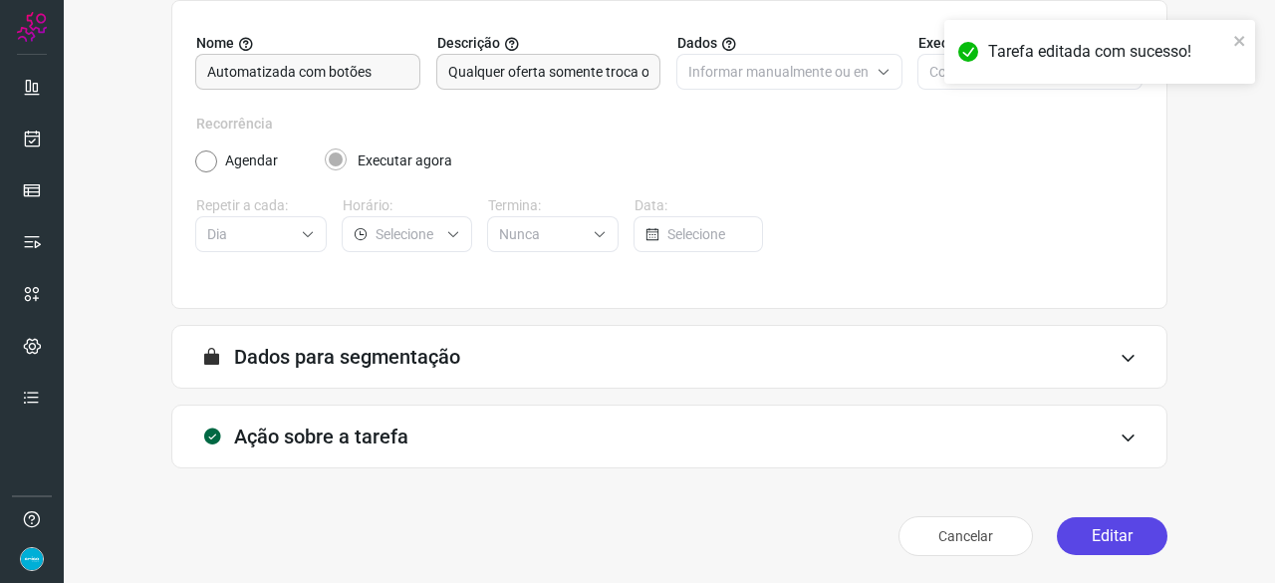
click at [1115, 533] on button "Editar" at bounding box center [1112, 536] width 111 height 38
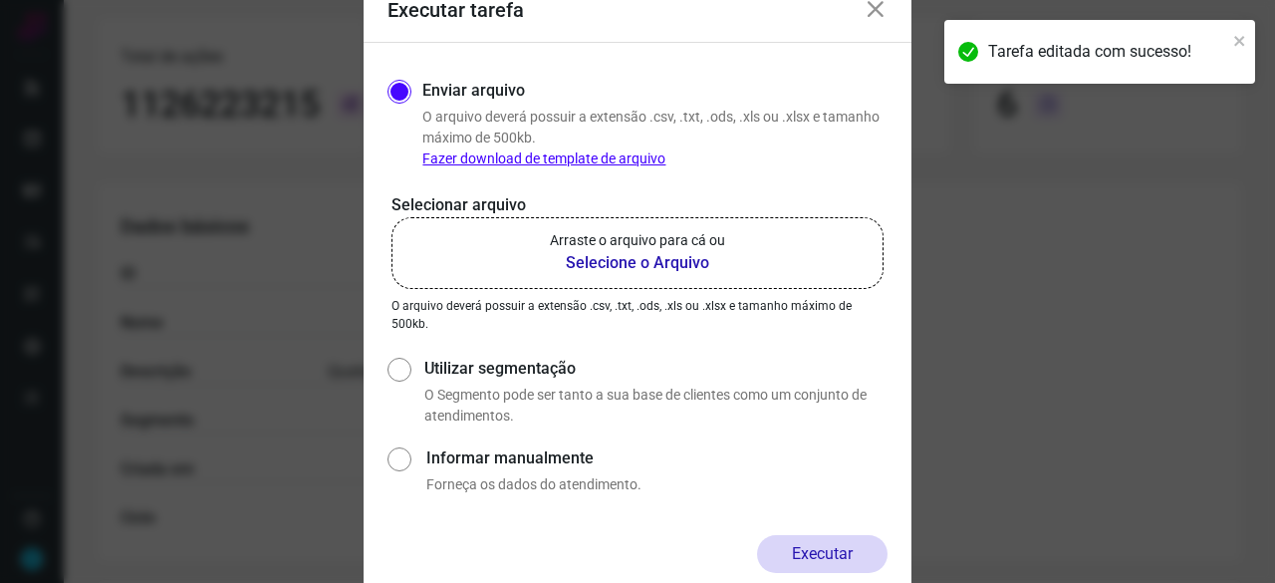
click at [612, 262] on b "Selecione o Arquivo" at bounding box center [637, 263] width 175 height 24
click at [0, 0] on input "Arraste o arquivo para cá ou Selecione o Arquivo" at bounding box center [0, 0] width 0 height 0
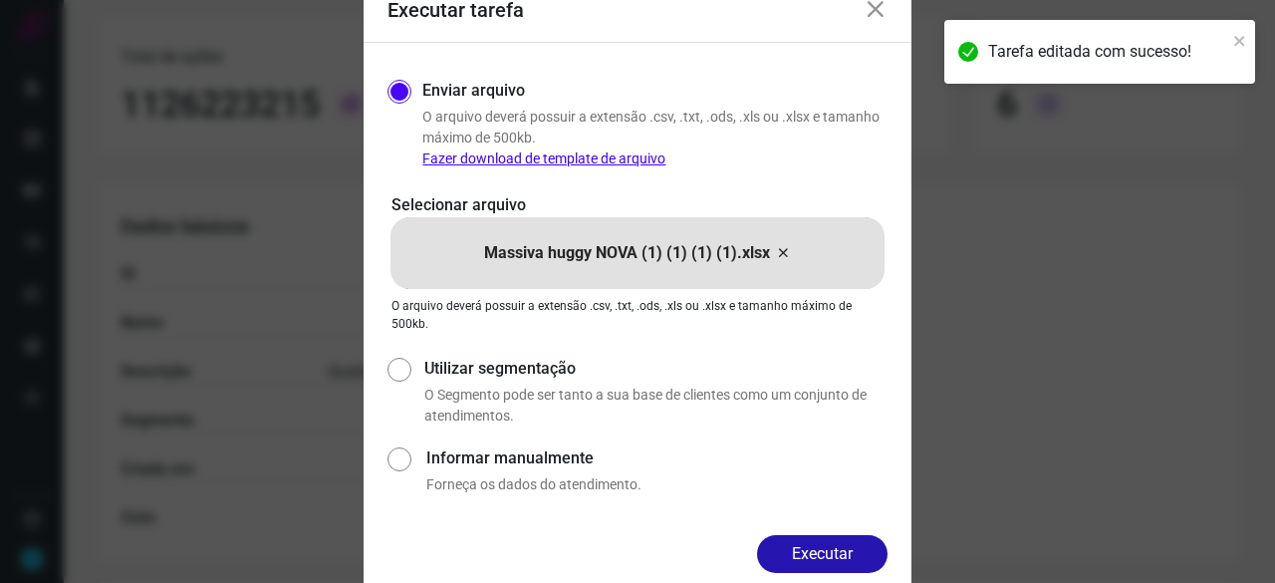
click at [825, 565] on button "Executar" at bounding box center [822, 554] width 130 height 38
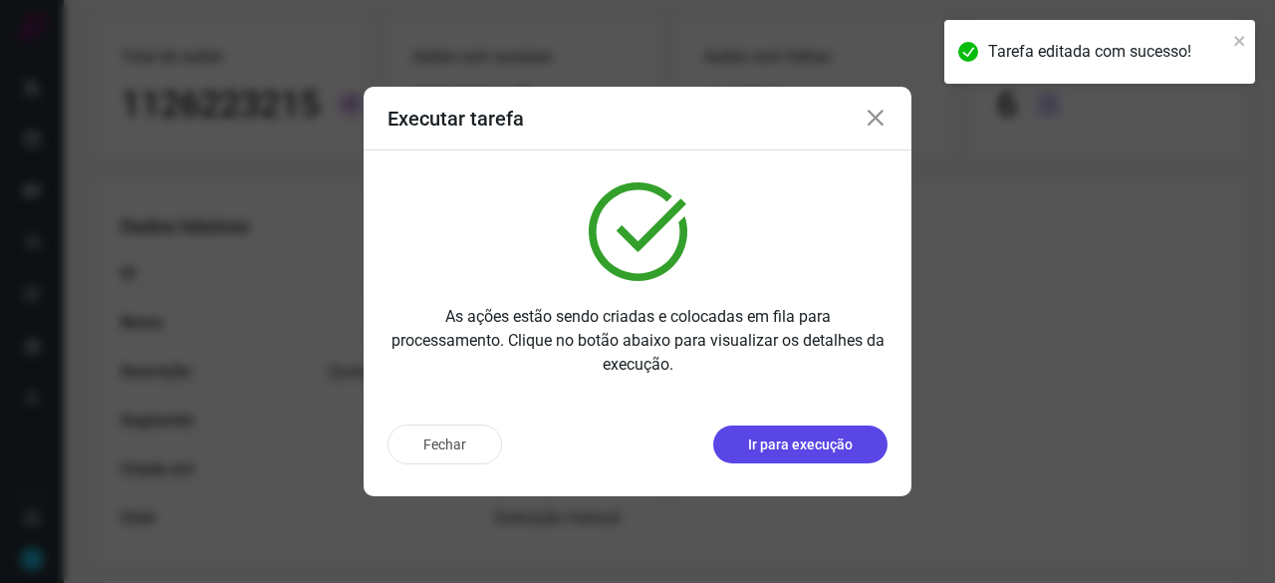
click at [803, 441] on p "Ir para execução" at bounding box center [800, 444] width 105 height 21
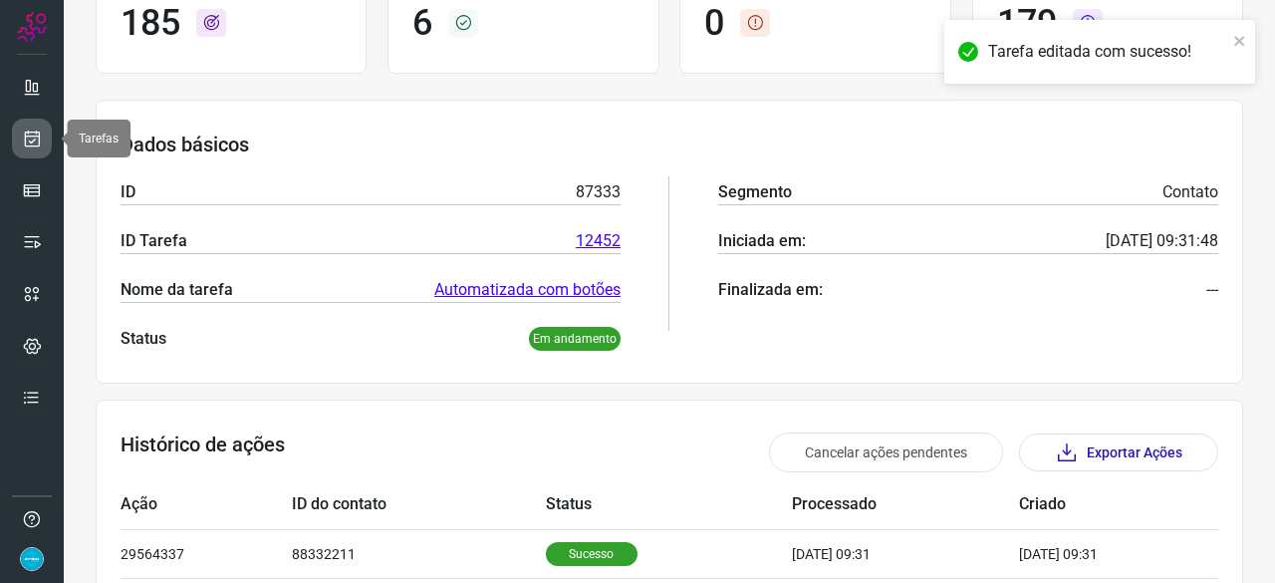
click at [38, 128] on icon at bounding box center [32, 138] width 21 height 20
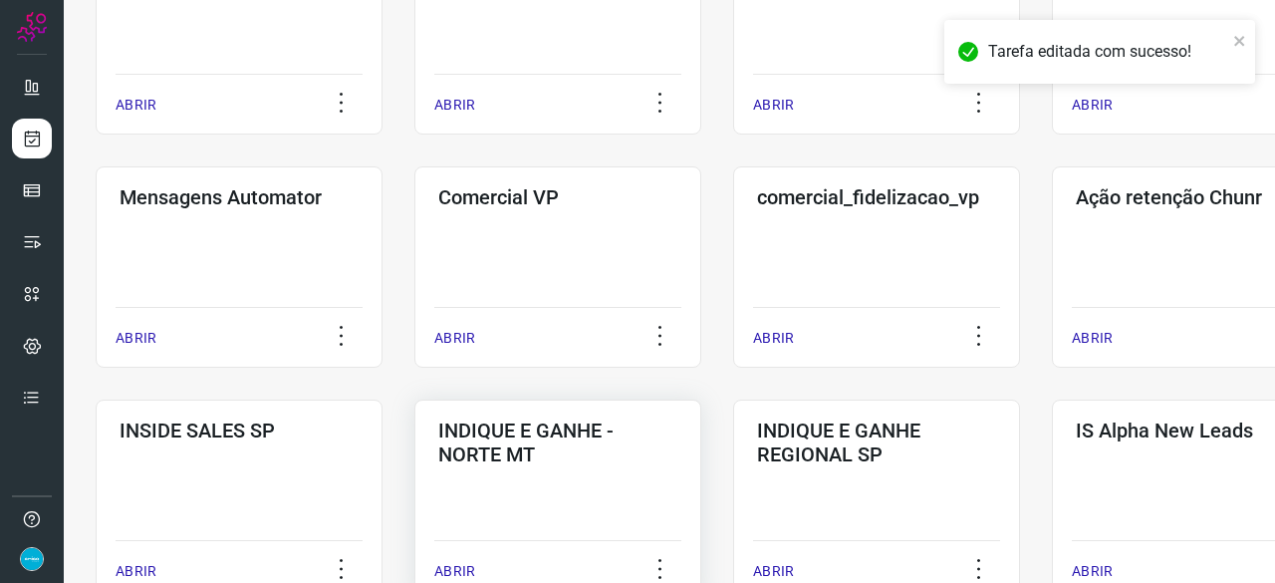
scroll to position [558, 0]
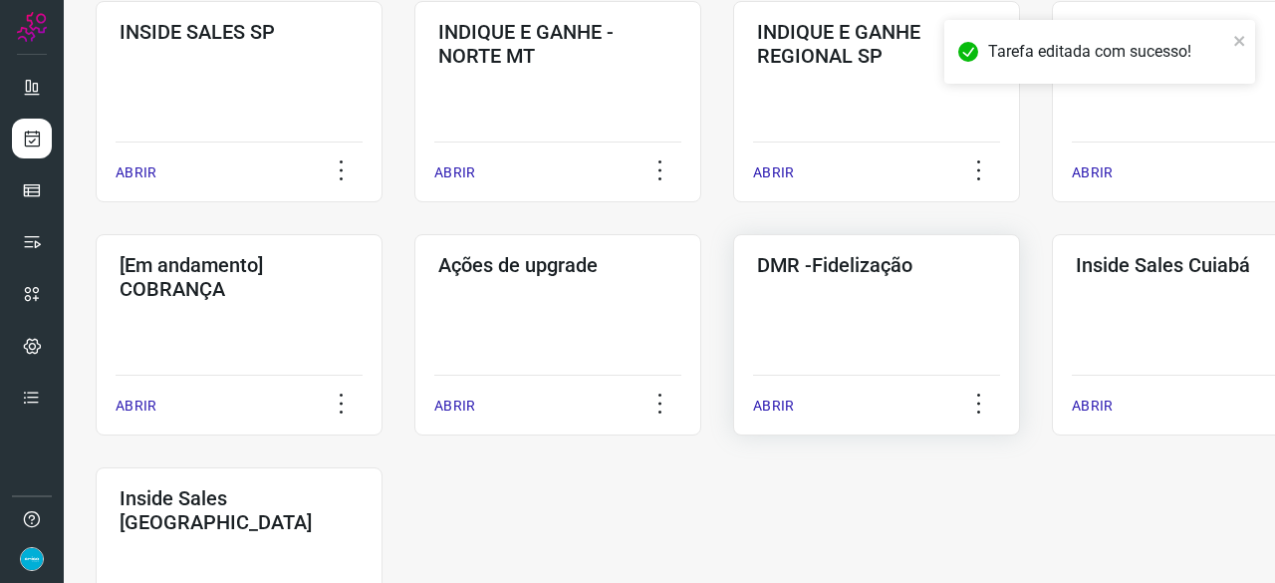
click at [779, 407] on p "ABRIR" at bounding box center [773, 405] width 41 height 21
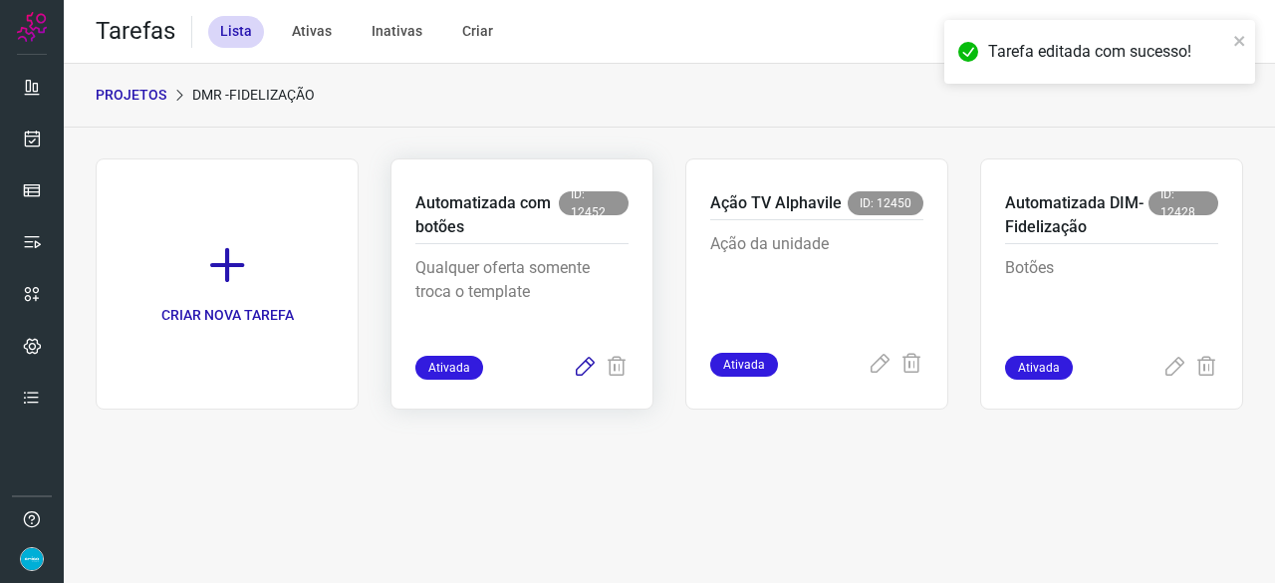
click at [585, 357] on icon at bounding box center [585, 367] width 24 height 24
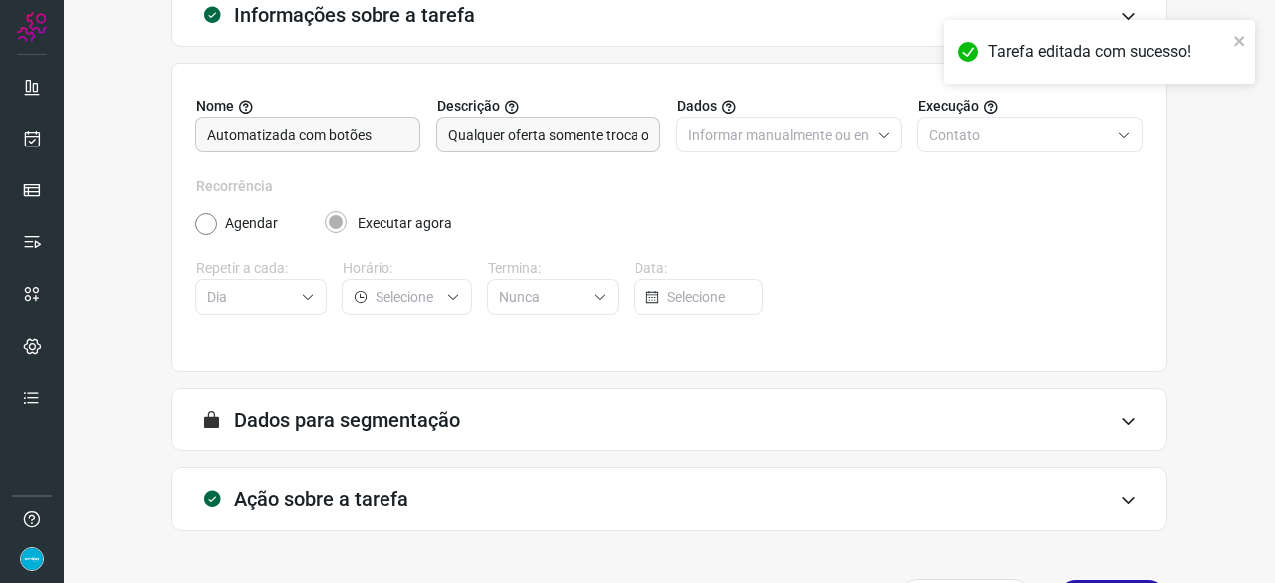
scroll to position [194, 0]
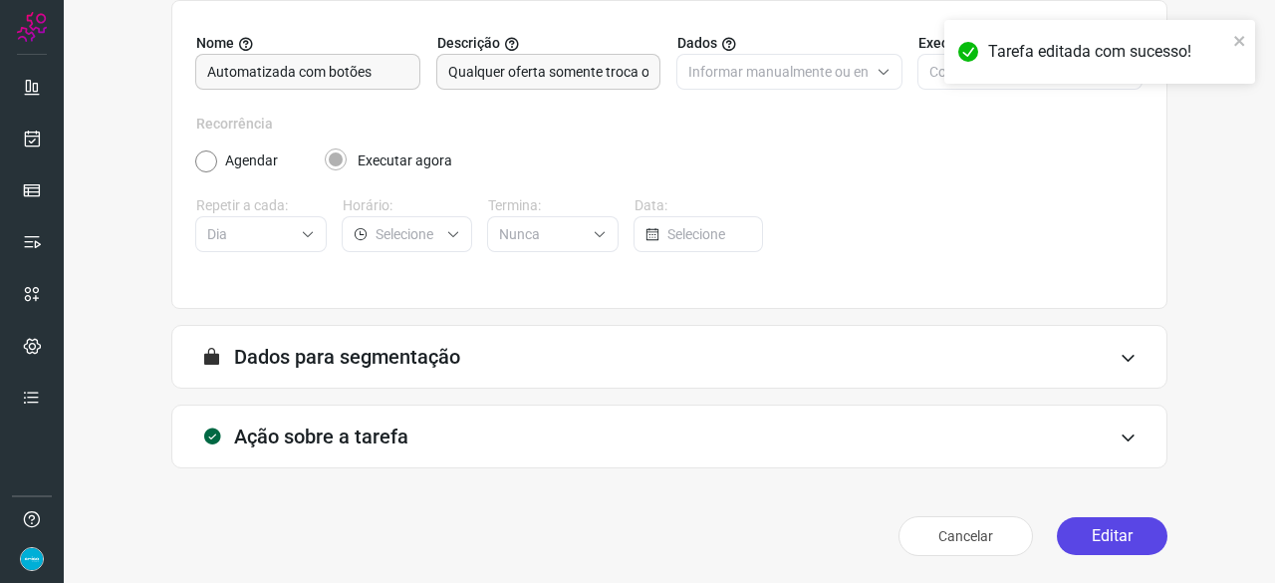
click at [1093, 529] on button "Editar" at bounding box center [1112, 536] width 111 height 38
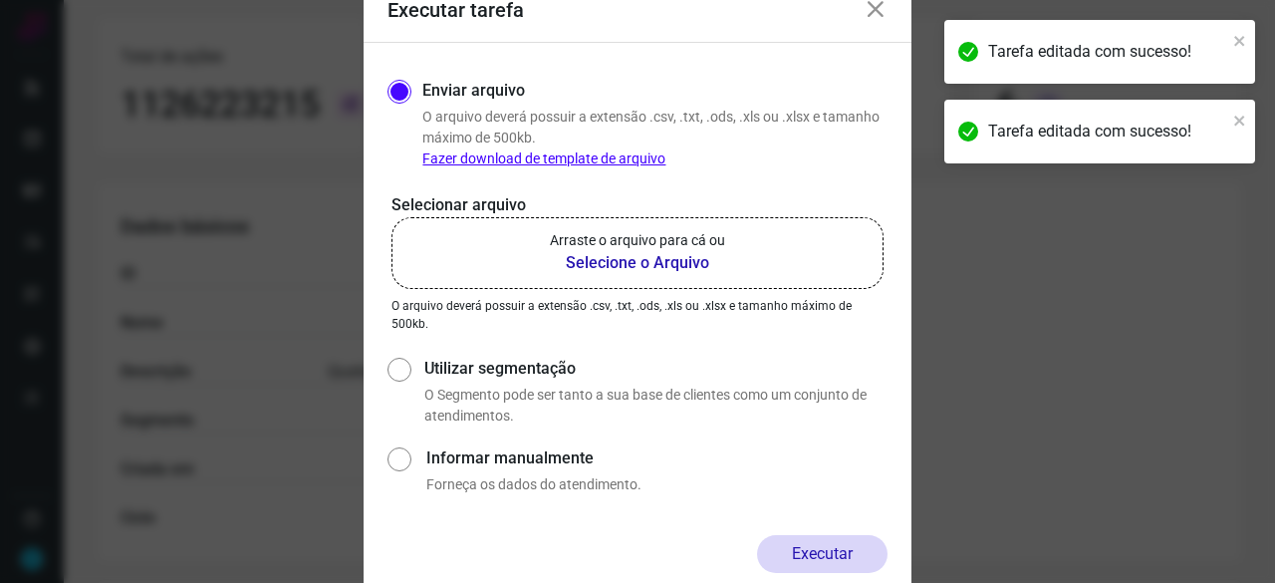
click at [635, 266] on b "Selecione o Arquivo" at bounding box center [637, 263] width 175 height 24
click at [0, 0] on input "Arraste o arquivo para cá ou Selecione o Arquivo" at bounding box center [0, 0] width 0 height 0
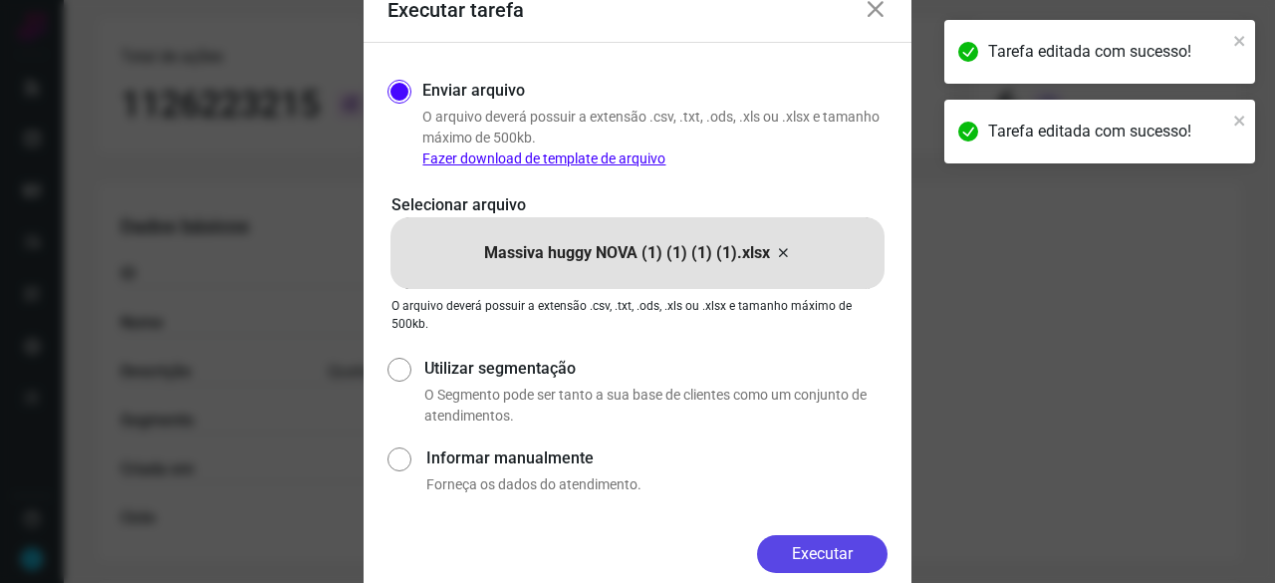
click at [813, 550] on button "Executar" at bounding box center [822, 554] width 130 height 38
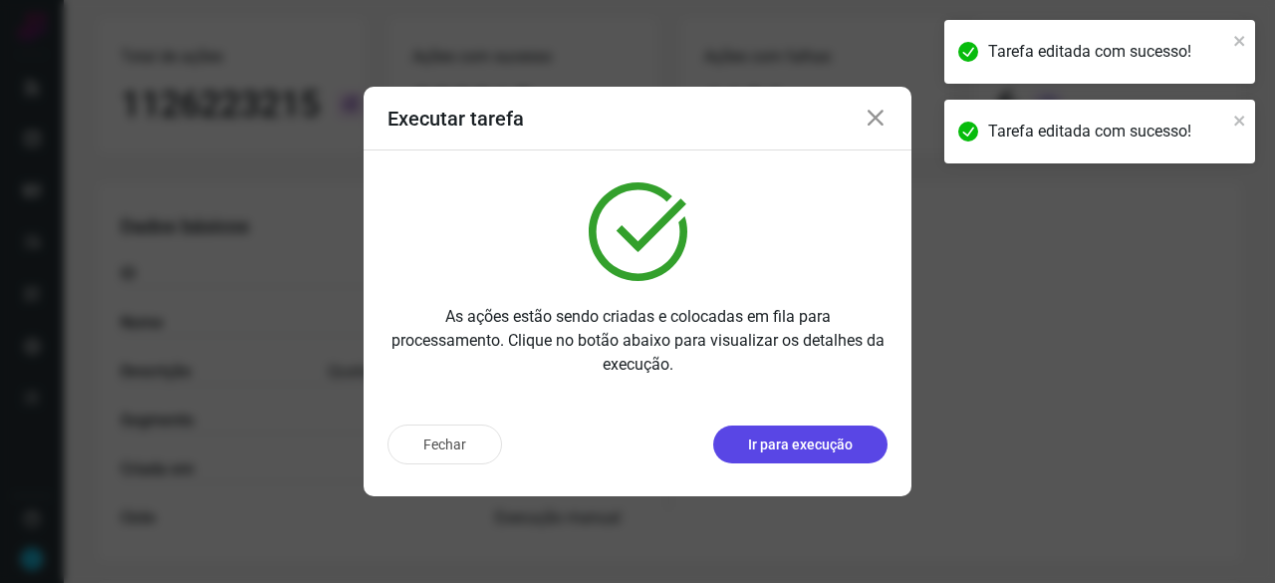
click at [819, 435] on p "Ir para execução" at bounding box center [800, 444] width 105 height 21
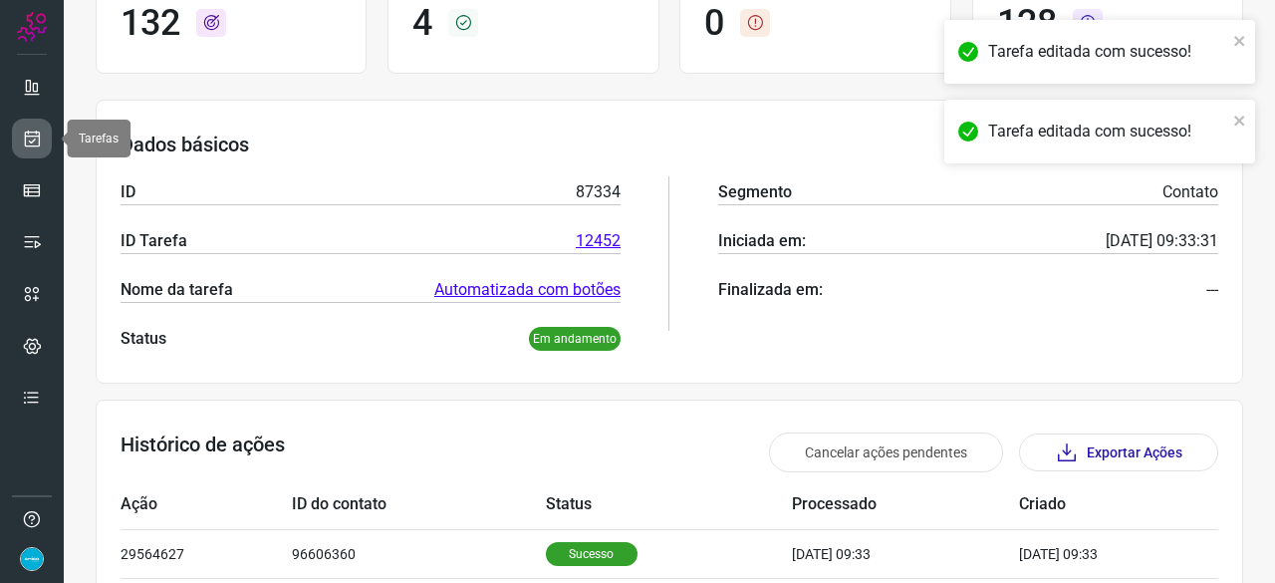
click at [24, 141] on icon at bounding box center [32, 138] width 21 height 20
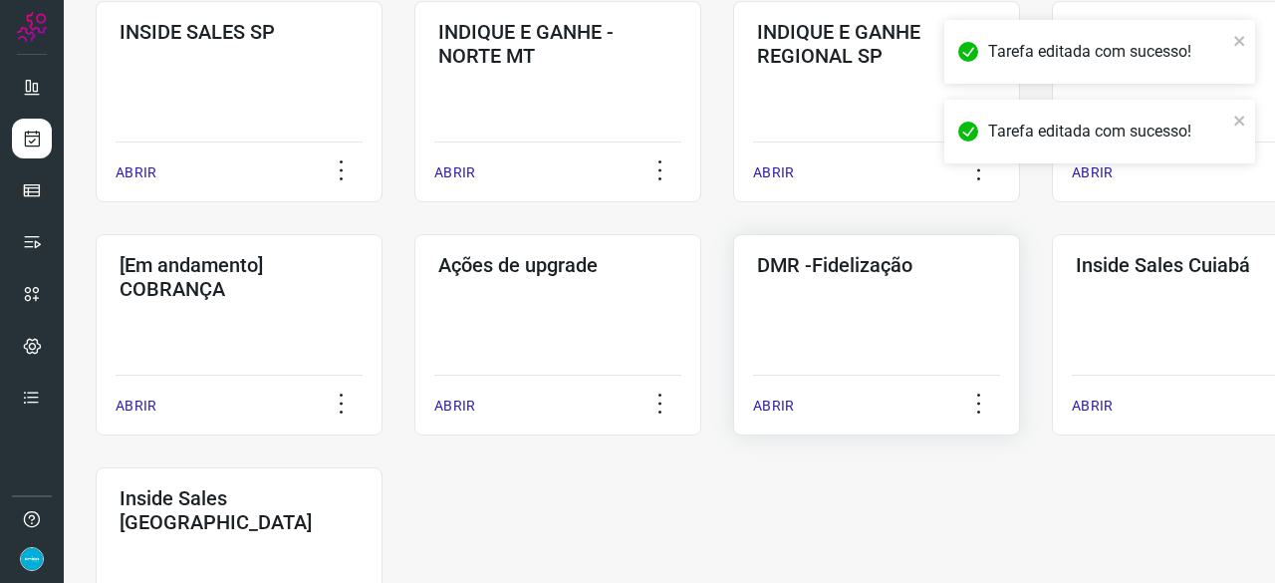
click at [780, 406] on p "ABRIR" at bounding box center [773, 405] width 41 height 21
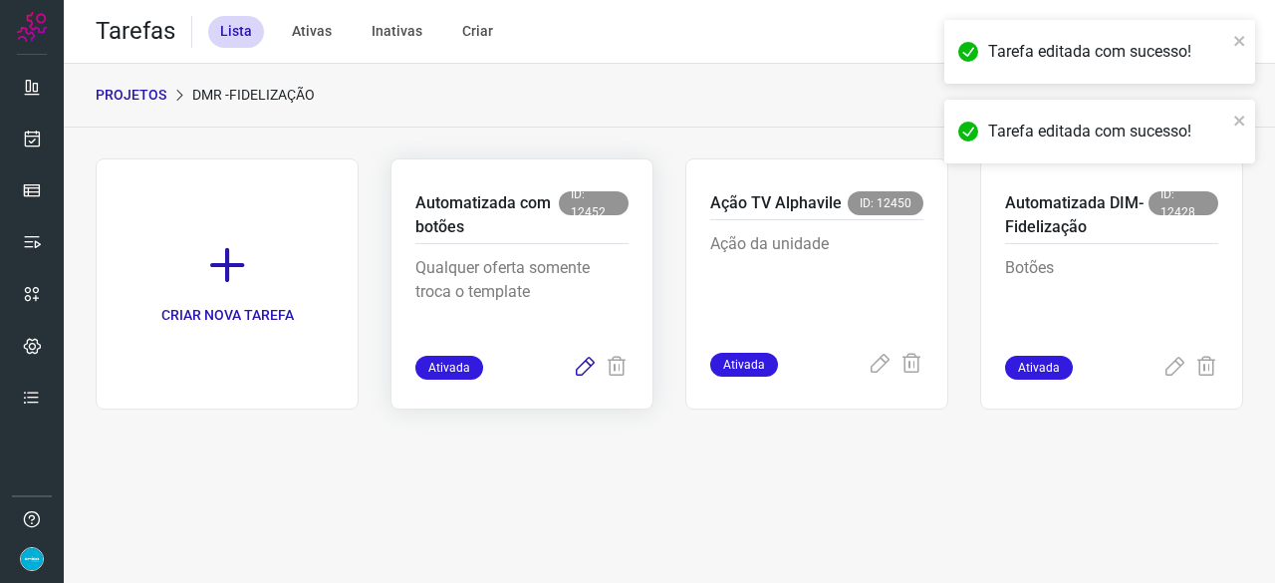
click at [586, 367] on icon at bounding box center [585, 367] width 24 height 24
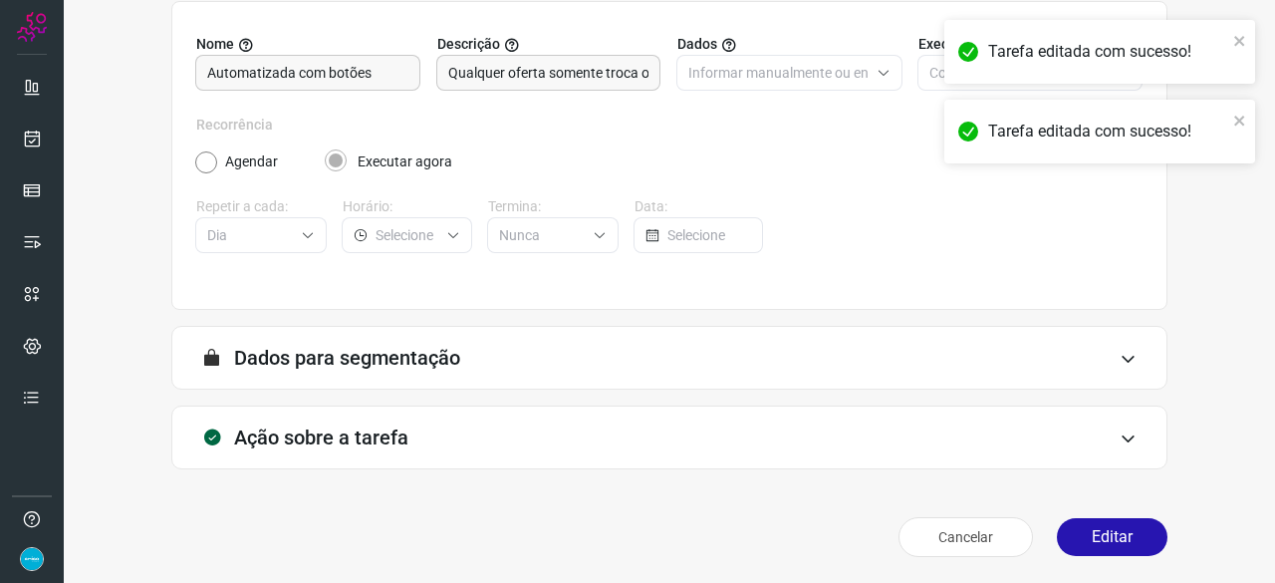
scroll to position [194, 0]
click at [1097, 529] on button "Editar" at bounding box center [1112, 536] width 111 height 38
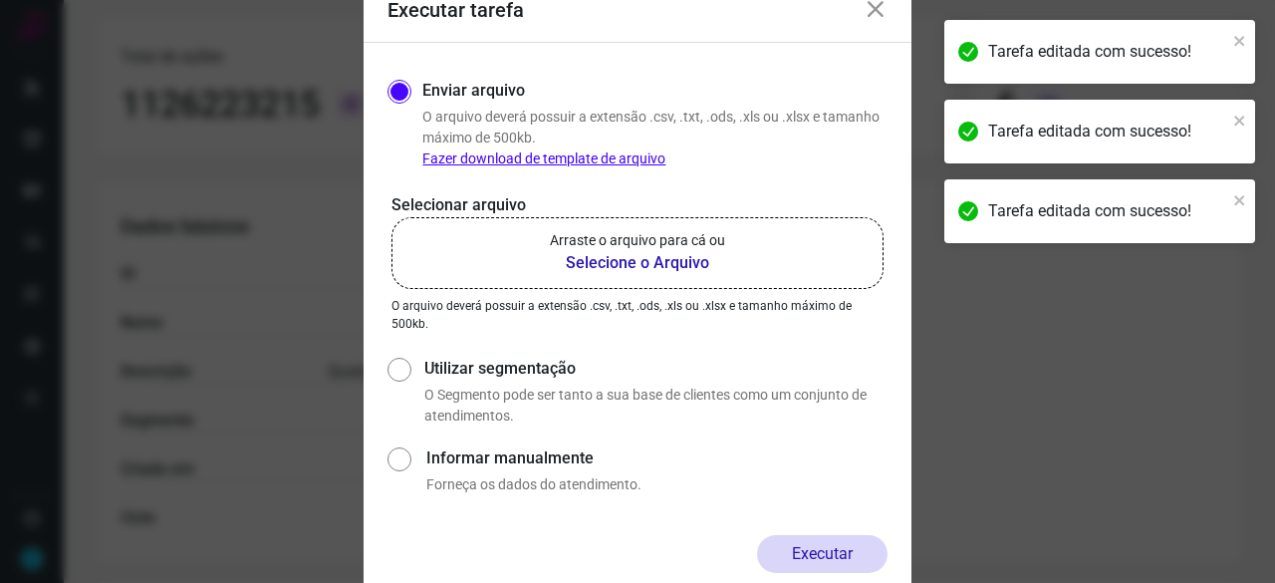
click at [631, 268] on b "Selecione o Arquivo" at bounding box center [637, 263] width 175 height 24
click at [0, 0] on input "Arraste o arquivo para cá ou Selecione o Arquivo" at bounding box center [0, 0] width 0 height 0
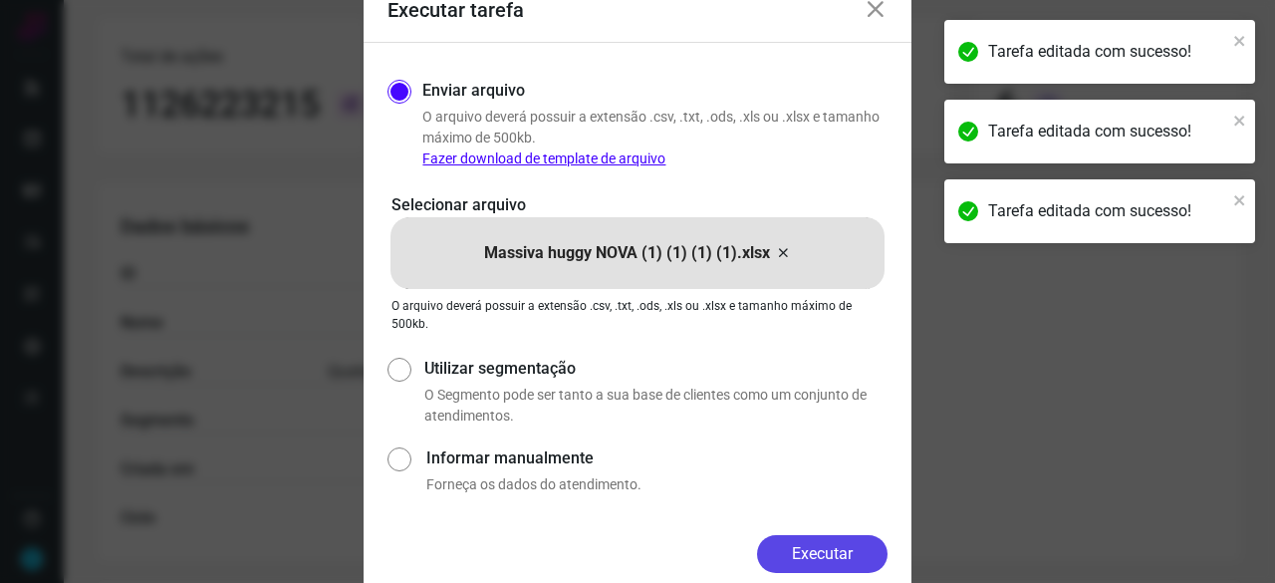
click at [859, 563] on button "Executar" at bounding box center [822, 554] width 130 height 38
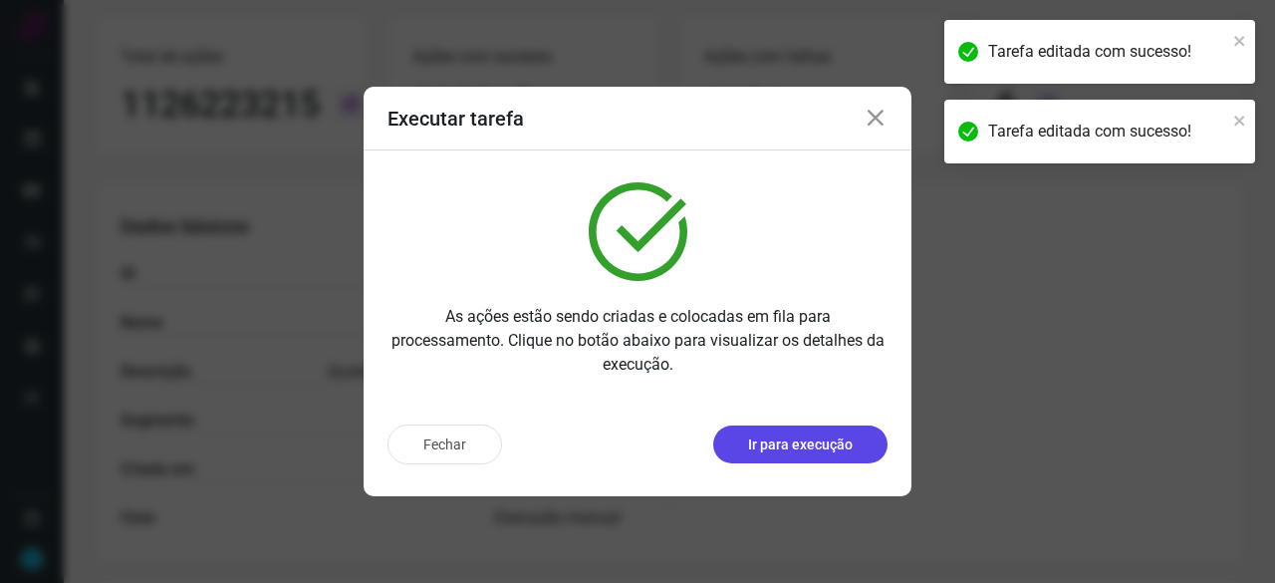
click at [745, 437] on button "Ir para execução" at bounding box center [800, 444] width 174 height 38
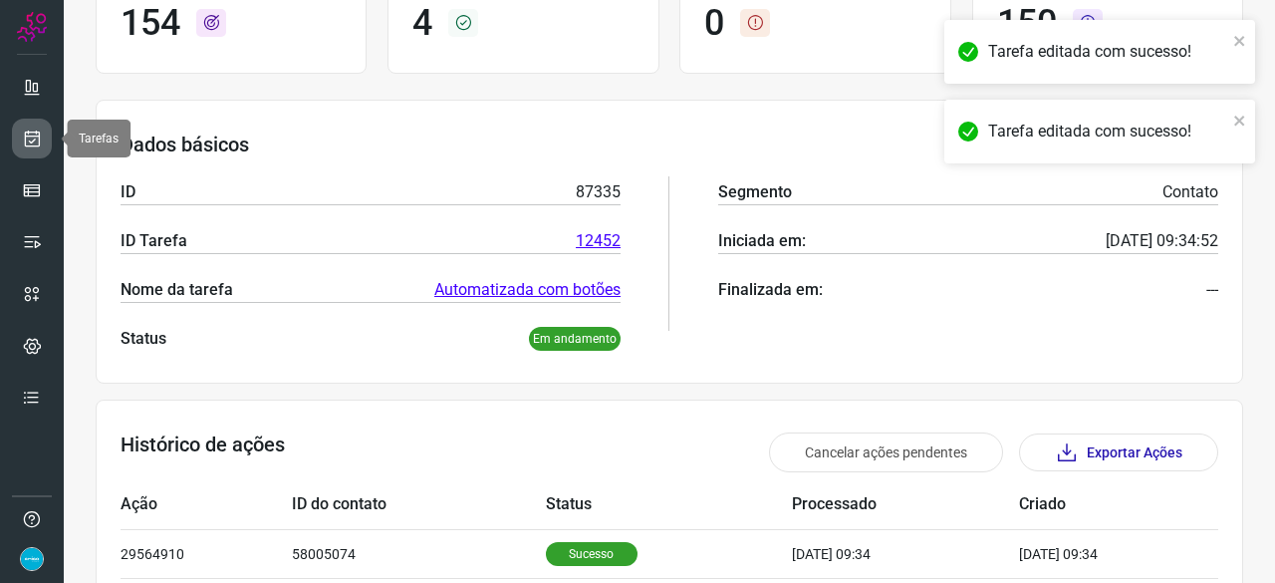
click at [39, 138] on icon at bounding box center [32, 138] width 21 height 20
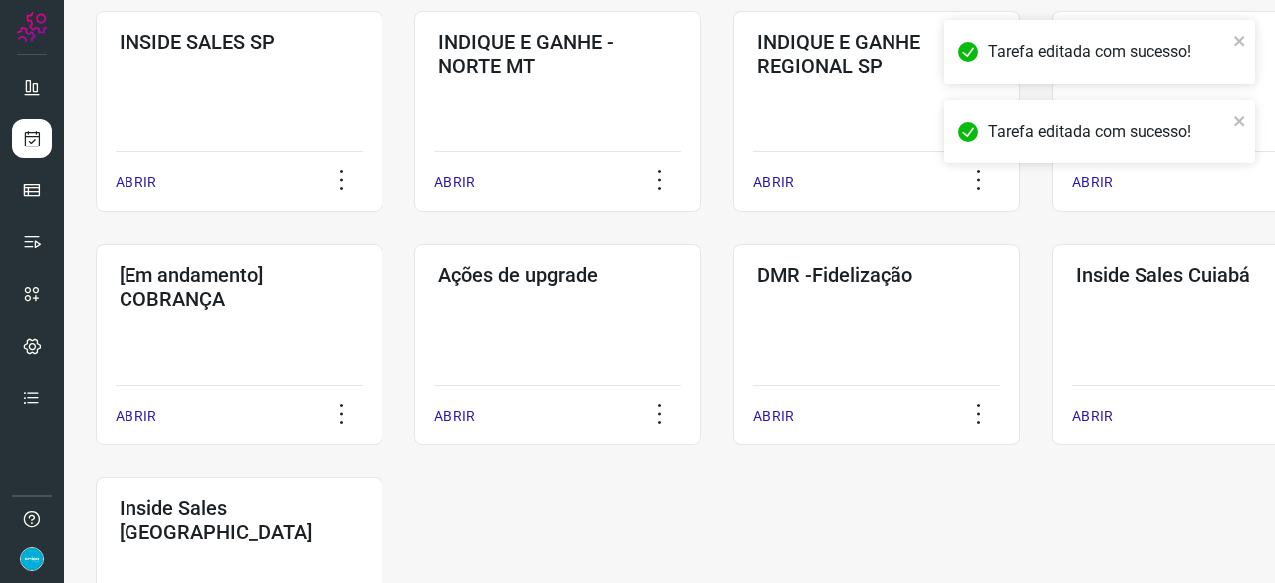
scroll to position [856, 0]
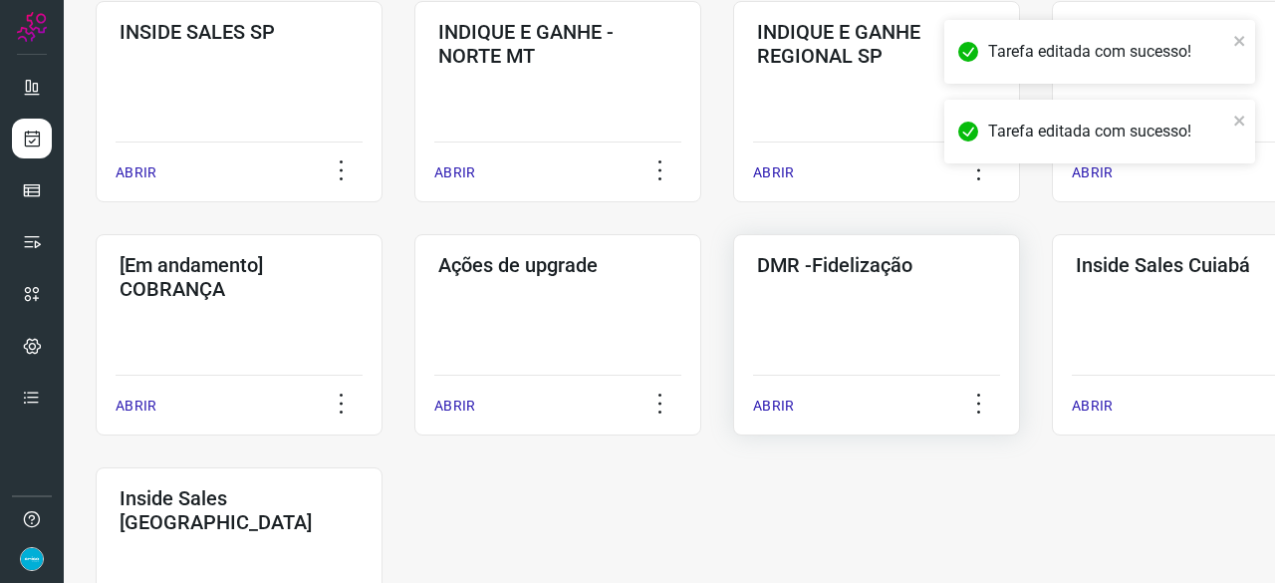
click at [783, 400] on p "ABRIR" at bounding box center [773, 405] width 41 height 21
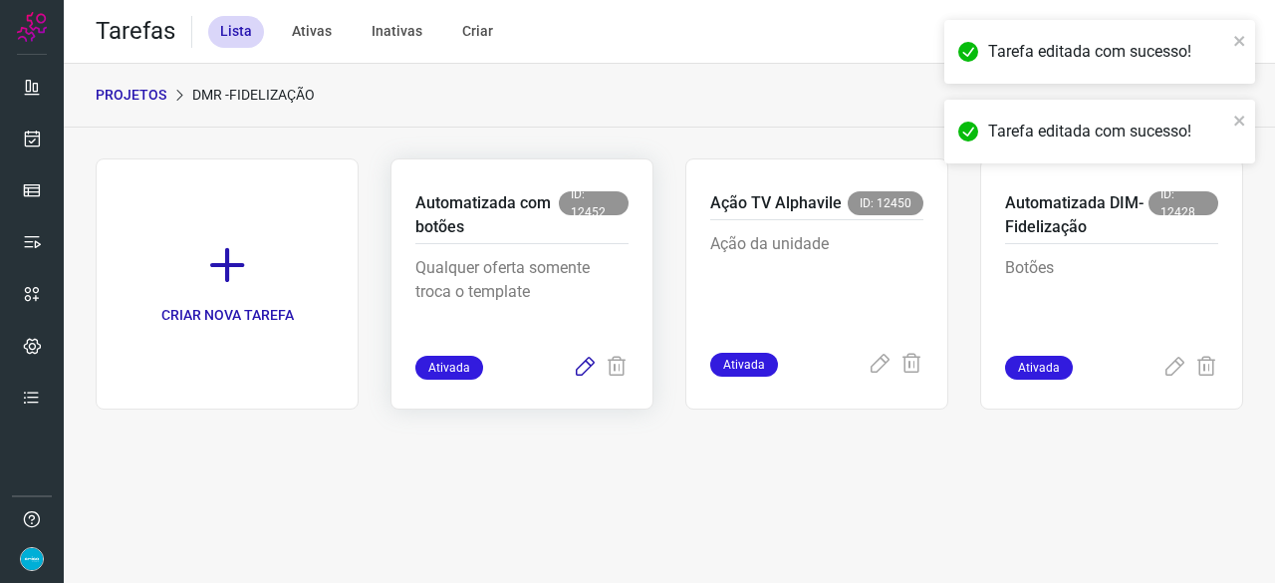
click at [578, 367] on icon at bounding box center [585, 367] width 24 height 24
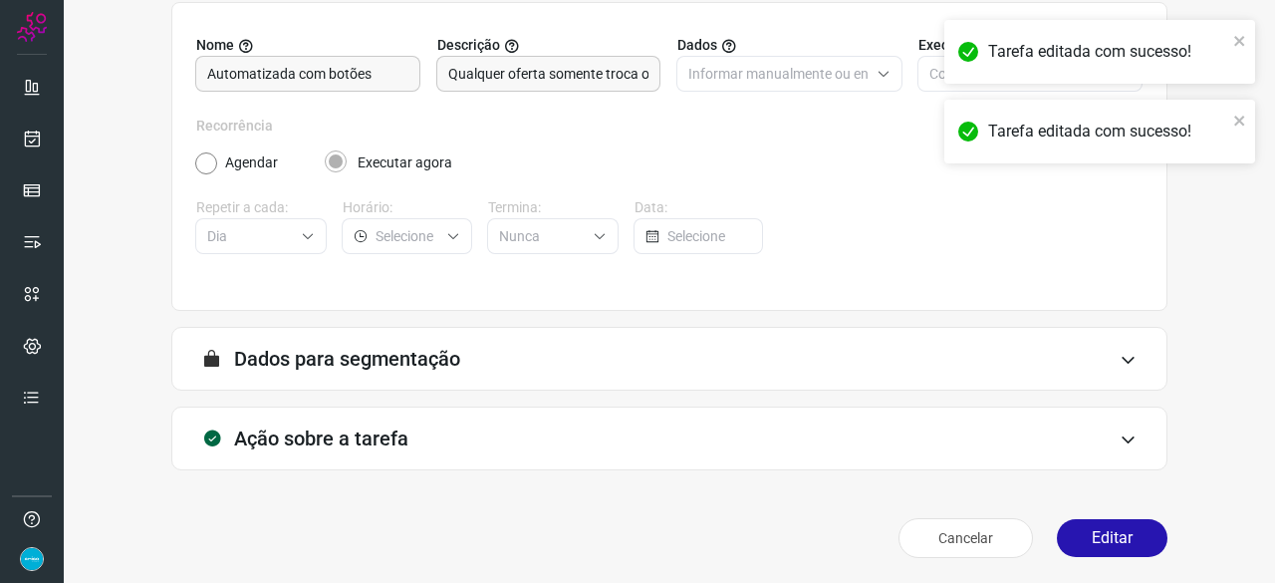
scroll to position [194, 0]
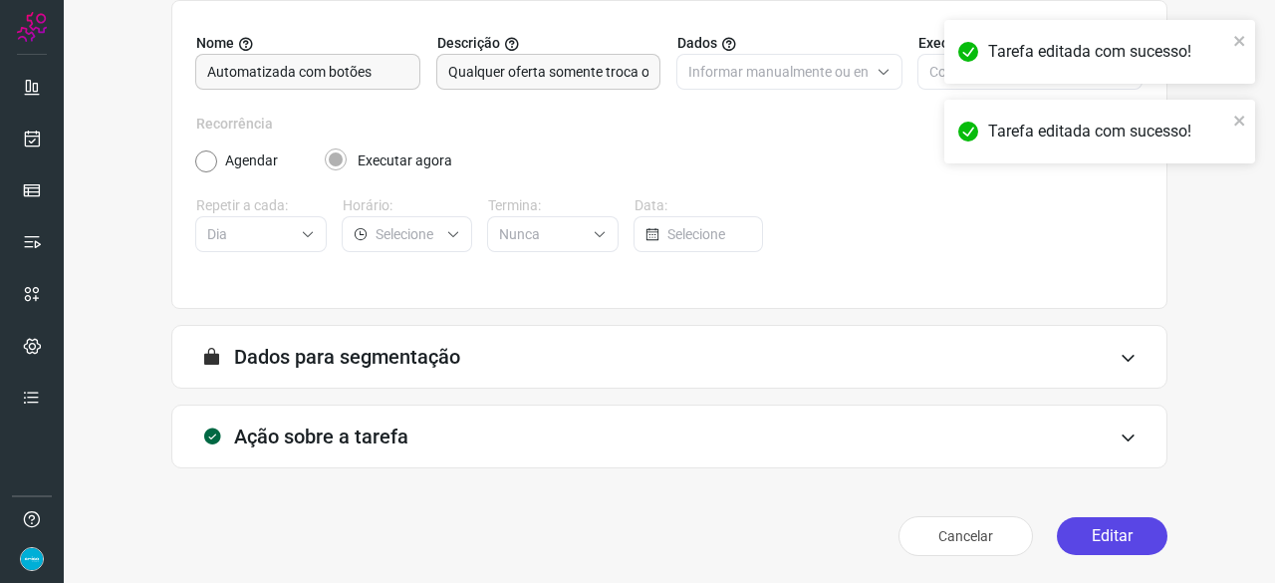
click at [1088, 539] on button "Editar" at bounding box center [1112, 536] width 111 height 38
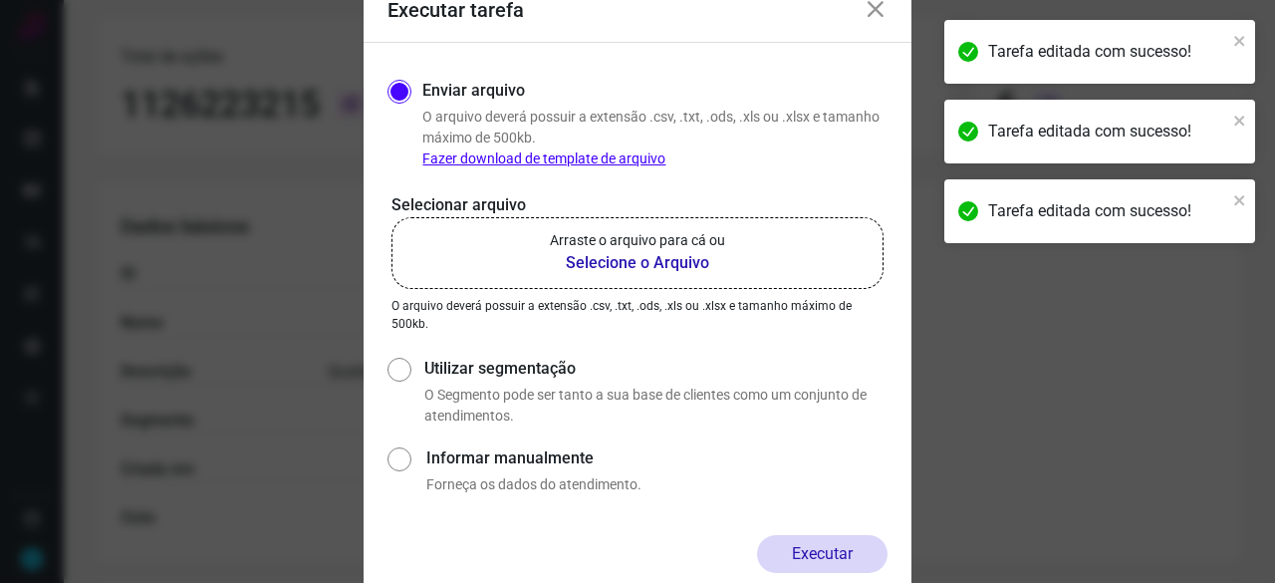
click at [594, 260] on b "Selecione o Arquivo" at bounding box center [637, 263] width 175 height 24
click at [0, 0] on input "Arraste o arquivo para cá ou Selecione o Arquivo" at bounding box center [0, 0] width 0 height 0
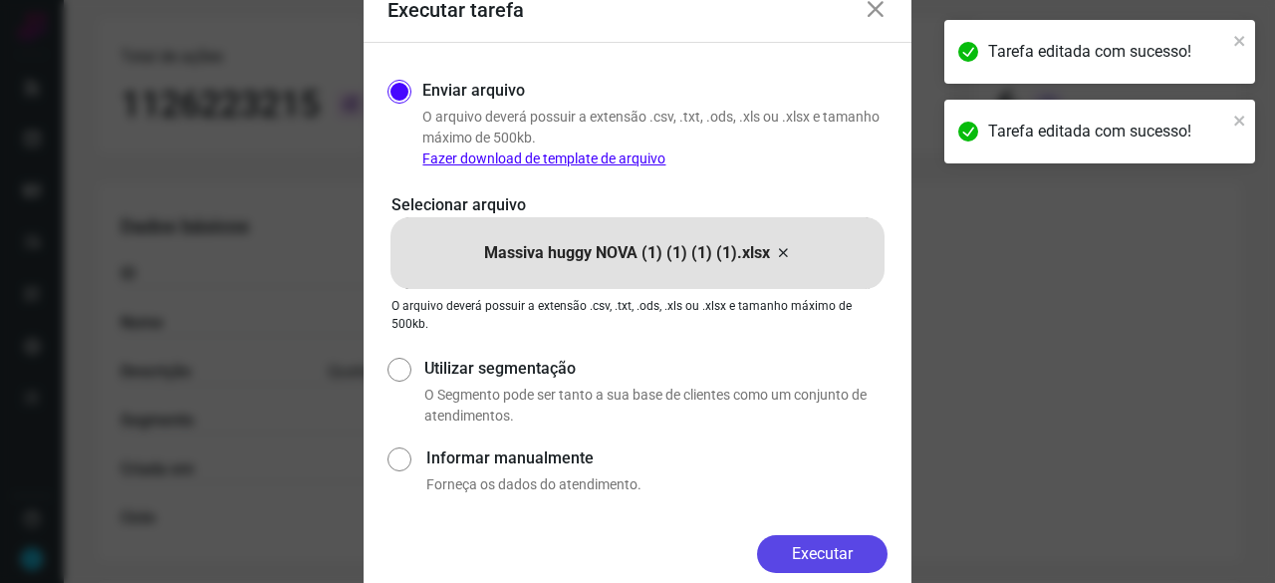
click at [836, 545] on button "Executar" at bounding box center [822, 554] width 130 height 38
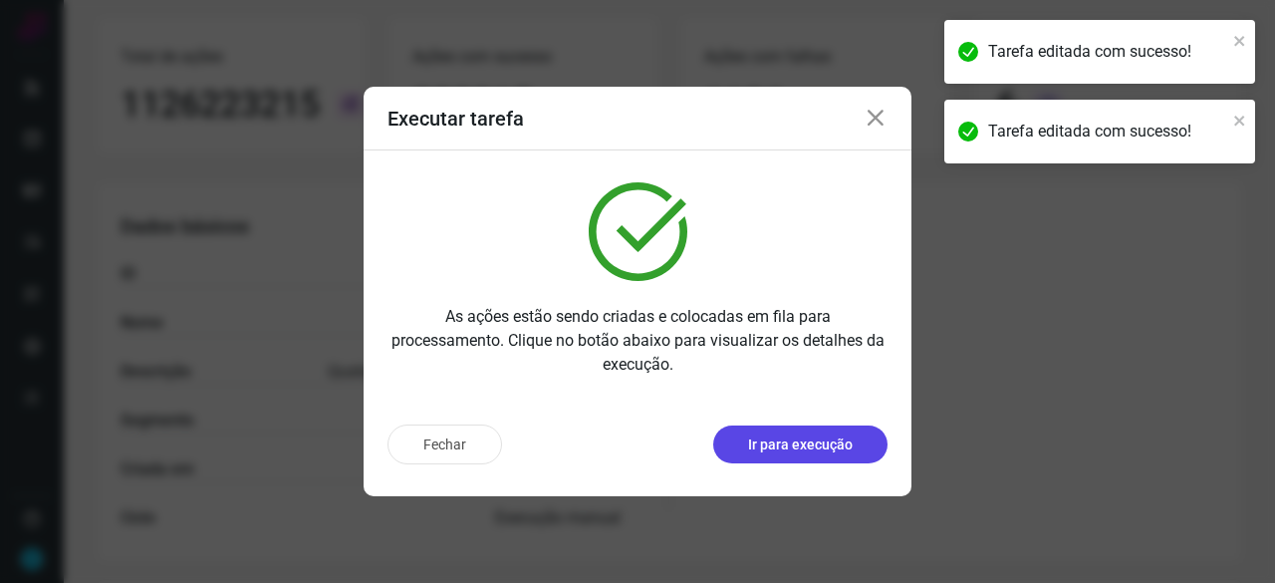
click at [836, 443] on p "Ir para execução" at bounding box center [800, 444] width 105 height 21
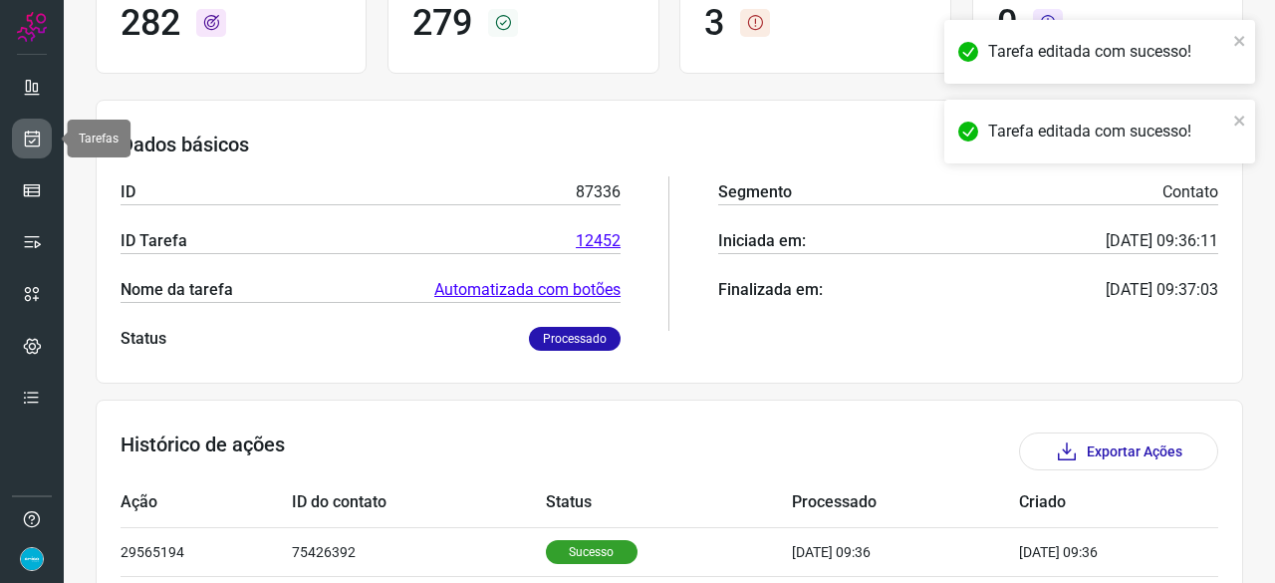
click at [19, 135] on link at bounding box center [32, 138] width 40 height 40
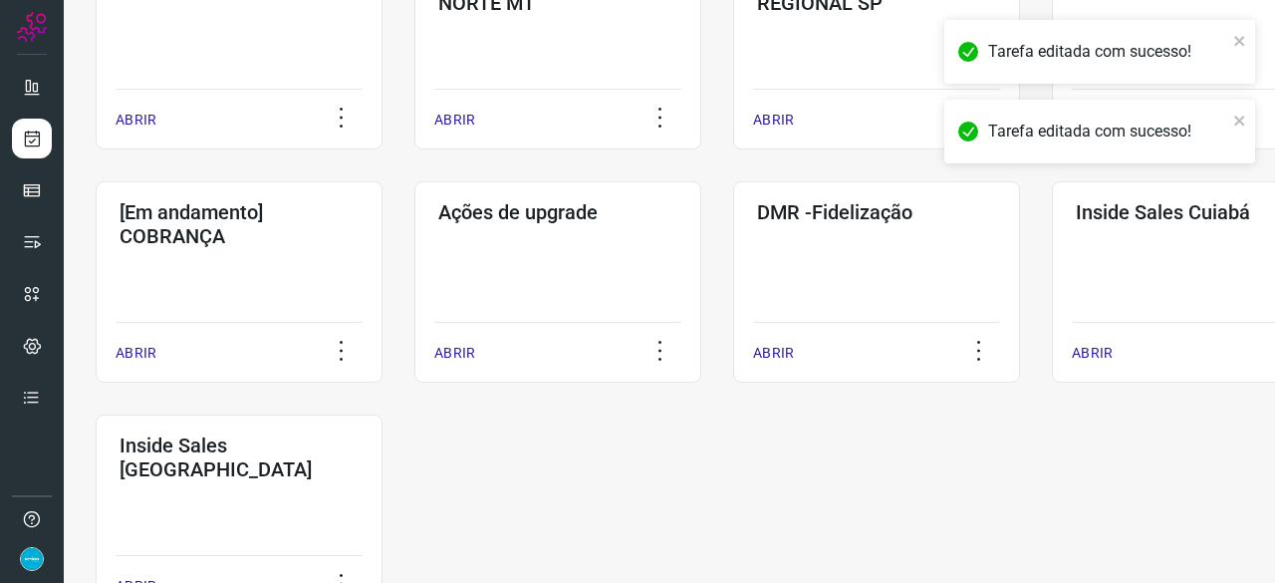
scroll to position [956, 0]
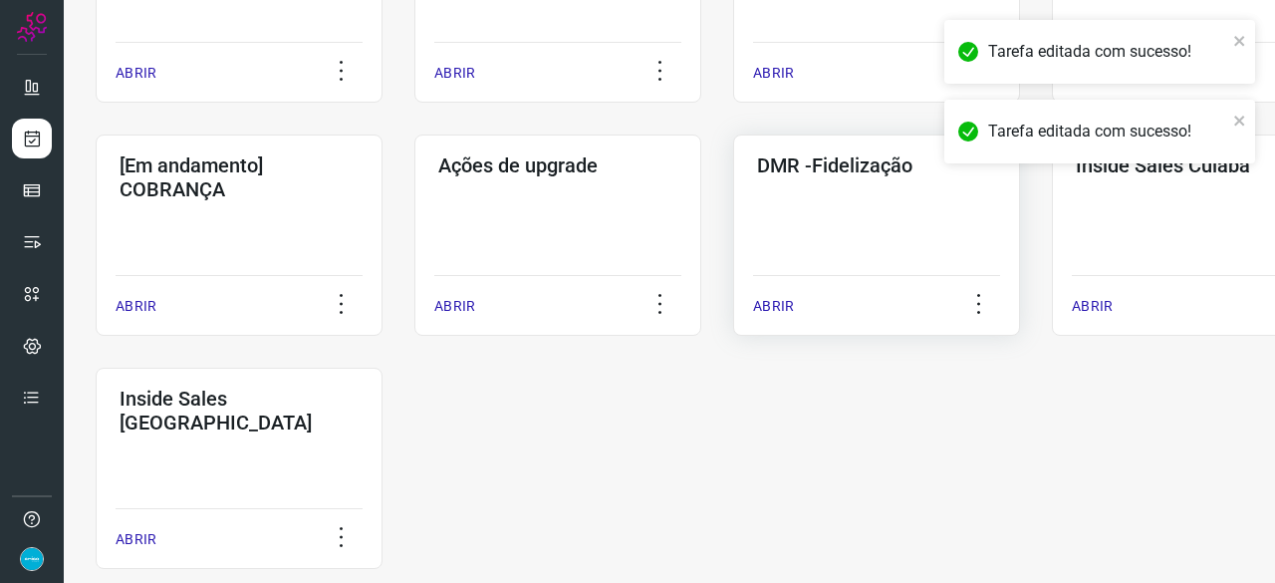
click at [777, 304] on p "ABRIR" at bounding box center [773, 306] width 41 height 21
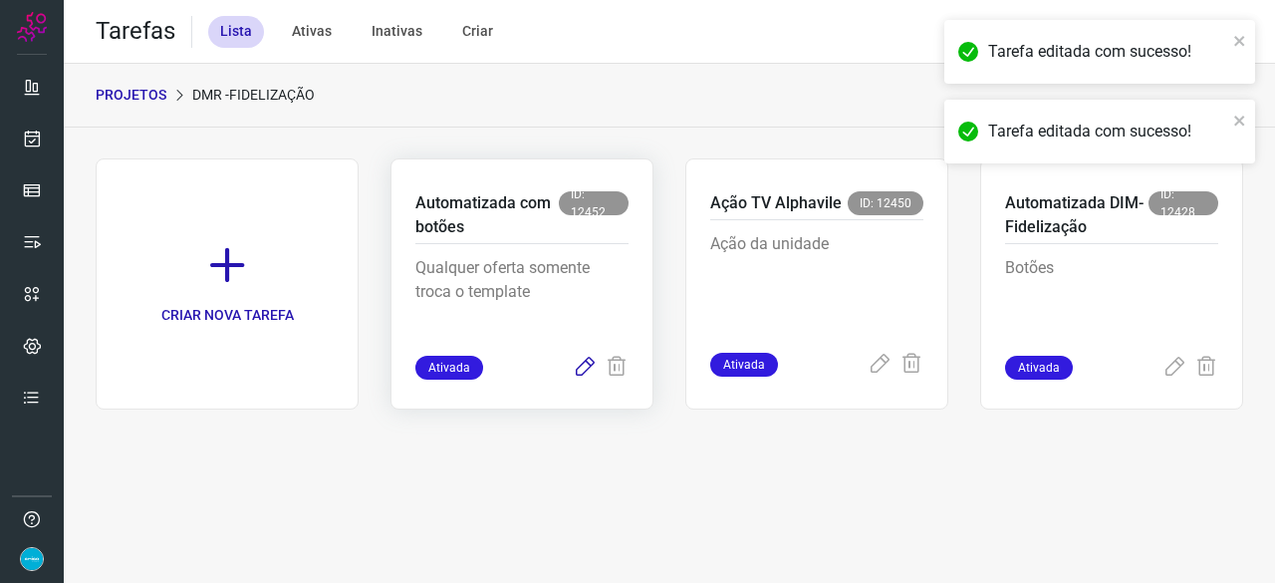
click at [584, 361] on icon at bounding box center [585, 367] width 24 height 24
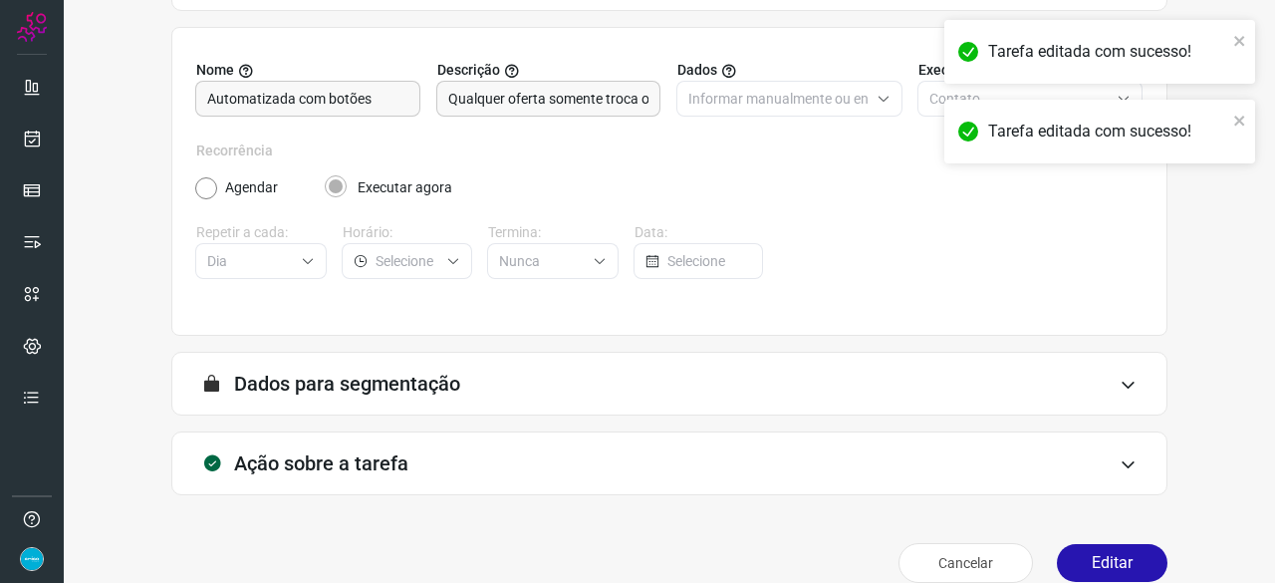
scroll to position [194, 0]
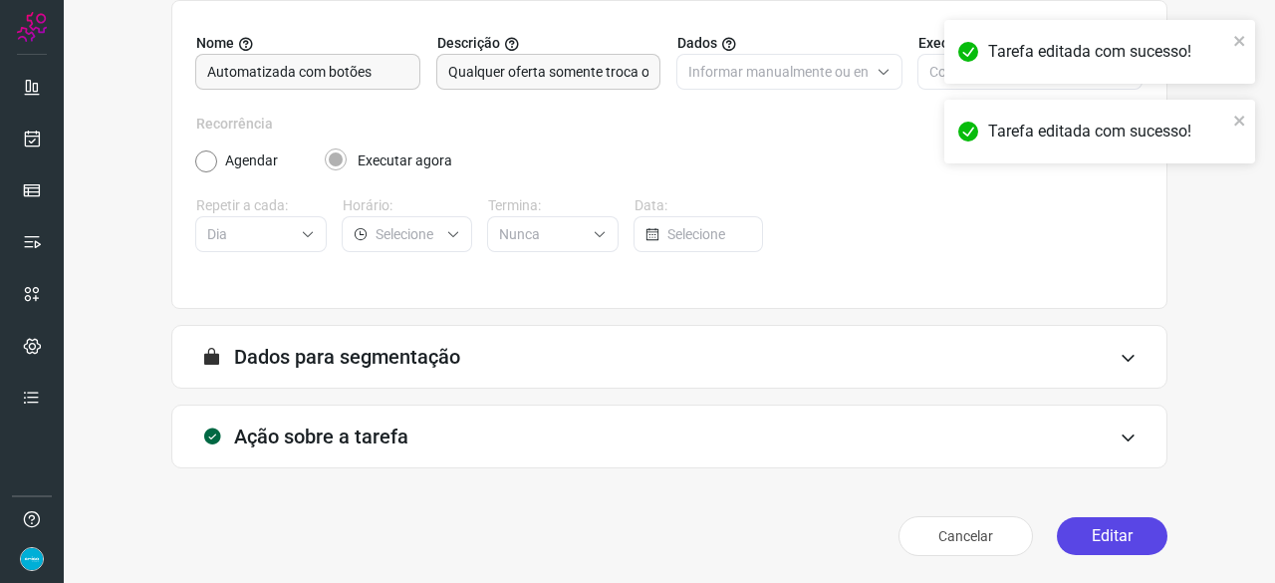
click at [1096, 532] on button "Editar" at bounding box center [1112, 536] width 111 height 38
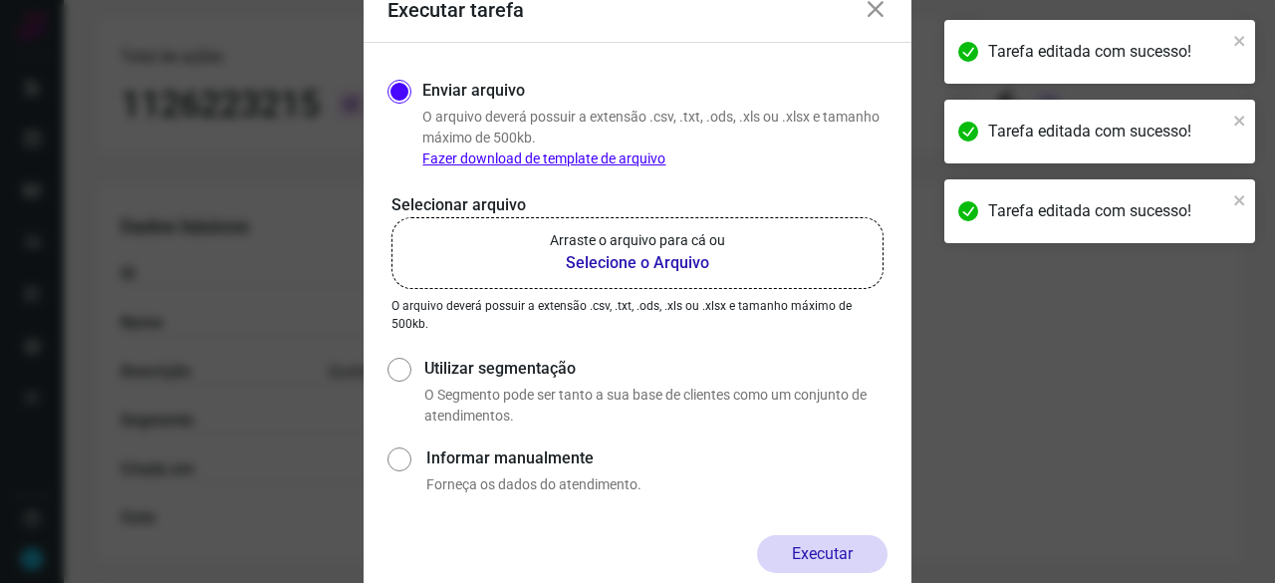
click at [584, 263] on b "Selecione o Arquivo" at bounding box center [637, 263] width 175 height 24
click at [0, 0] on input "Arraste o arquivo para cá ou Selecione o Arquivo" at bounding box center [0, 0] width 0 height 0
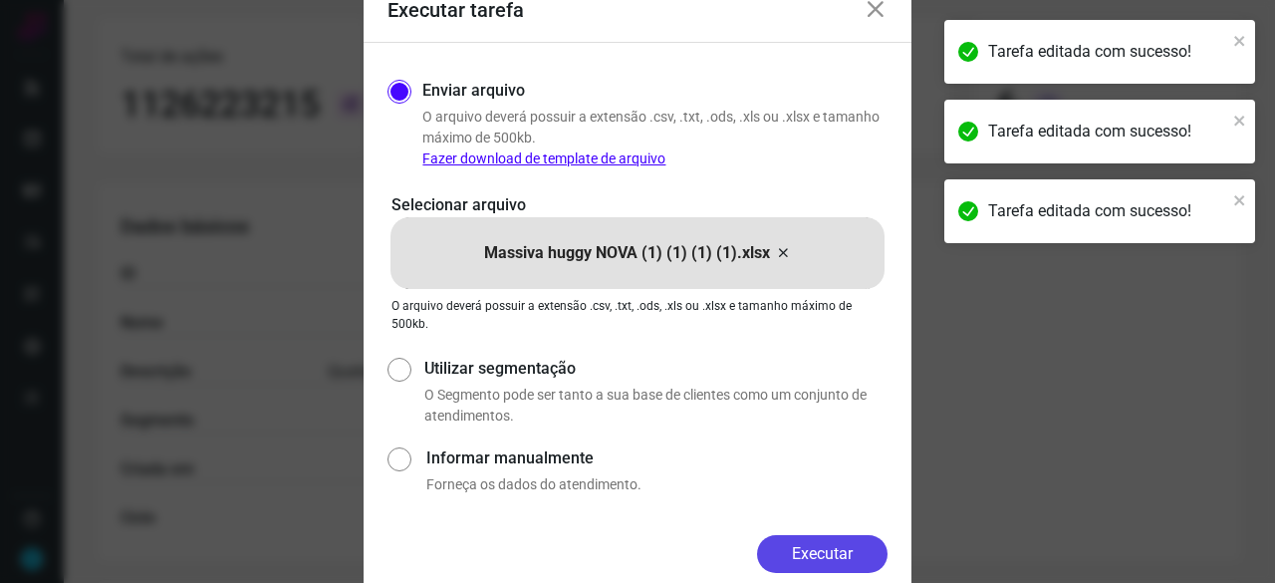
click at [841, 559] on button "Executar" at bounding box center [822, 554] width 130 height 38
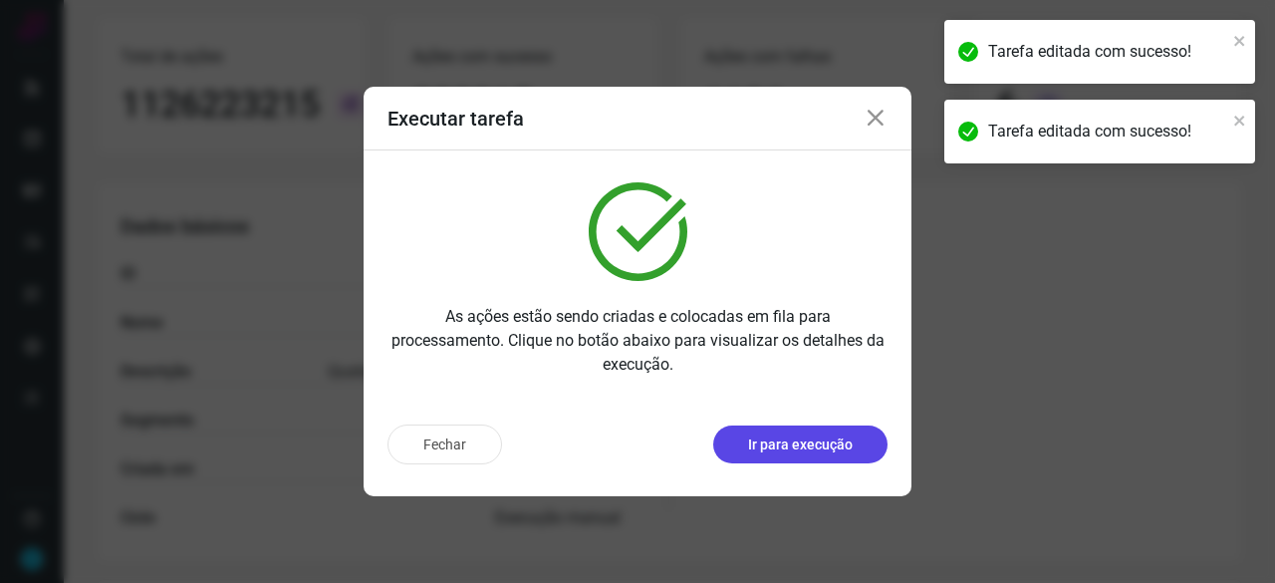
click at [803, 445] on p "Ir para execução" at bounding box center [800, 444] width 105 height 21
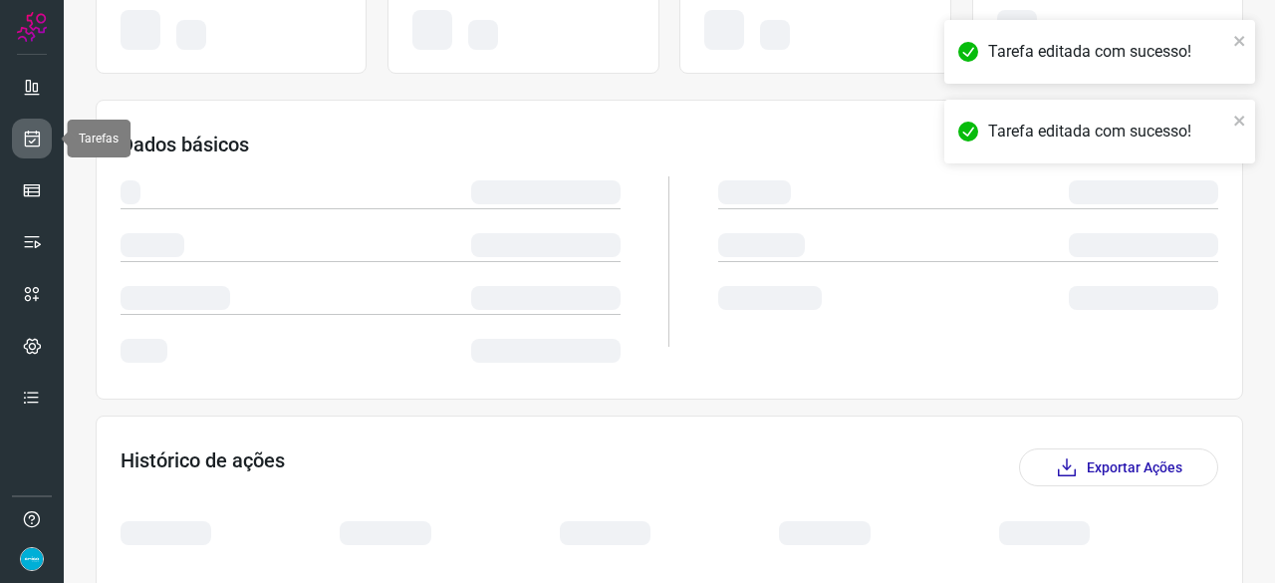
click at [44, 134] on link at bounding box center [32, 138] width 40 height 40
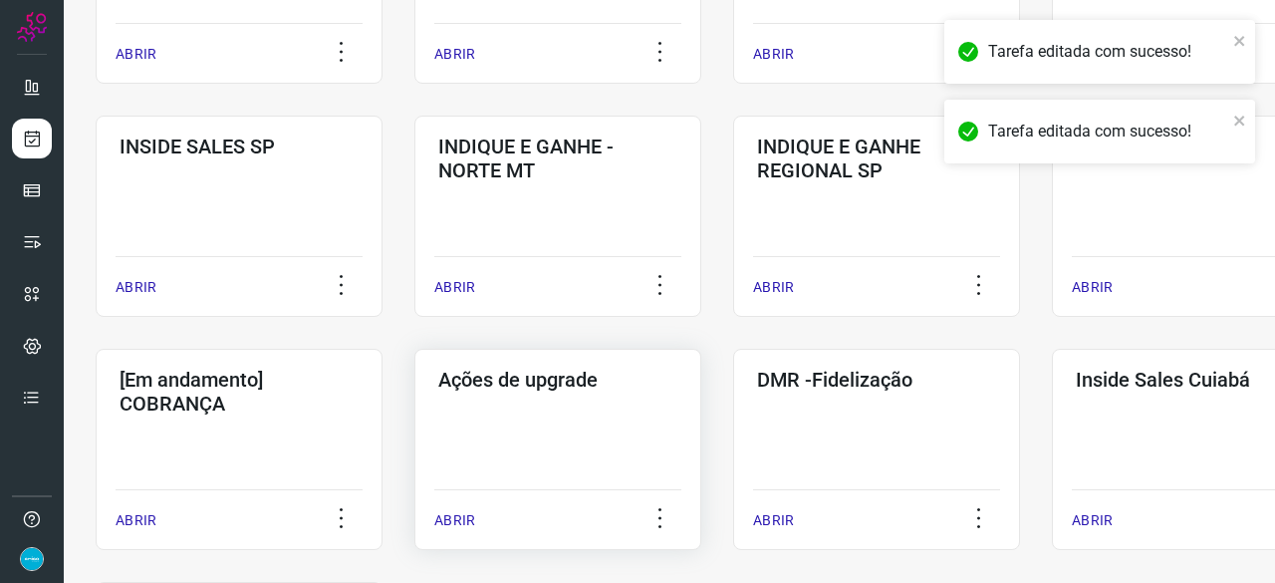
scroll to position [856, 0]
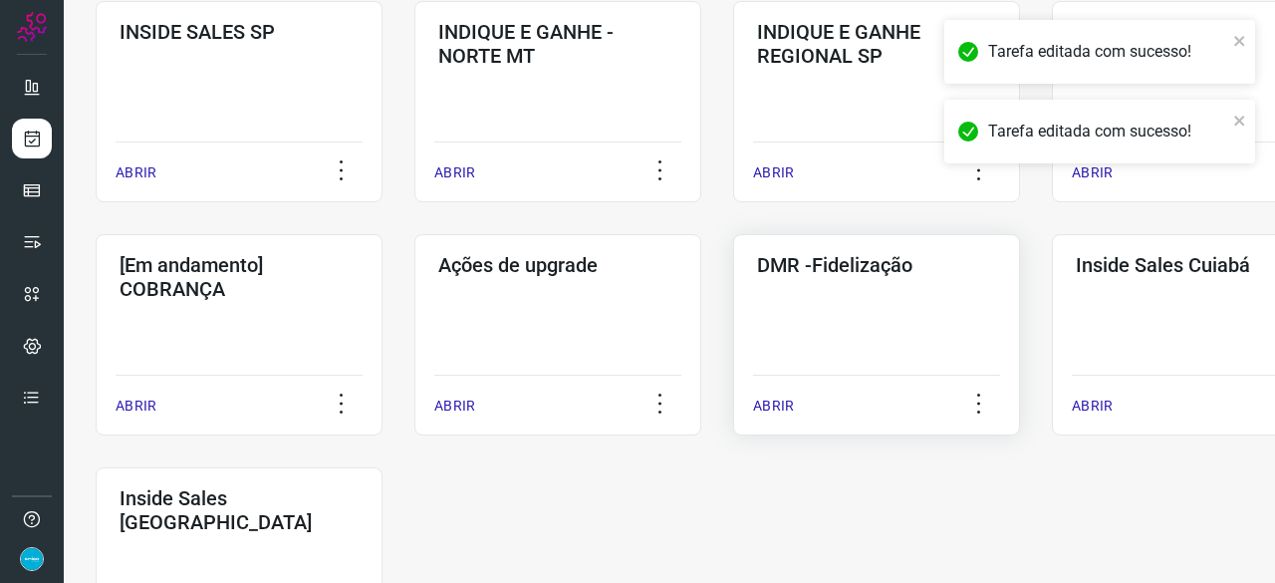
click at [785, 409] on p "ABRIR" at bounding box center [773, 405] width 41 height 21
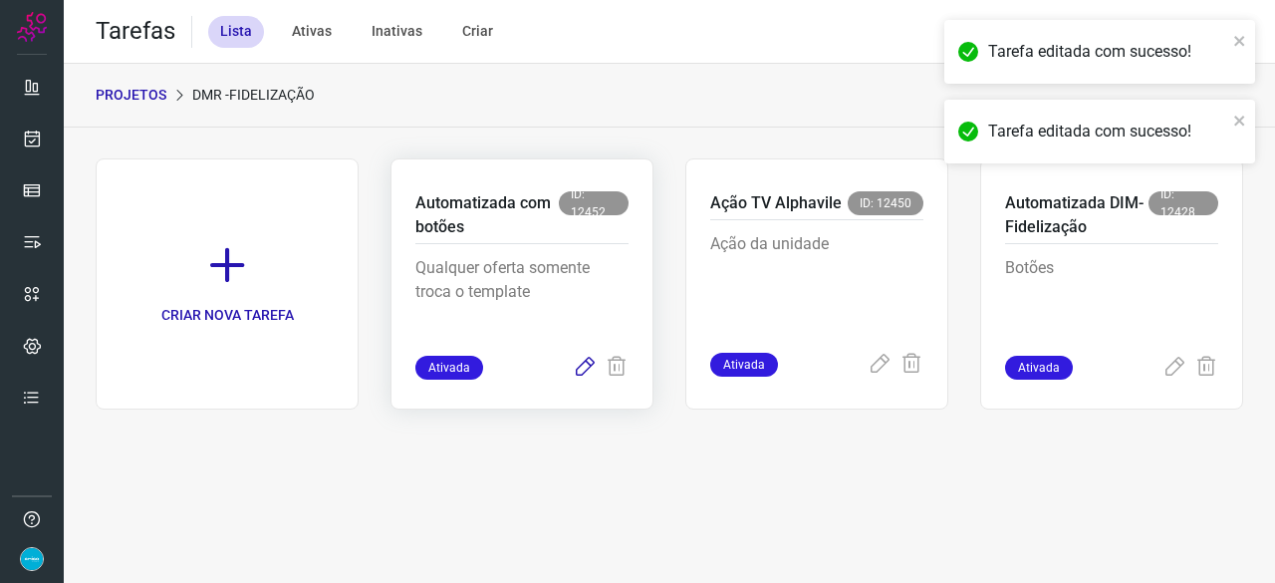
click at [588, 367] on icon at bounding box center [585, 367] width 24 height 24
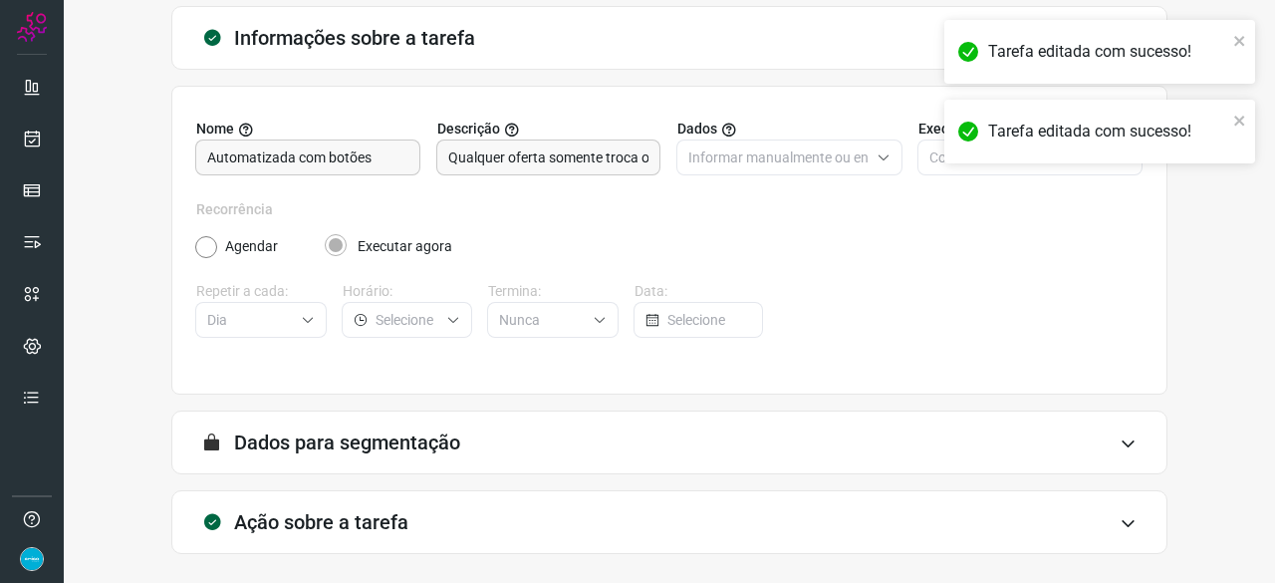
scroll to position [194, 0]
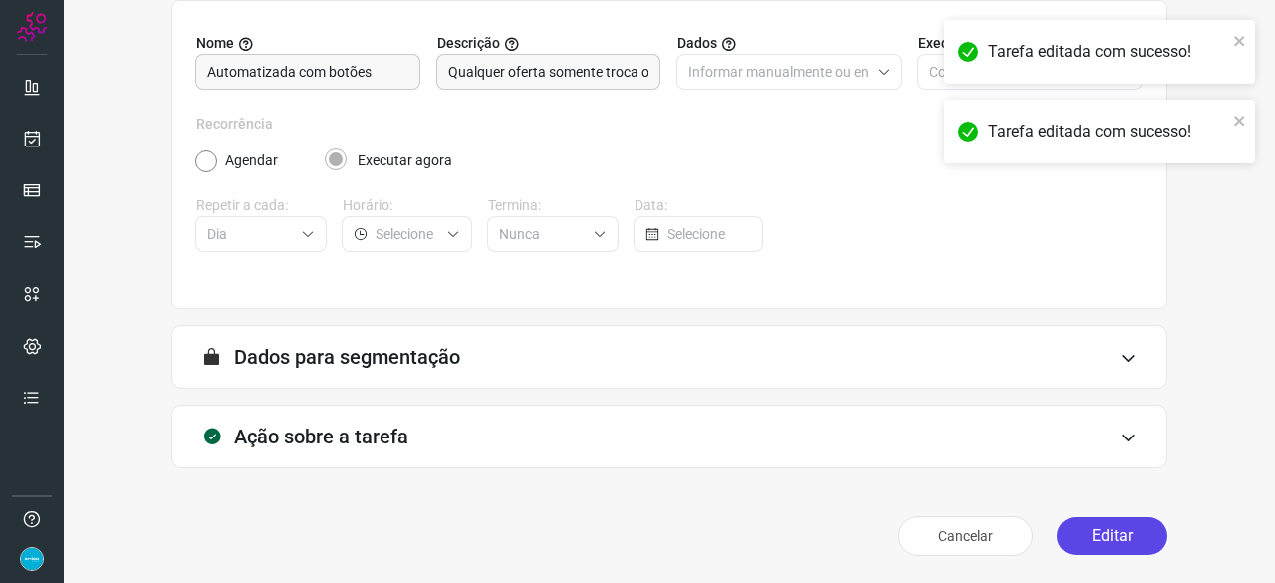
click at [1109, 546] on button "Editar" at bounding box center [1112, 536] width 111 height 38
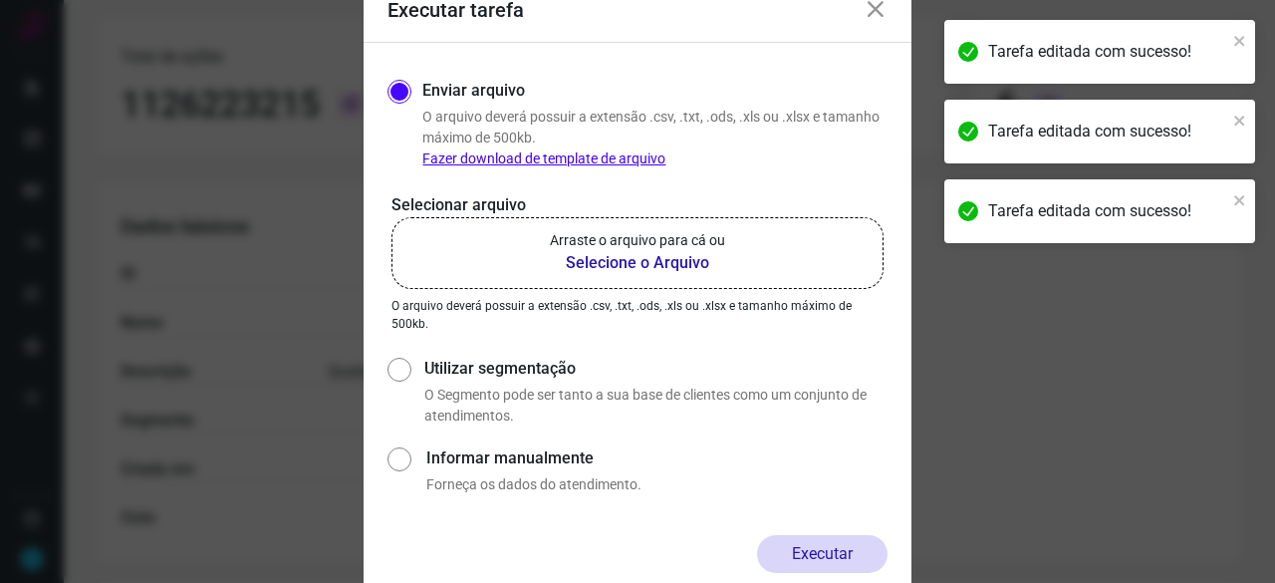
click at [571, 264] on b "Selecione o Arquivo" at bounding box center [637, 263] width 175 height 24
click at [0, 0] on input "Arraste o arquivo para cá ou Selecione o Arquivo" at bounding box center [0, 0] width 0 height 0
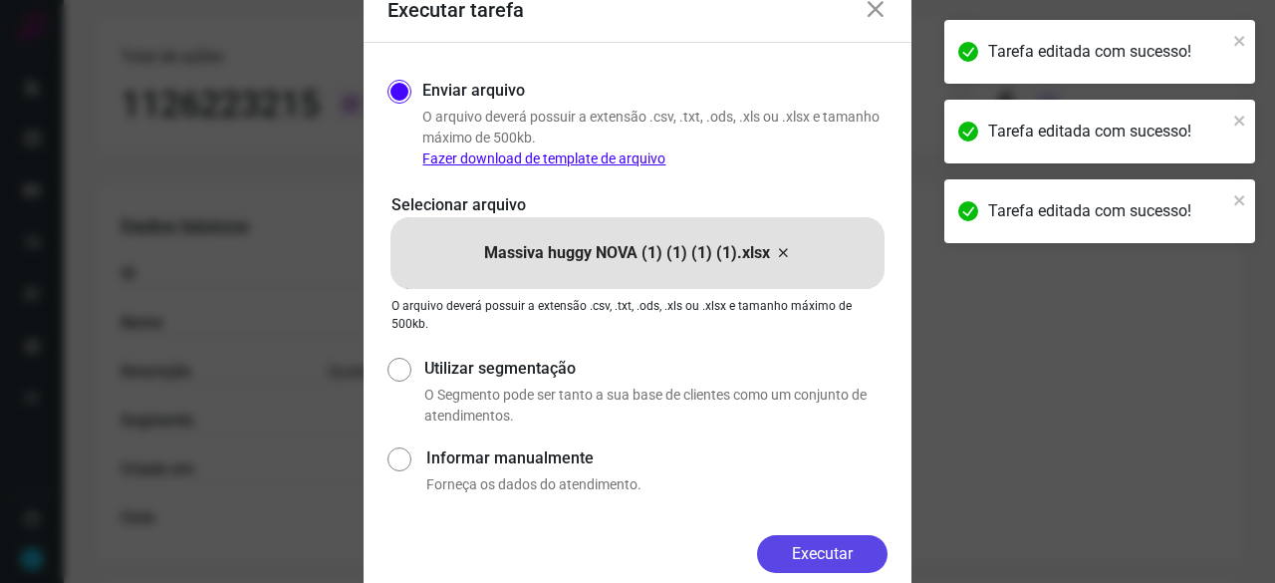
click at [846, 549] on button "Executar" at bounding box center [822, 554] width 130 height 38
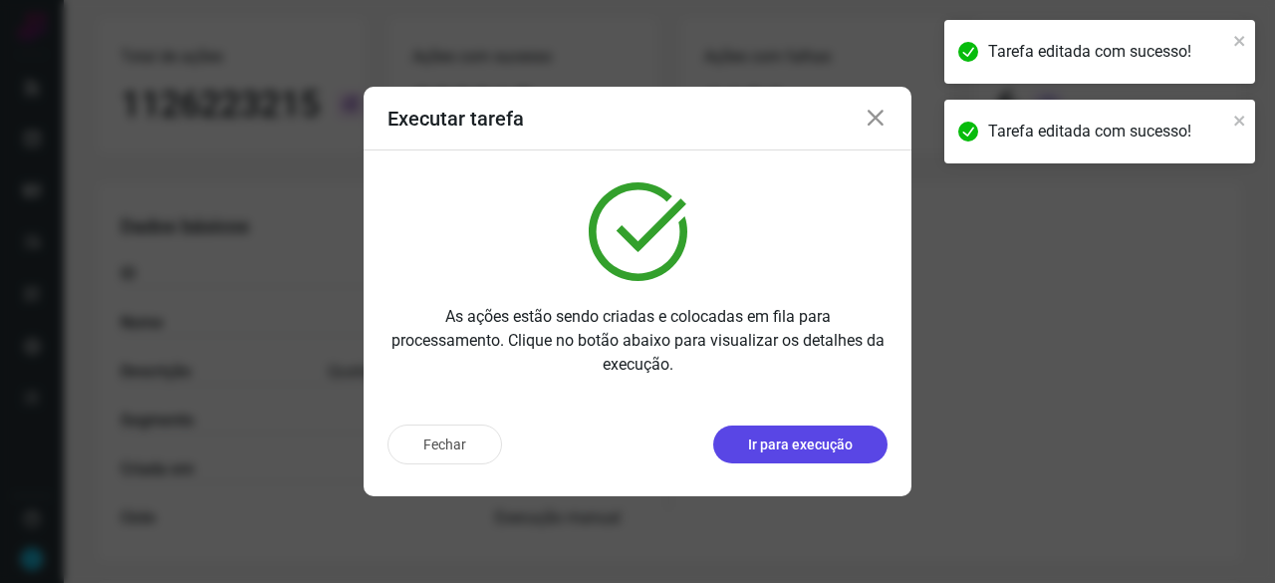
click at [799, 449] on p "Ir para execução" at bounding box center [800, 444] width 105 height 21
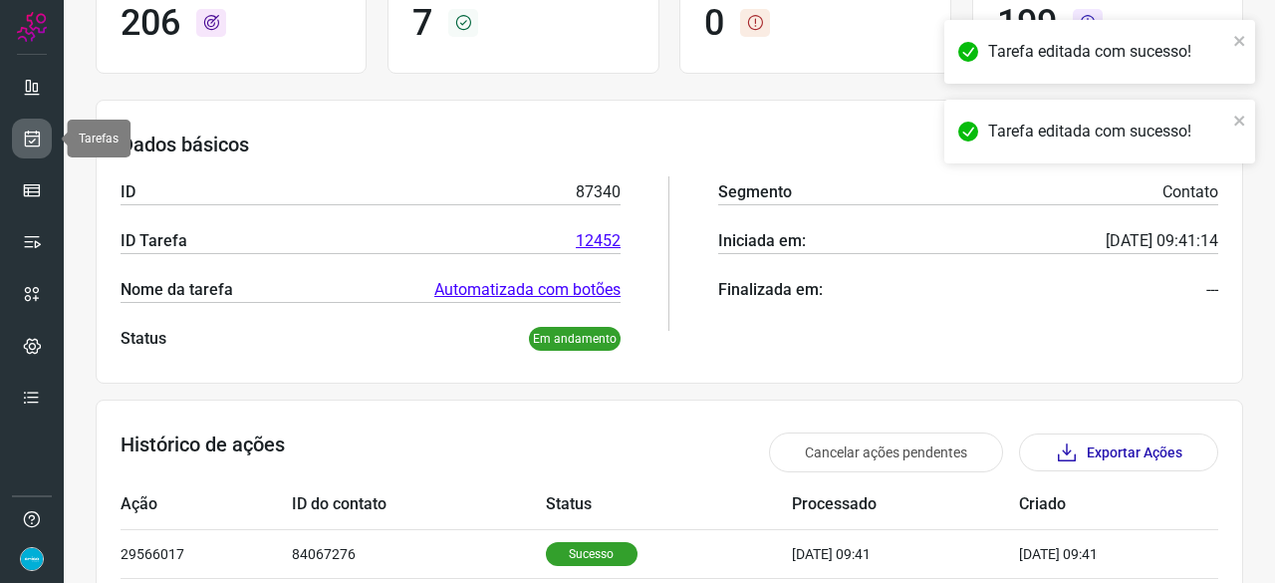
click at [40, 144] on icon at bounding box center [32, 138] width 21 height 20
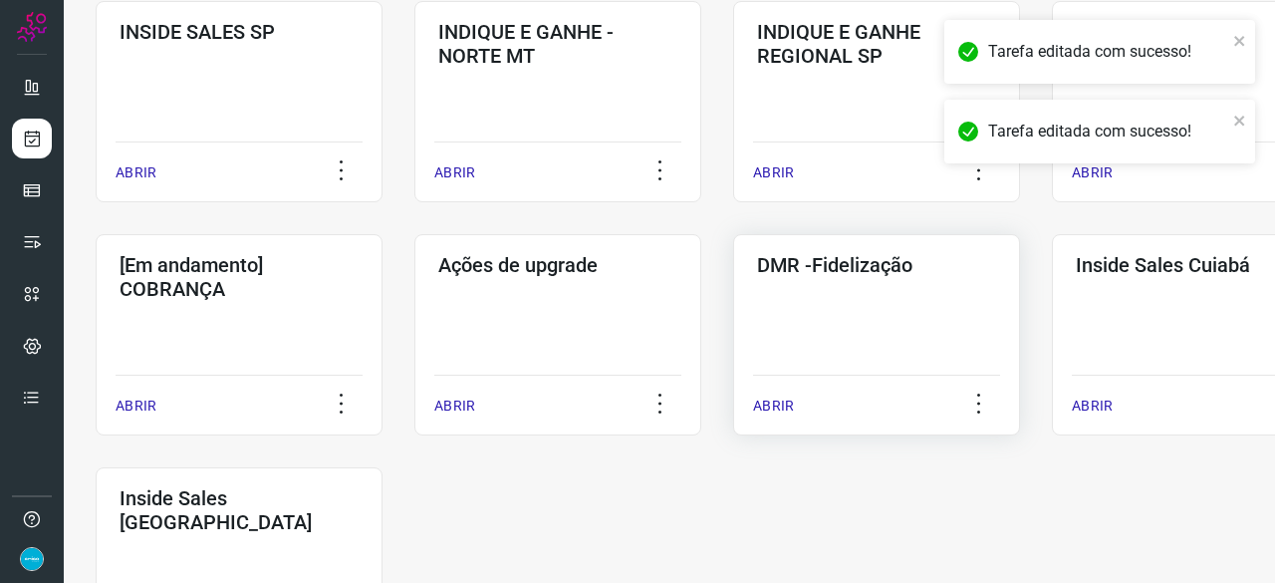
click at [766, 405] on p "ABRIR" at bounding box center [773, 405] width 41 height 21
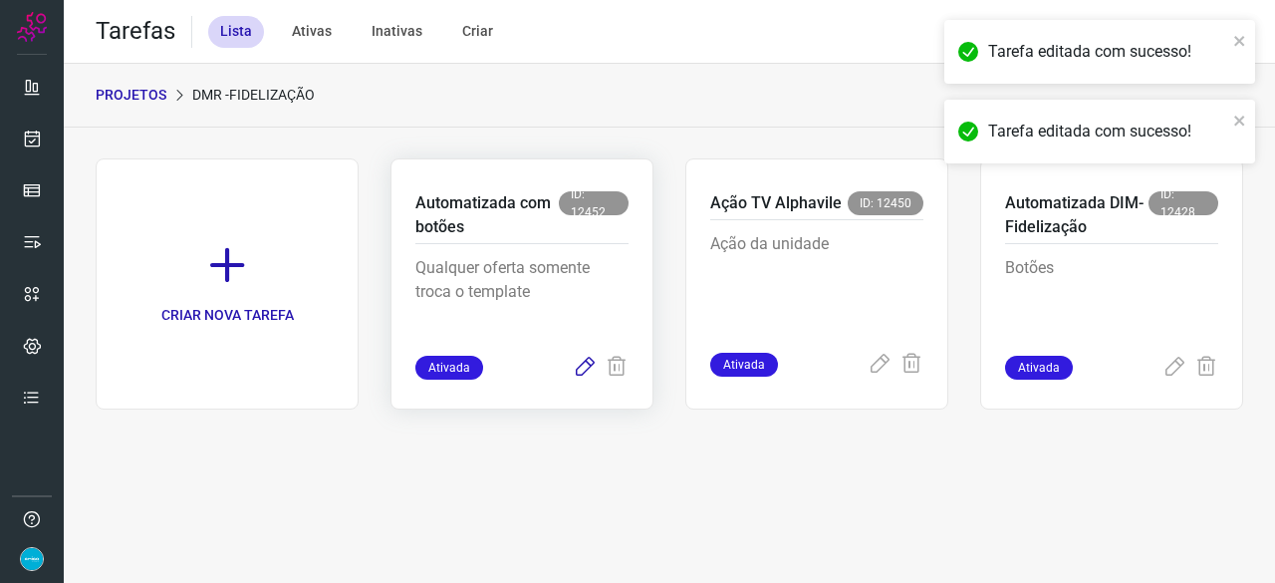
click at [580, 369] on icon at bounding box center [585, 367] width 24 height 24
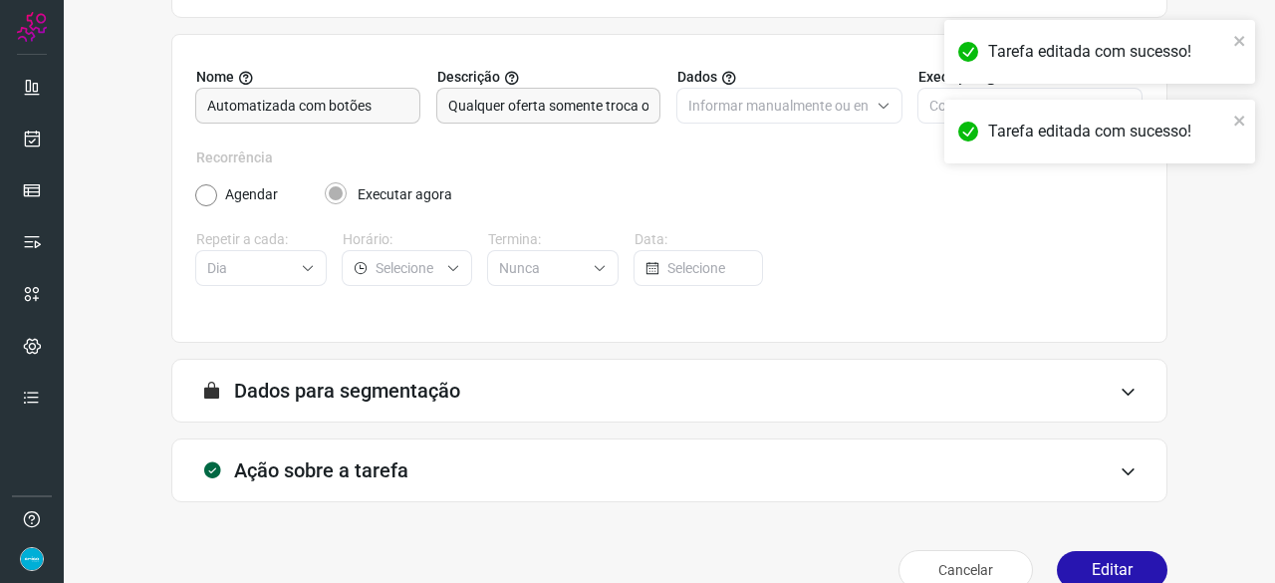
scroll to position [194, 0]
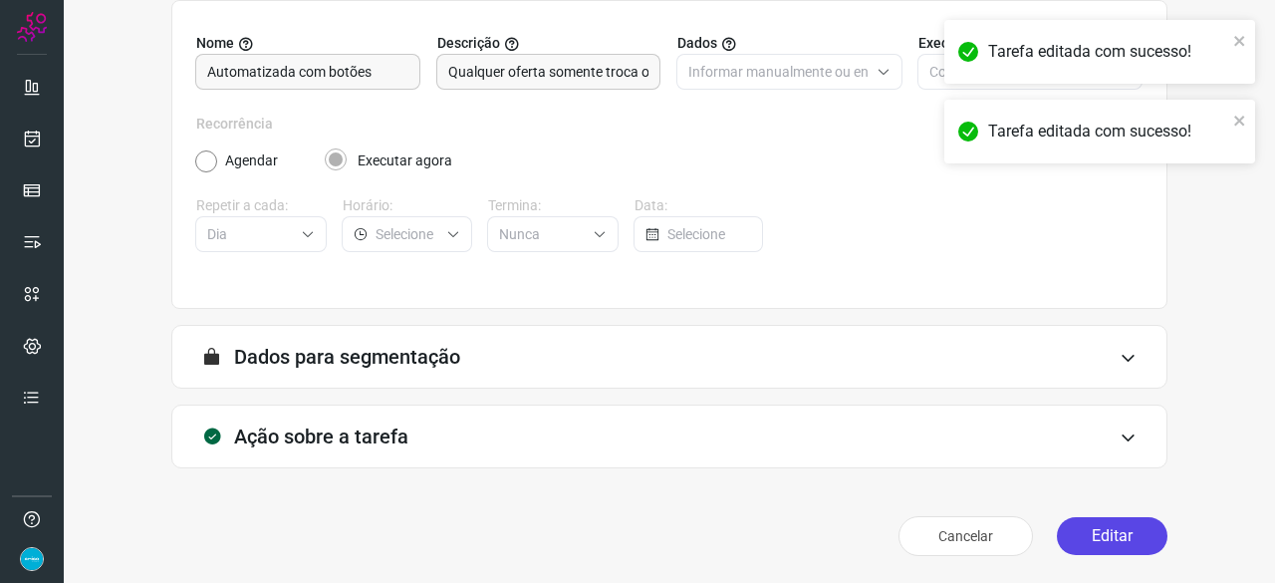
click at [1098, 531] on button "Editar" at bounding box center [1112, 536] width 111 height 38
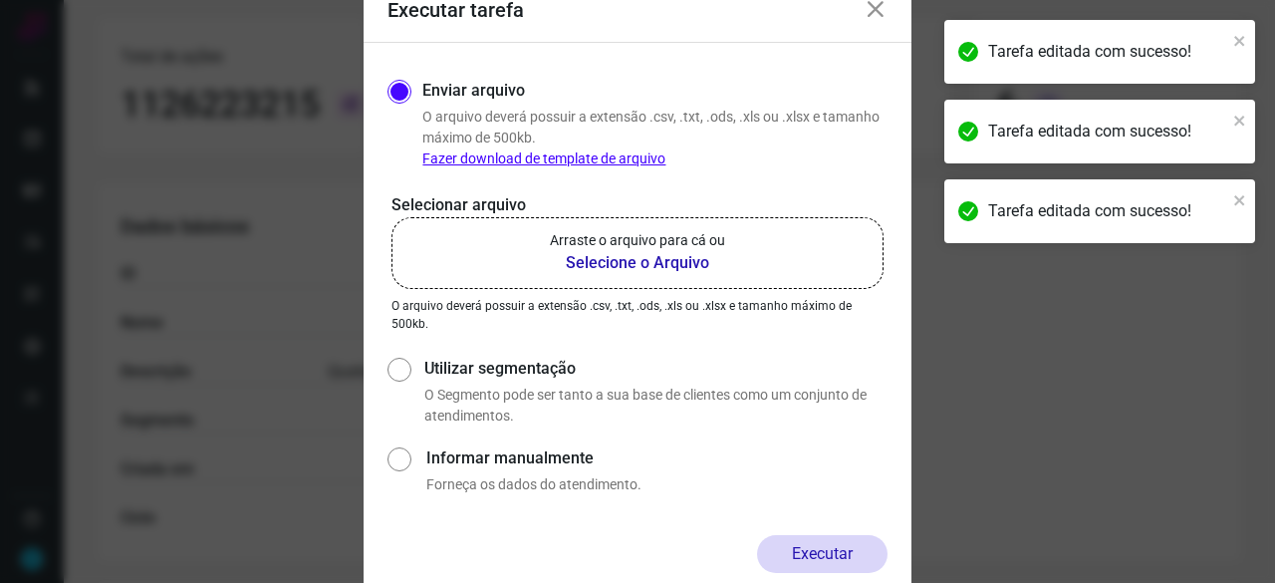
click at [617, 262] on b "Selecione o Arquivo" at bounding box center [637, 263] width 175 height 24
click at [0, 0] on input "Arraste o arquivo para cá ou Selecione o Arquivo" at bounding box center [0, 0] width 0 height 0
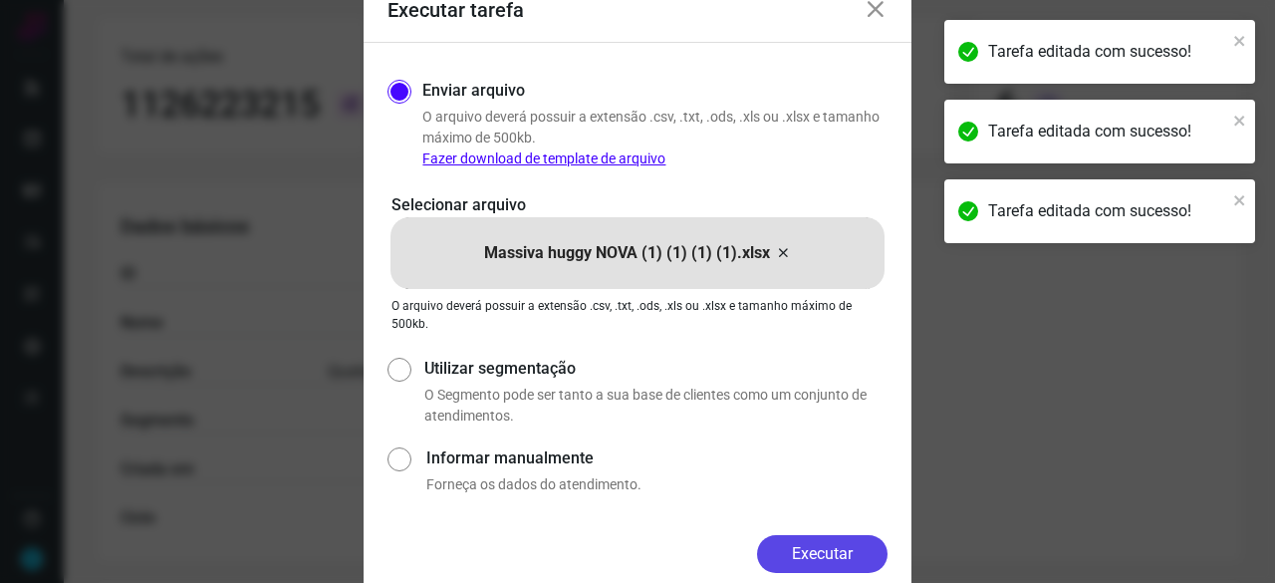
click at [848, 547] on button "Executar" at bounding box center [822, 554] width 130 height 38
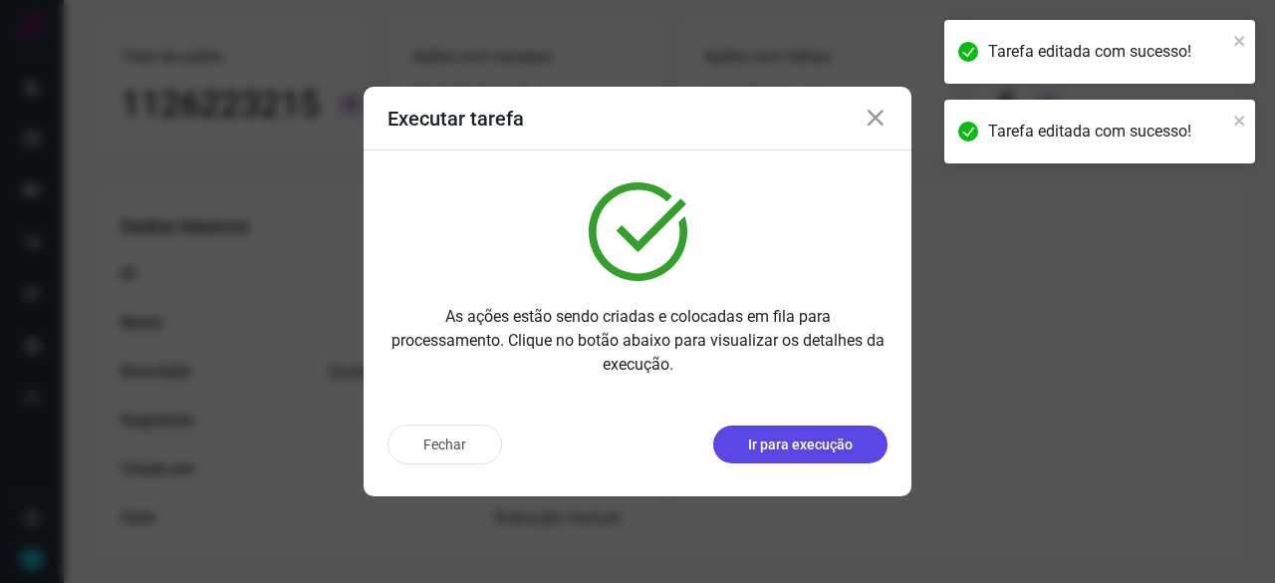
click at [801, 437] on p "Ir para execução" at bounding box center [800, 444] width 105 height 21
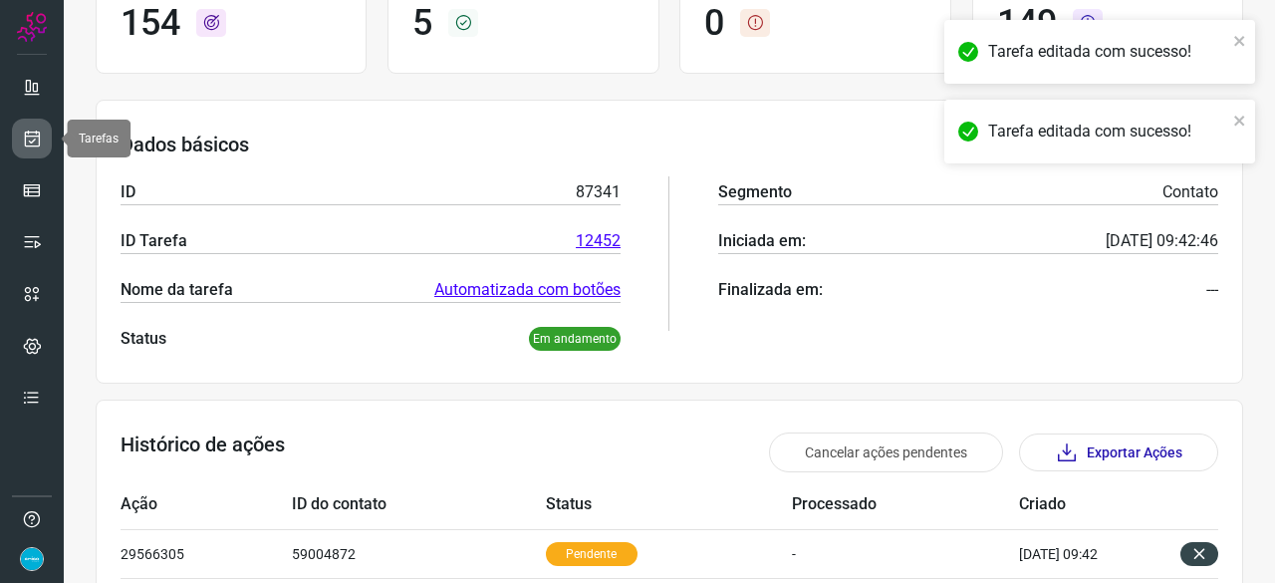
click at [20, 138] on link at bounding box center [32, 138] width 40 height 40
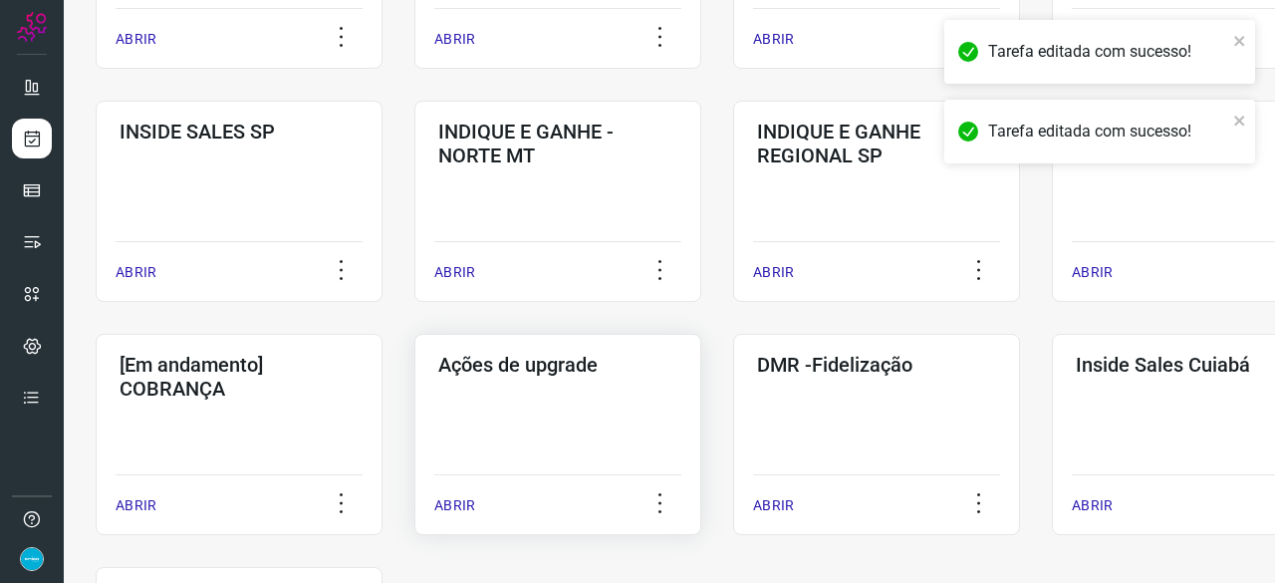
scroll to position [1040, 0]
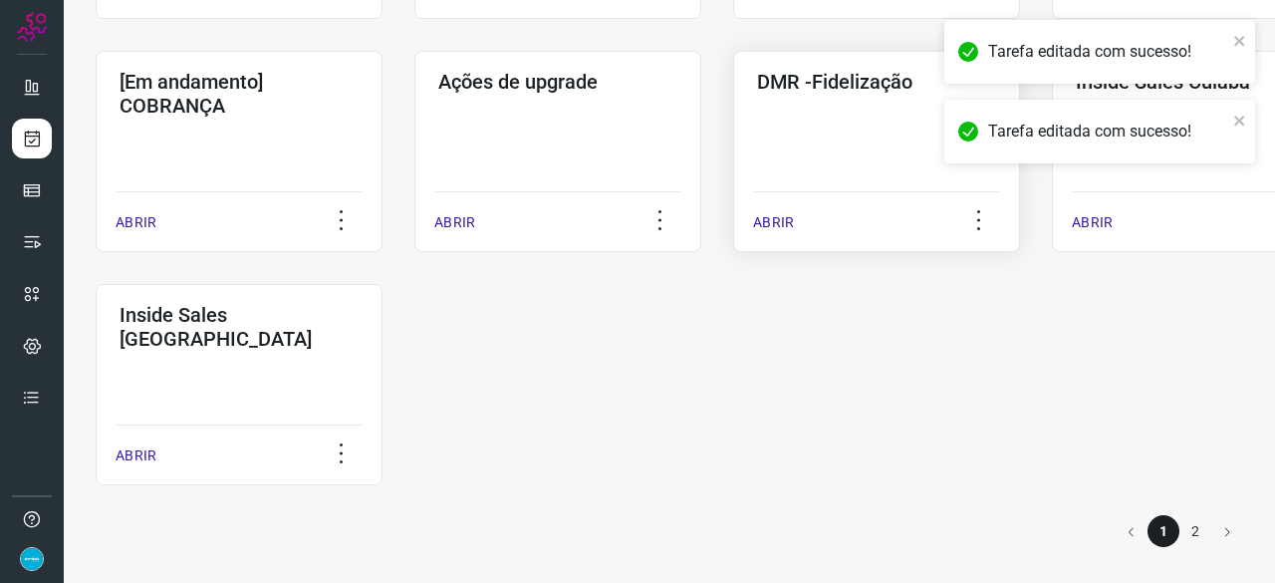
click at [771, 224] on p "ABRIR" at bounding box center [773, 222] width 41 height 21
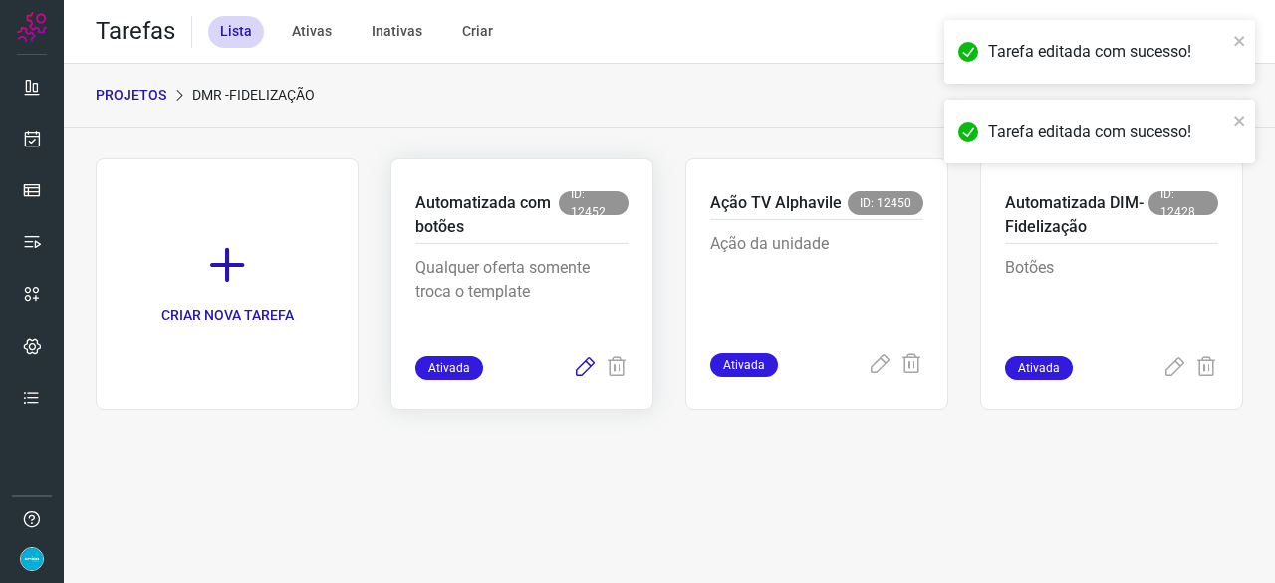
click at [592, 367] on icon at bounding box center [585, 367] width 24 height 24
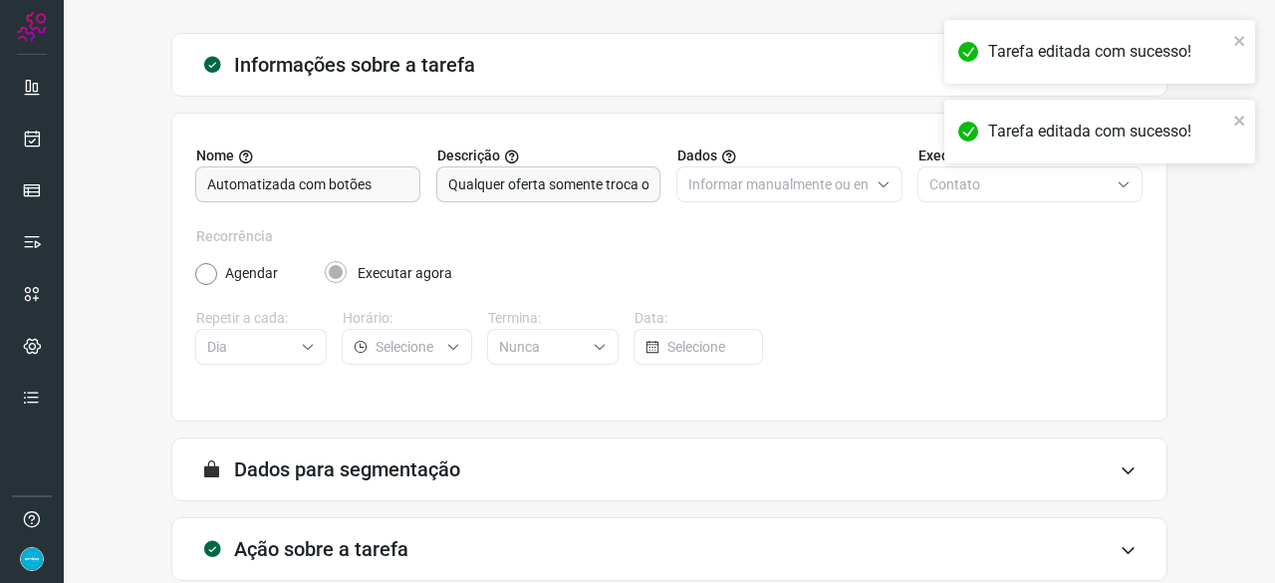
scroll to position [194, 0]
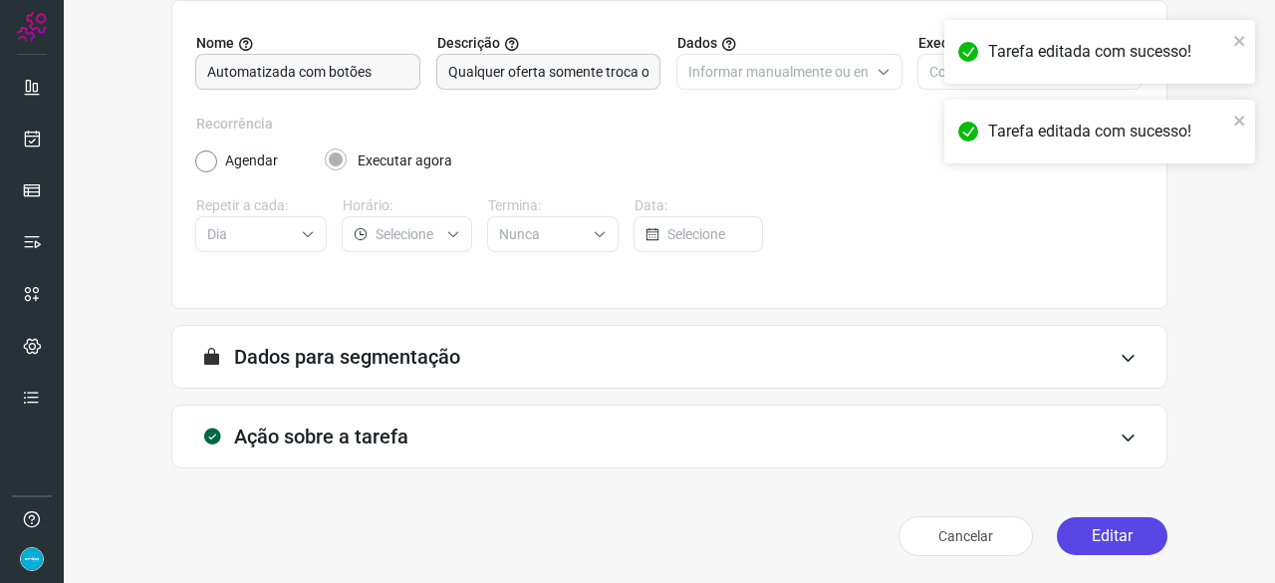
click at [1099, 534] on button "Editar" at bounding box center [1112, 536] width 111 height 38
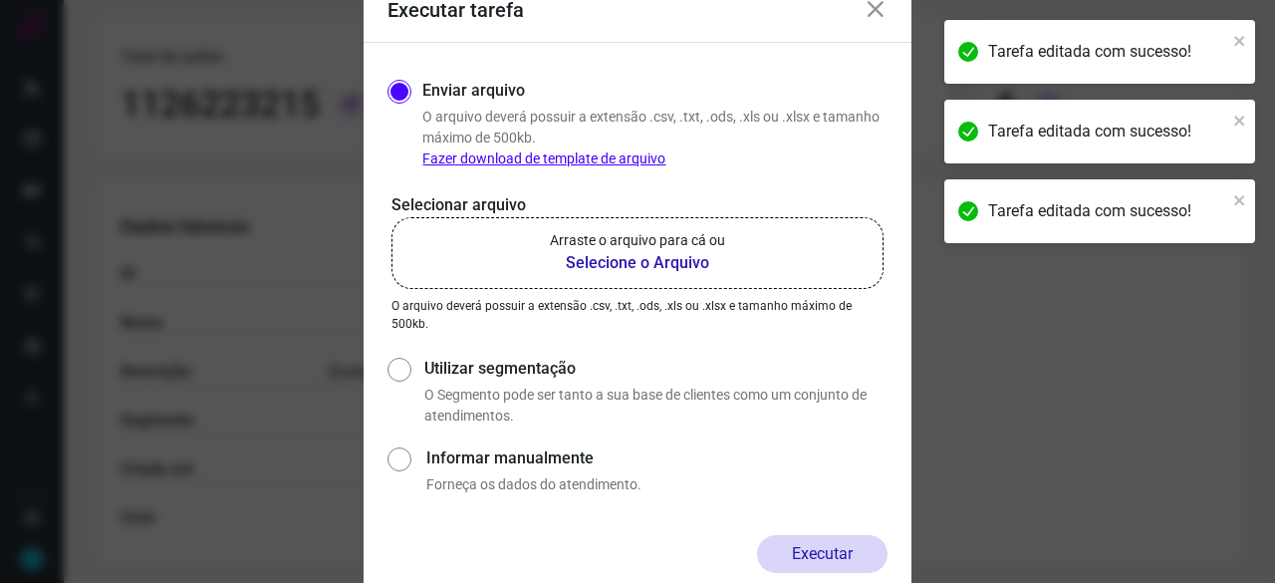
click at [626, 260] on b "Selecione o Arquivo" at bounding box center [637, 263] width 175 height 24
click at [0, 0] on input "Arraste o arquivo para cá ou Selecione o Arquivo" at bounding box center [0, 0] width 0 height 0
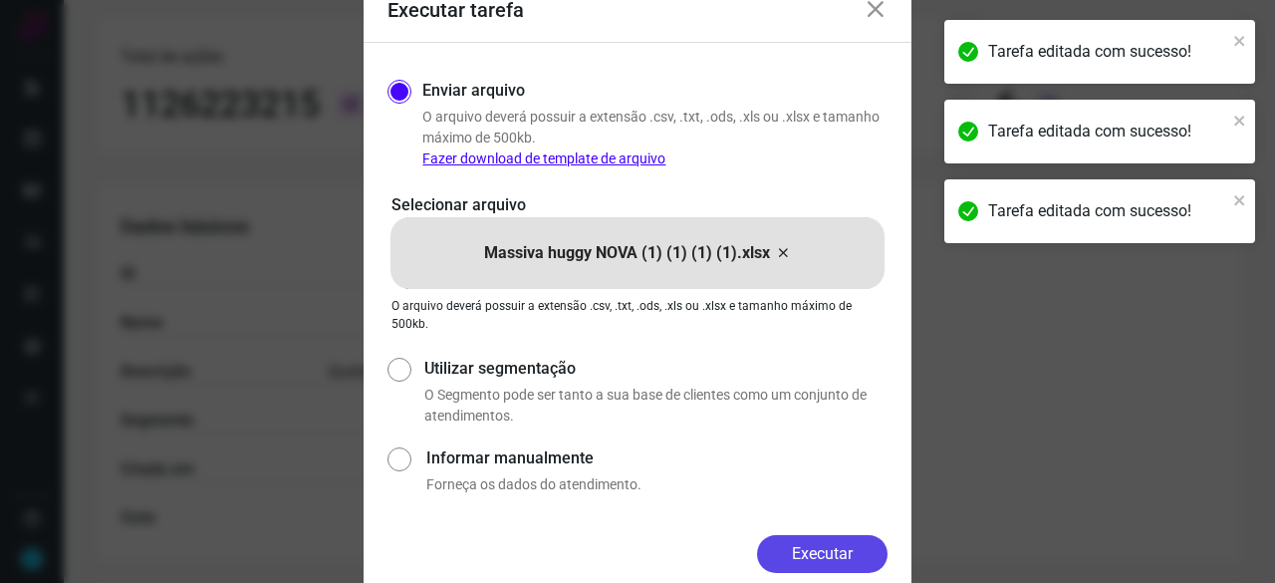
drag, startPoint x: 829, startPoint y: 546, endPoint x: 842, endPoint y: 558, distance: 18.4
click at [829, 545] on button "Executar" at bounding box center [822, 554] width 130 height 38
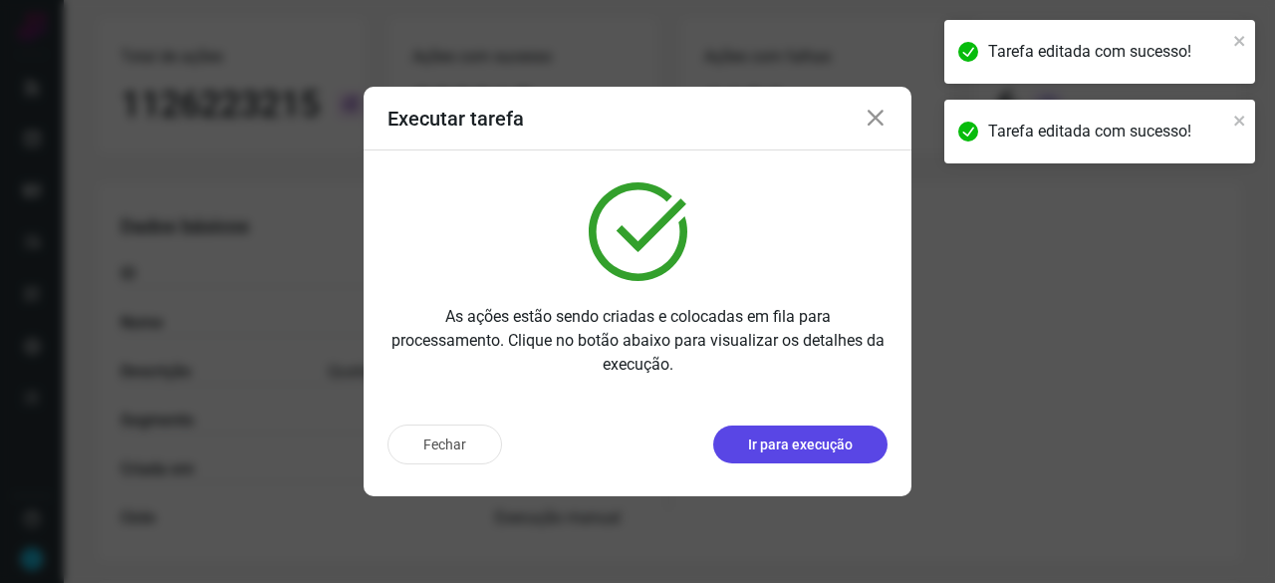
click at [776, 449] on p "Ir para execução" at bounding box center [800, 444] width 105 height 21
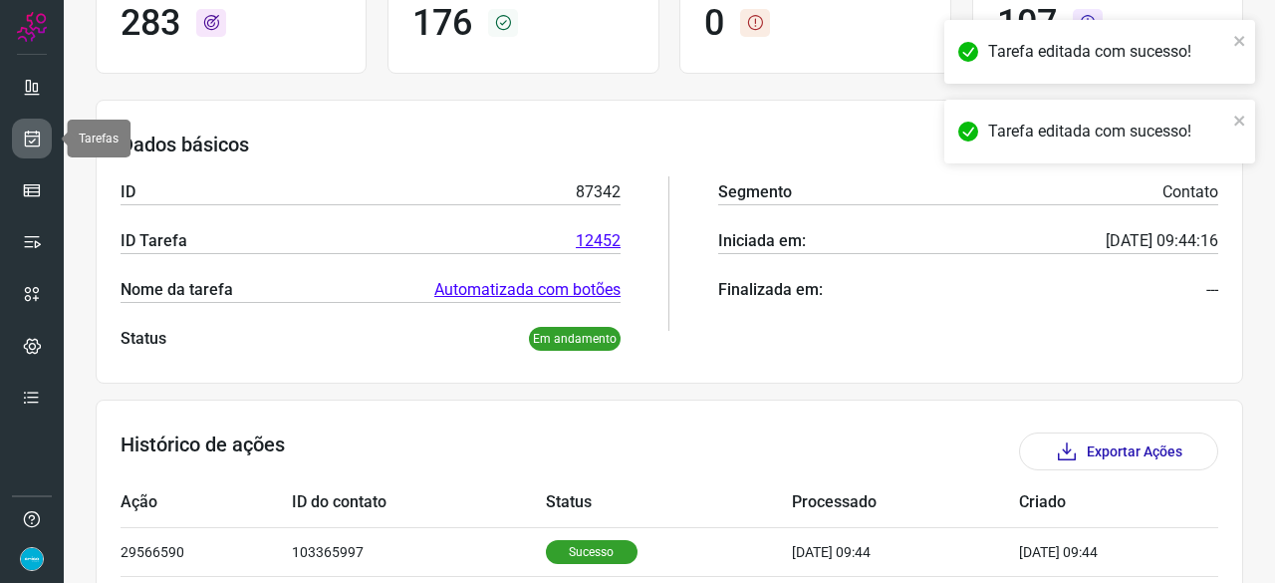
click at [28, 126] on link at bounding box center [32, 138] width 40 height 40
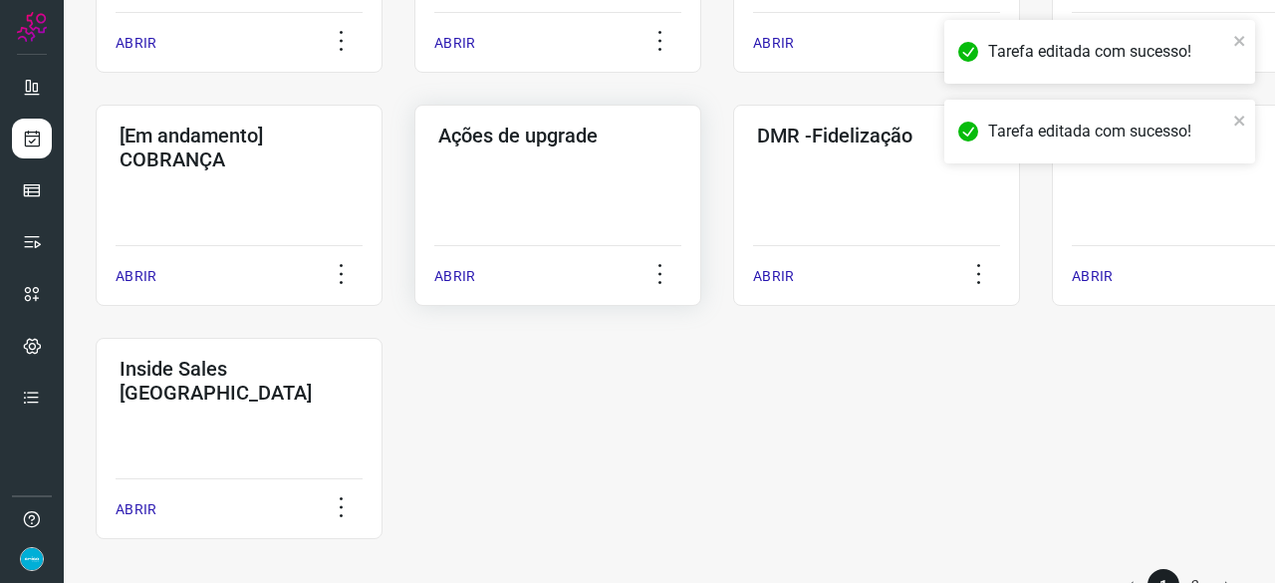
scroll to position [1040, 0]
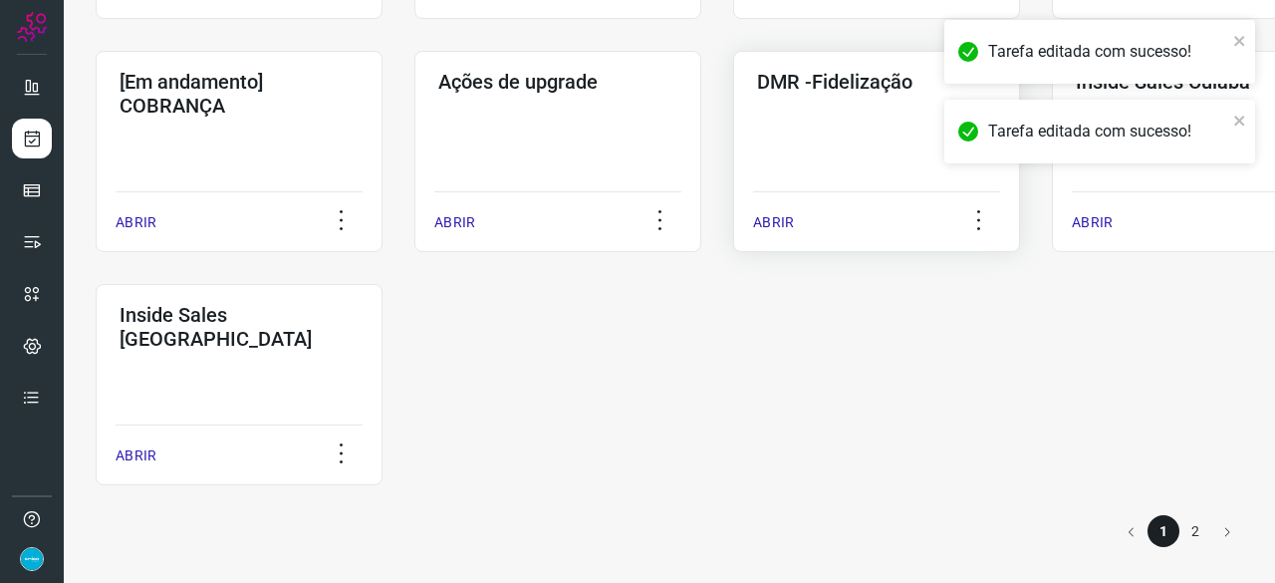
click at [781, 218] on p "ABRIR" at bounding box center [773, 222] width 41 height 21
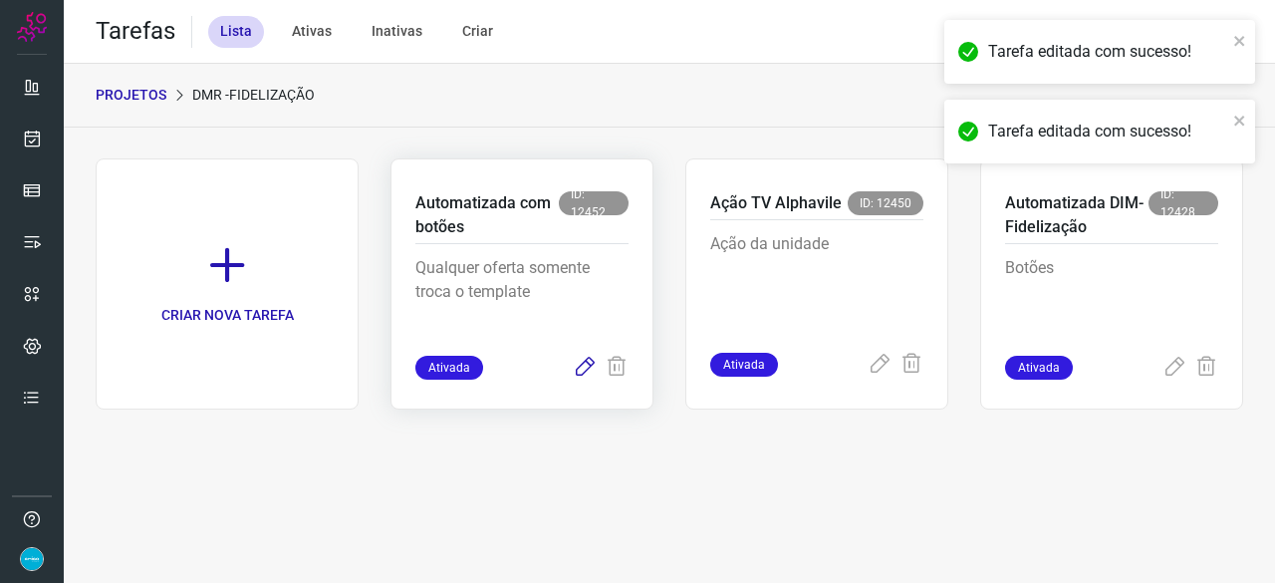
click at [584, 367] on icon at bounding box center [585, 367] width 24 height 24
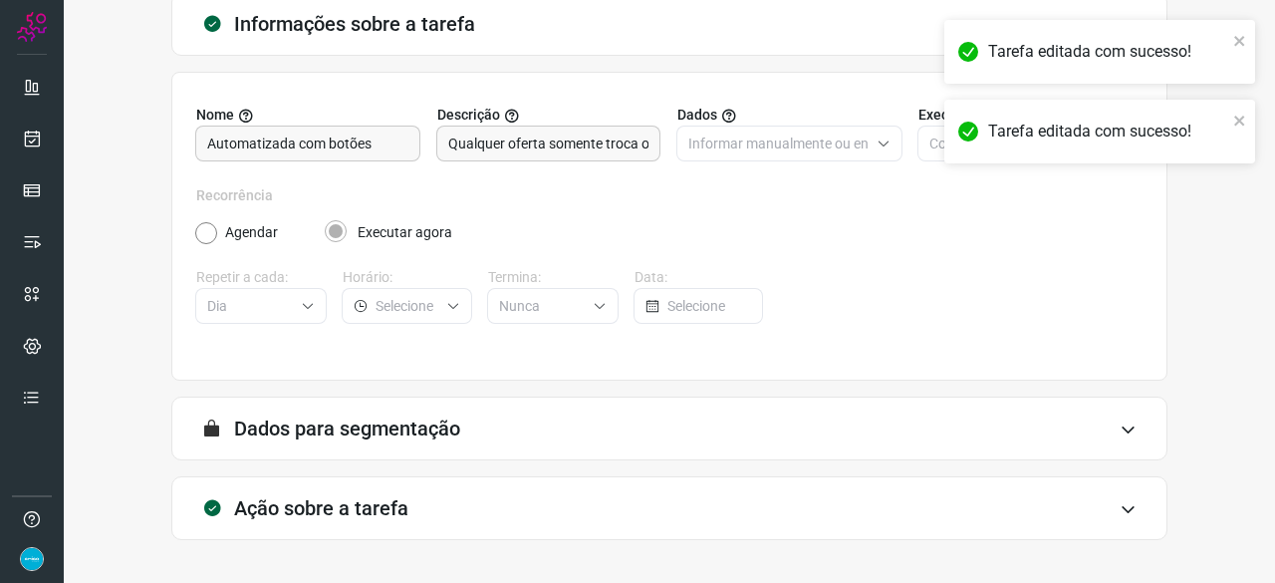
scroll to position [194, 0]
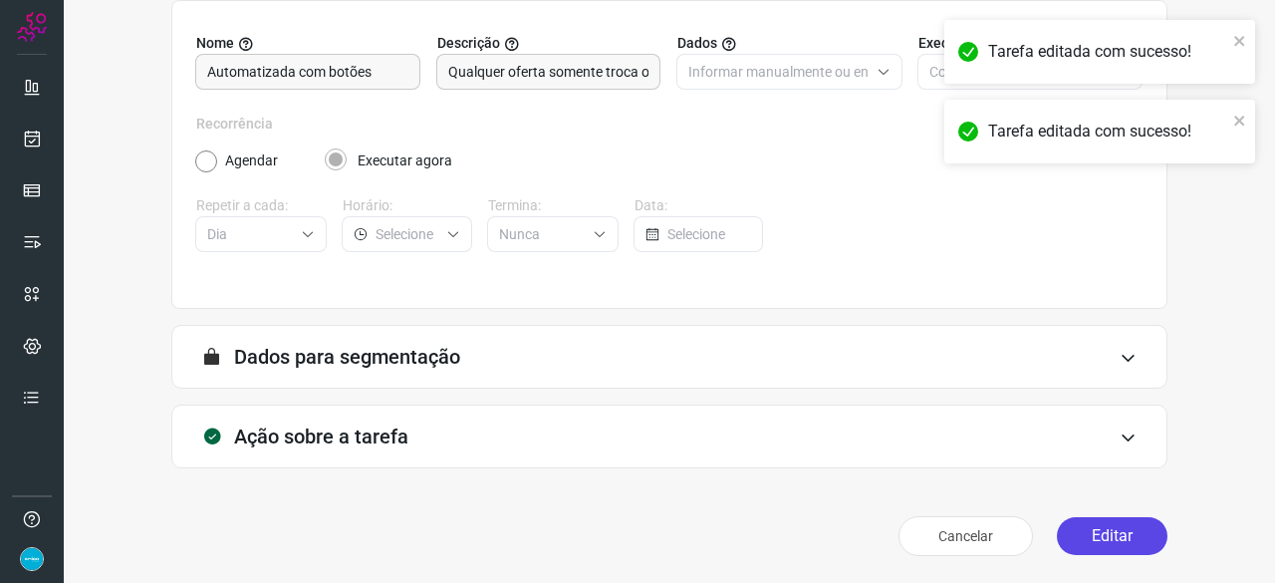
click at [1119, 533] on button "Editar" at bounding box center [1112, 536] width 111 height 38
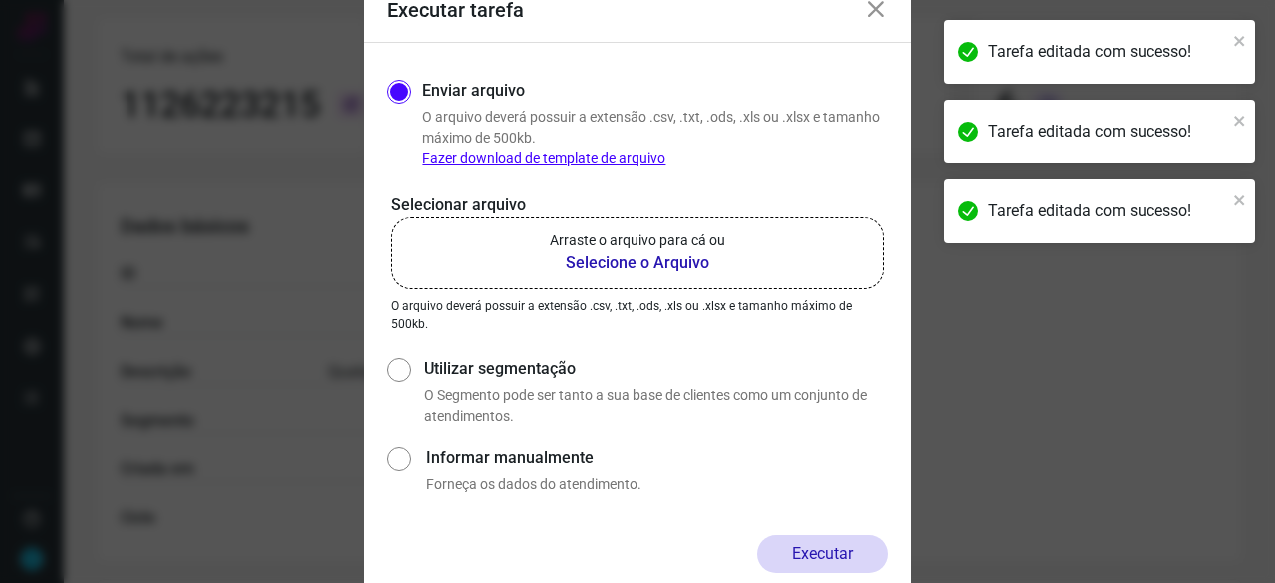
click at [636, 263] on b "Selecione o Arquivo" at bounding box center [637, 263] width 175 height 24
click at [0, 0] on input "Arraste o arquivo para cá ou Selecione o Arquivo" at bounding box center [0, 0] width 0 height 0
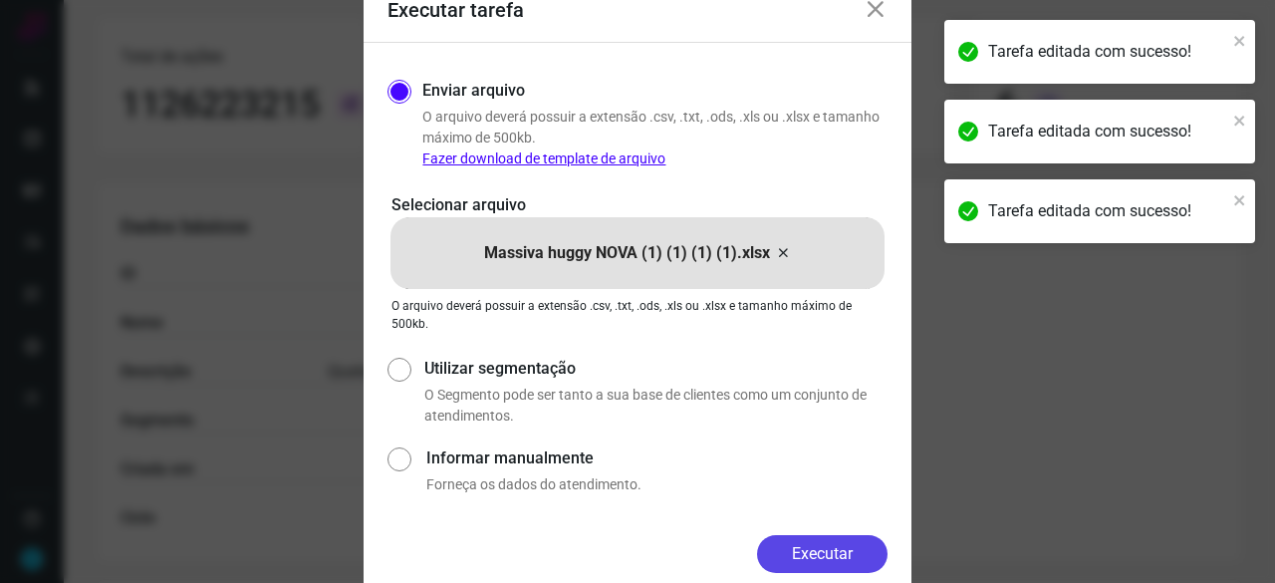
click at [810, 542] on button "Executar" at bounding box center [822, 554] width 130 height 38
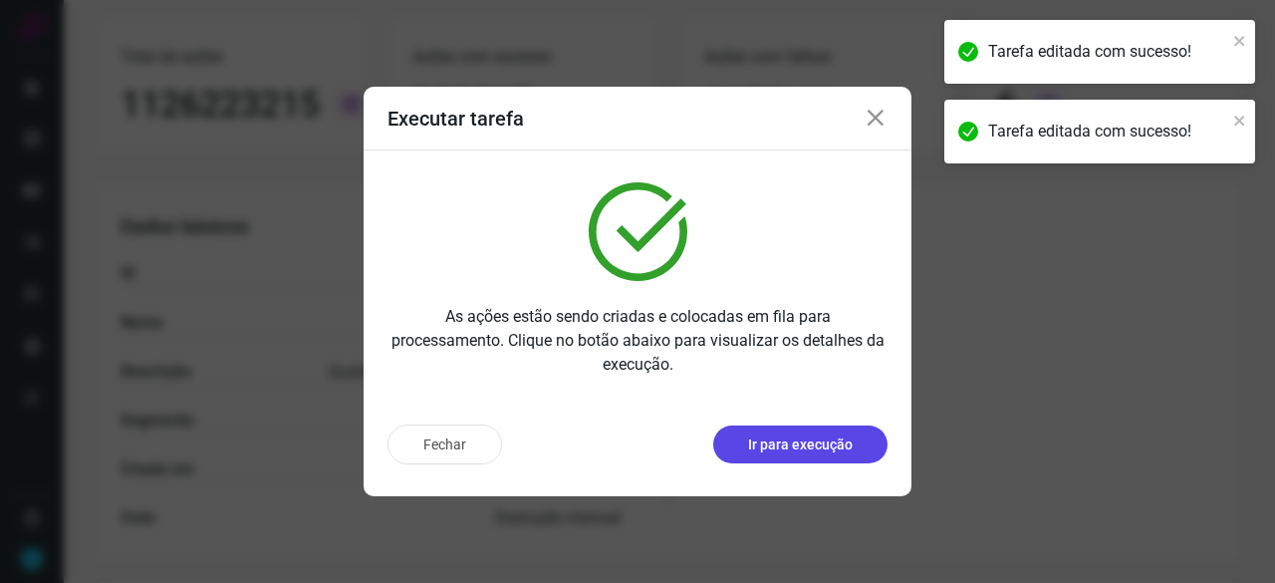
click at [784, 444] on p "Ir para execução" at bounding box center [800, 444] width 105 height 21
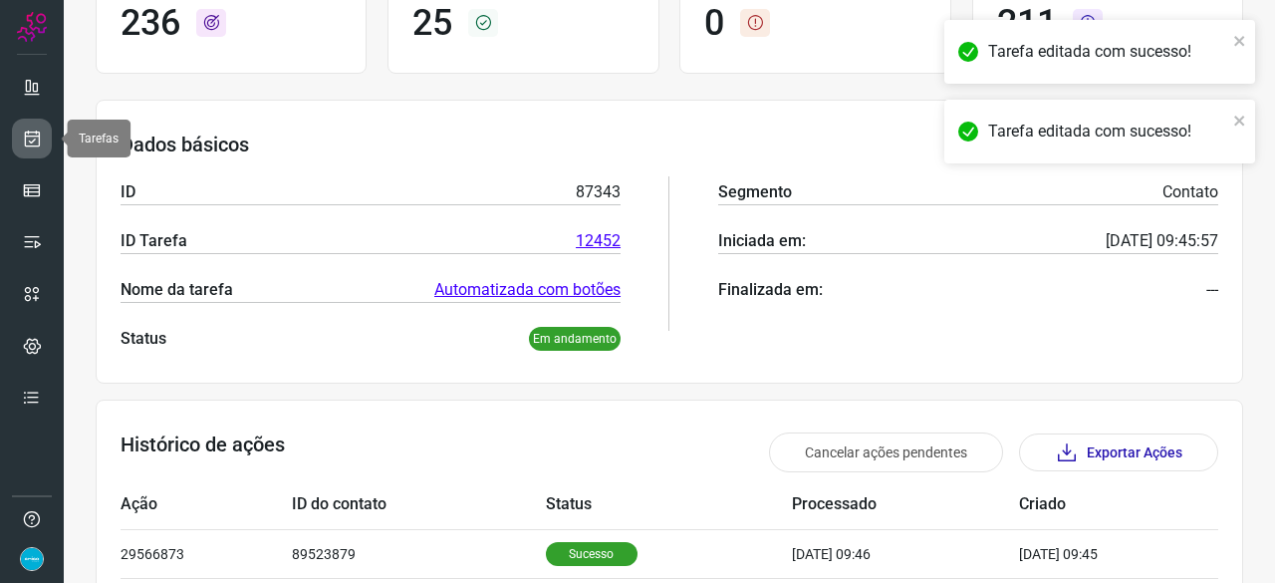
click at [37, 128] on icon at bounding box center [32, 138] width 21 height 20
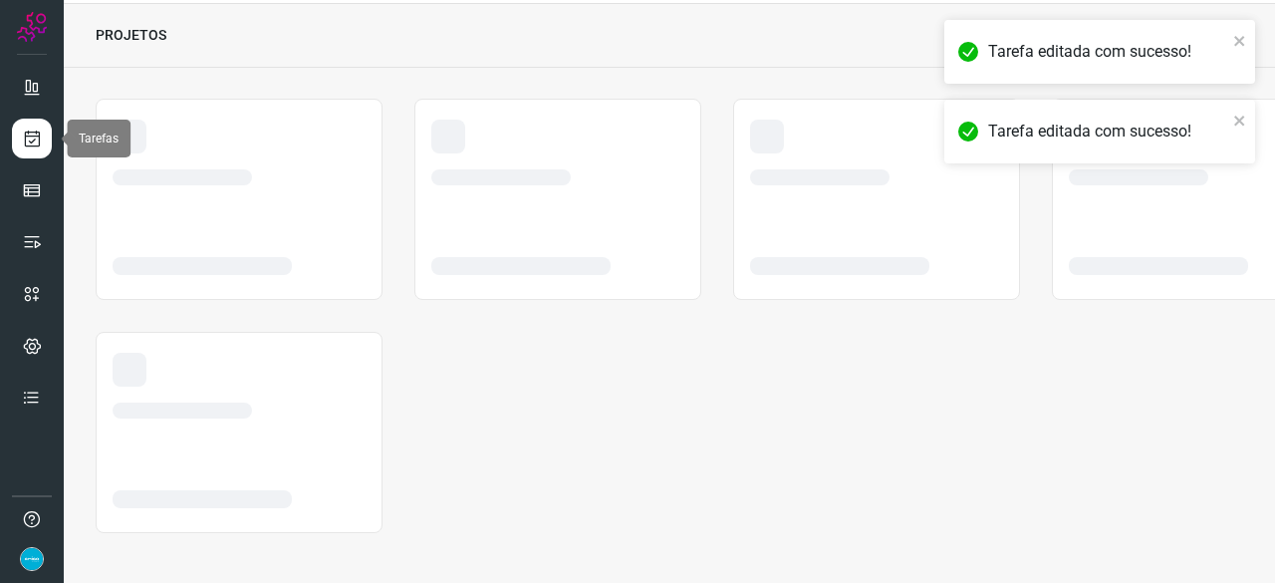
scroll to position [60, 0]
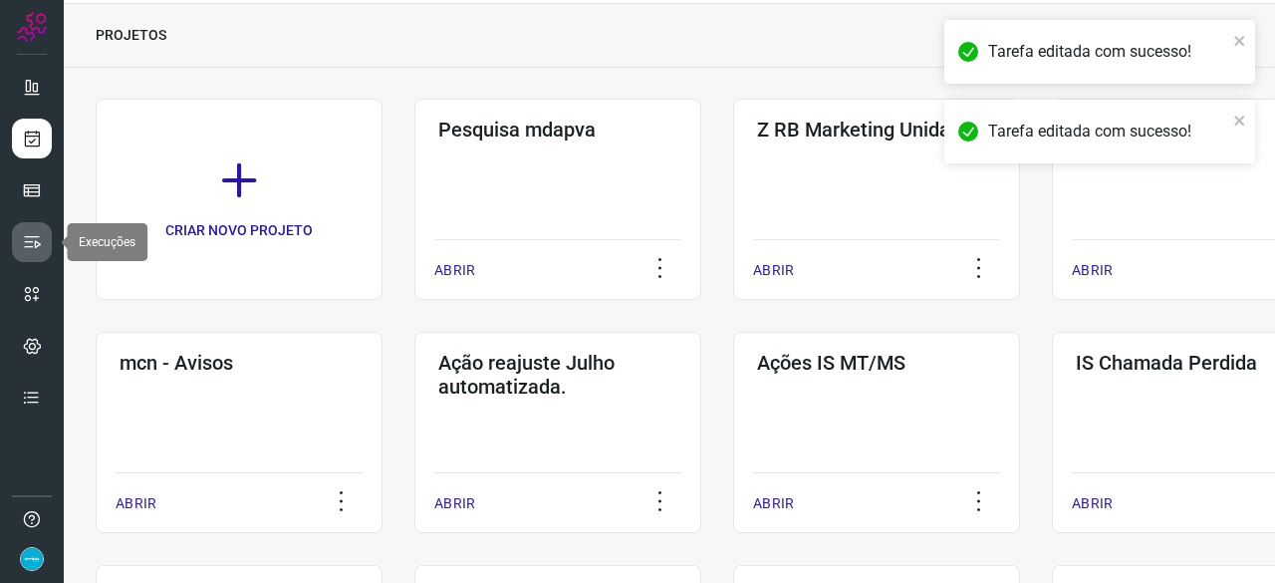
click at [37, 242] on icon at bounding box center [32, 242] width 20 height 20
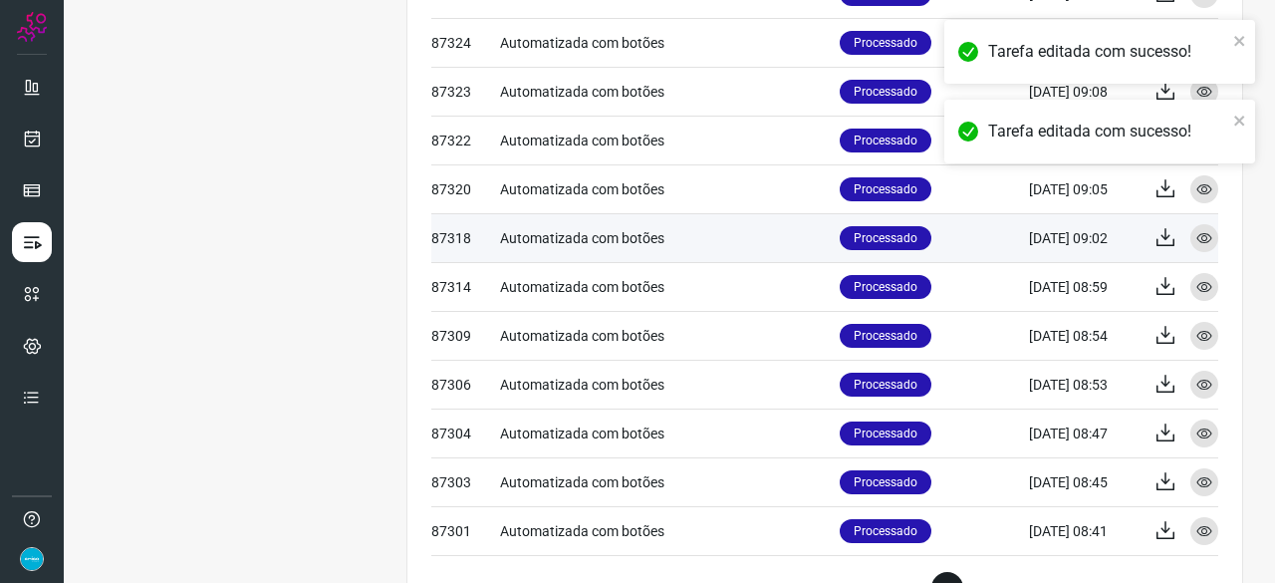
scroll to position [929, 0]
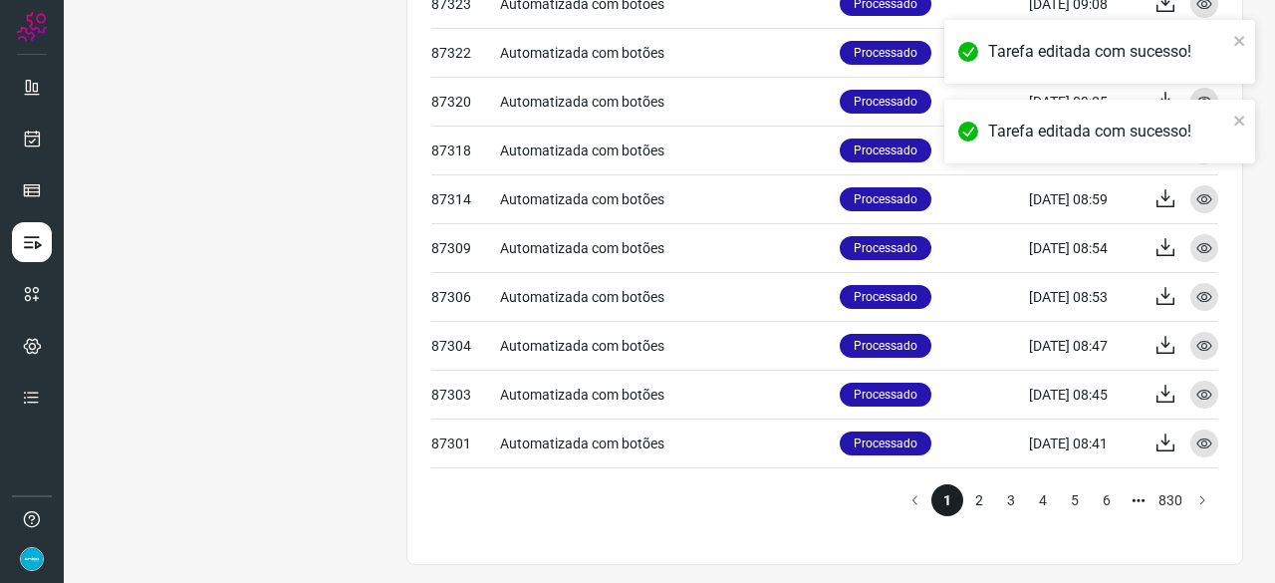
click at [966, 496] on li "2" at bounding box center [979, 500] width 32 height 32
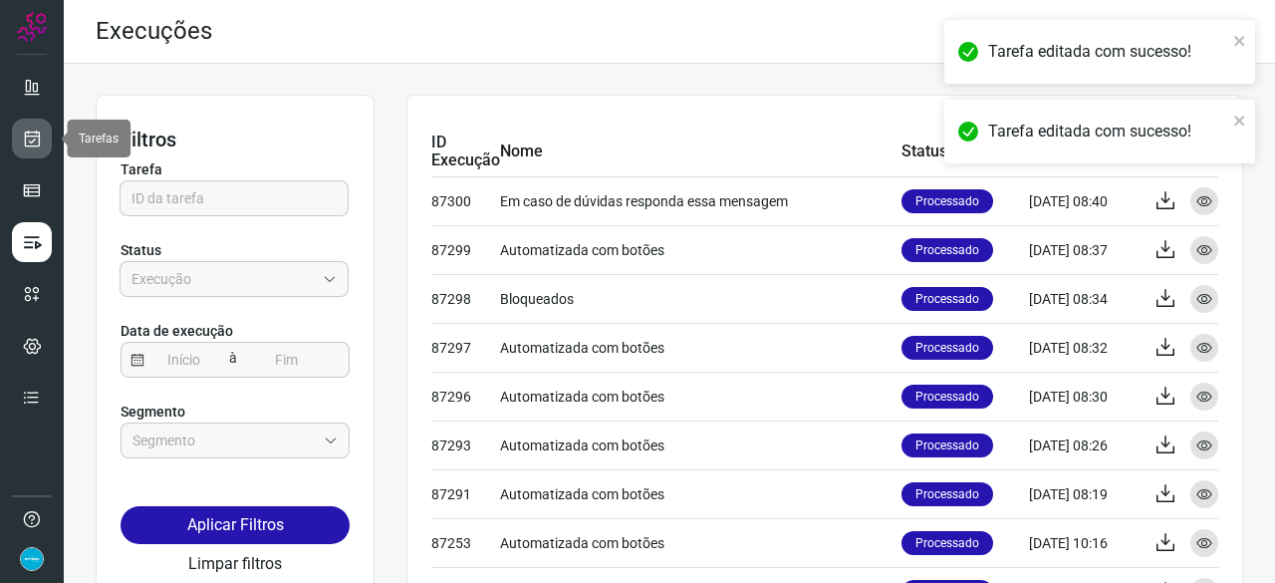
click at [37, 138] on icon at bounding box center [32, 138] width 21 height 20
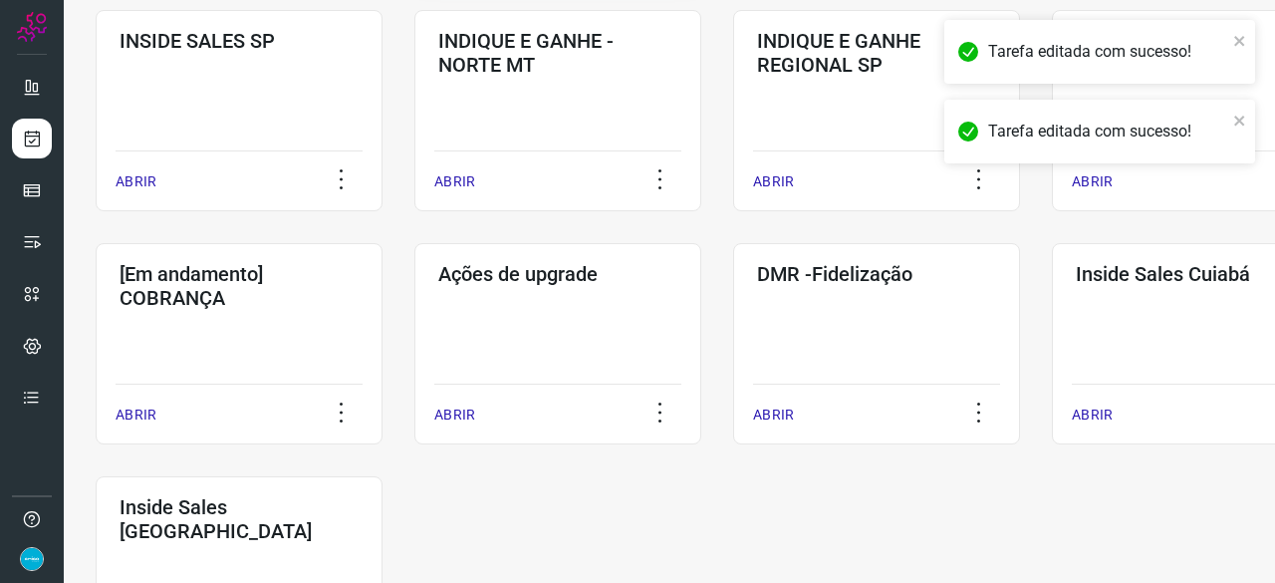
scroll to position [896, 0]
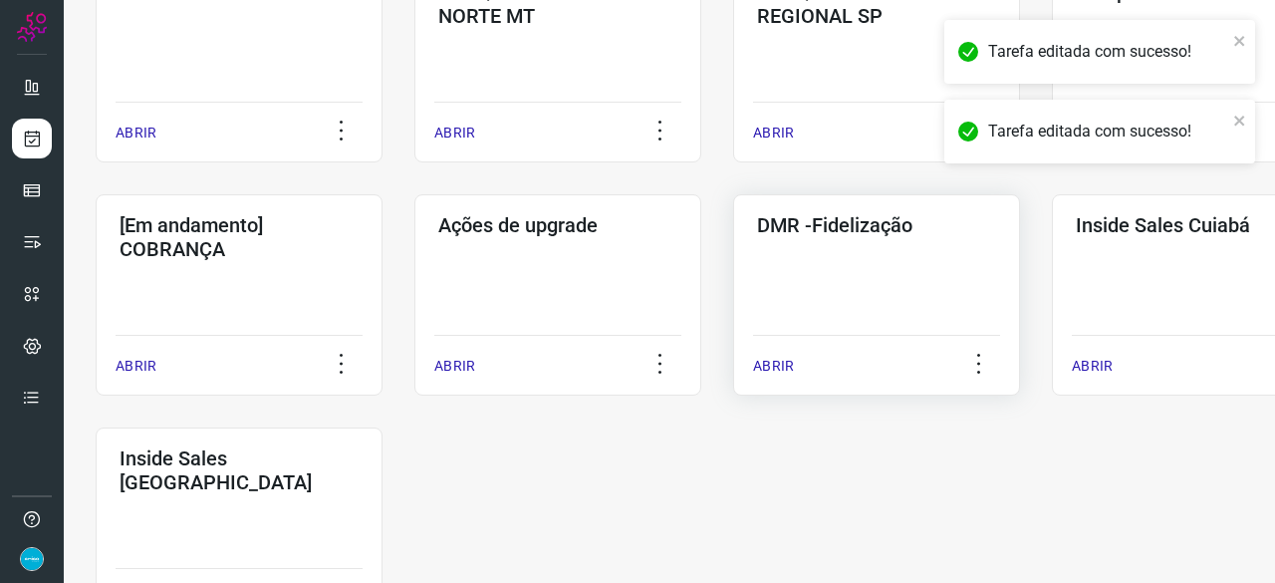
click at [775, 365] on p "ABRIR" at bounding box center [773, 365] width 41 height 21
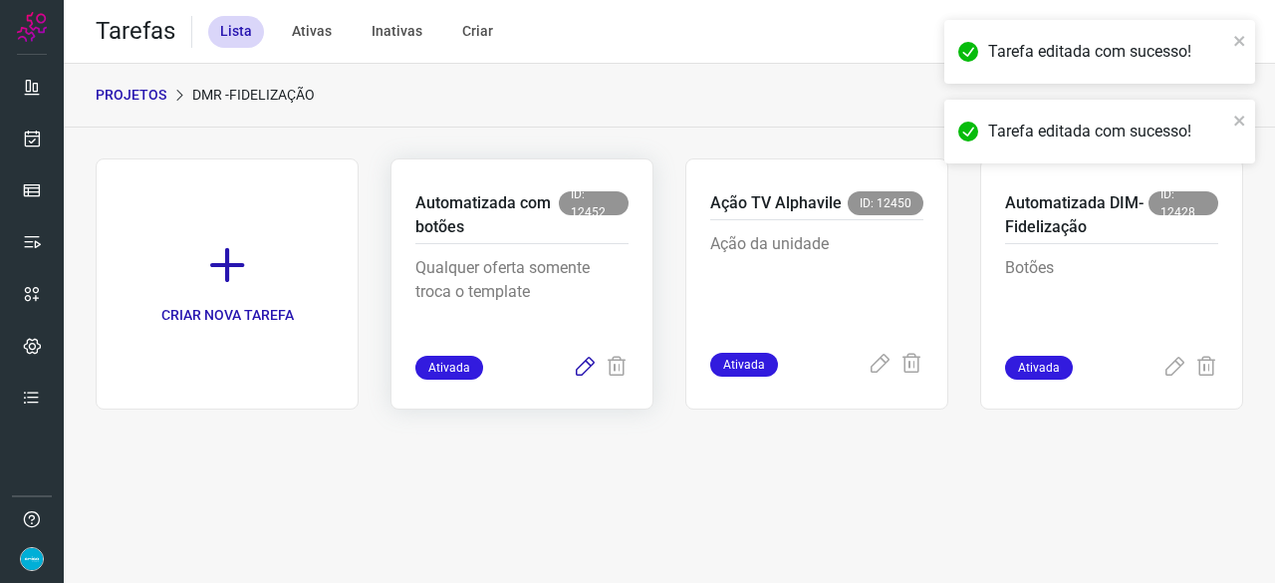
click at [584, 367] on icon at bounding box center [585, 367] width 24 height 24
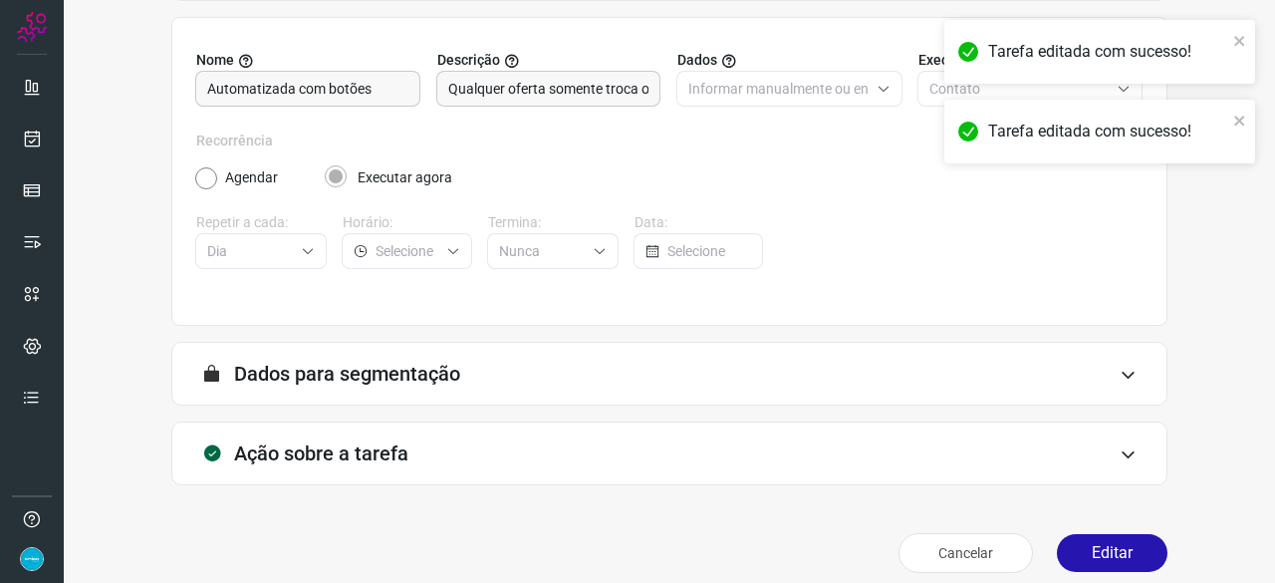
scroll to position [194, 0]
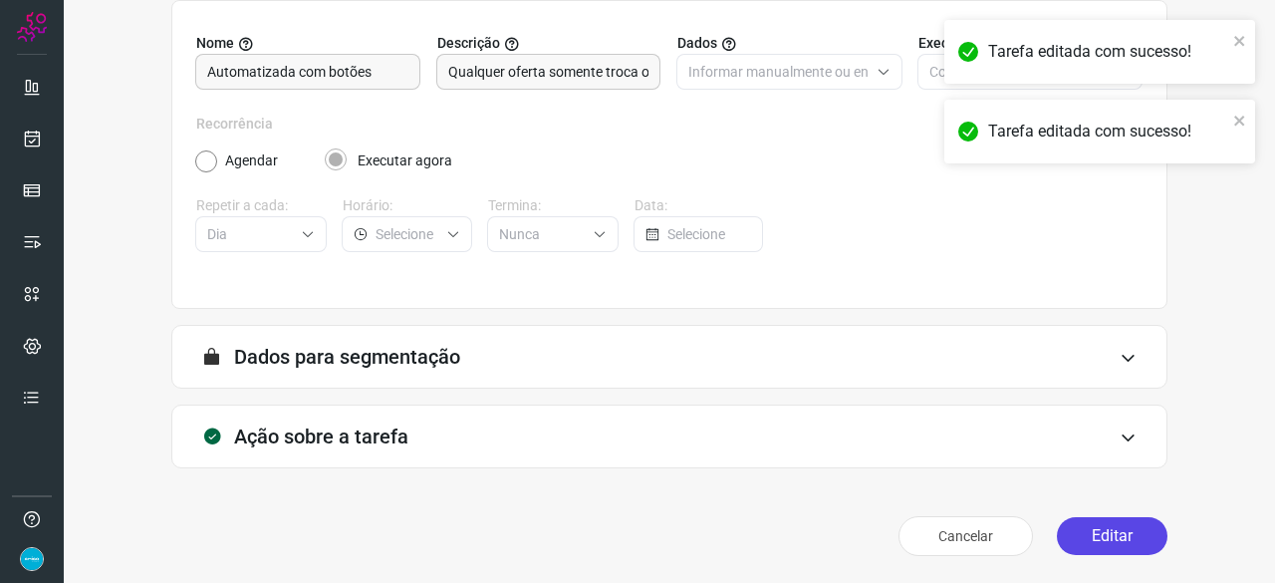
click at [1096, 531] on button "Editar" at bounding box center [1112, 536] width 111 height 38
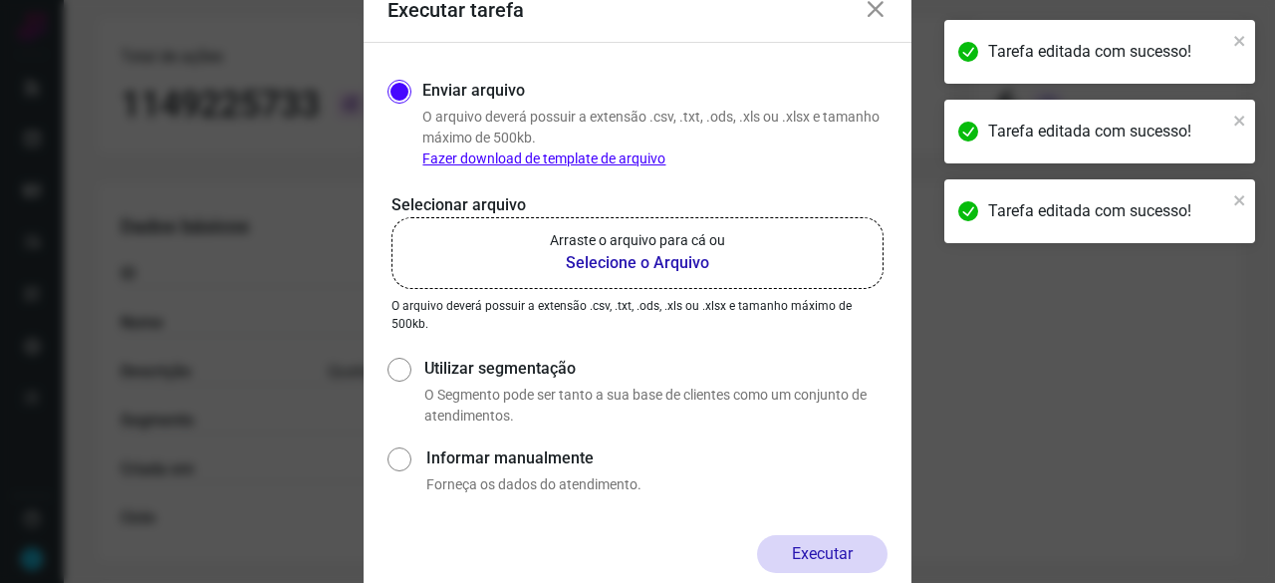
click at [614, 262] on b "Selecione o Arquivo" at bounding box center [637, 263] width 175 height 24
click at [0, 0] on input "Arraste o arquivo para cá ou Selecione o Arquivo" at bounding box center [0, 0] width 0 height 0
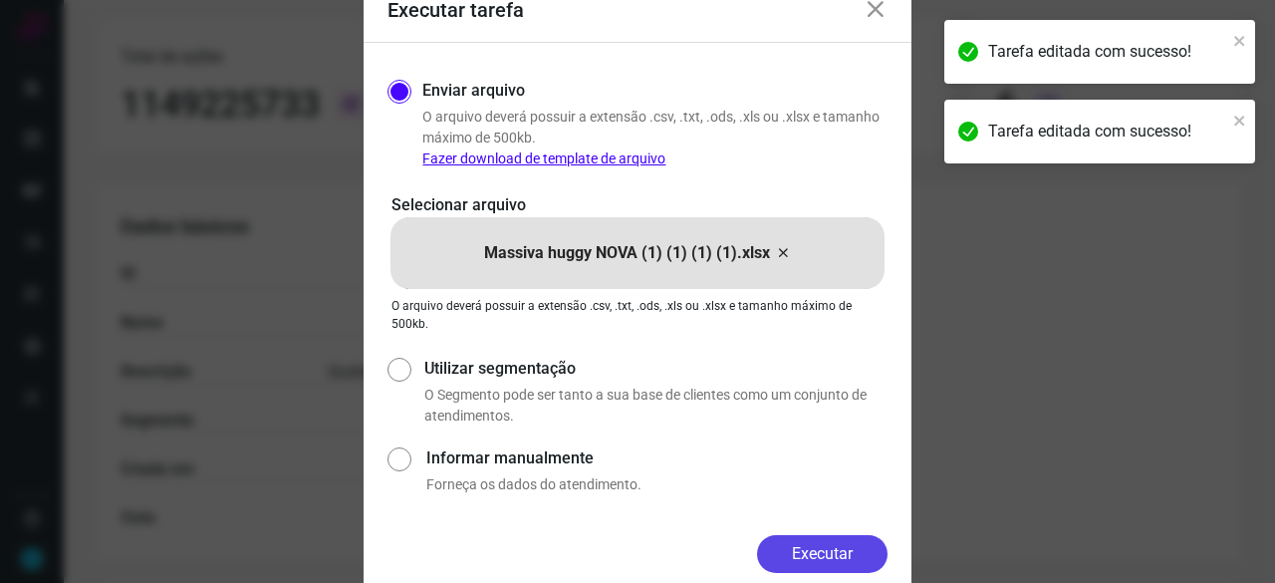
click at [844, 545] on button "Executar" at bounding box center [822, 554] width 130 height 38
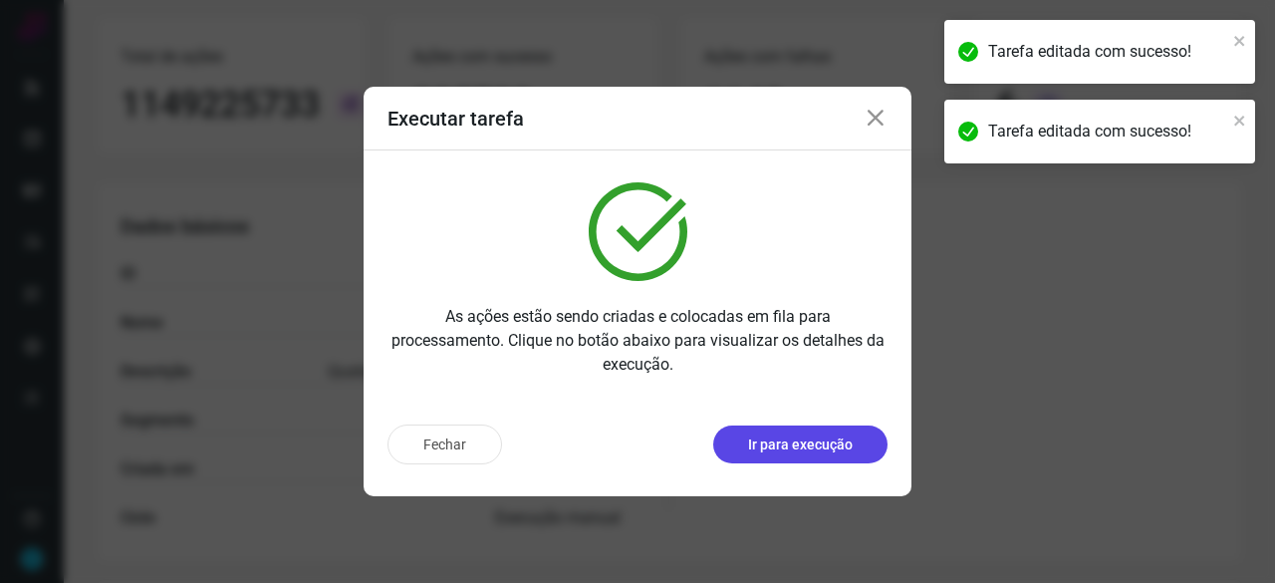
click at [786, 435] on p "Ir para execução" at bounding box center [800, 444] width 105 height 21
